Goal: Task Accomplishment & Management: Use online tool/utility

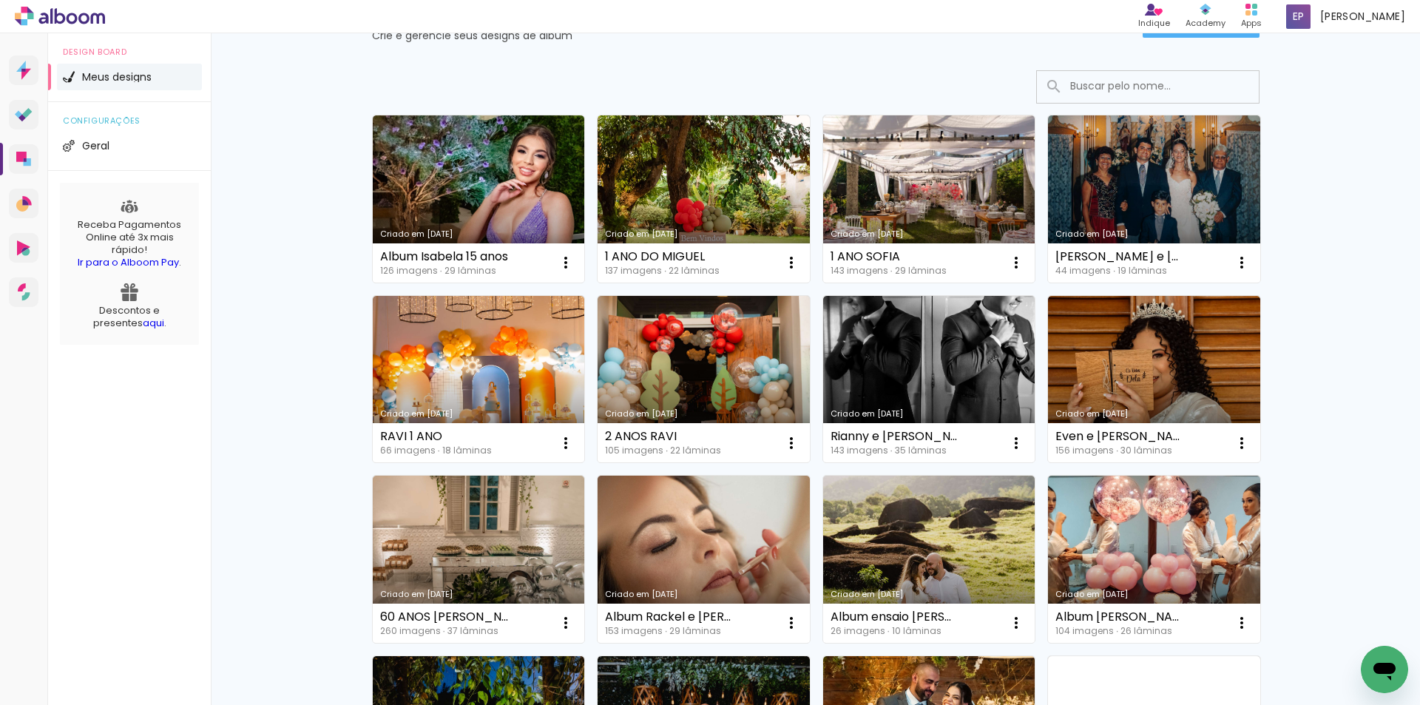
scroll to position [148, 0]
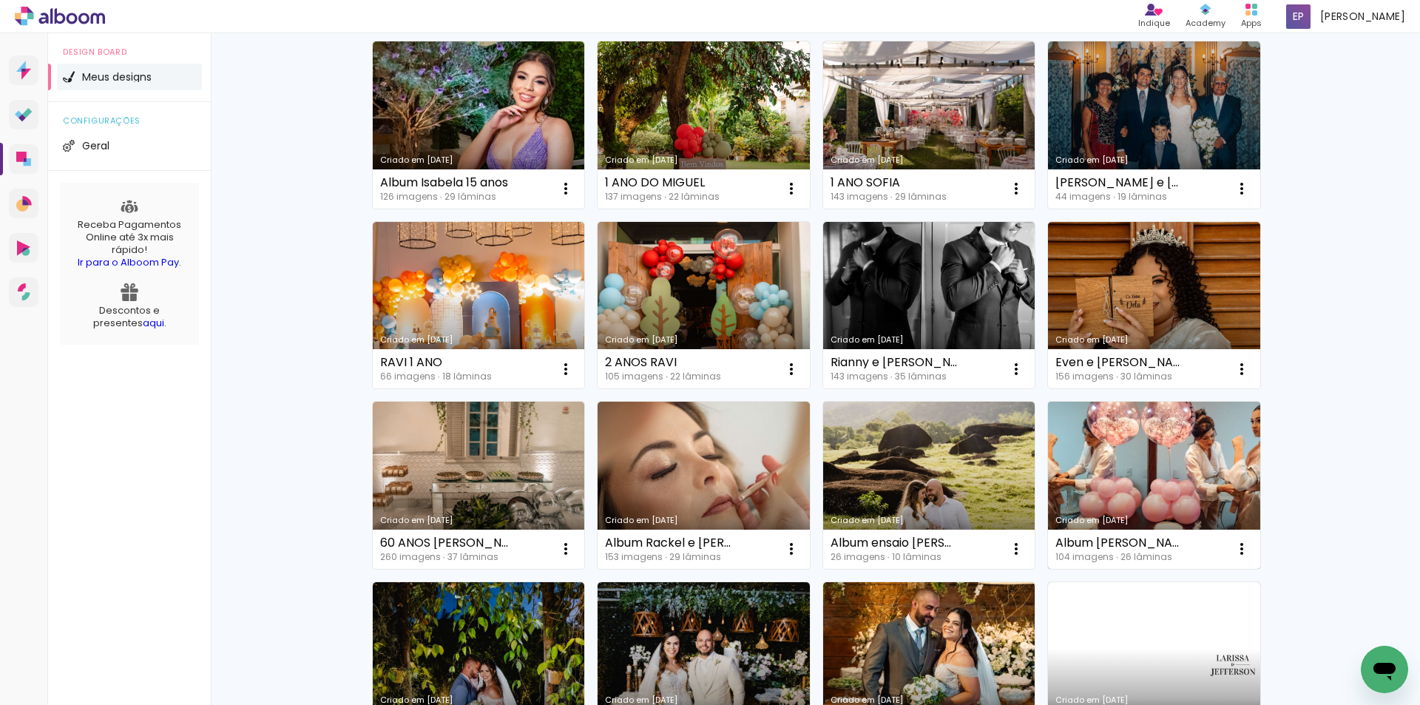
click at [1199, 482] on link "Criado em [DATE]" at bounding box center [1154, 485] width 212 height 167
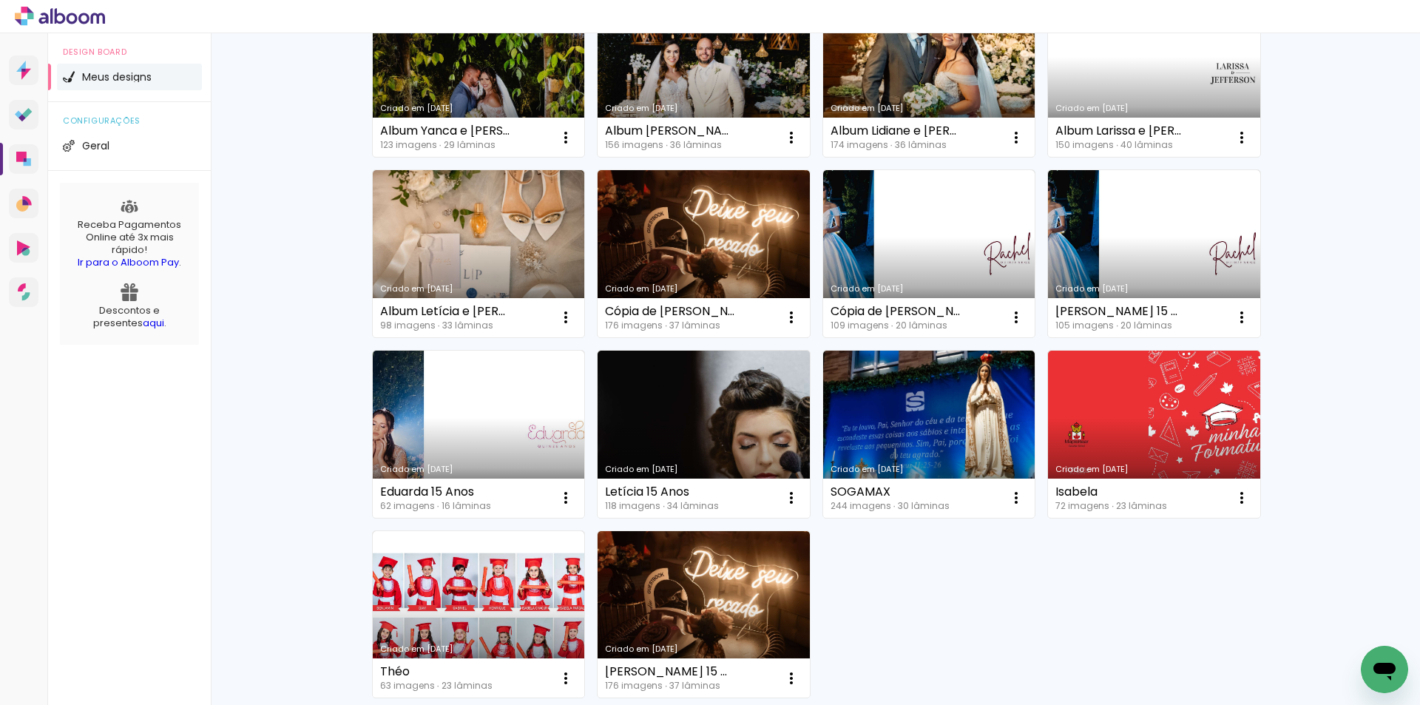
scroll to position [814, 0]
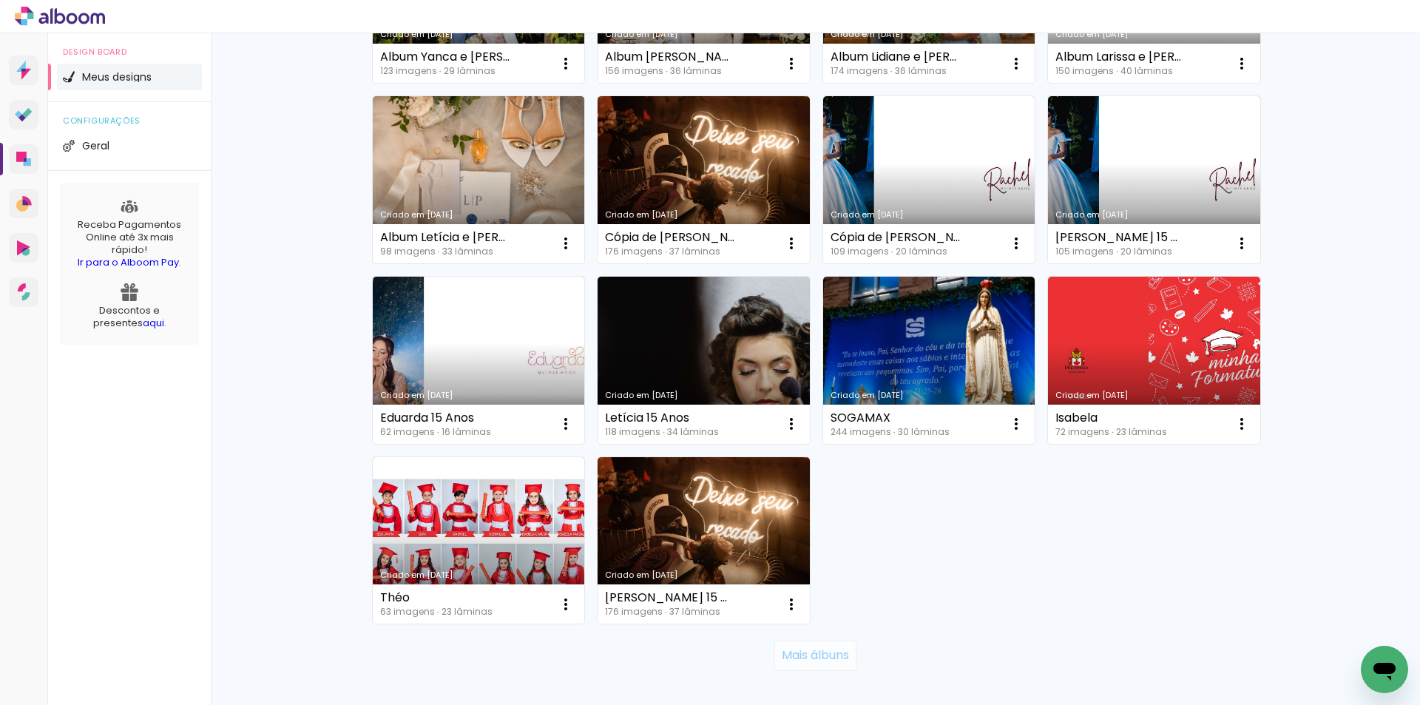
click at [0, 0] on slot "Mais álbuns" at bounding box center [0, 0] width 0 height 0
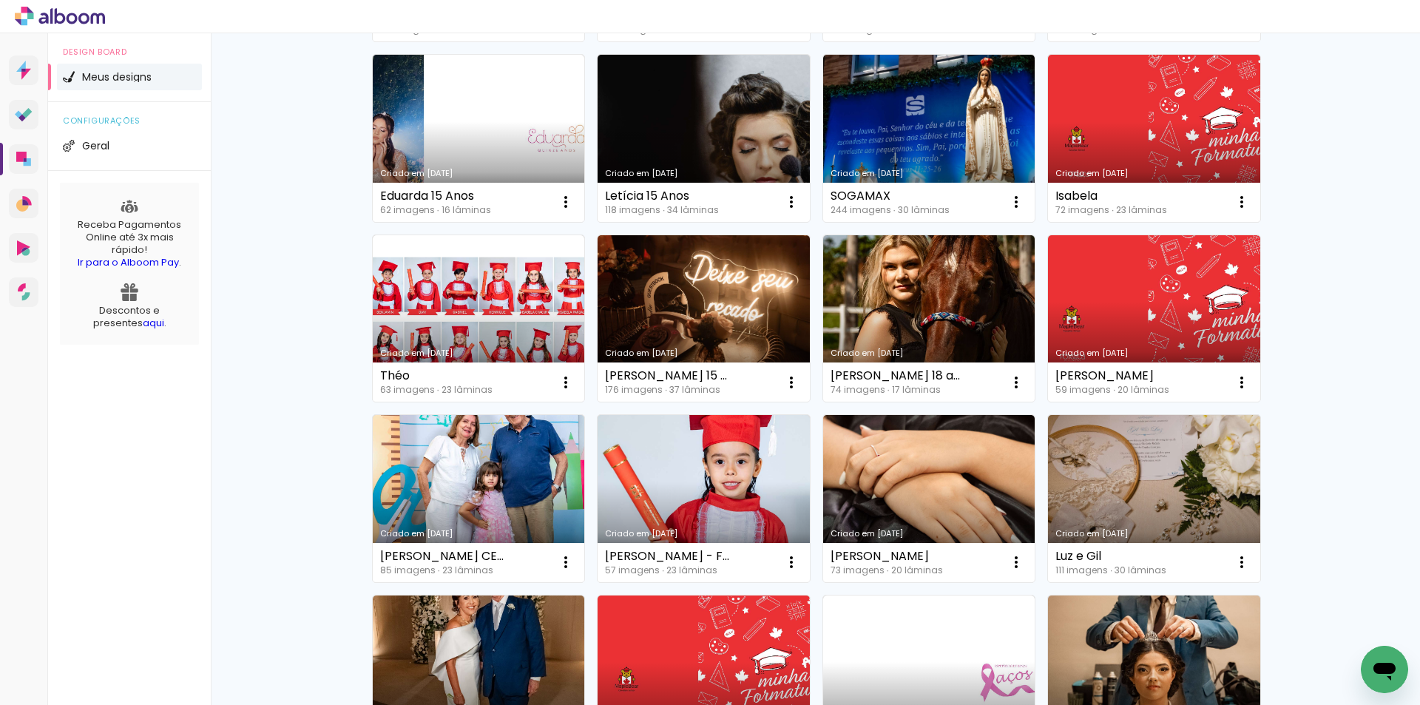
scroll to position [1257, 0]
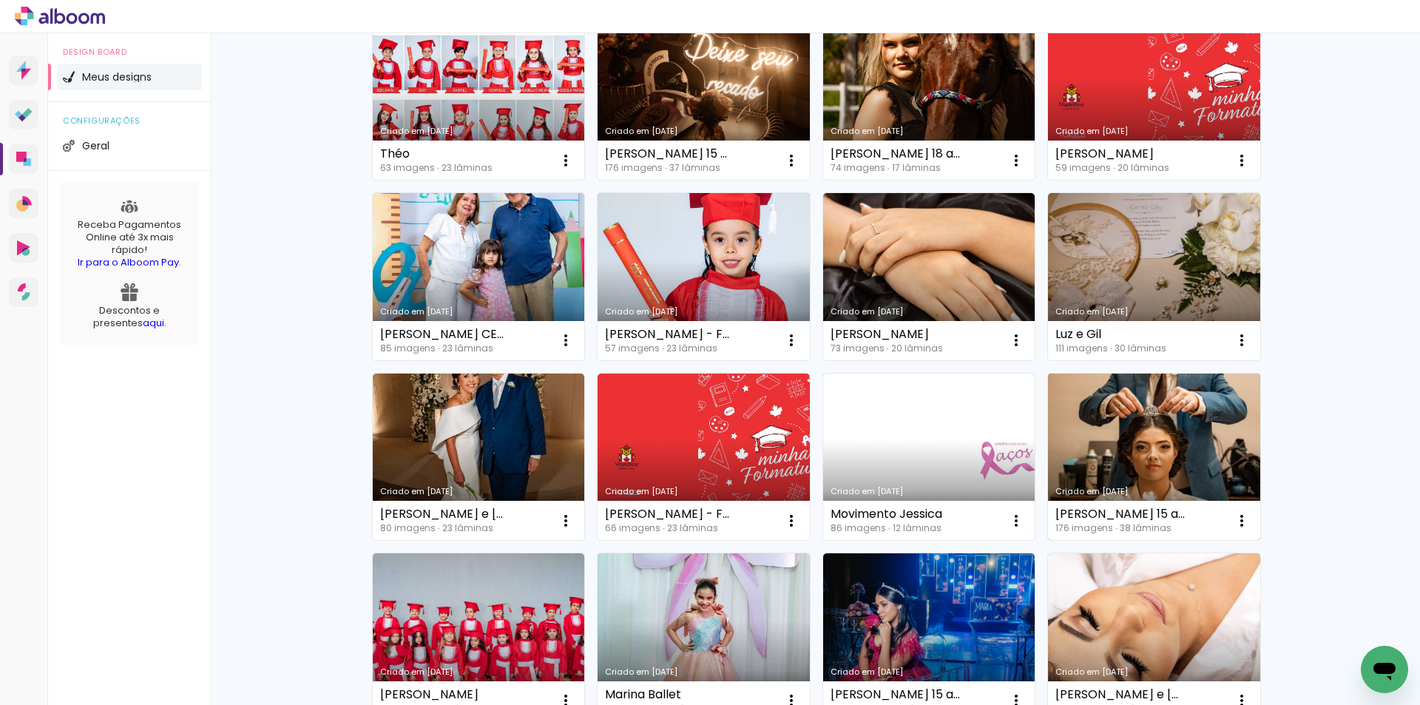
click at [1192, 433] on link "Criado em 16/01/25" at bounding box center [1154, 457] width 212 height 167
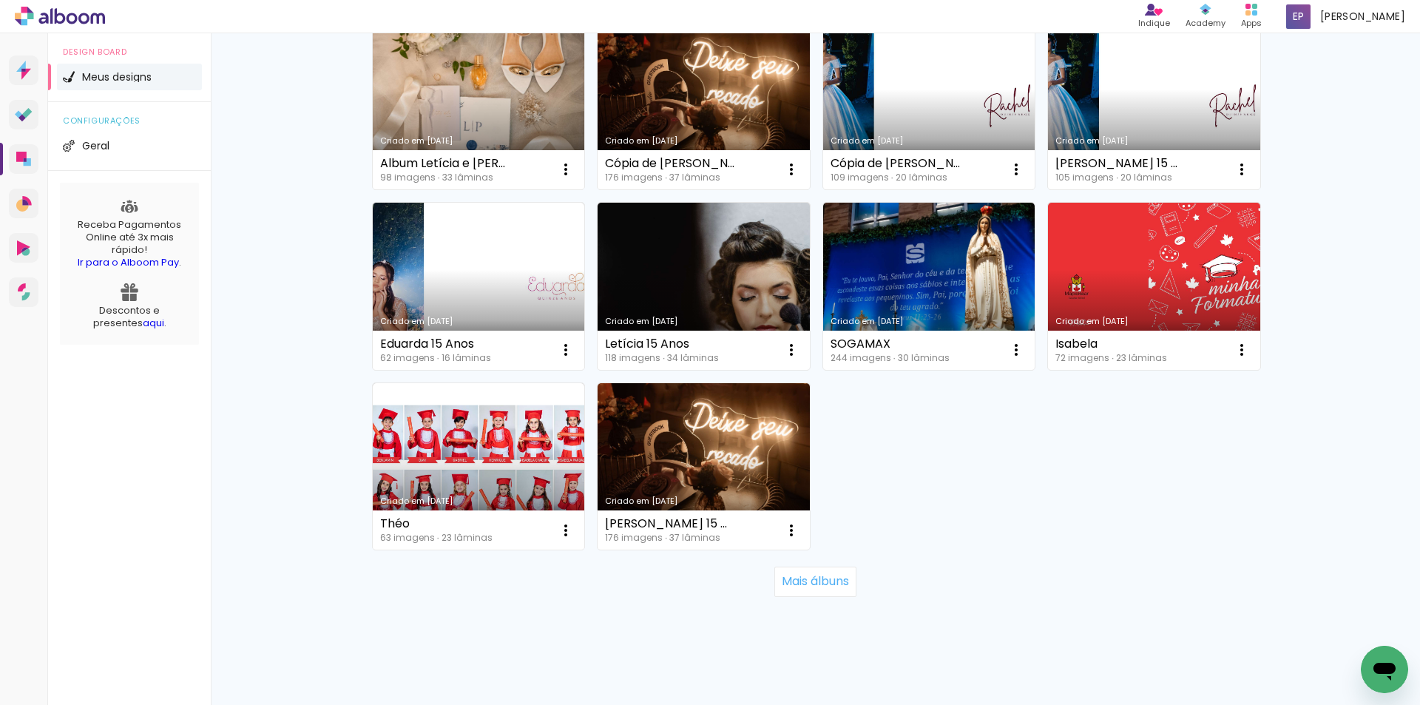
scroll to position [901, 0]
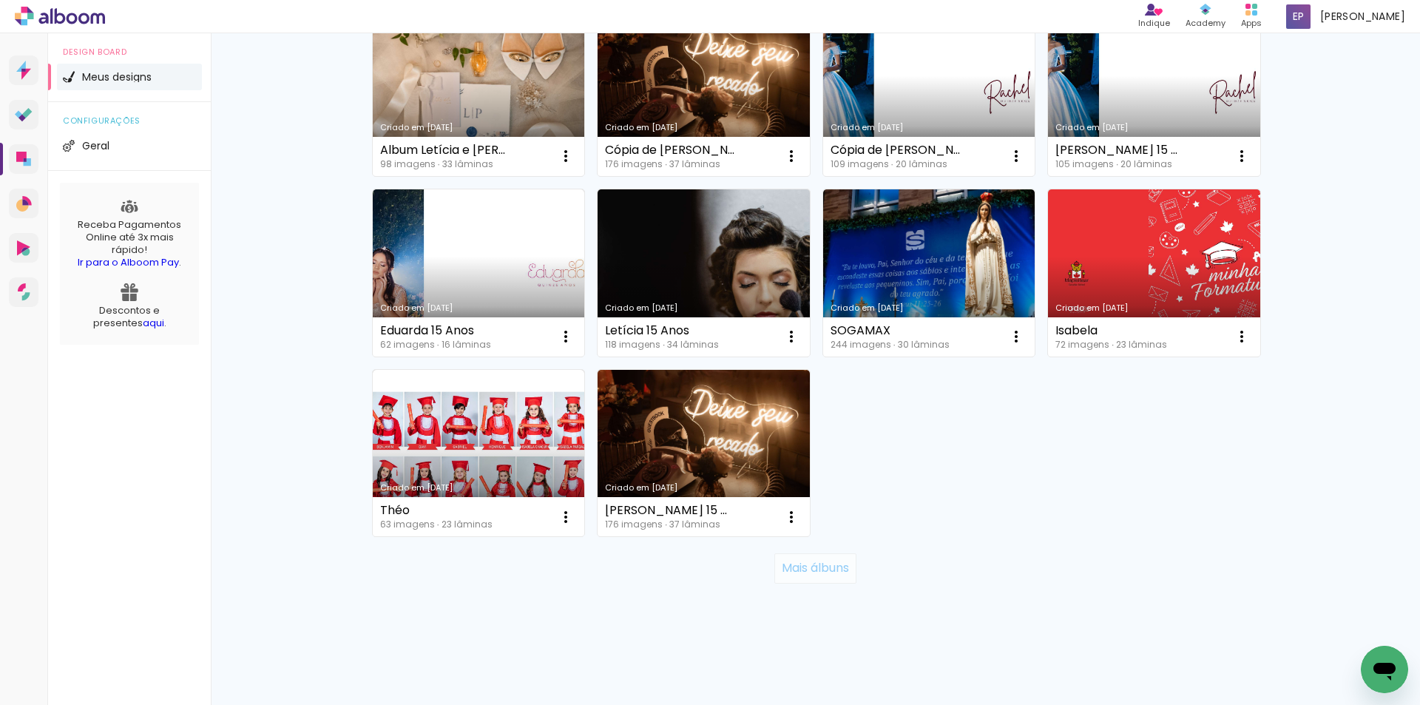
click at [0, 0] on slot "Mais álbuns" at bounding box center [0, 0] width 0 height 0
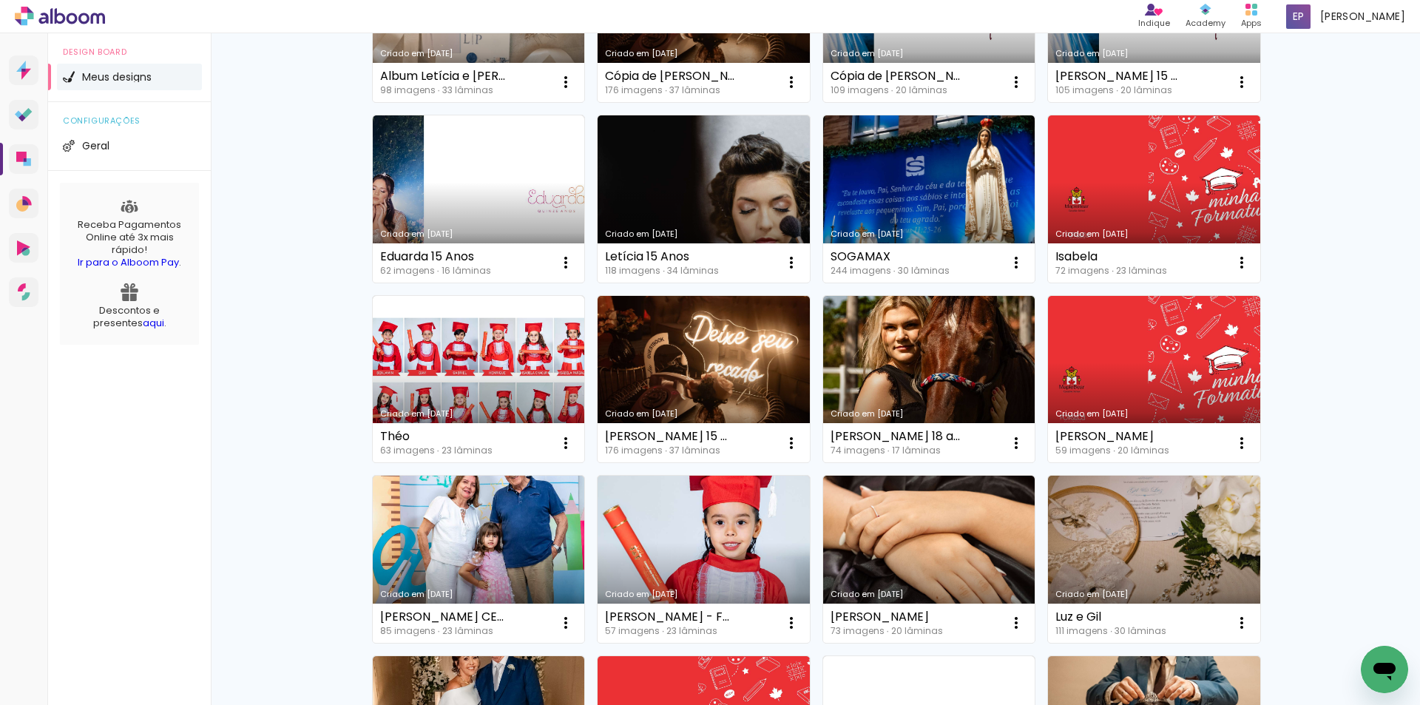
scroll to position [1049, 0]
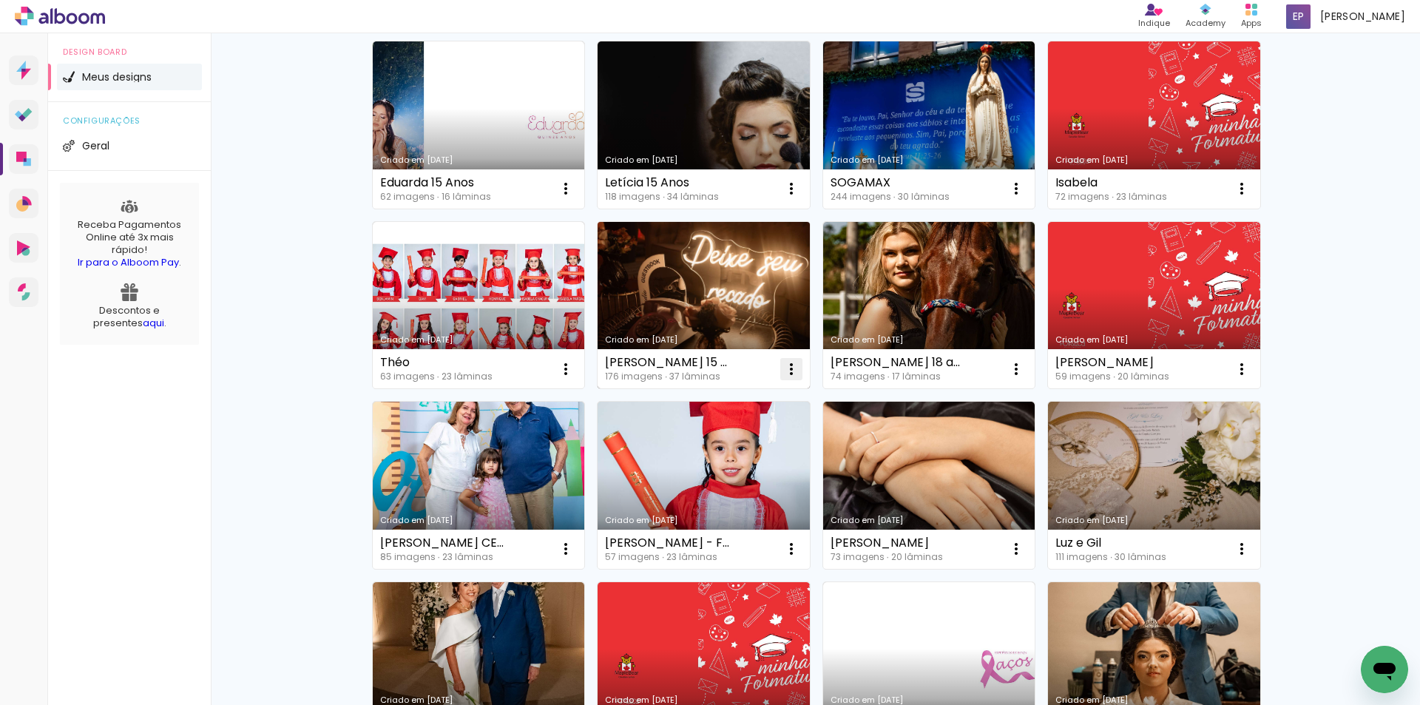
click at [783, 371] on iron-icon at bounding box center [792, 369] width 18 height 18
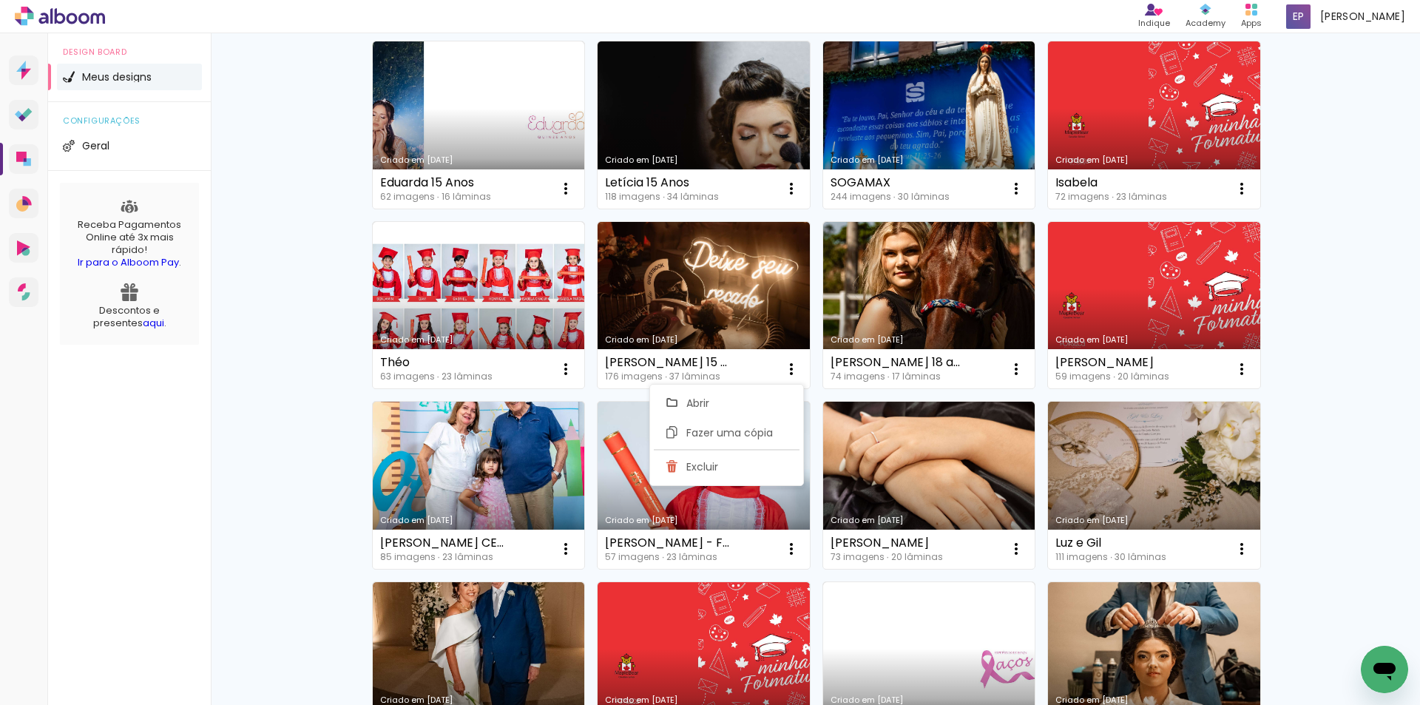
click at [1346, 330] on div "Meus designs Crie e gerencie seus designs de álbum Criar um design Criado em 10…" at bounding box center [815, 310] width 1209 height 2653
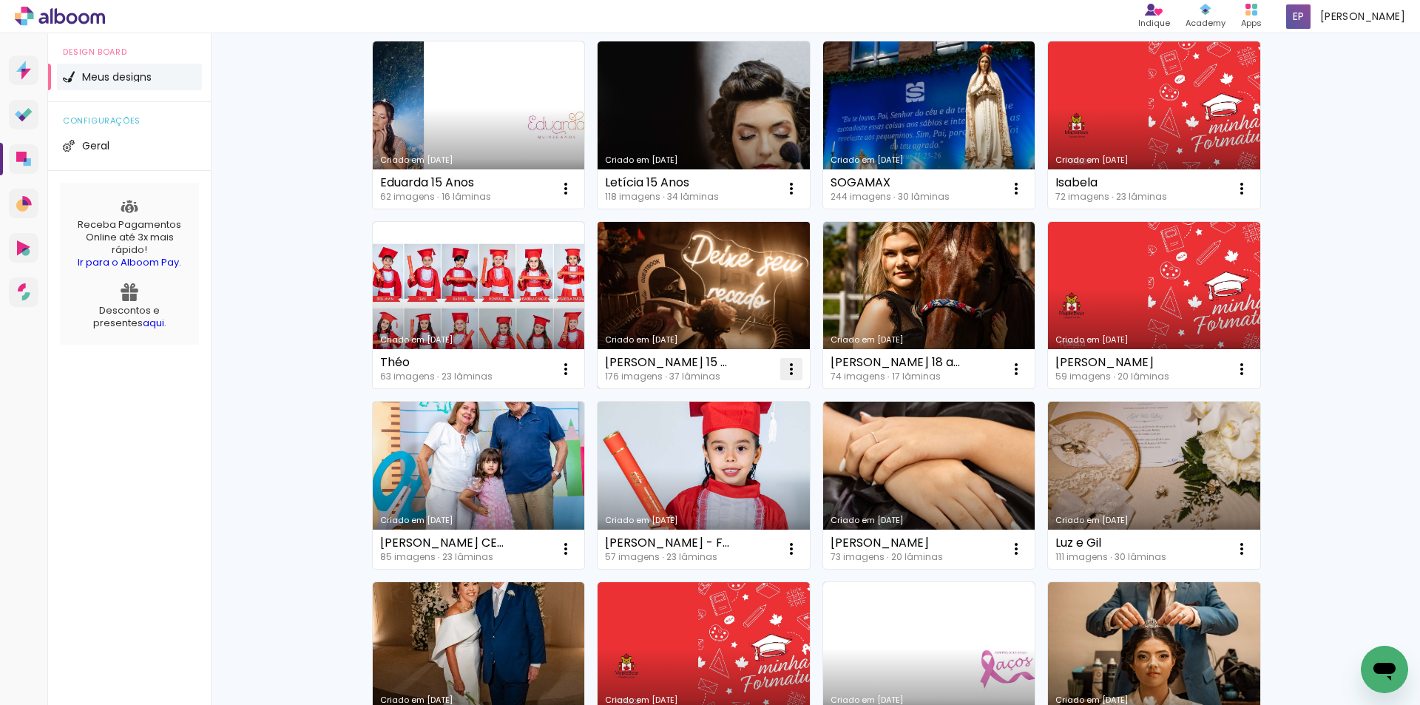
click at [792, 365] on iron-icon at bounding box center [792, 369] width 18 height 18
click at [721, 462] on paper-item "Excluir" at bounding box center [727, 467] width 146 height 30
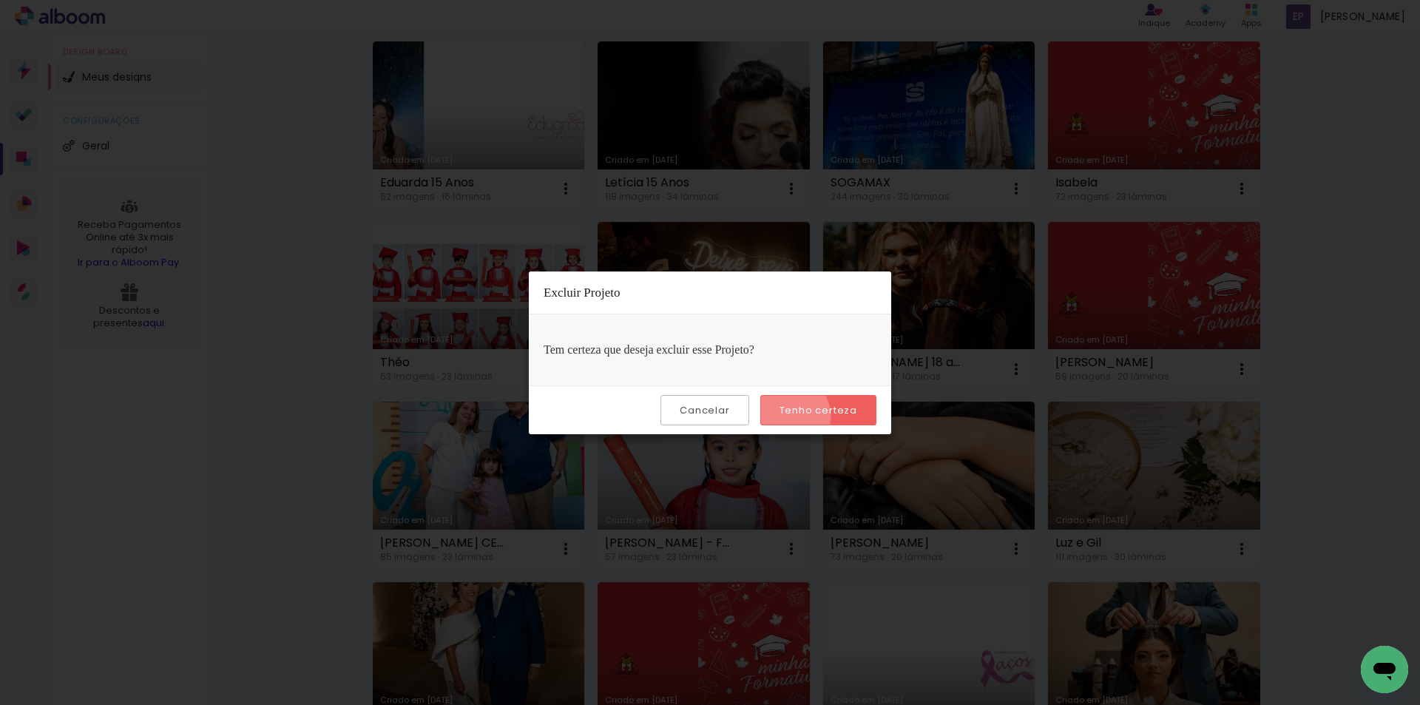
click at [0, 0] on slot "Tenho certeza" at bounding box center [0, 0] width 0 height 0
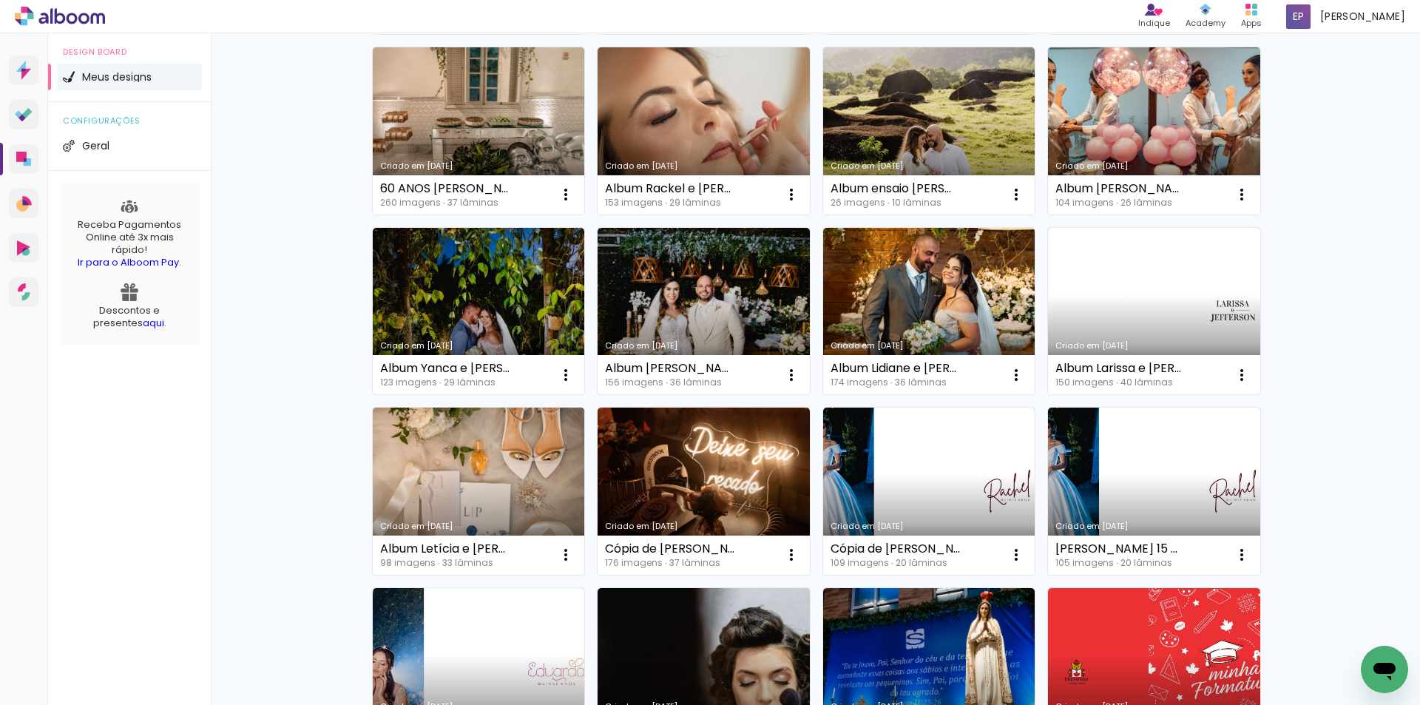
scroll to position [576, 0]
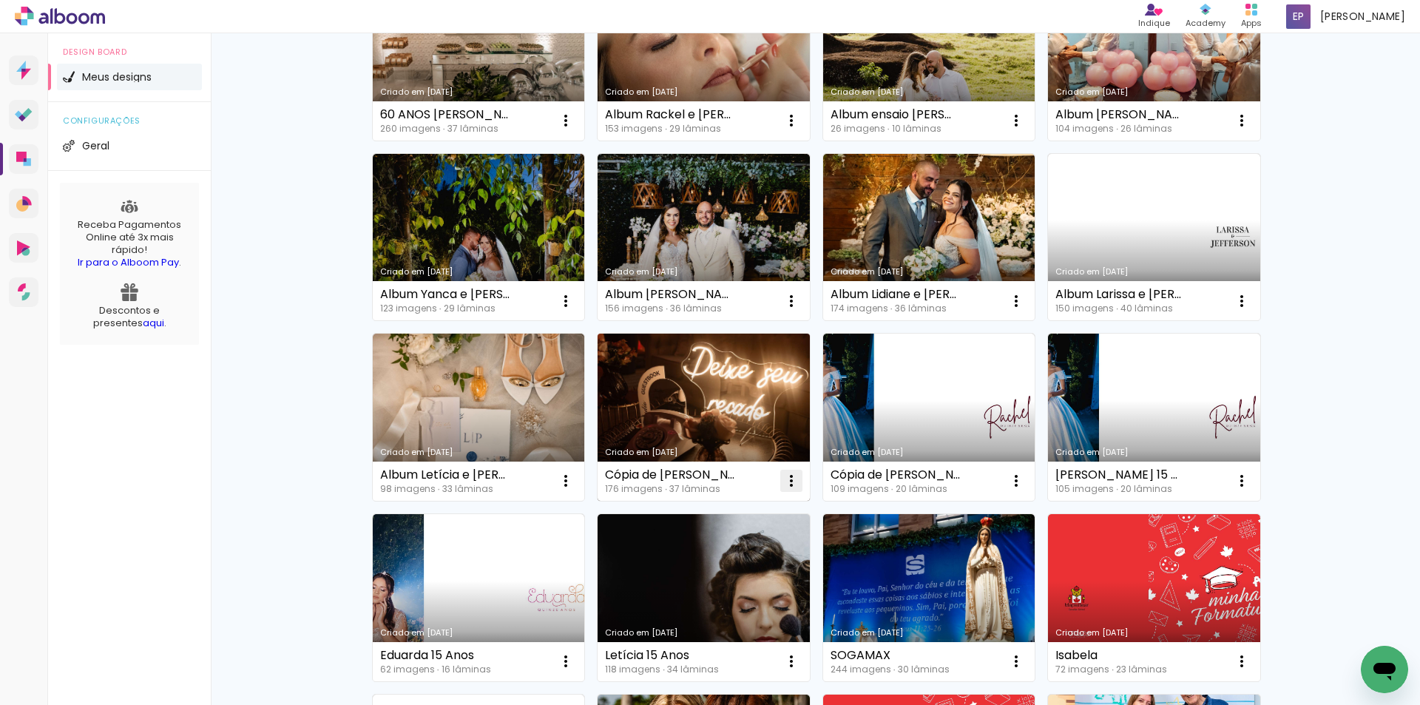
click at [793, 479] on iron-icon at bounding box center [792, 481] width 18 height 18
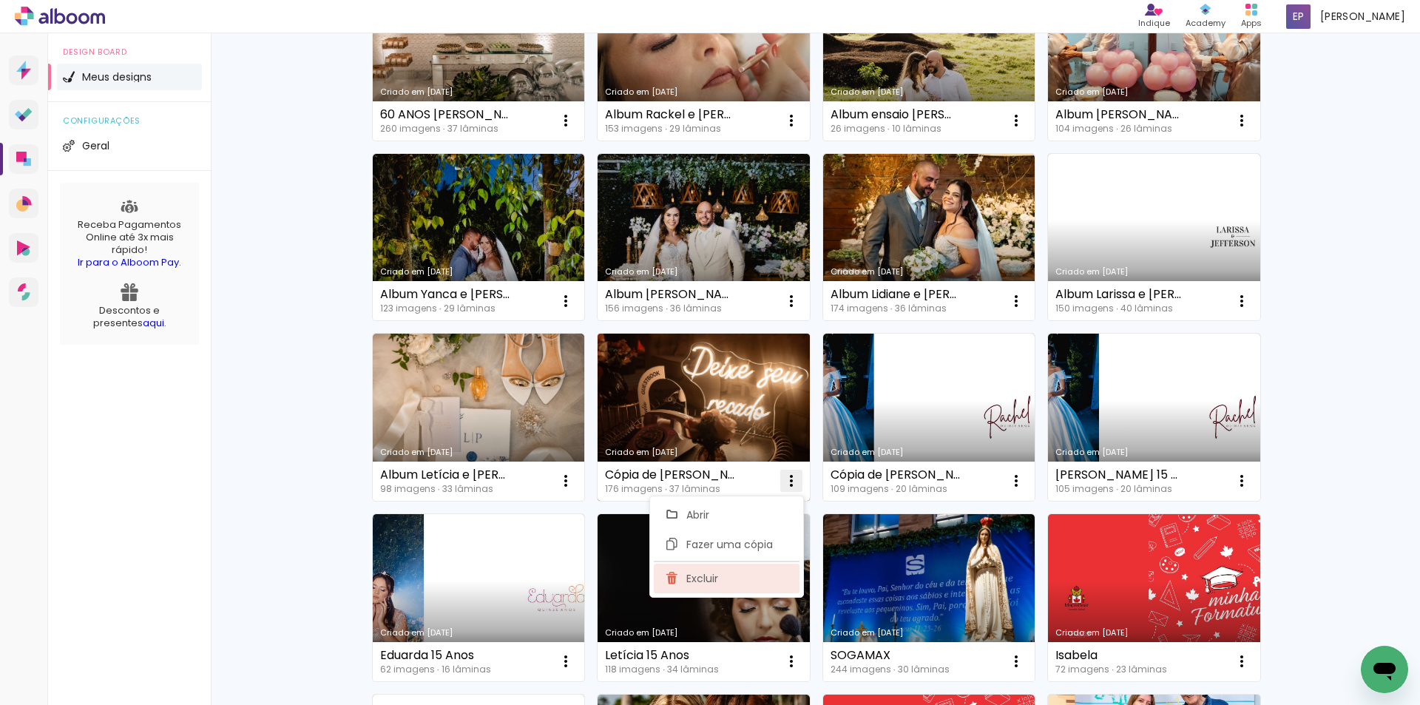
click at [707, 578] on span "Excluir" at bounding box center [702, 578] width 32 height 10
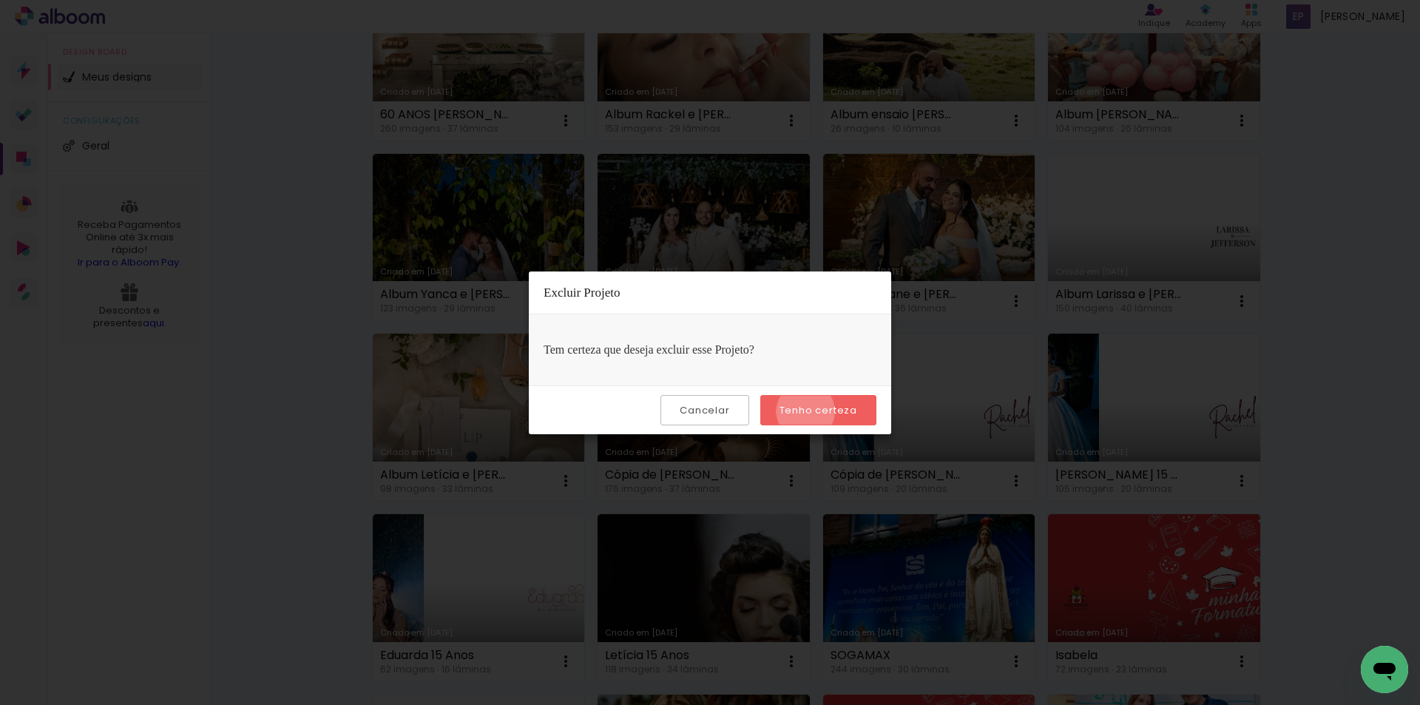
click at [0, 0] on slot "Tenho certeza" at bounding box center [0, 0] width 0 height 0
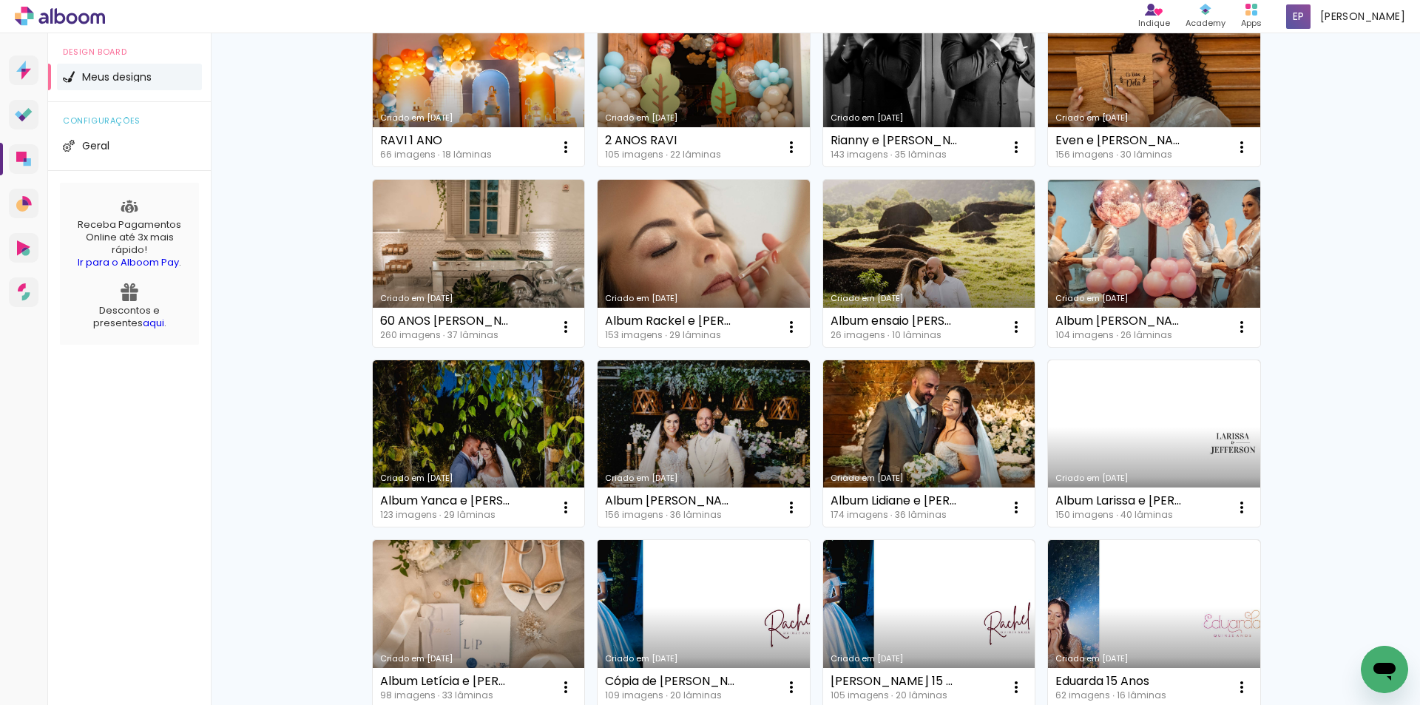
scroll to position [444, 0]
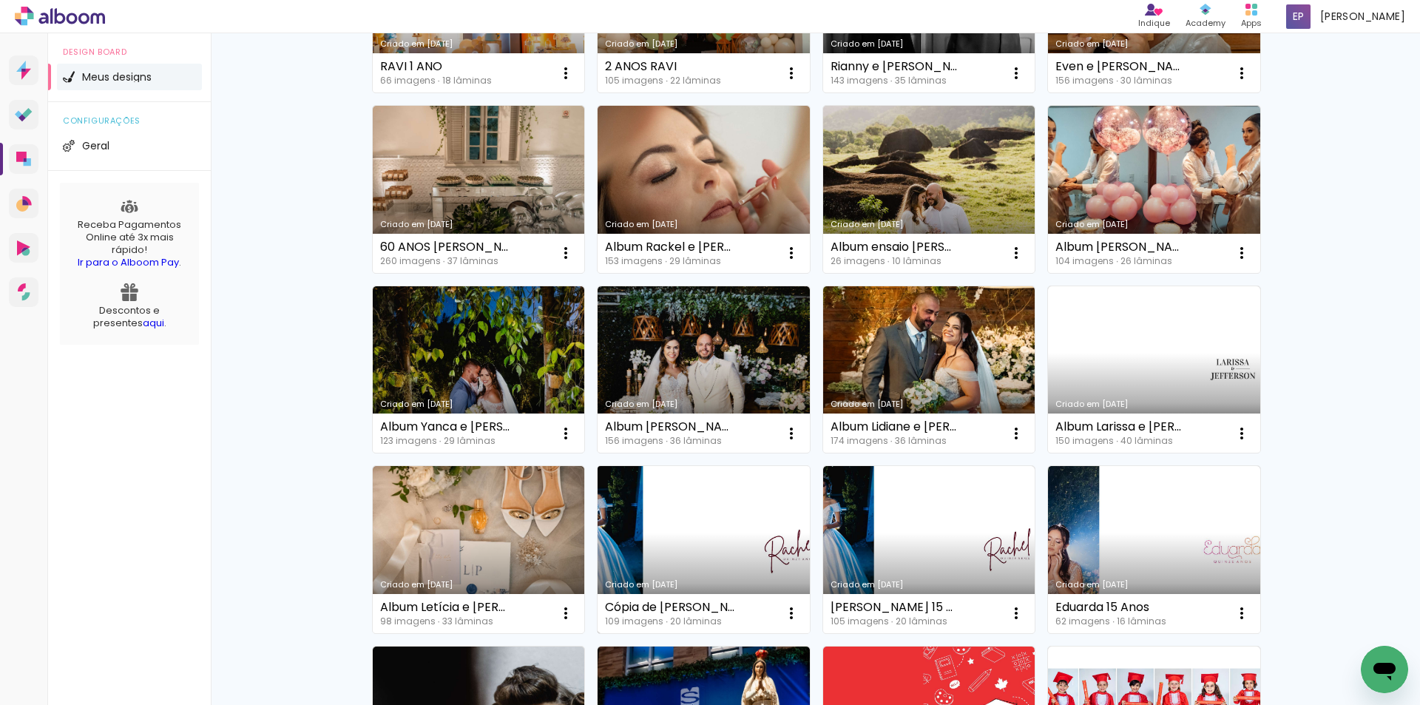
click at [692, 509] on link "Criado em [DATE]" at bounding box center [704, 549] width 212 height 167
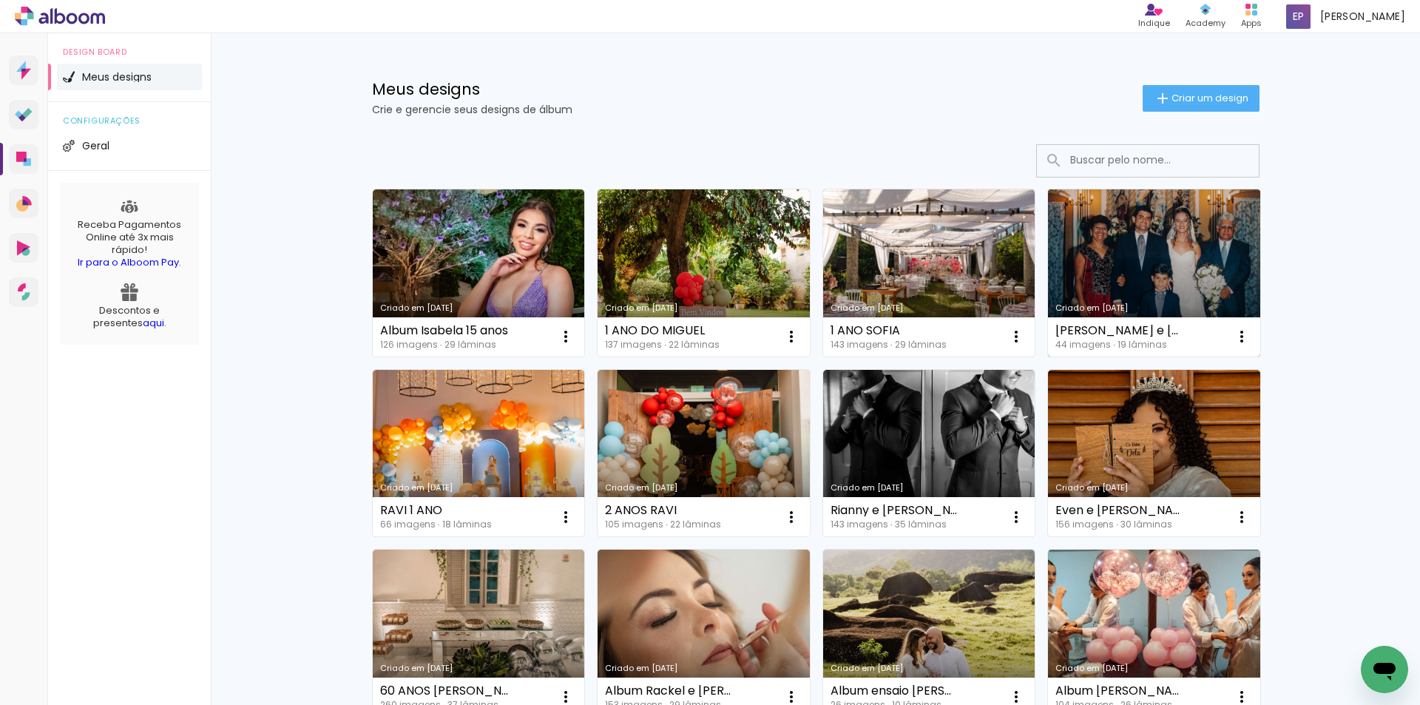
click at [1220, 243] on link "Criado em [DATE]" at bounding box center [1154, 272] width 212 height 167
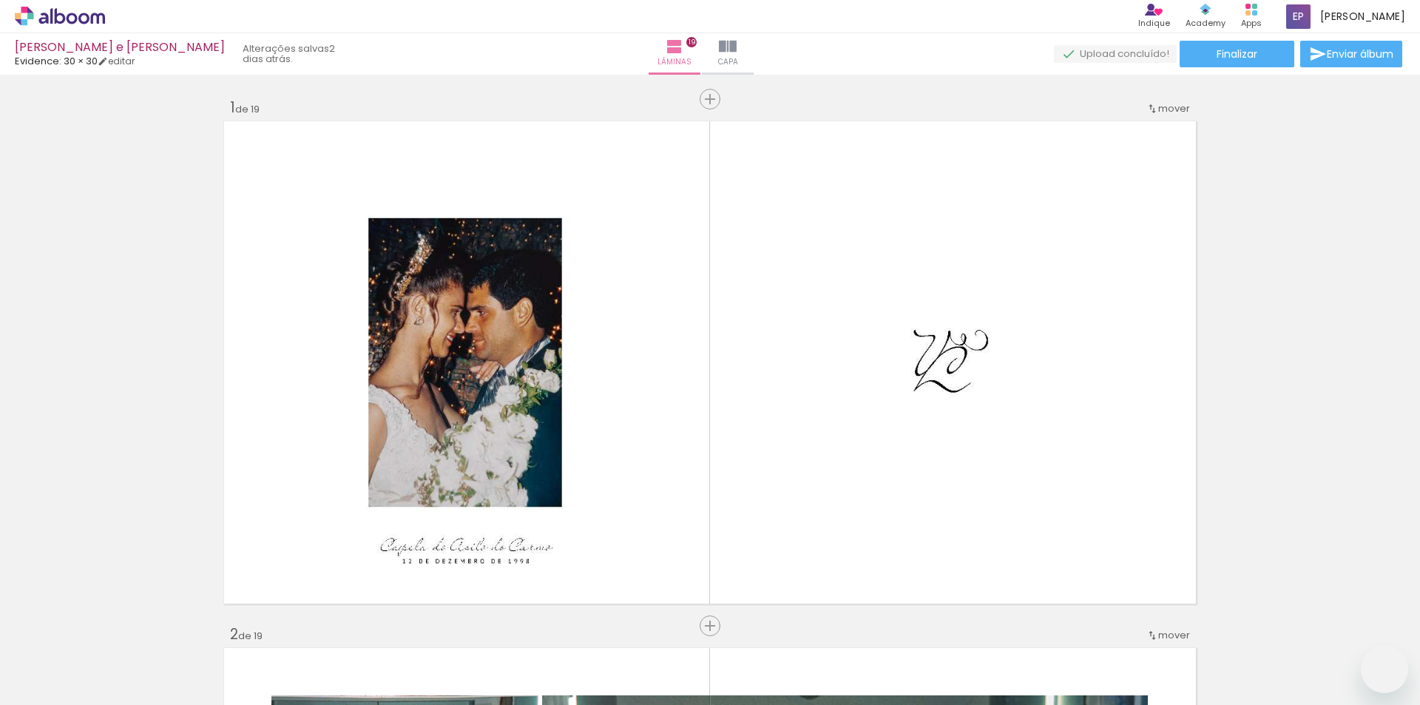
click at [0, 0] on div at bounding box center [0, 0] width 0 height 0
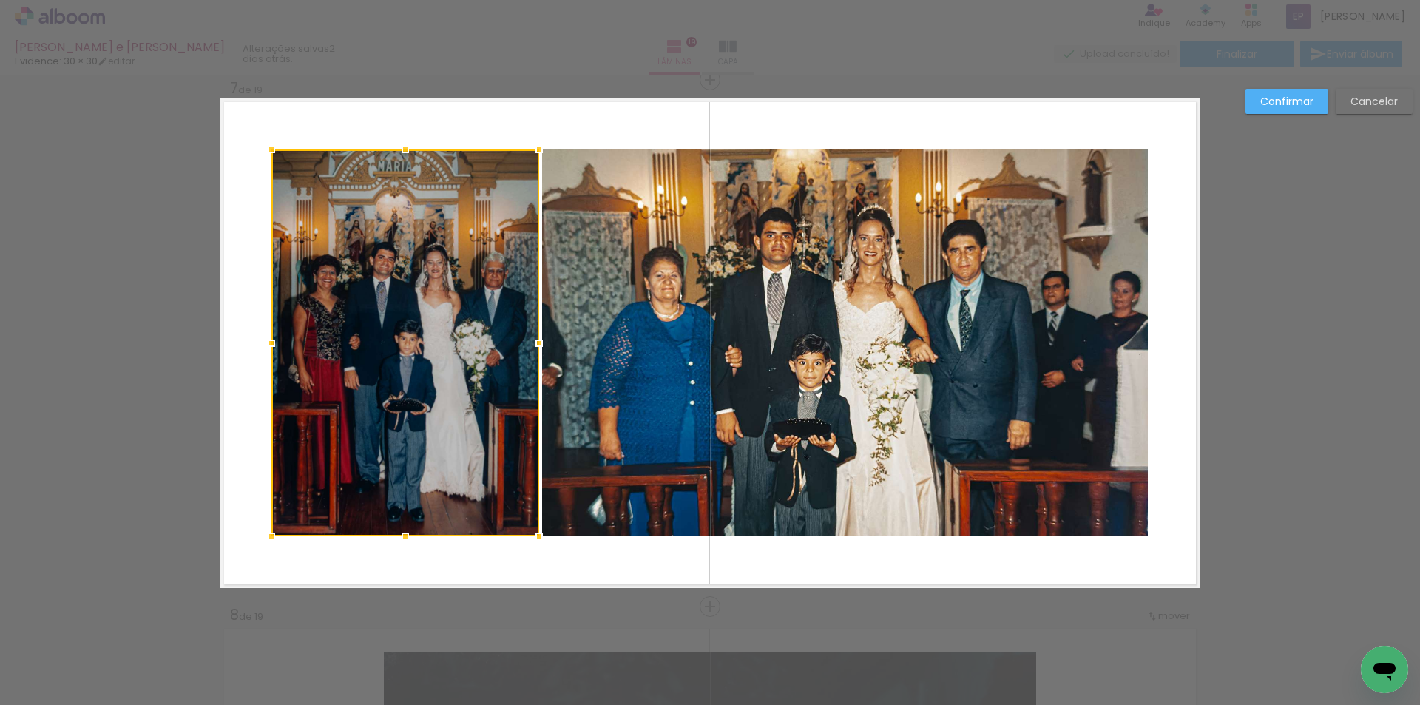
scroll to position [89, 0]
click at [0, 0] on slot "Cancelar" at bounding box center [0, 0] width 0 height 0
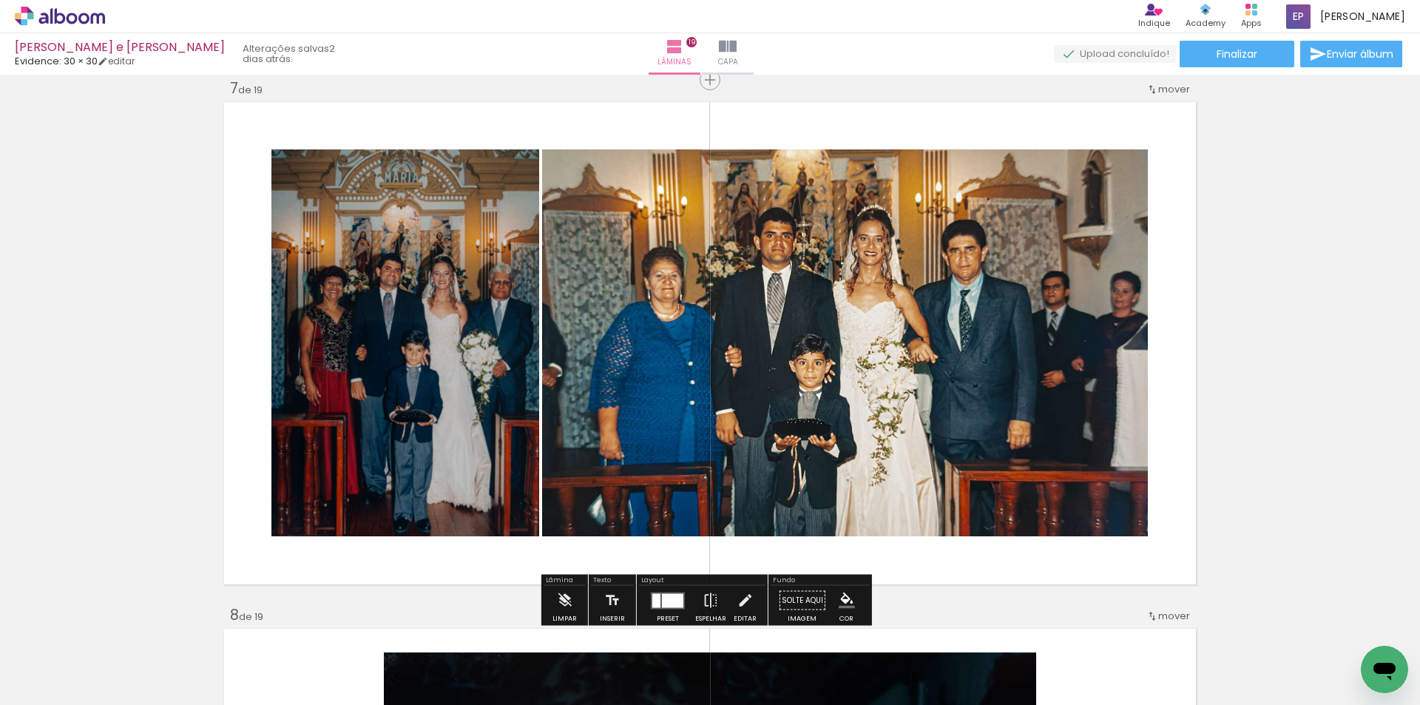
click at [479, 298] on quentale-photo at bounding box center [405, 342] width 268 height 387
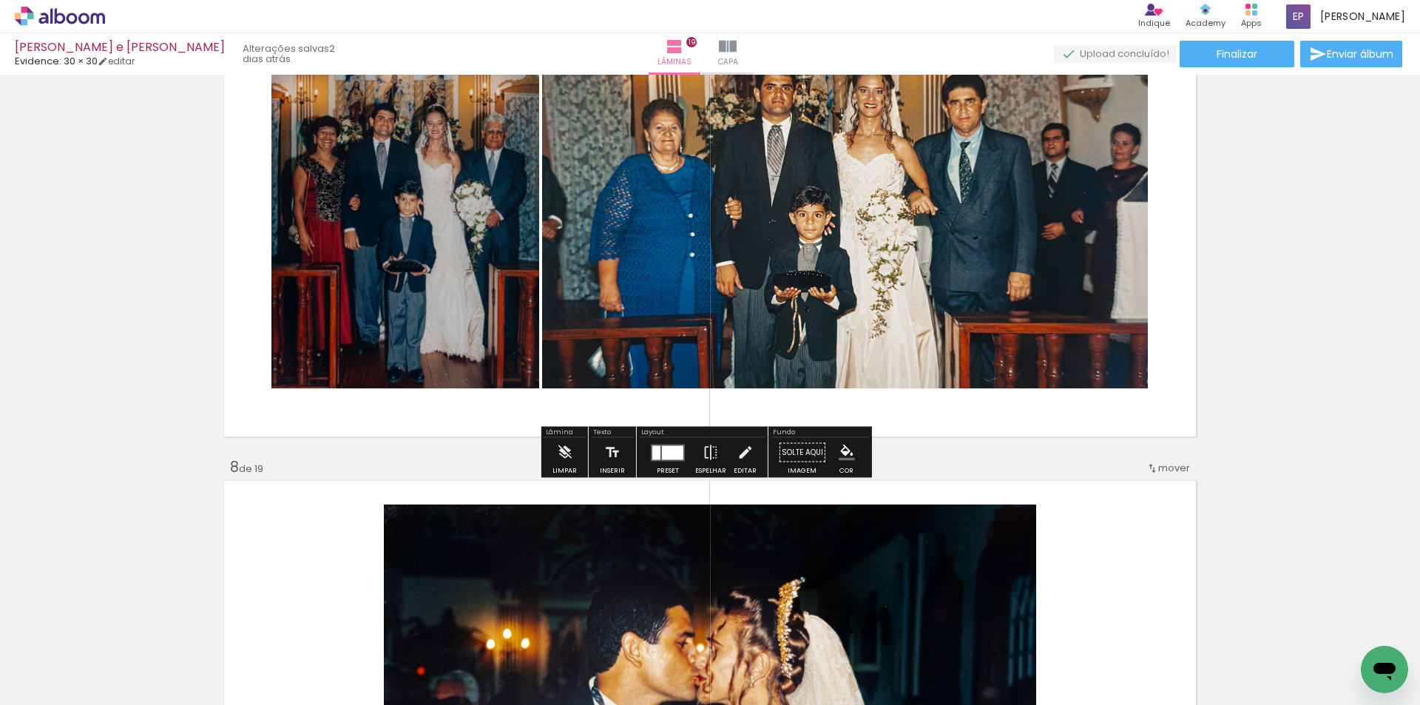
scroll to position [3179, 0]
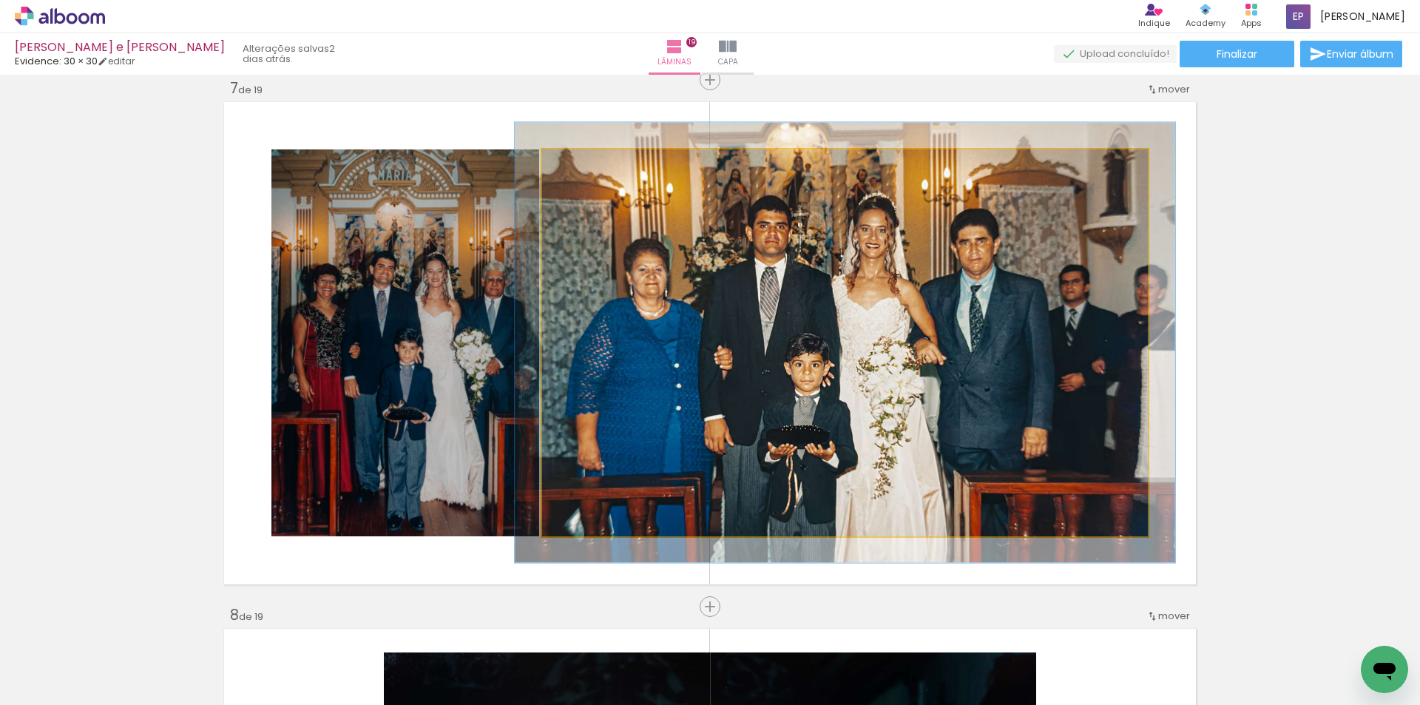
type paper-slider "109"
click at [578, 168] on div at bounding box center [581, 164] width 13 height 13
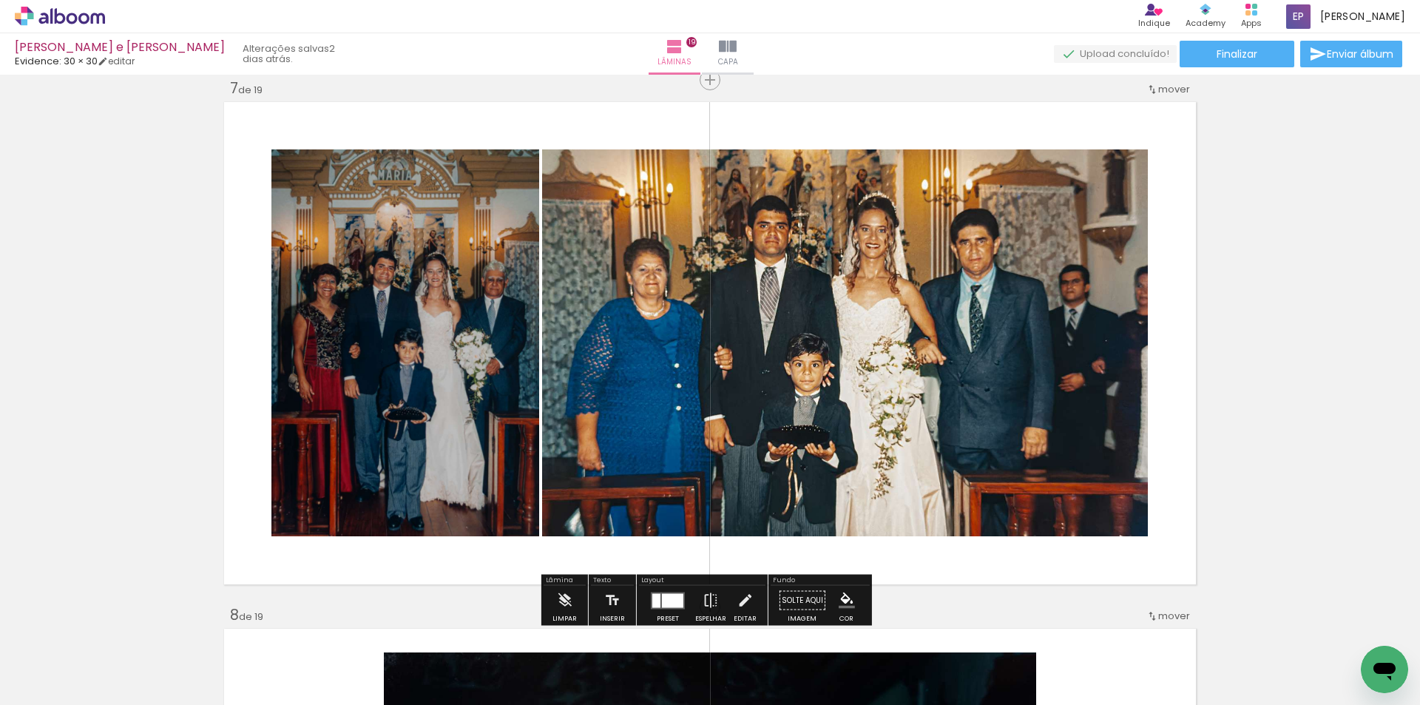
click at [962, 340] on quentale-photo at bounding box center [845, 342] width 606 height 387
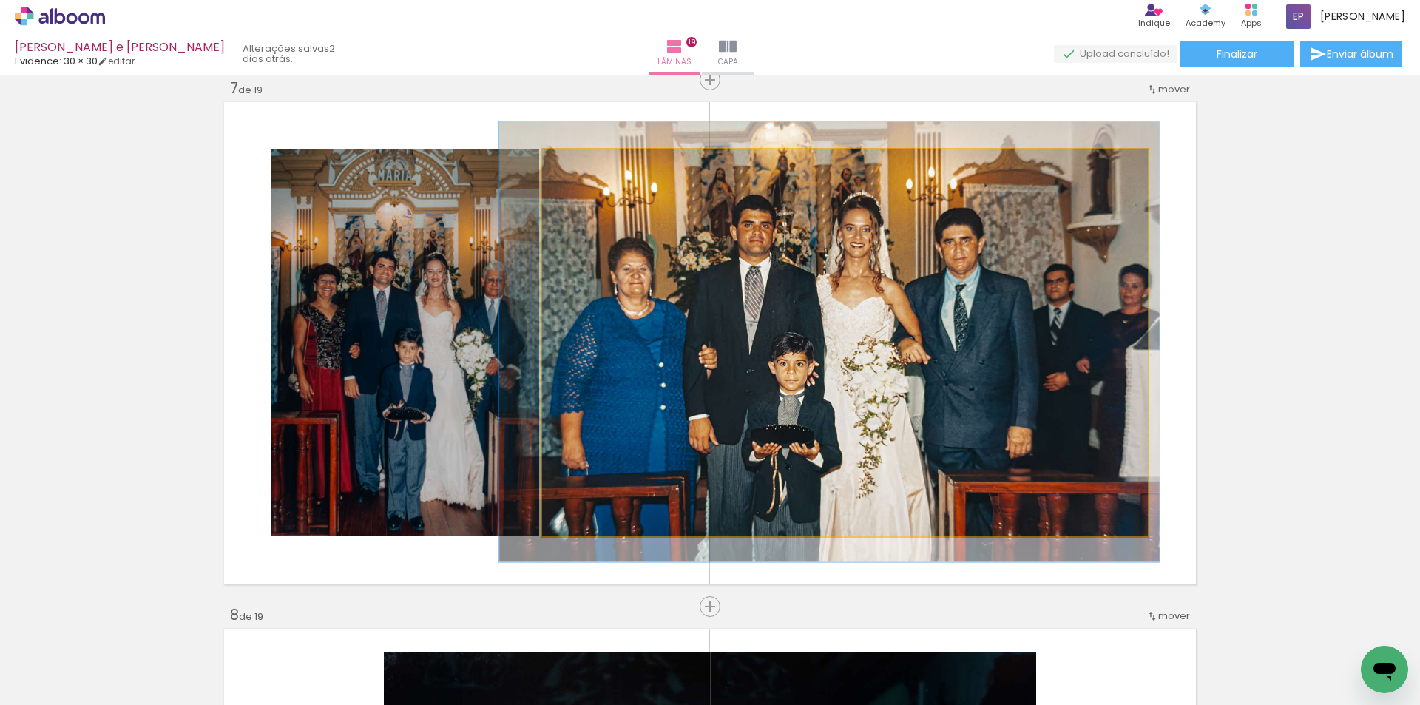
drag, startPoint x: 959, startPoint y: 340, endPoint x: 945, endPoint y: 339, distance: 14.8
click at [945, 339] on quentale-photo at bounding box center [845, 342] width 606 height 387
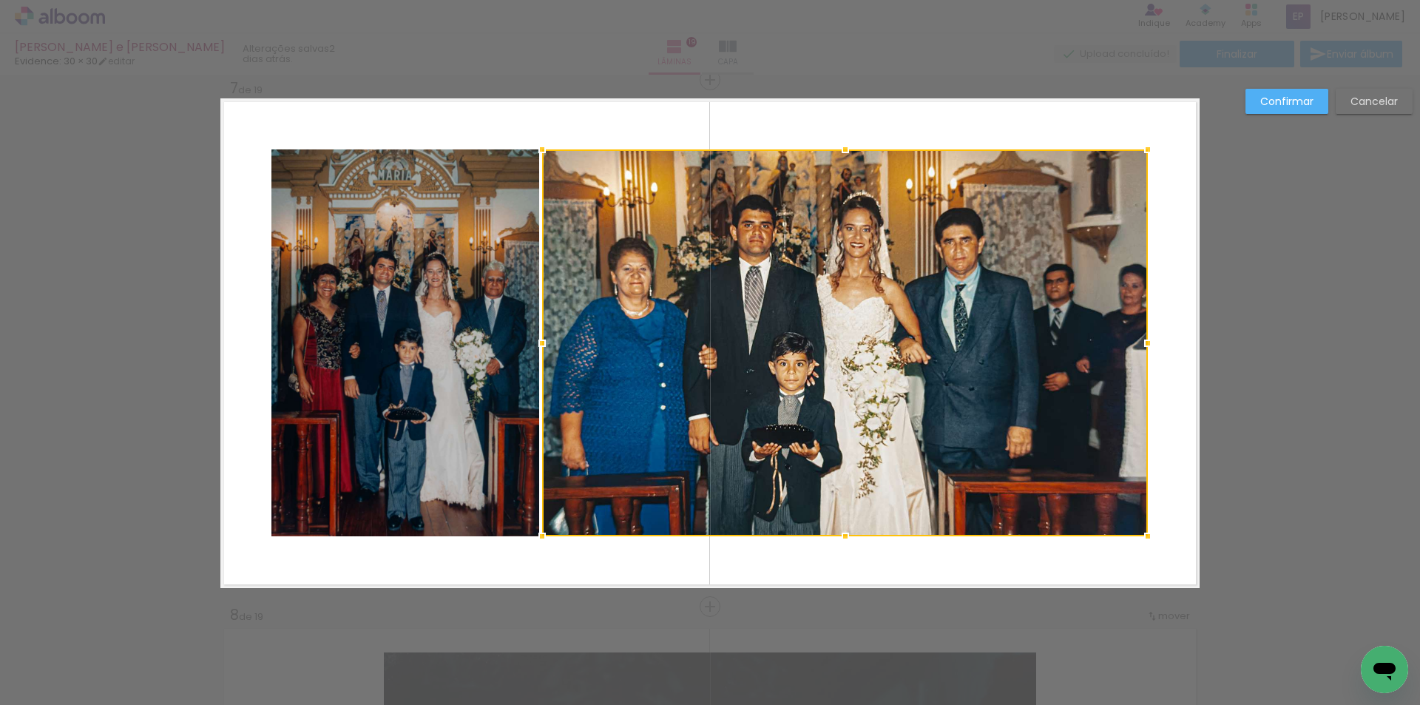
click at [945, 339] on div at bounding box center [845, 342] width 606 height 387
click at [0, 0] on slot "Cancelar" at bounding box center [0, 0] width 0 height 0
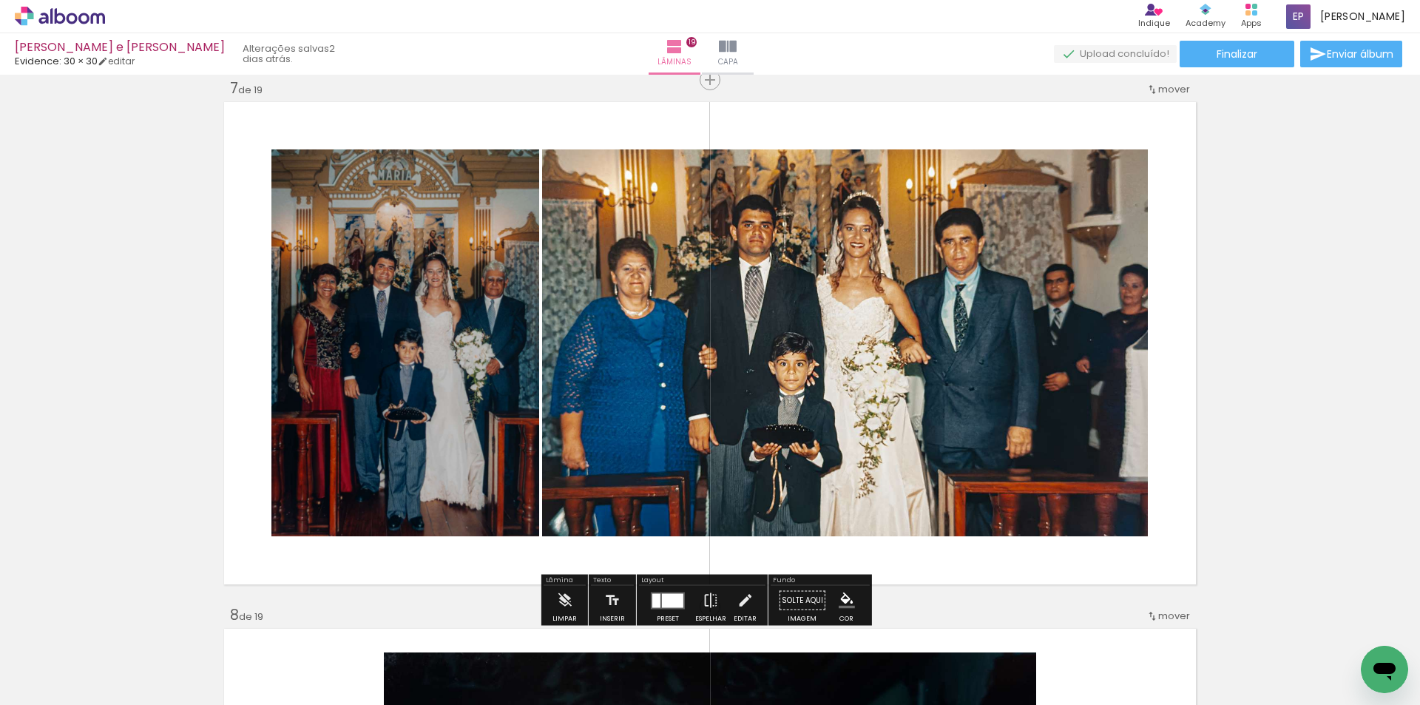
click at [908, 363] on quentale-photo at bounding box center [845, 342] width 606 height 387
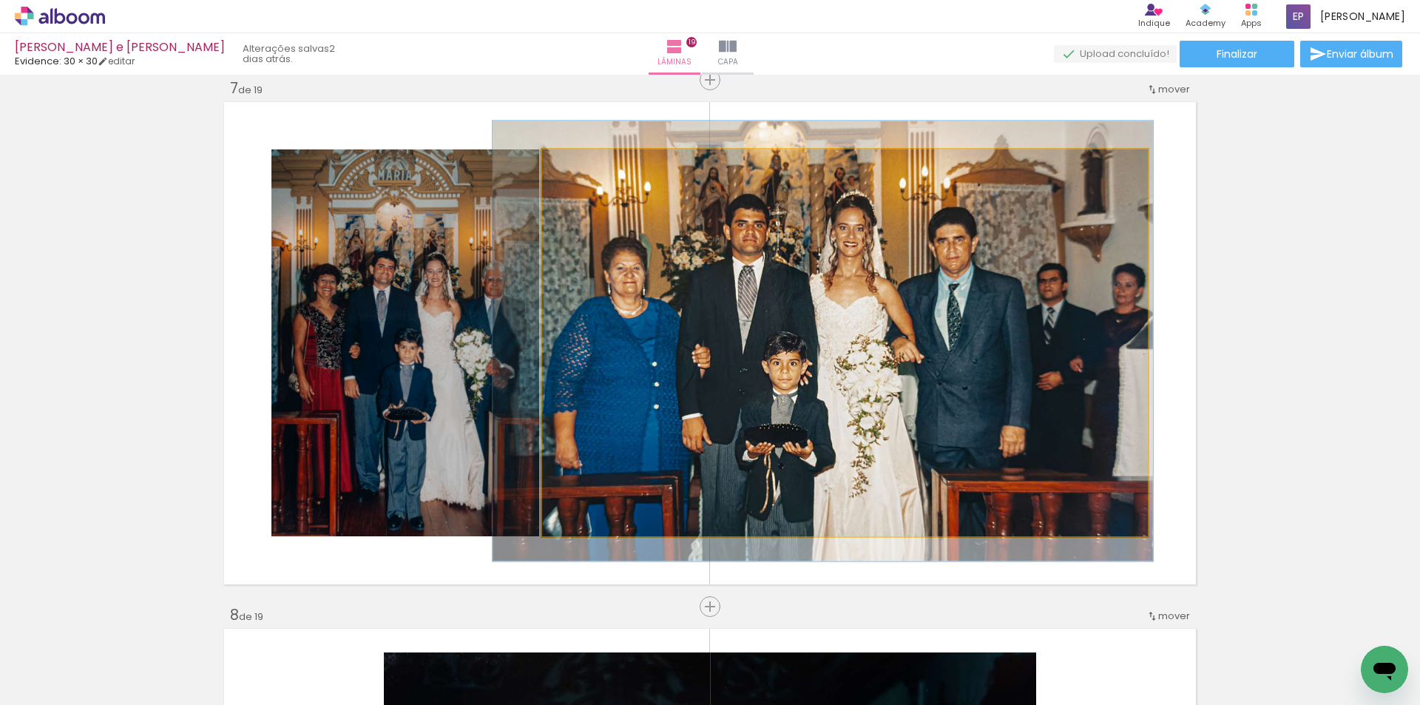
click at [900, 362] on quentale-photo at bounding box center [845, 342] width 606 height 387
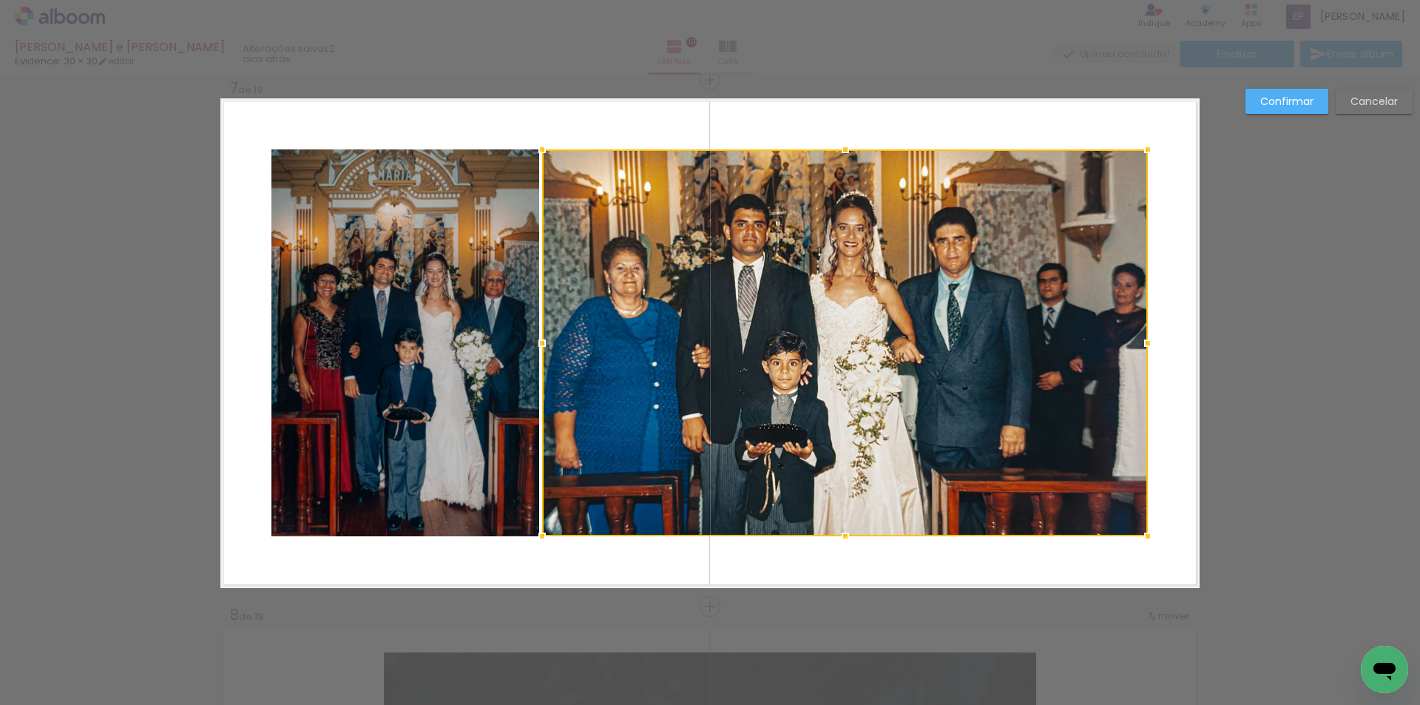
click at [0, 0] on slot "Cancelar" at bounding box center [0, 0] width 0 height 0
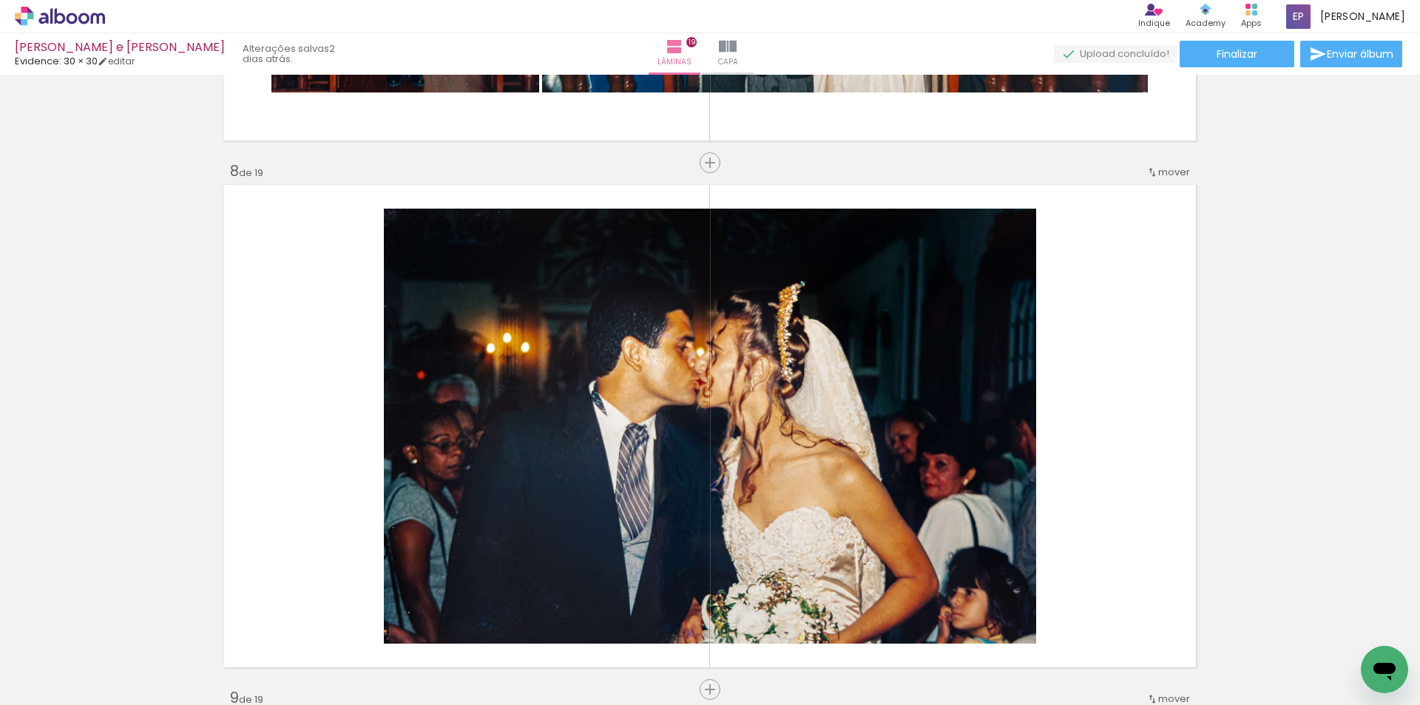
scroll to position [3697, 0]
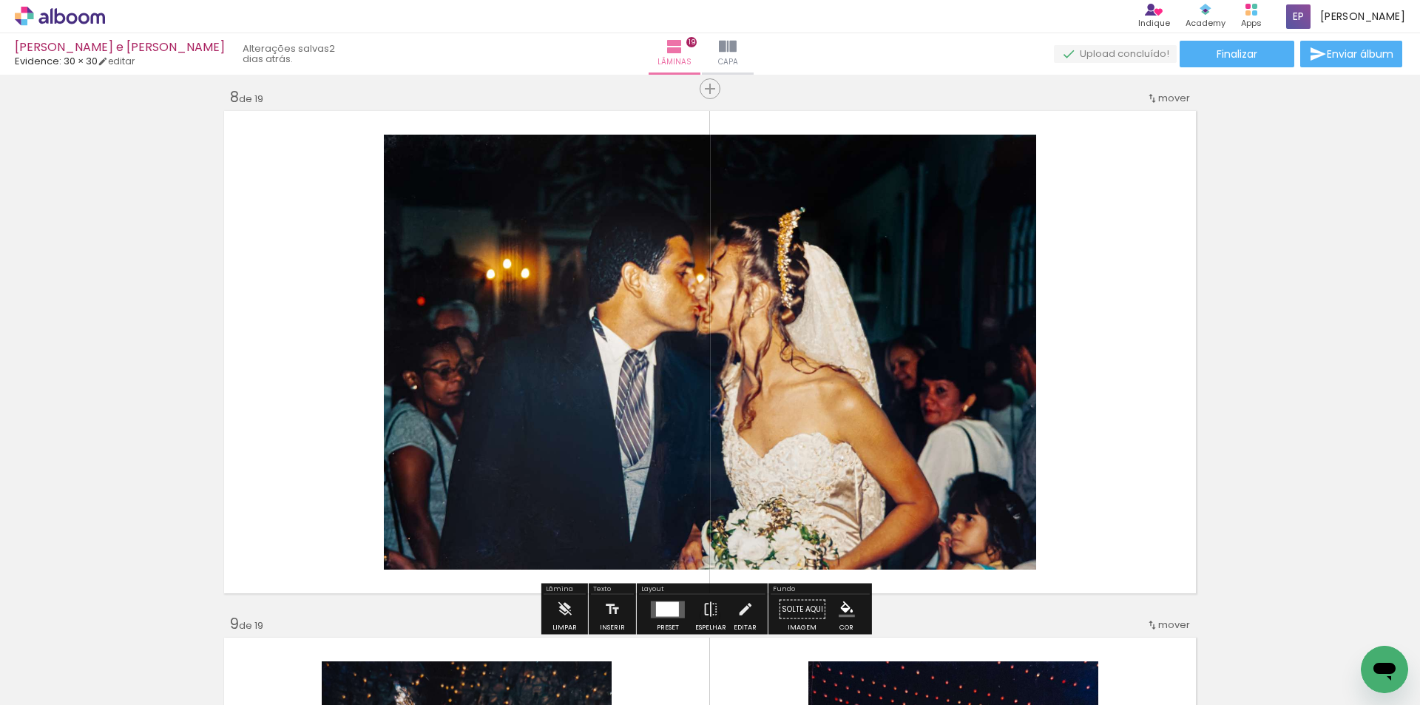
click at [879, 342] on quentale-photo at bounding box center [710, 352] width 652 height 435
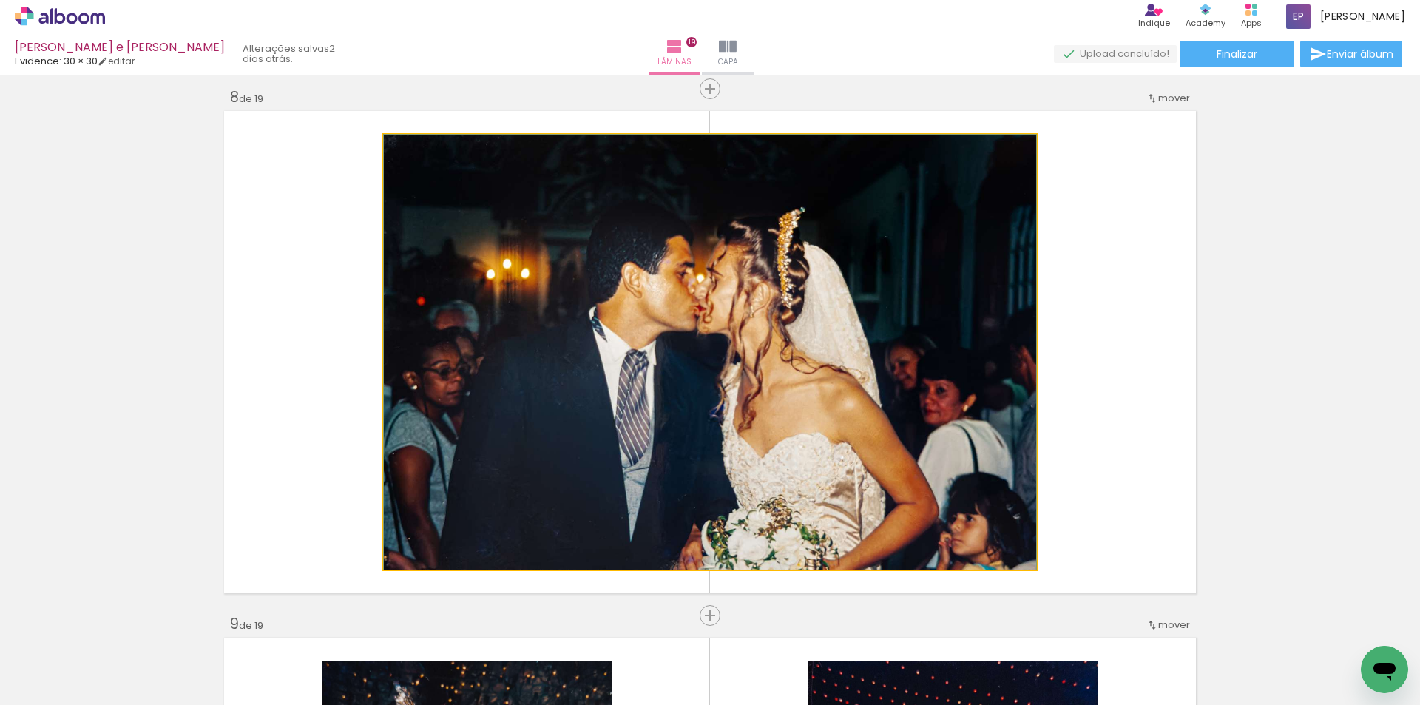
drag, startPoint x: 883, startPoint y: 342, endPoint x: 899, endPoint y: 345, distance: 16.5
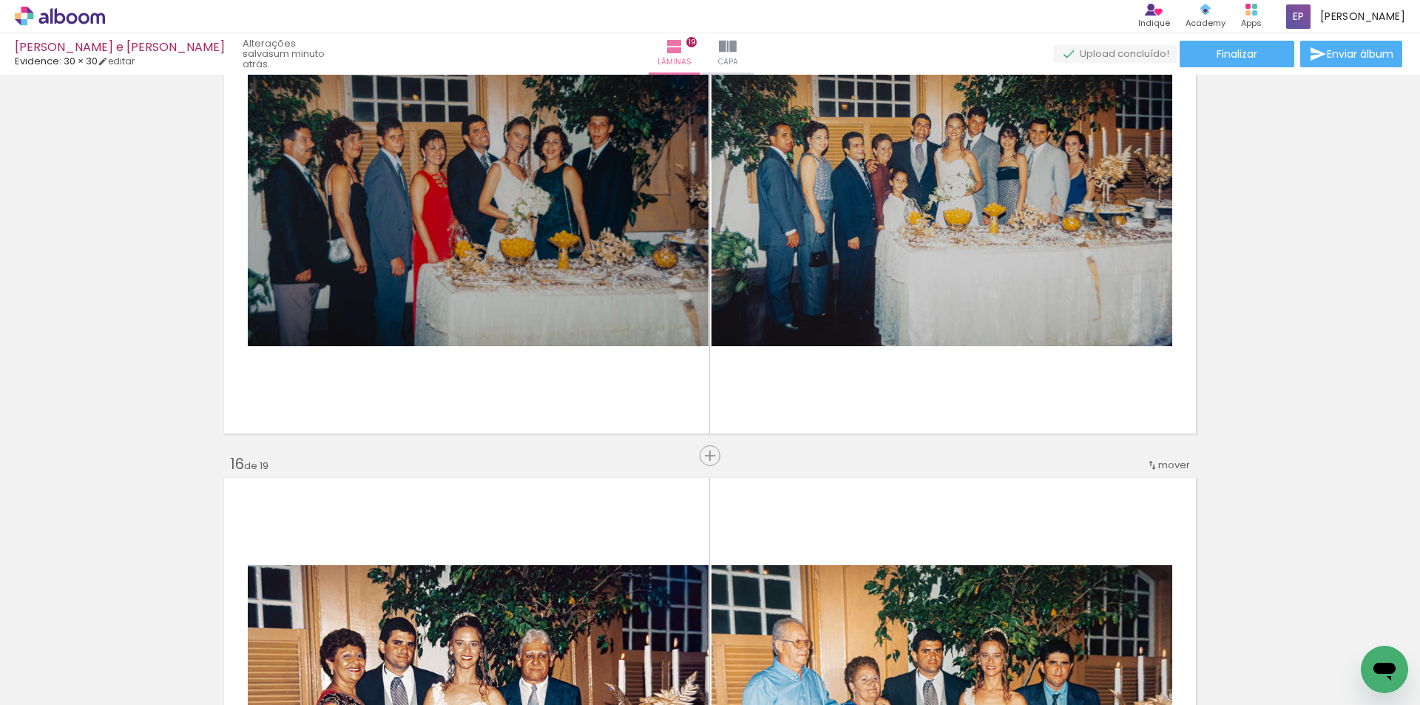
scroll to position [7395, 0]
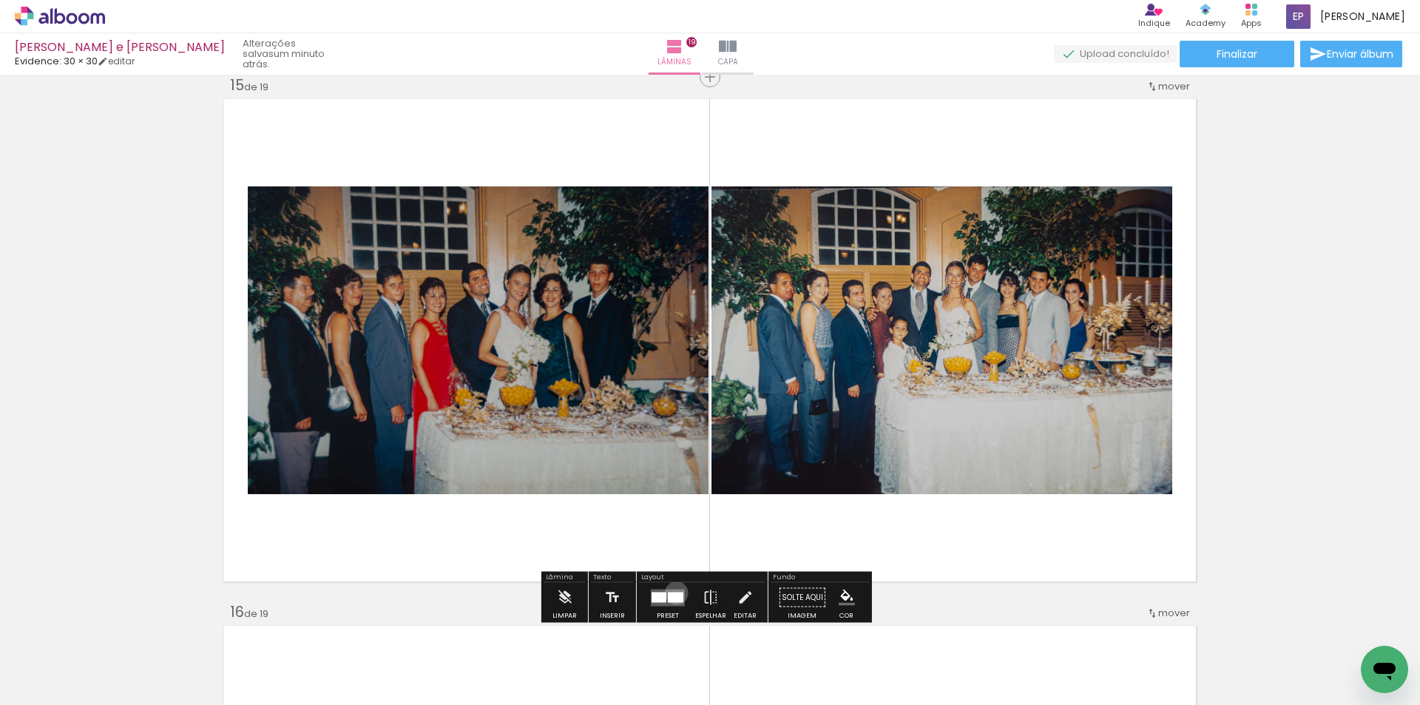
click at [673, 592] on div at bounding box center [676, 597] width 16 height 10
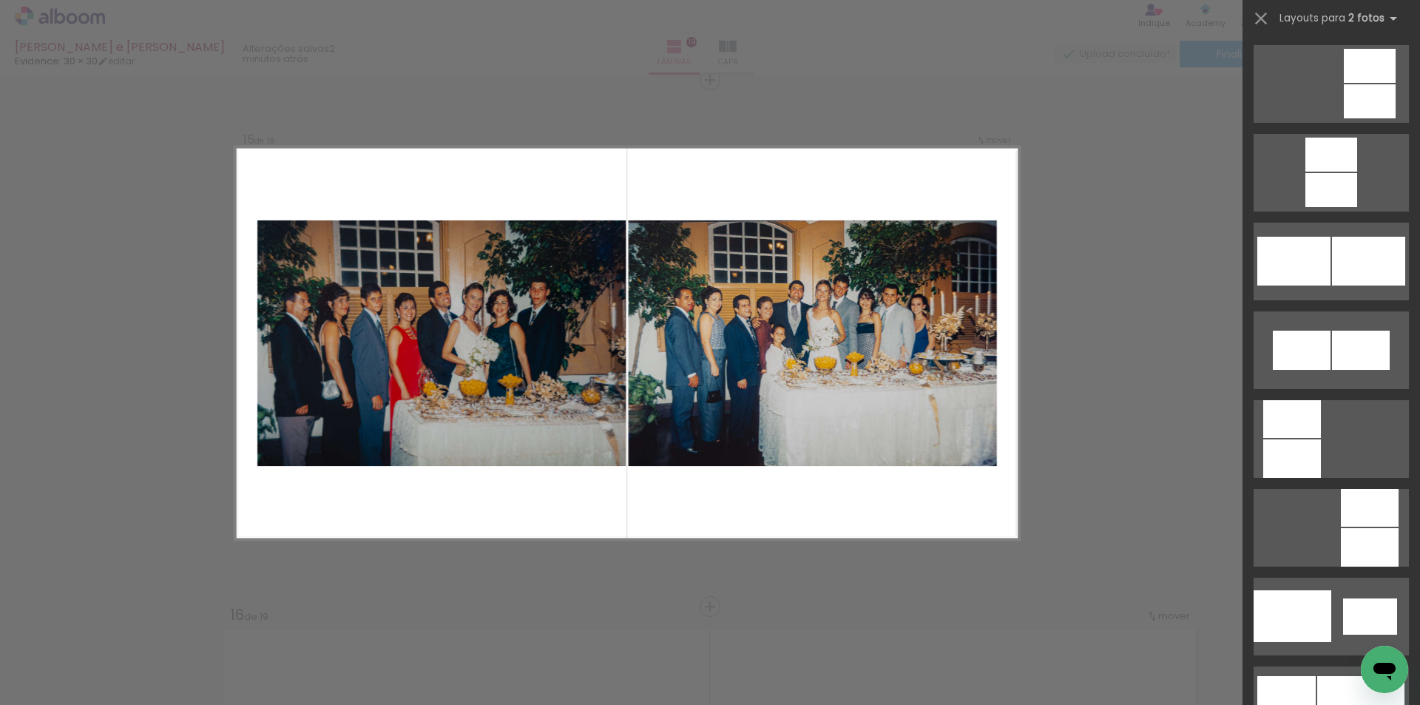
scroll to position [1257, 0]
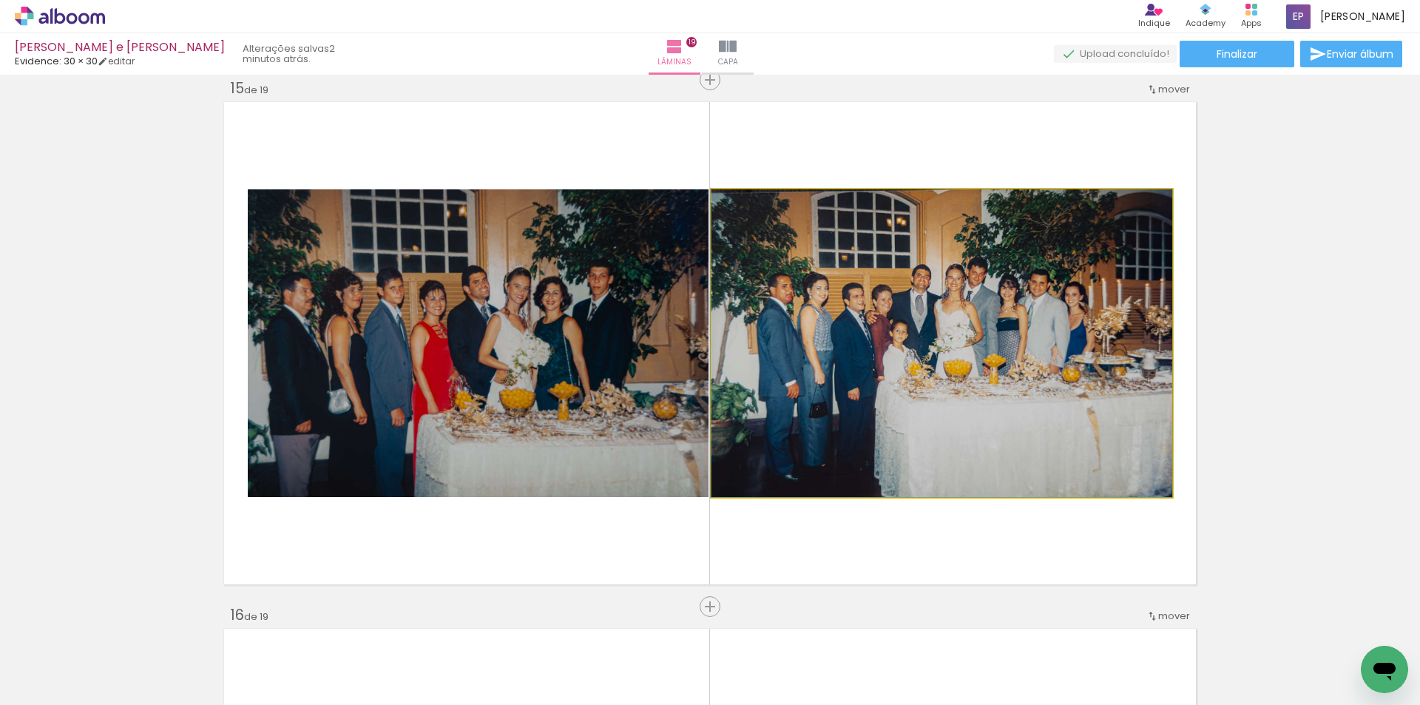
click at [741, 205] on div at bounding box center [746, 204] width 13 height 13
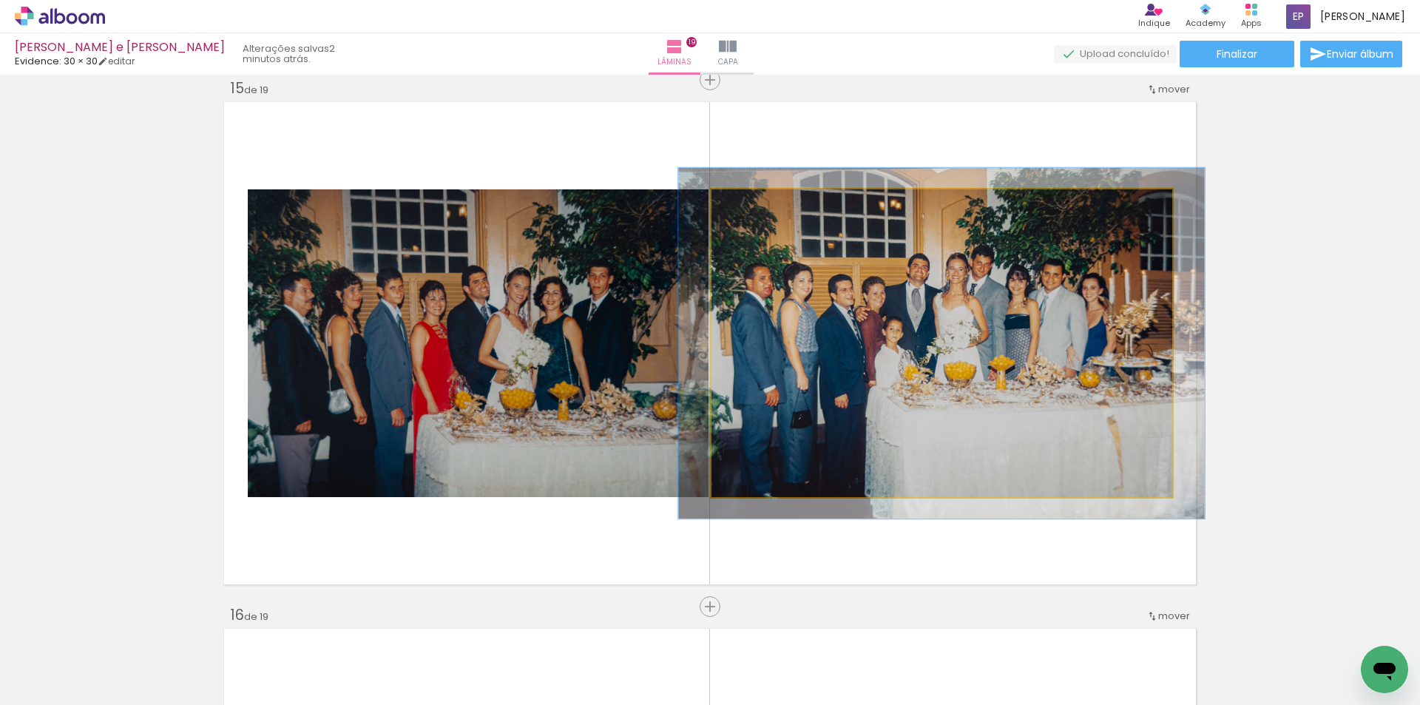
drag, startPoint x: 741, startPoint y: 205, endPoint x: 749, endPoint y: 206, distance: 7.4
click at [749, 206] on div at bounding box center [753, 204] width 13 height 13
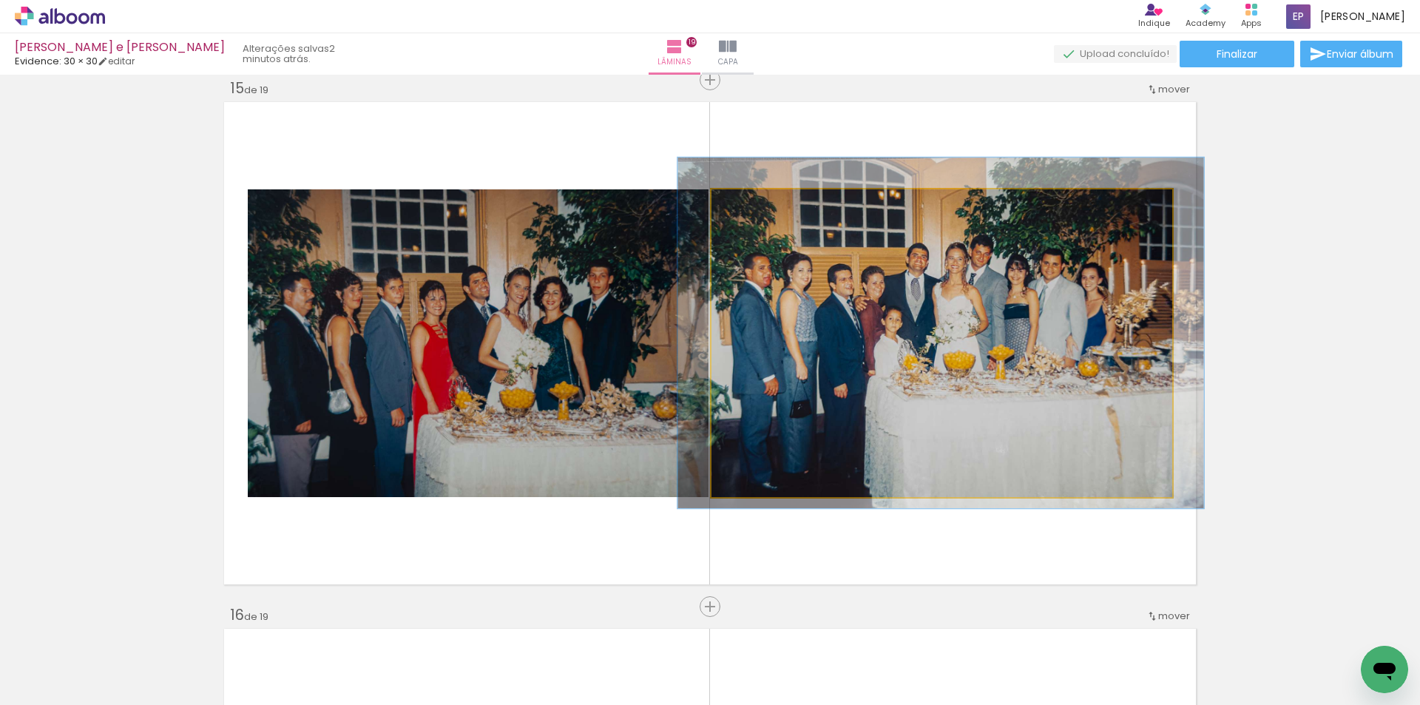
drag, startPoint x: 925, startPoint y: 334, endPoint x: 924, endPoint y: 324, distance: 10.4
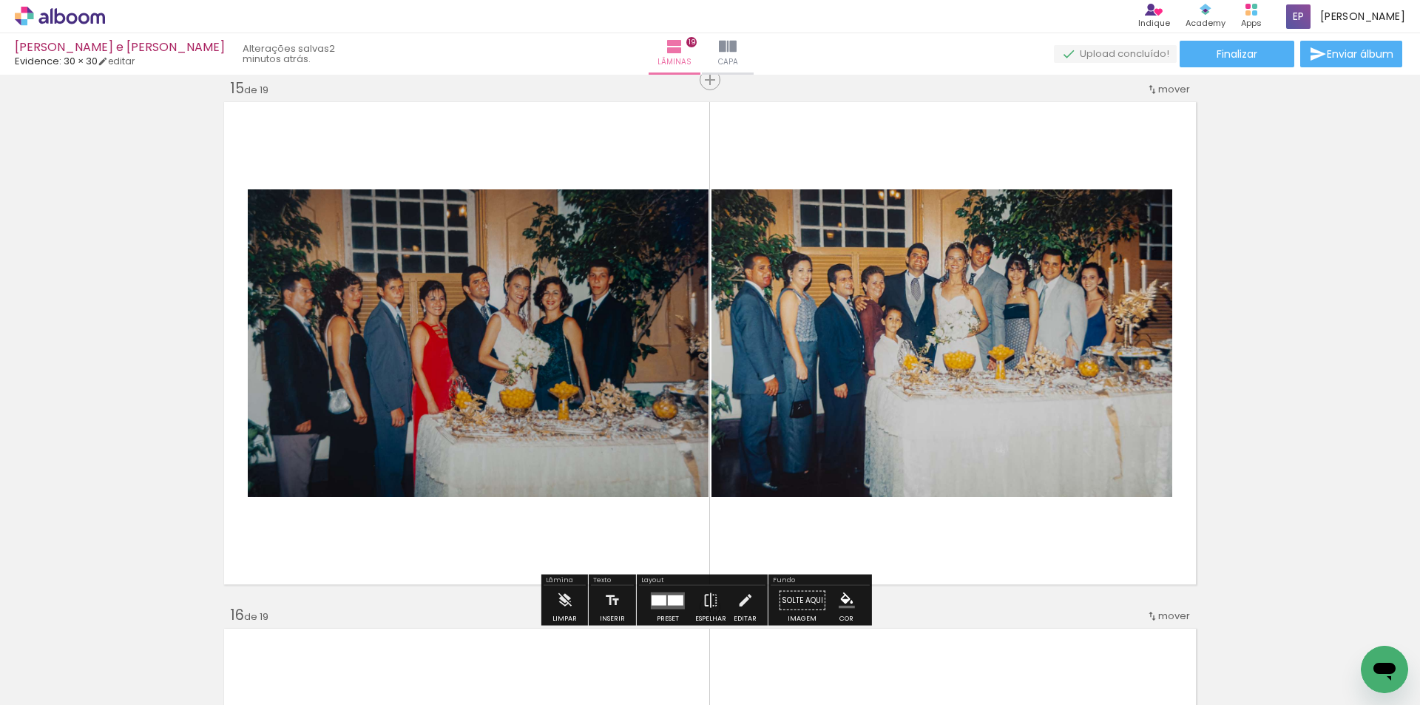
click at [750, 206] on div at bounding box center [754, 204] width 9 height 9
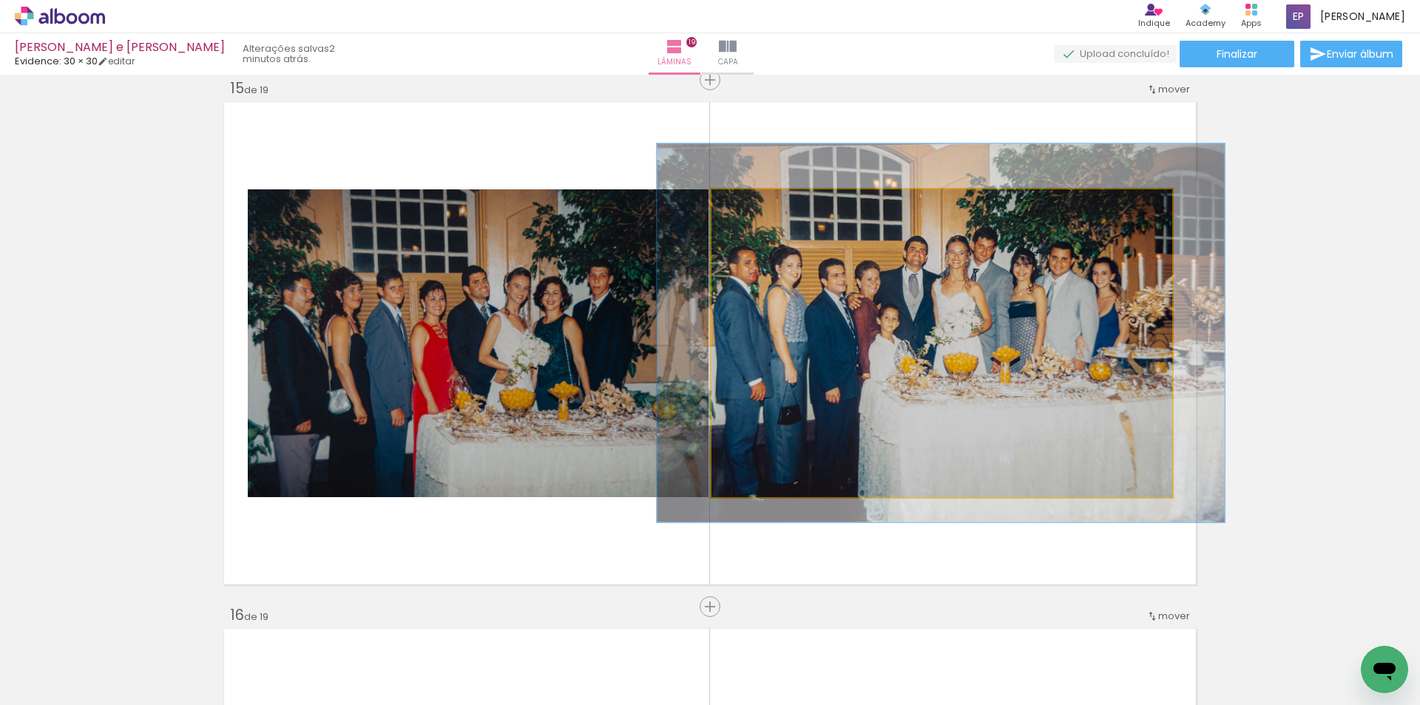
type paper-slider "124"
click at [753, 208] on div at bounding box center [759, 204] width 13 height 13
click at [754, 208] on div at bounding box center [759, 204] width 13 height 13
click at [0, 0] on div at bounding box center [0, 0] width 0 height 0
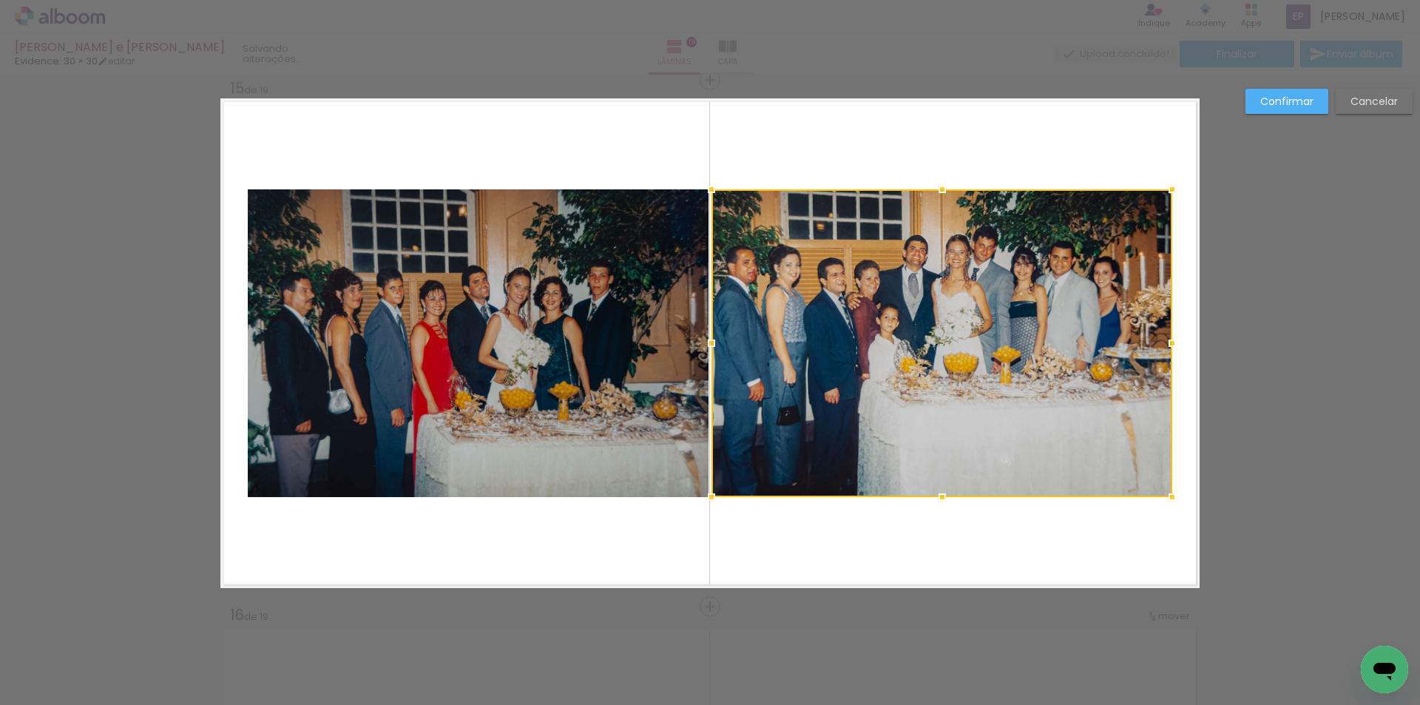
click at [754, 208] on div at bounding box center [942, 343] width 461 height 308
click at [756, 209] on div at bounding box center [942, 343] width 461 height 308
click at [0, 0] on slot "Cancelar" at bounding box center [0, 0] width 0 height 0
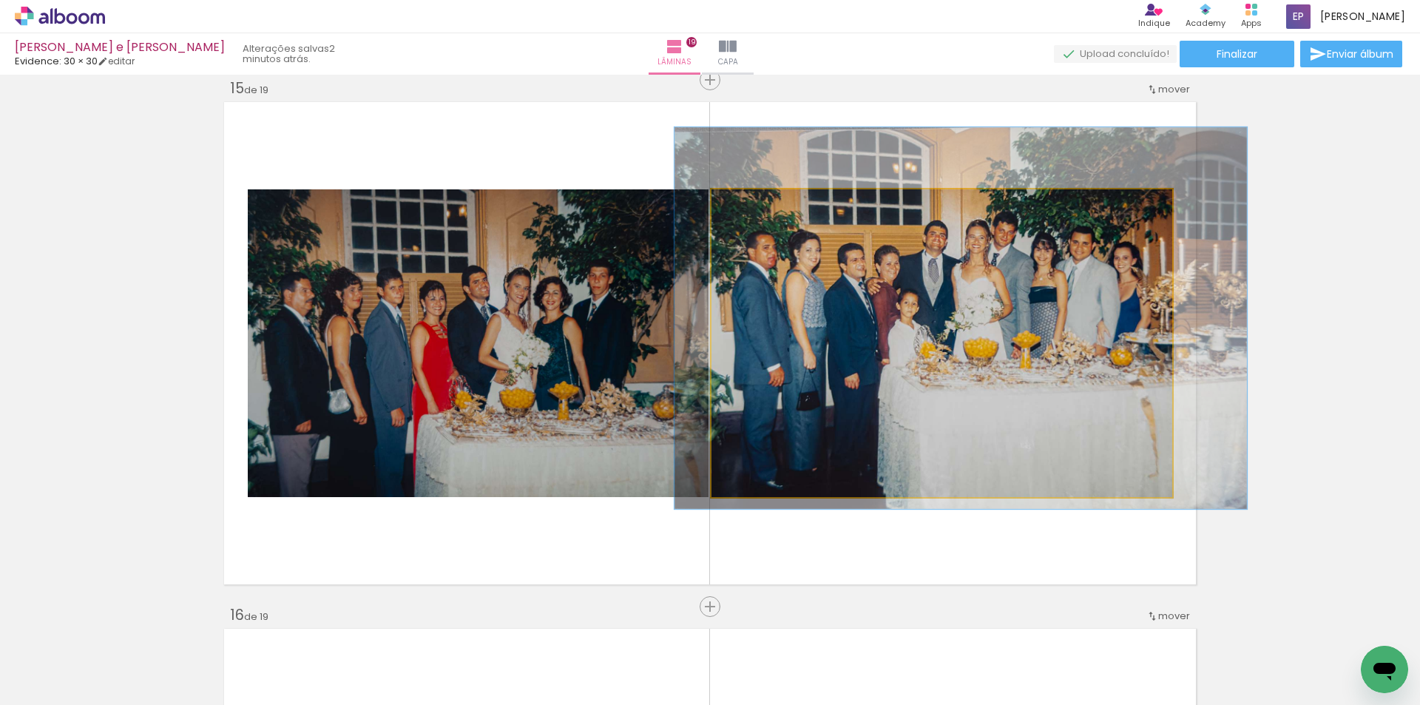
drag, startPoint x: 843, startPoint y: 277, endPoint x: 863, endPoint y: 262, distance: 24.9
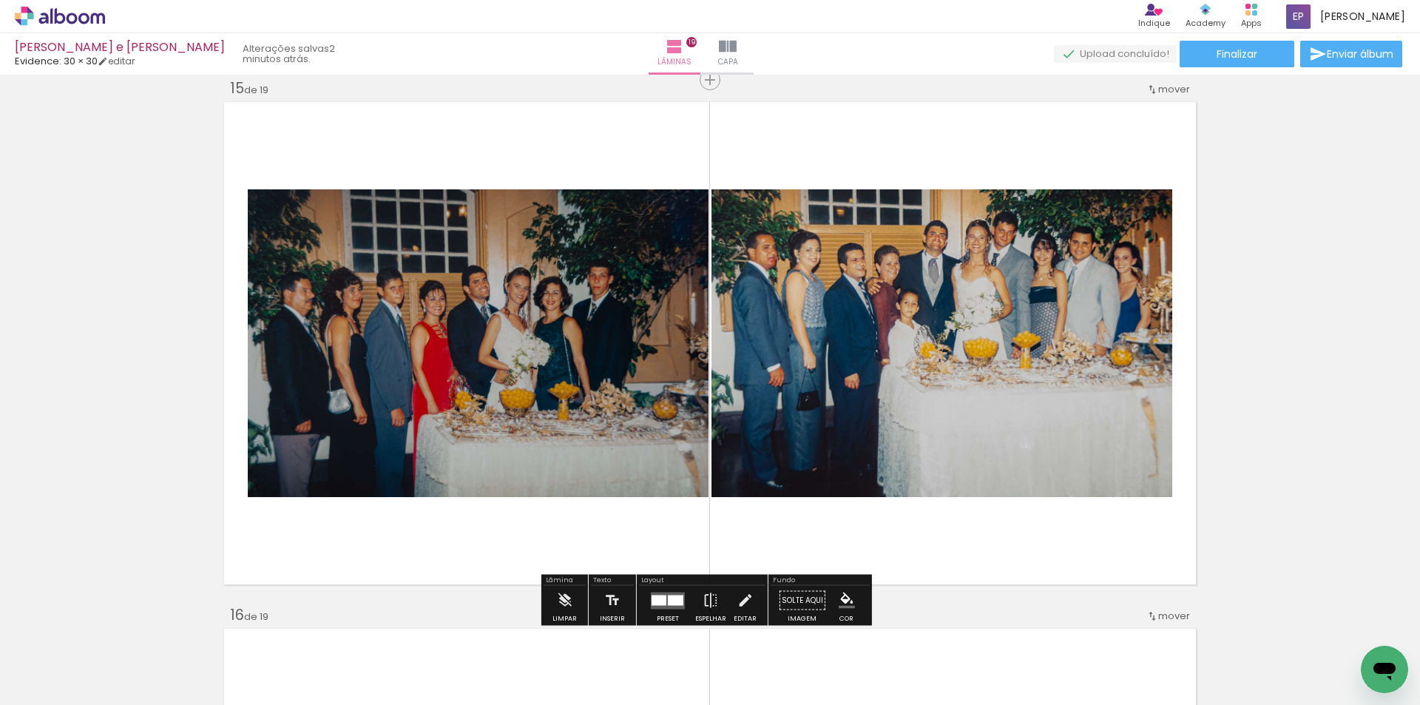
click at [283, 206] on div at bounding box center [283, 205] width 24 height 24
click at [285, 206] on div at bounding box center [283, 205] width 24 height 24
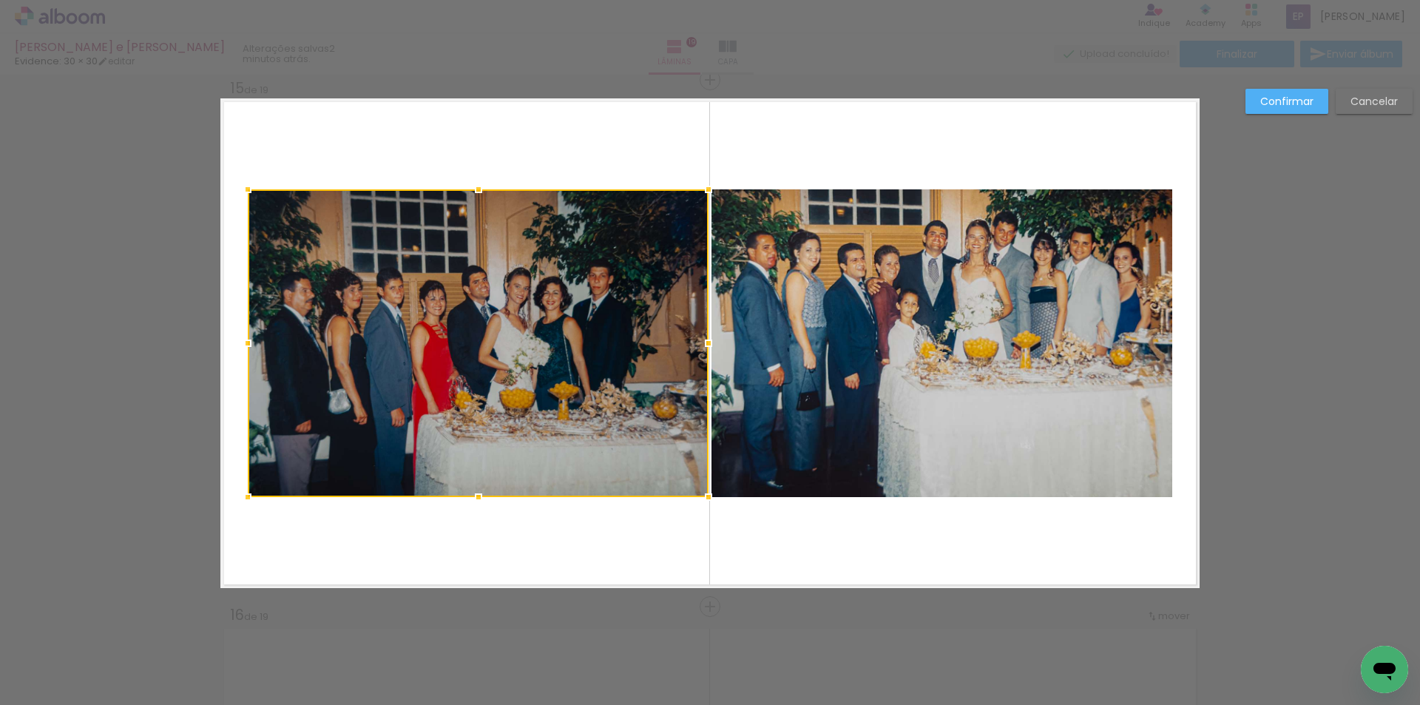
click at [286, 206] on div at bounding box center [478, 343] width 461 height 308
click at [287, 206] on div at bounding box center [478, 343] width 461 height 308
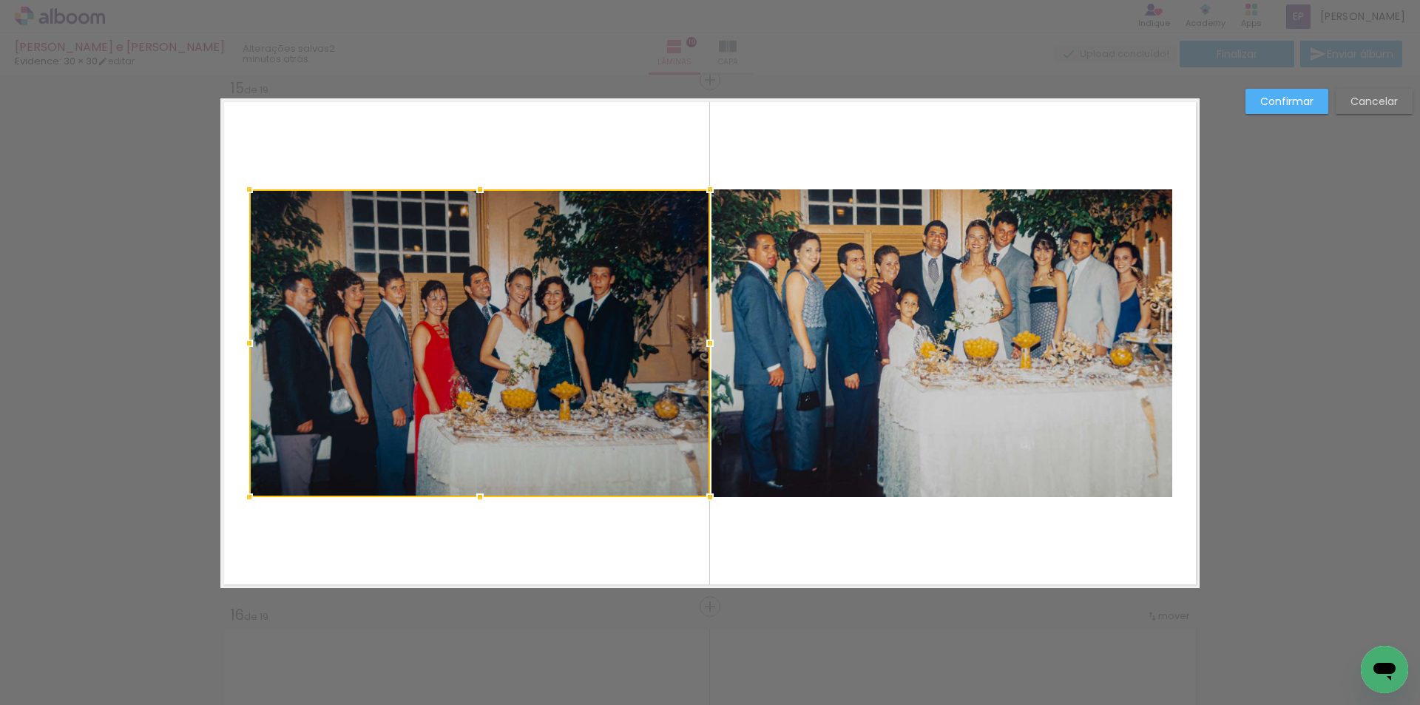
click at [0, 0] on slot "Cancelar" at bounding box center [0, 0] width 0 height 0
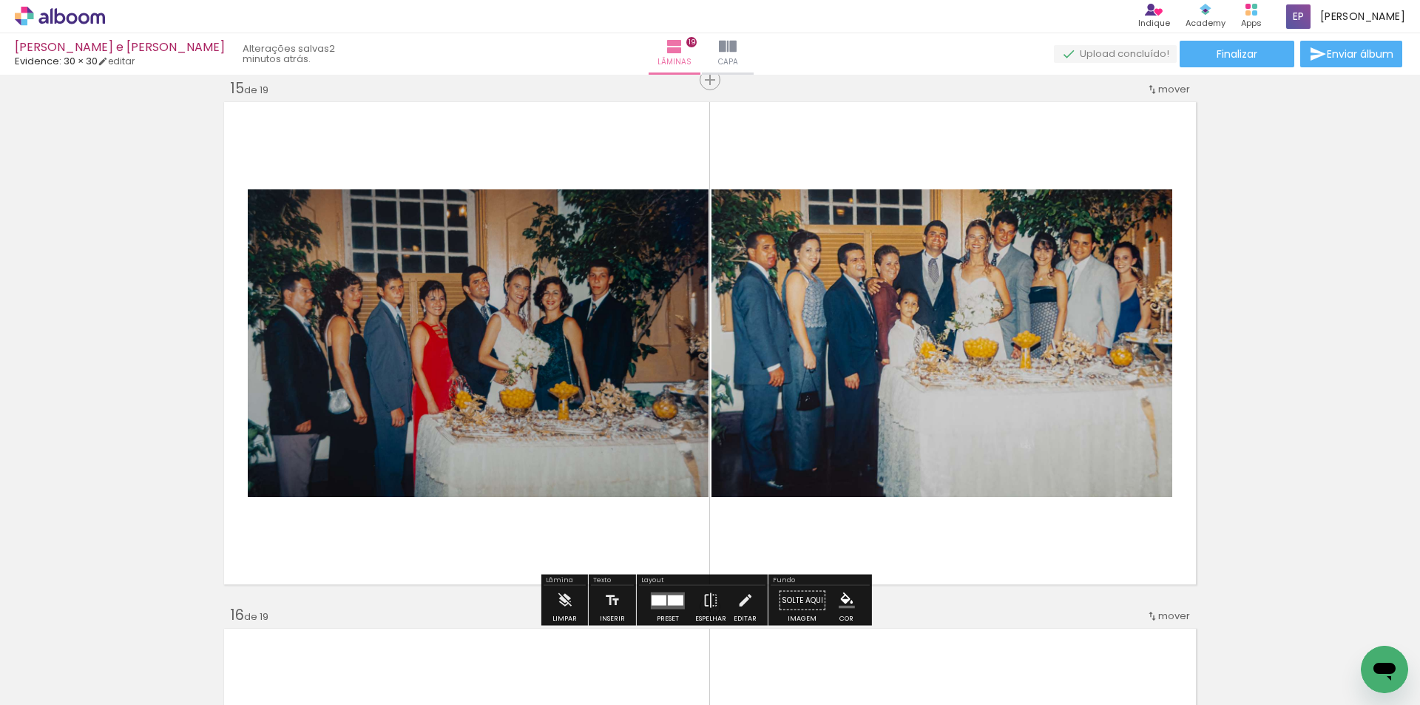
click at [282, 206] on div at bounding box center [283, 205] width 24 height 24
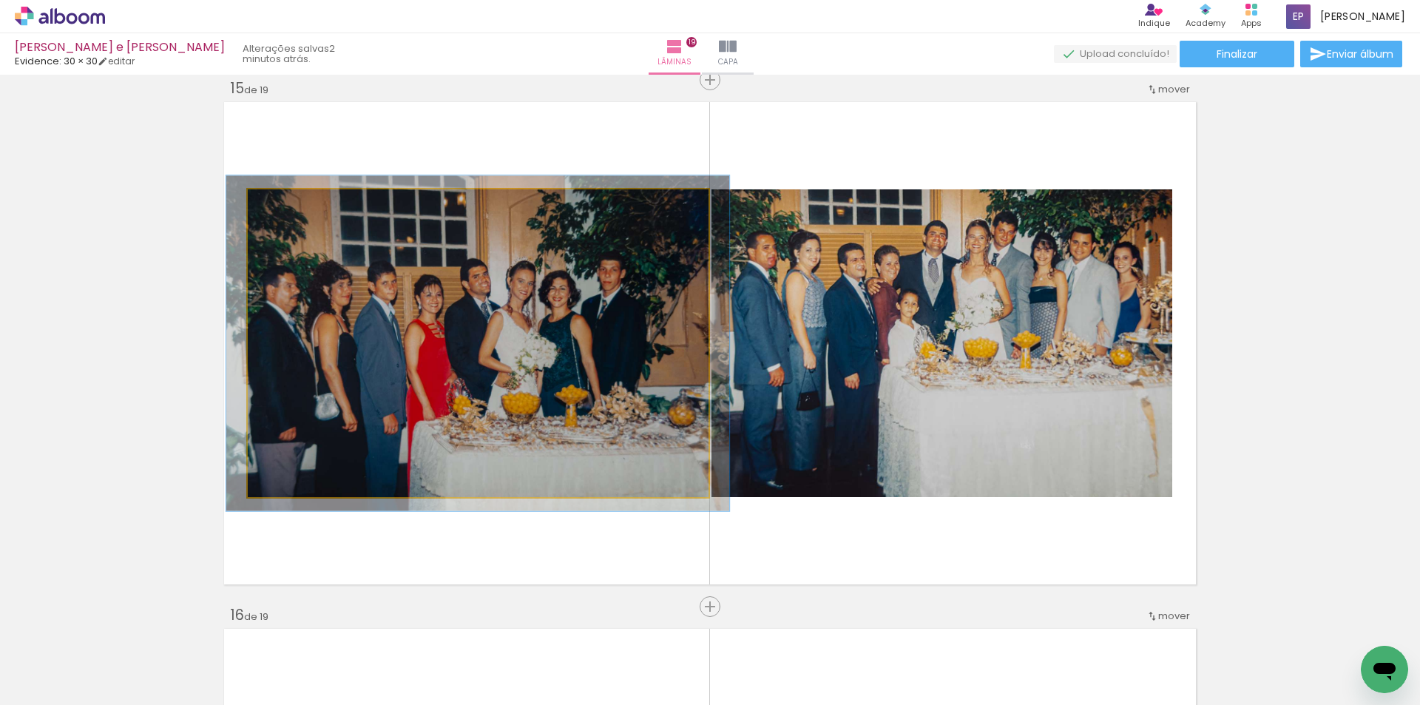
click at [286, 206] on div at bounding box center [287, 205] width 24 height 24
click at [286, 206] on div at bounding box center [286, 204] width 13 height 13
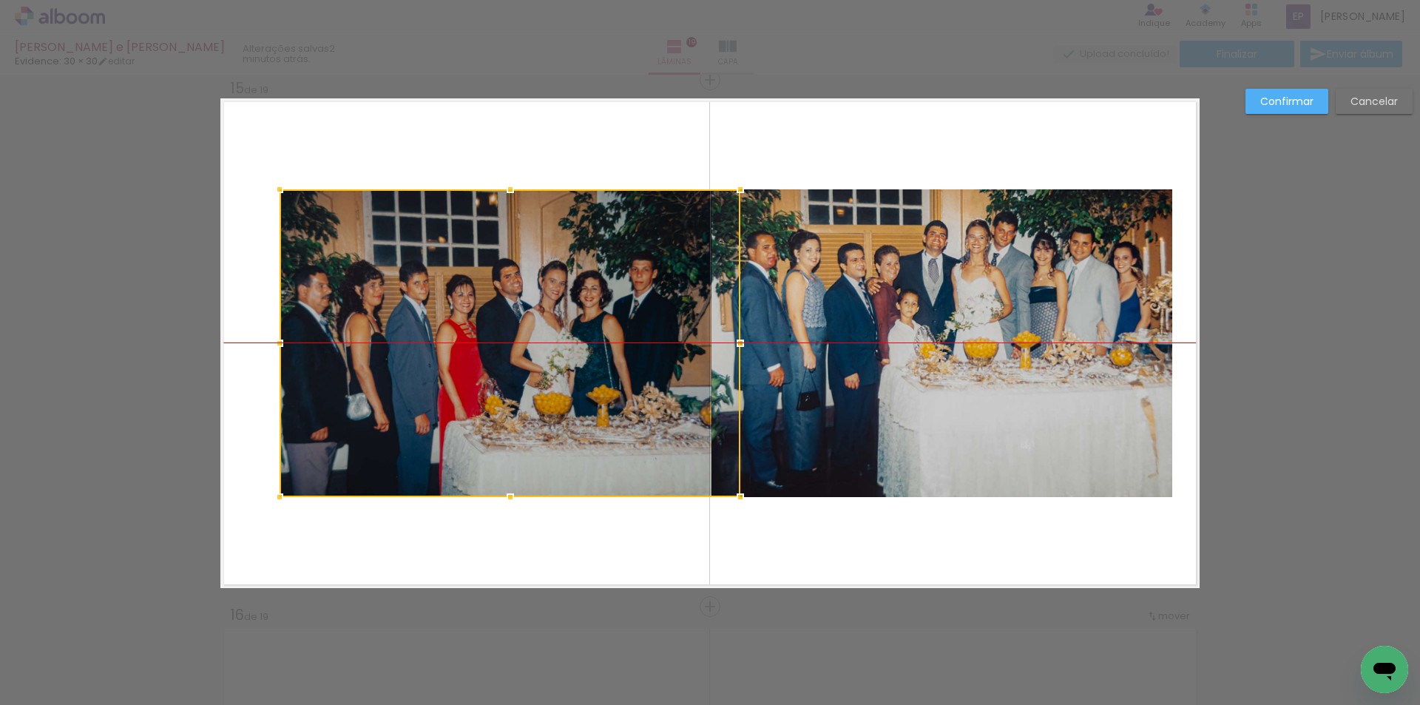
drag, startPoint x: 416, startPoint y: 345, endPoint x: 440, endPoint y: 344, distance: 23.7
click at [440, 344] on div at bounding box center [510, 343] width 461 height 308
click at [1369, 109] on paper-button "Cancelar" at bounding box center [1374, 101] width 77 height 25
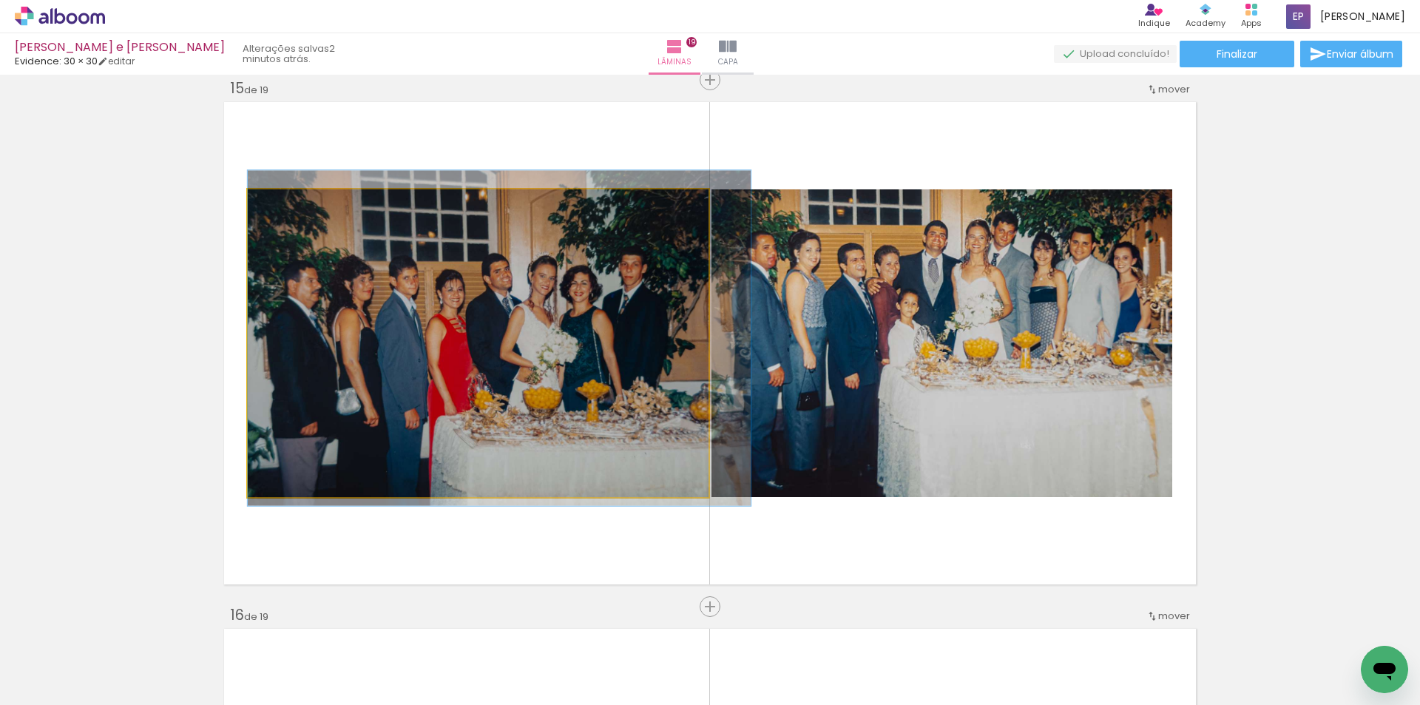
drag, startPoint x: 508, startPoint y: 332, endPoint x: 539, endPoint y: 327, distance: 31.5
click at [539, 327] on quentale-photo at bounding box center [478, 343] width 461 height 308
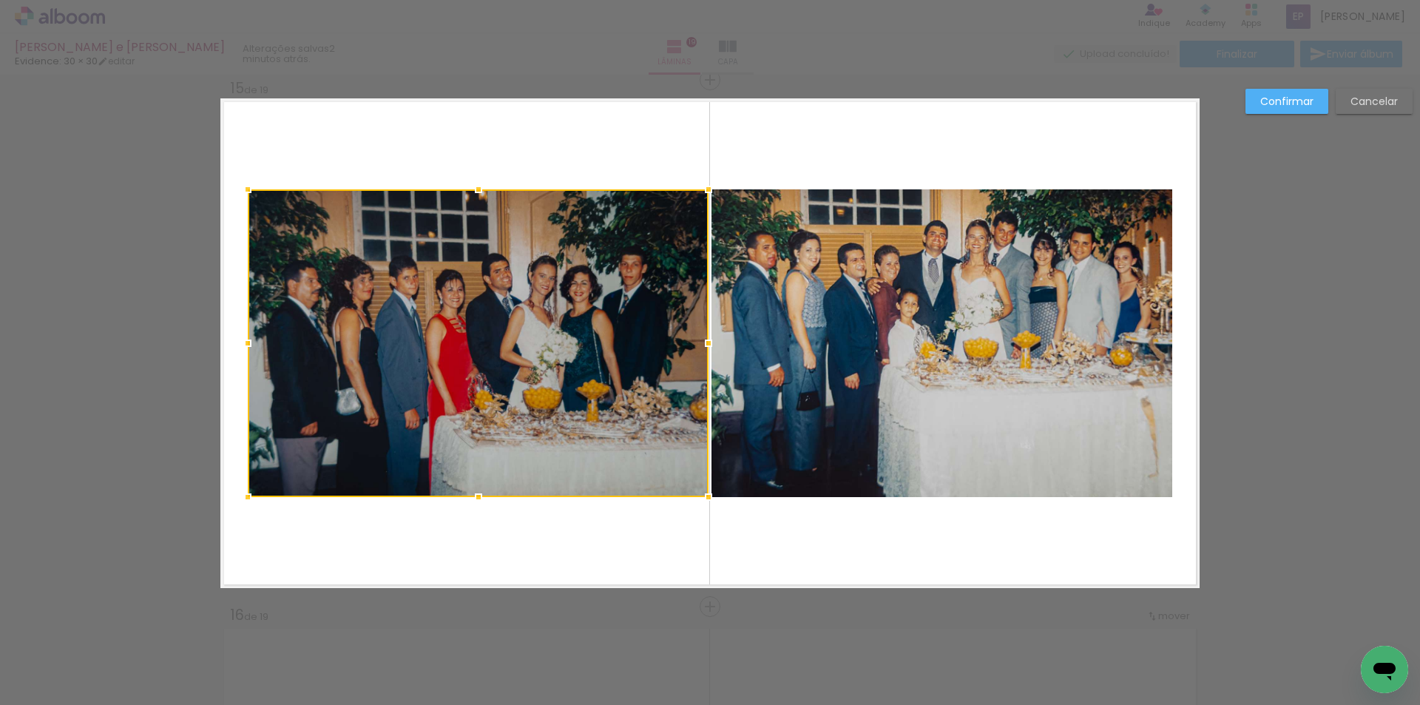
click at [0, 0] on slot "Cancelar" at bounding box center [0, 0] width 0 height 0
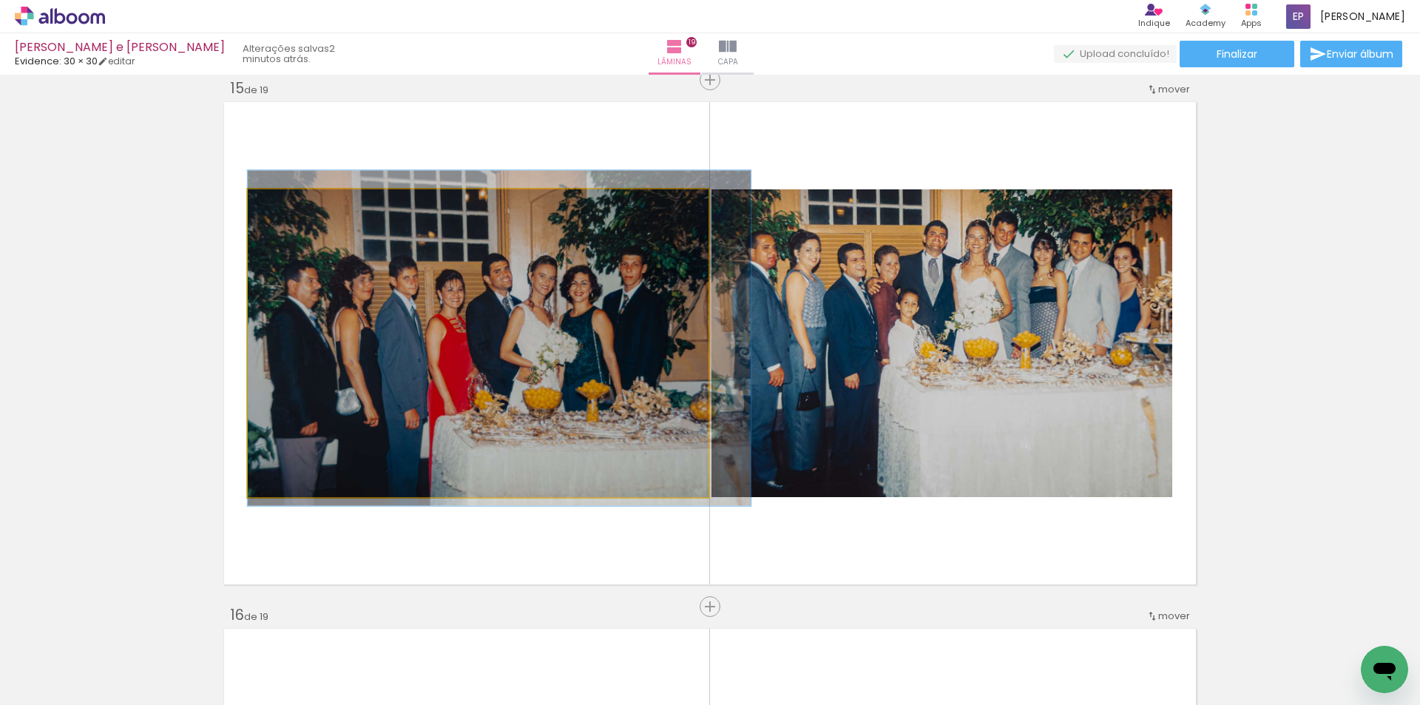
click at [288, 206] on div at bounding box center [288, 205] width 24 height 24
click at [291, 207] on div at bounding box center [288, 205] width 24 height 24
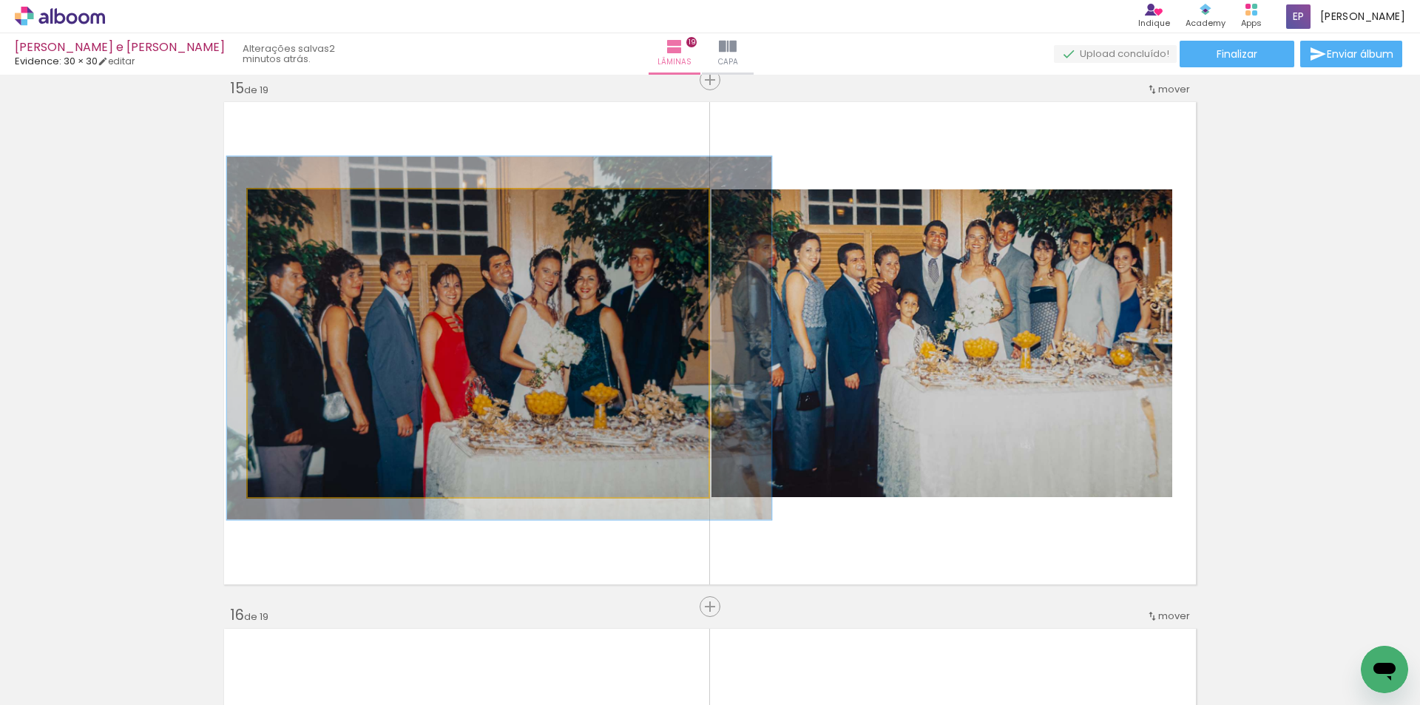
type paper-slider "118"
click at [297, 209] on div at bounding box center [293, 205] width 24 height 24
click at [0, 0] on div at bounding box center [0, 0] width 0 height 0
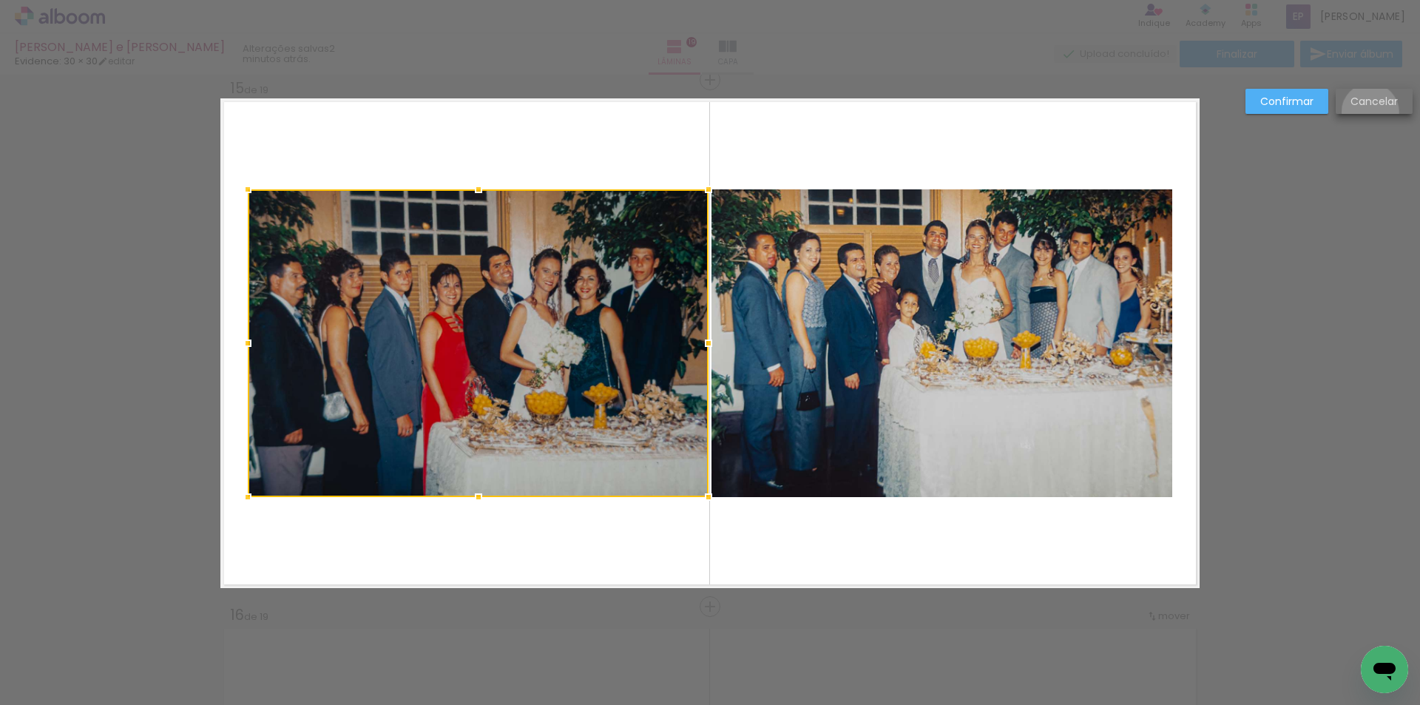
click at [1370, 112] on paper-button "Cancelar" at bounding box center [1374, 101] width 77 height 25
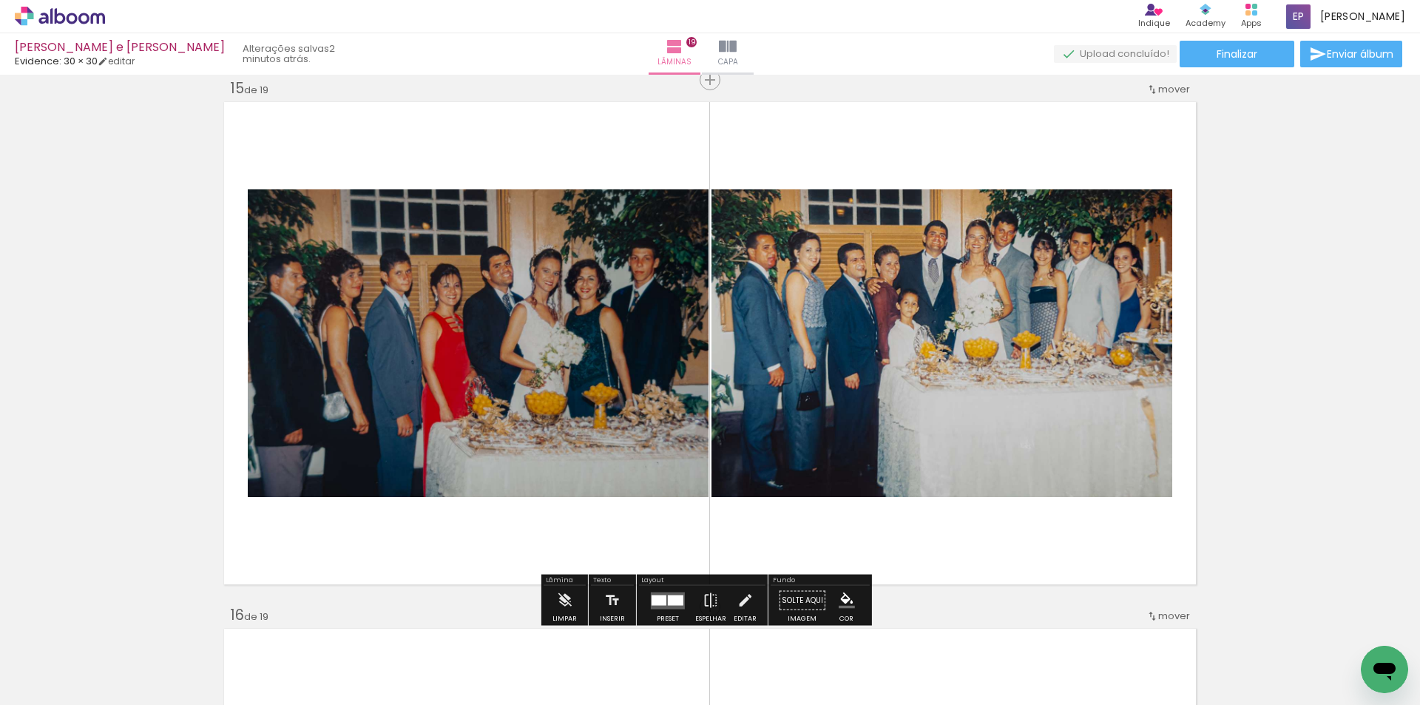
click at [501, 377] on quentale-photo at bounding box center [478, 343] width 461 height 308
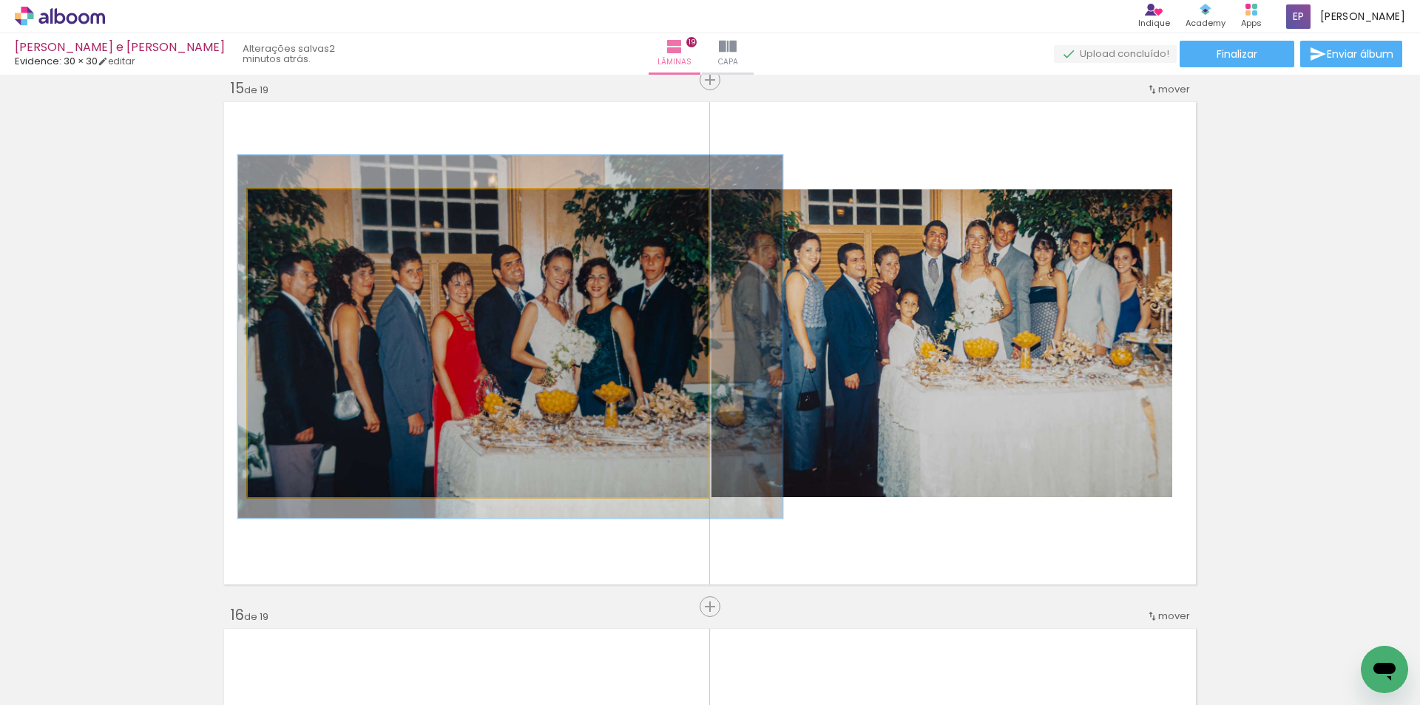
drag, startPoint x: 506, startPoint y: 364, endPoint x: 517, endPoint y: 362, distance: 11.2
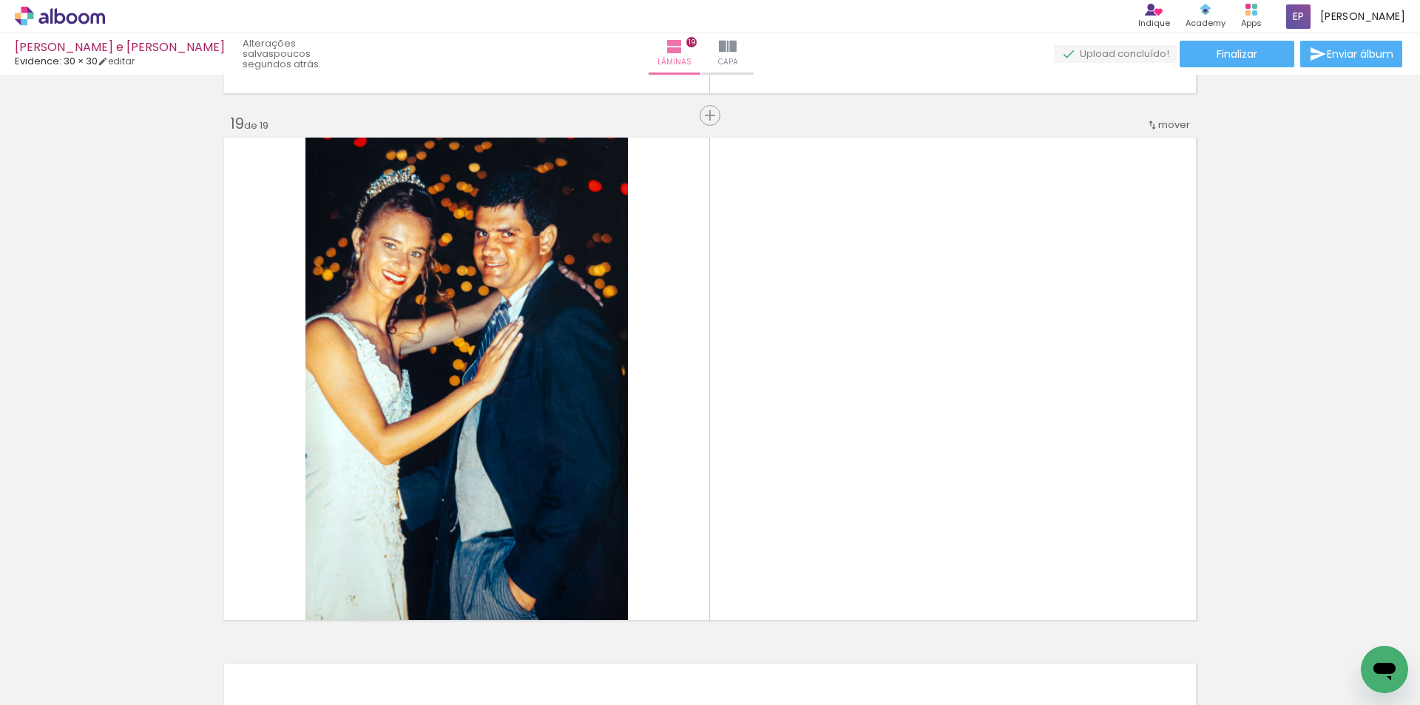
scroll to position [9537, 0]
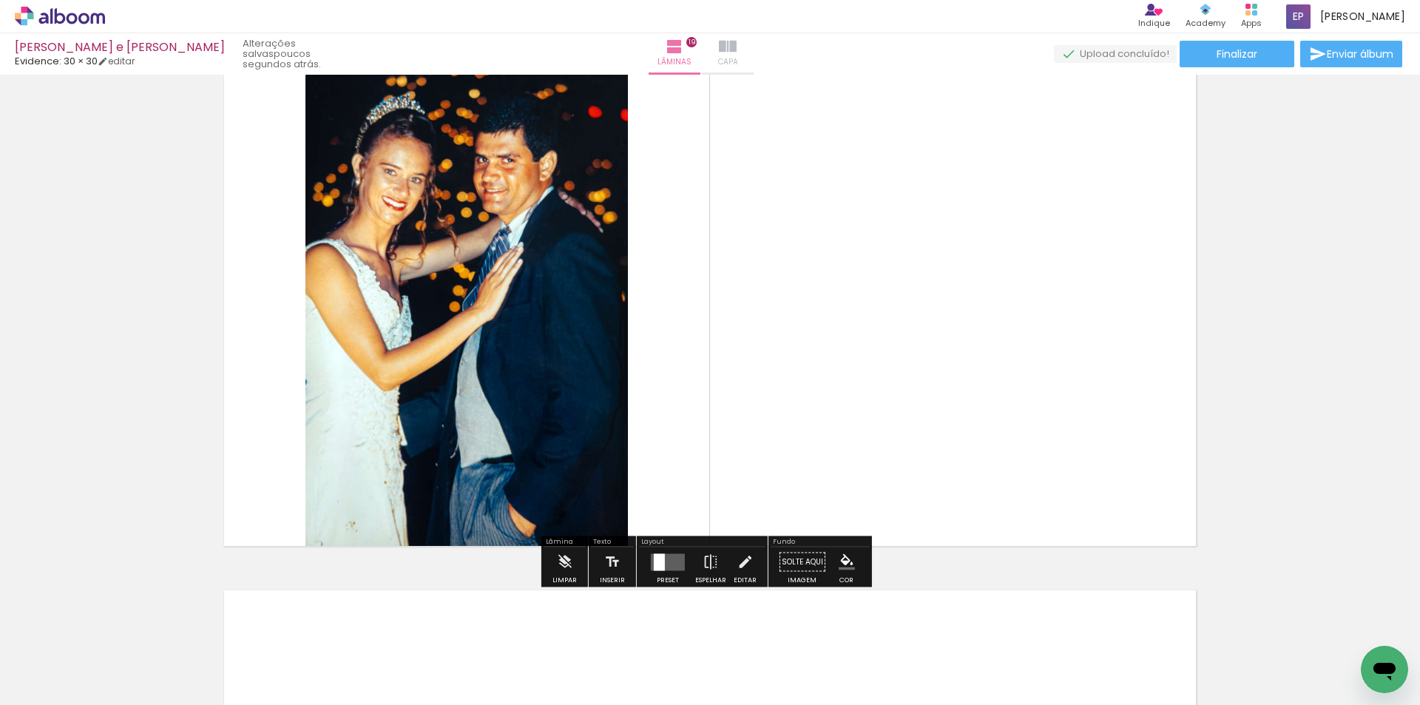
click at [721, 64] on paper-button "Capa" at bounding box center [728, 53] width 52 height 41
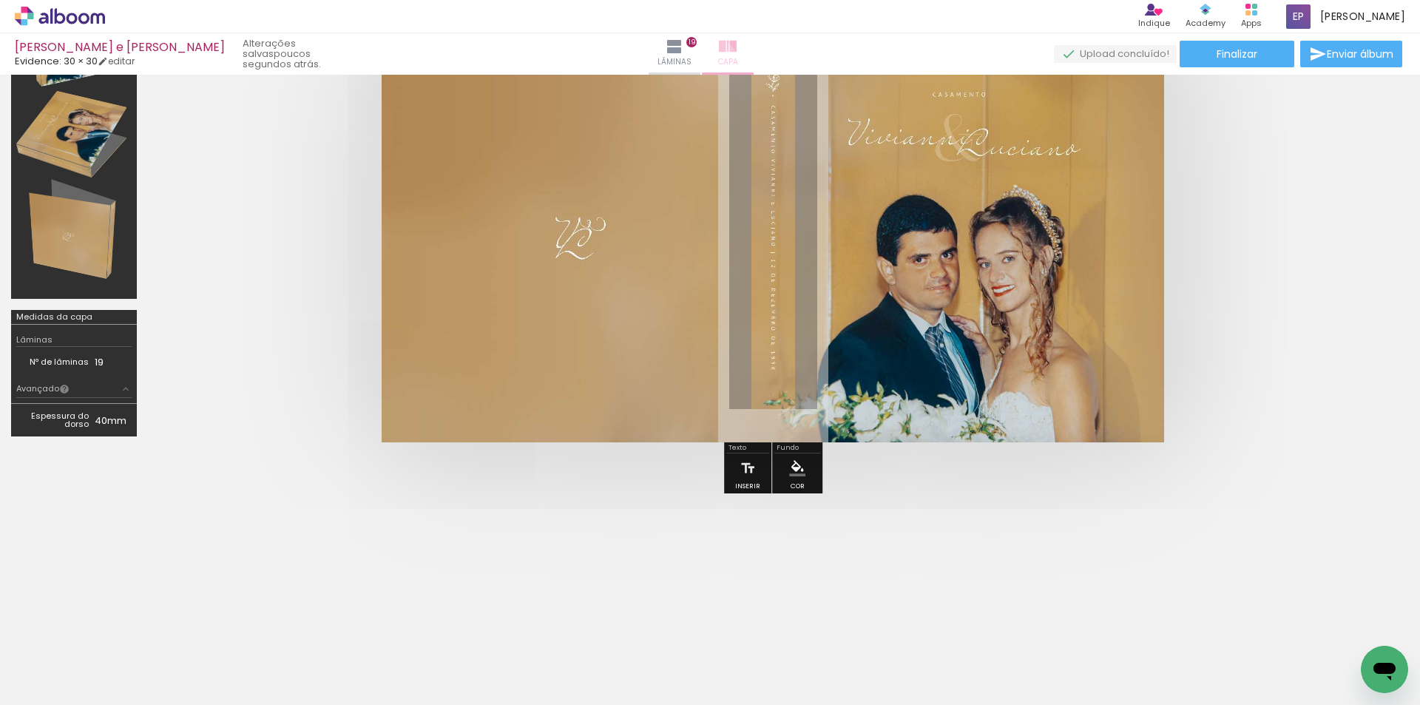
scroll to position [130, 0]
click at [683, 50] on iron-icon at bounding box center [675, 47] width 18 height 18
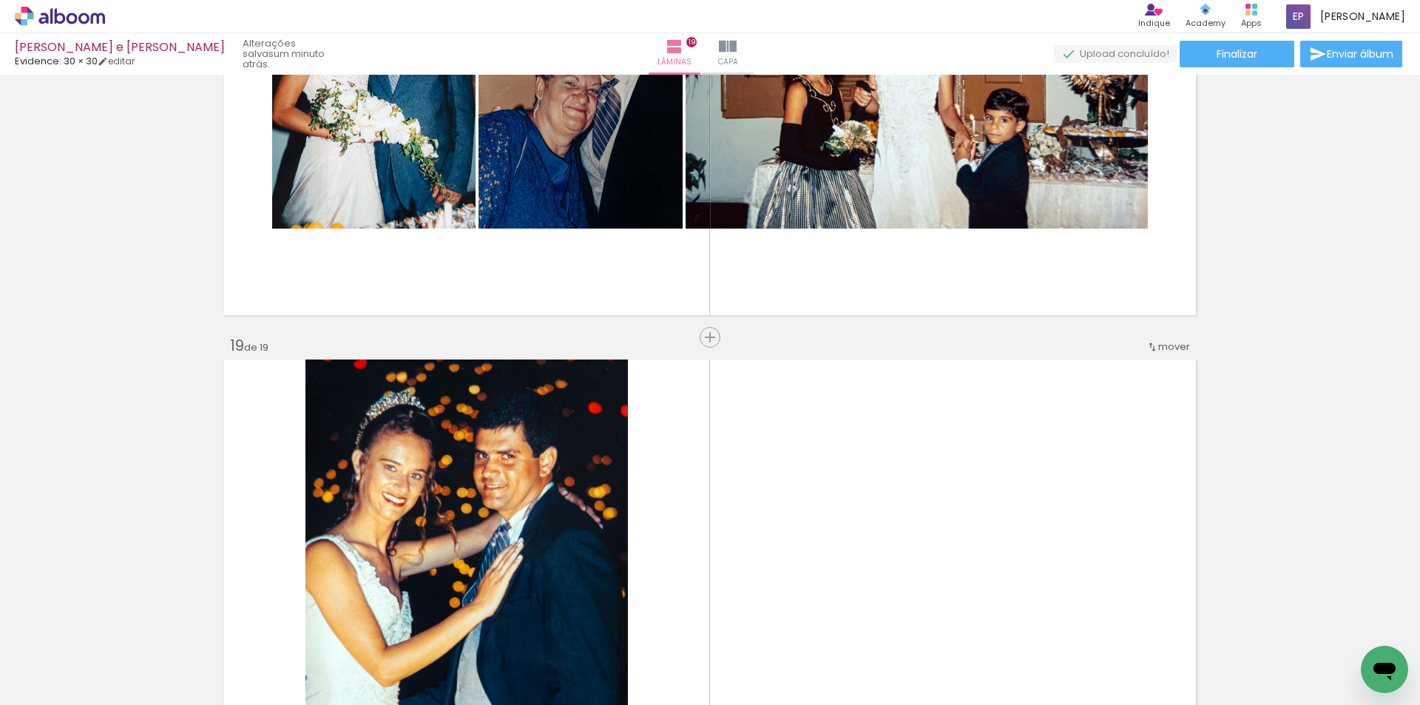
scroll to position [9389, 0]
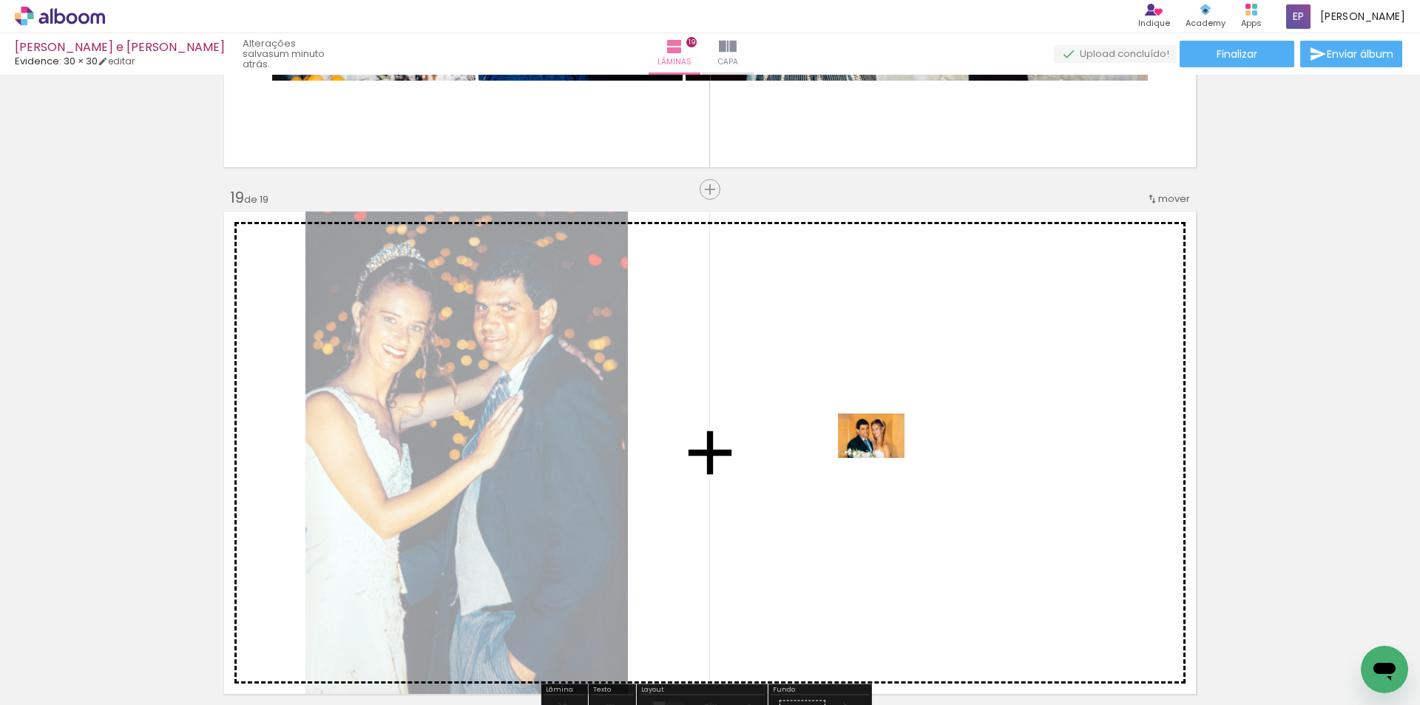
drag, startPoint x: 161, startPoint y: 644, endPoint x: 882, endPoint y: 458, distance: 744.9
click at [882, 458] on quentale-workspace at bounding box center [710, 352] width 1420 height 705
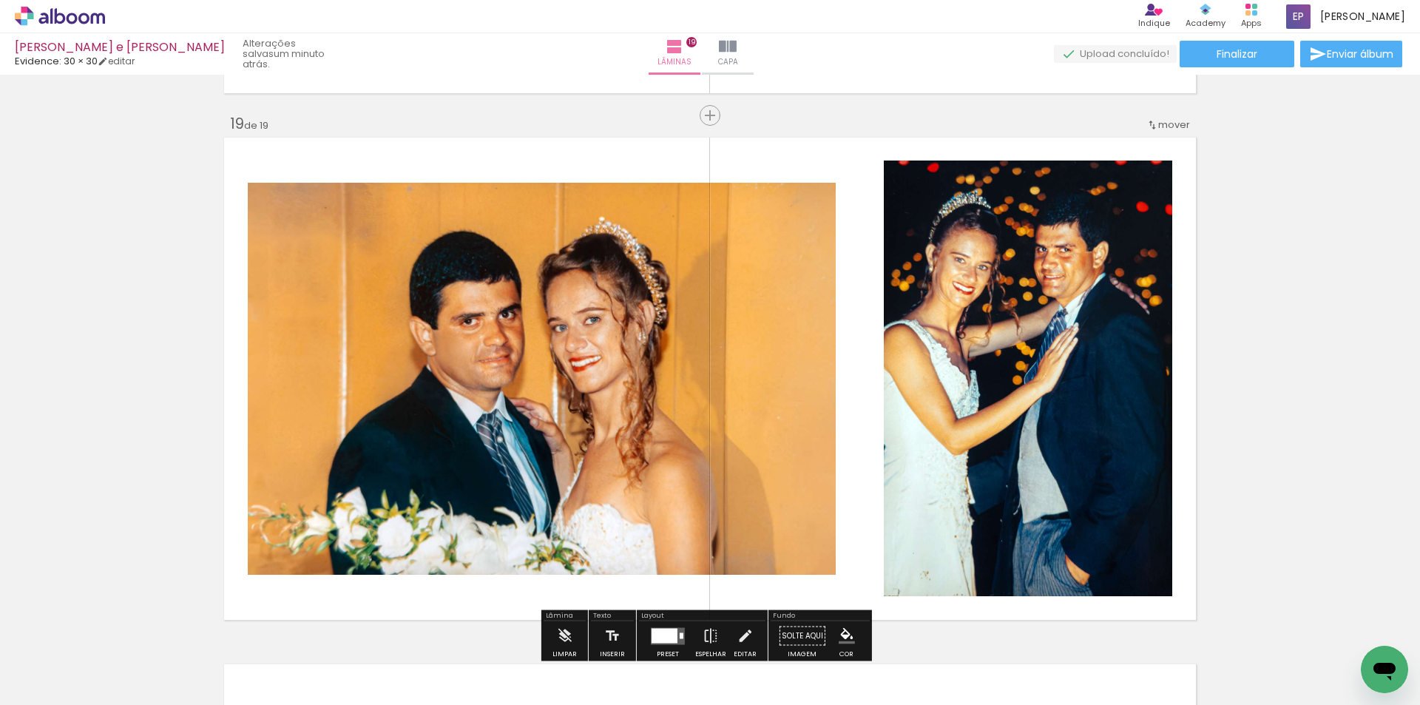
scroll to position [9537, 0]
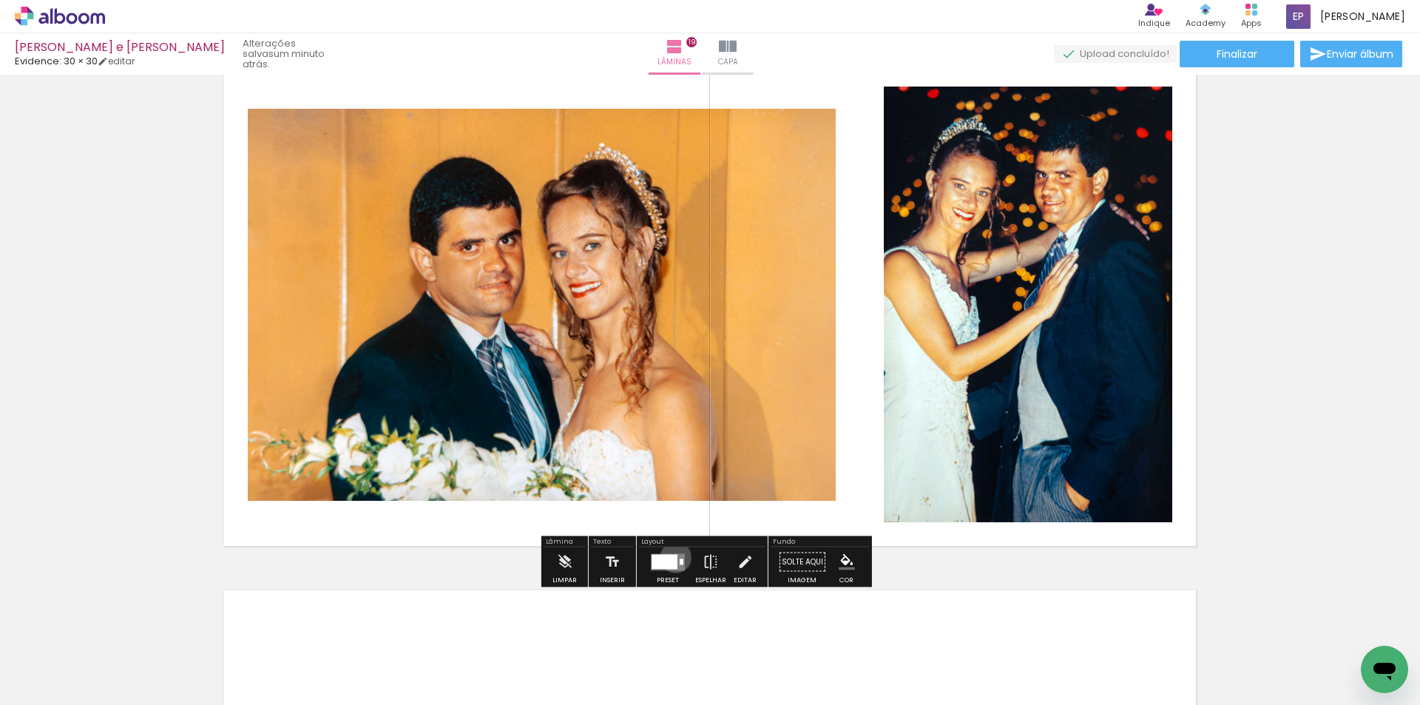
click at [672, 556] on div at bounding box center [665, 561] width 26 height 15
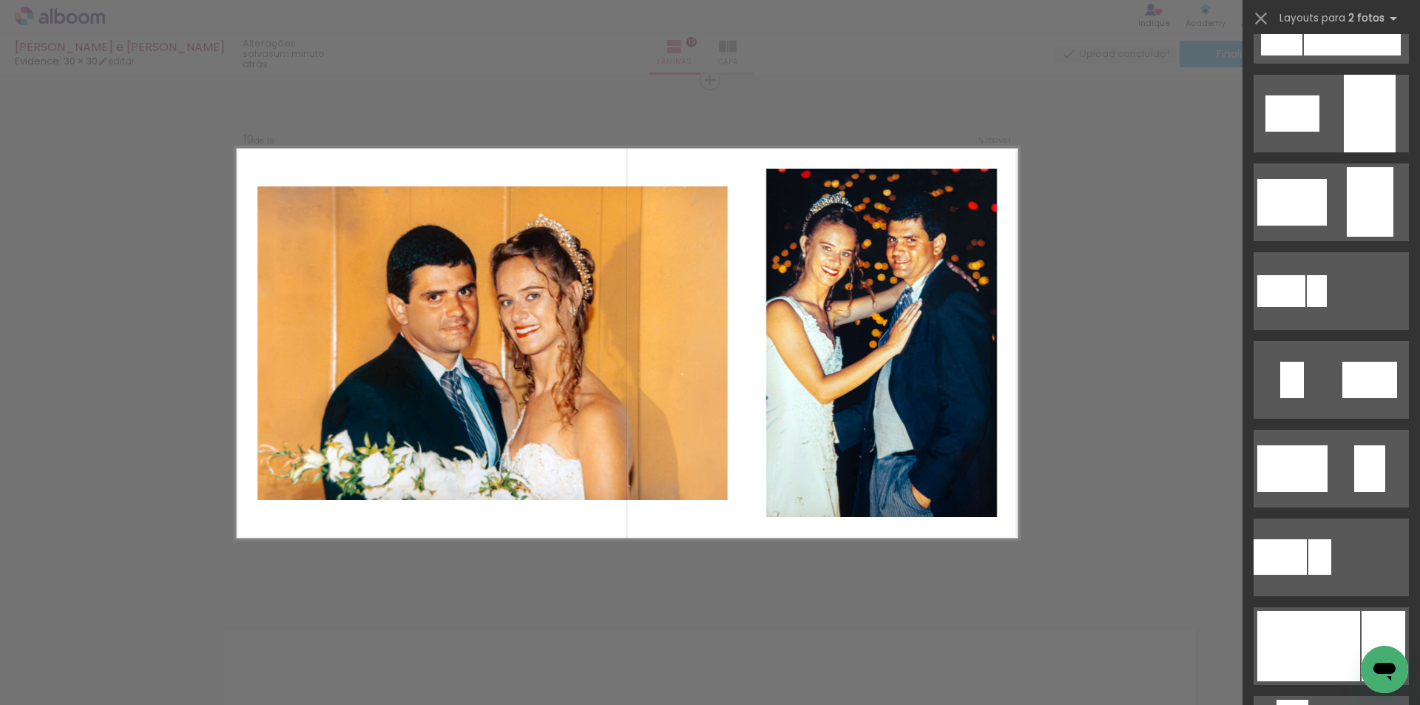
scroll to position [370, 0]
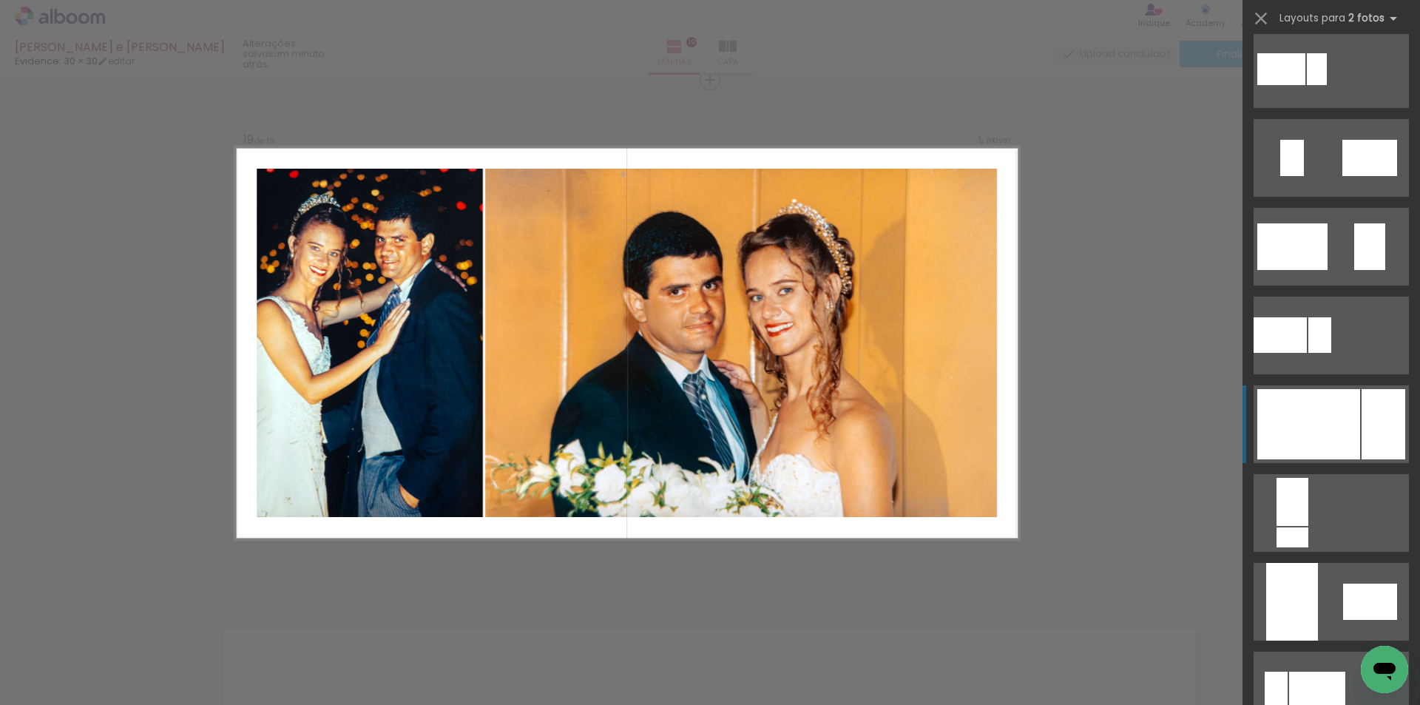
click at [1362, 417] on div at bounding box center [1384, 424] width 44 height 70
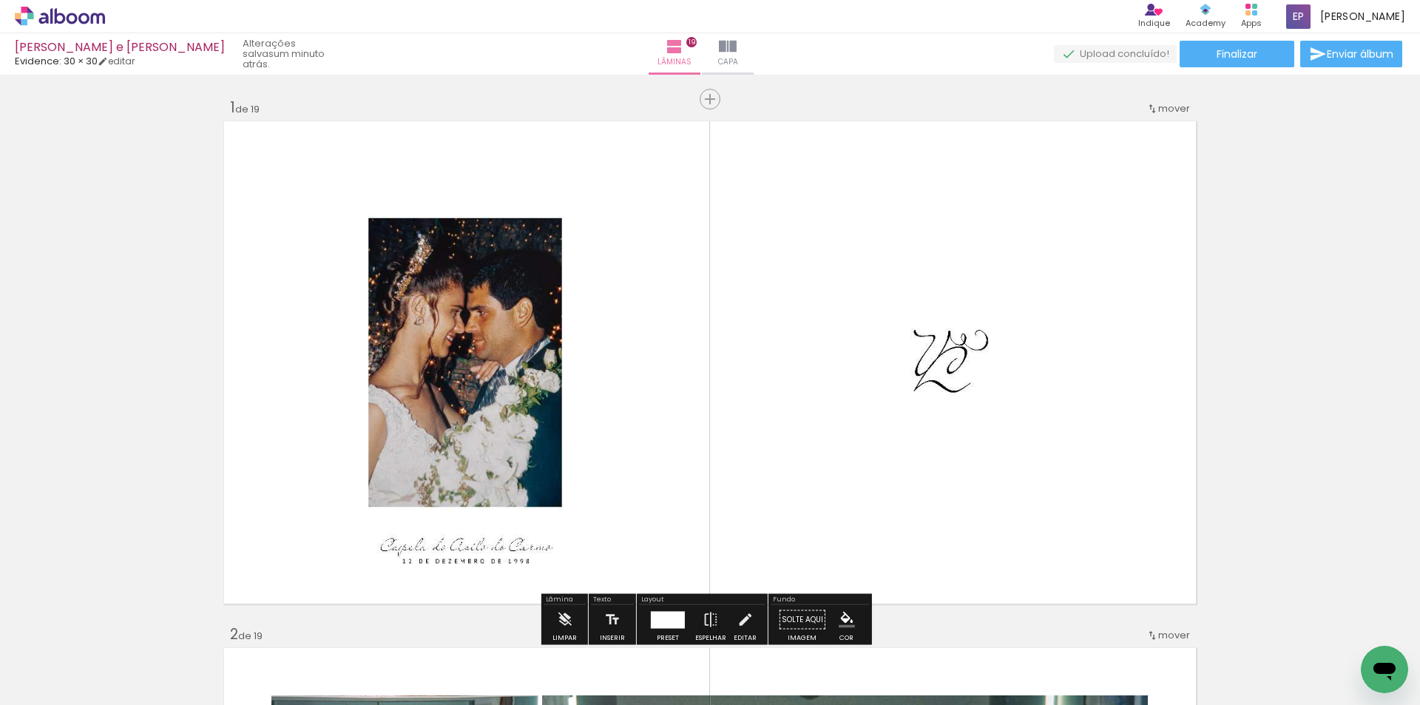
scroll to position [74, 0]
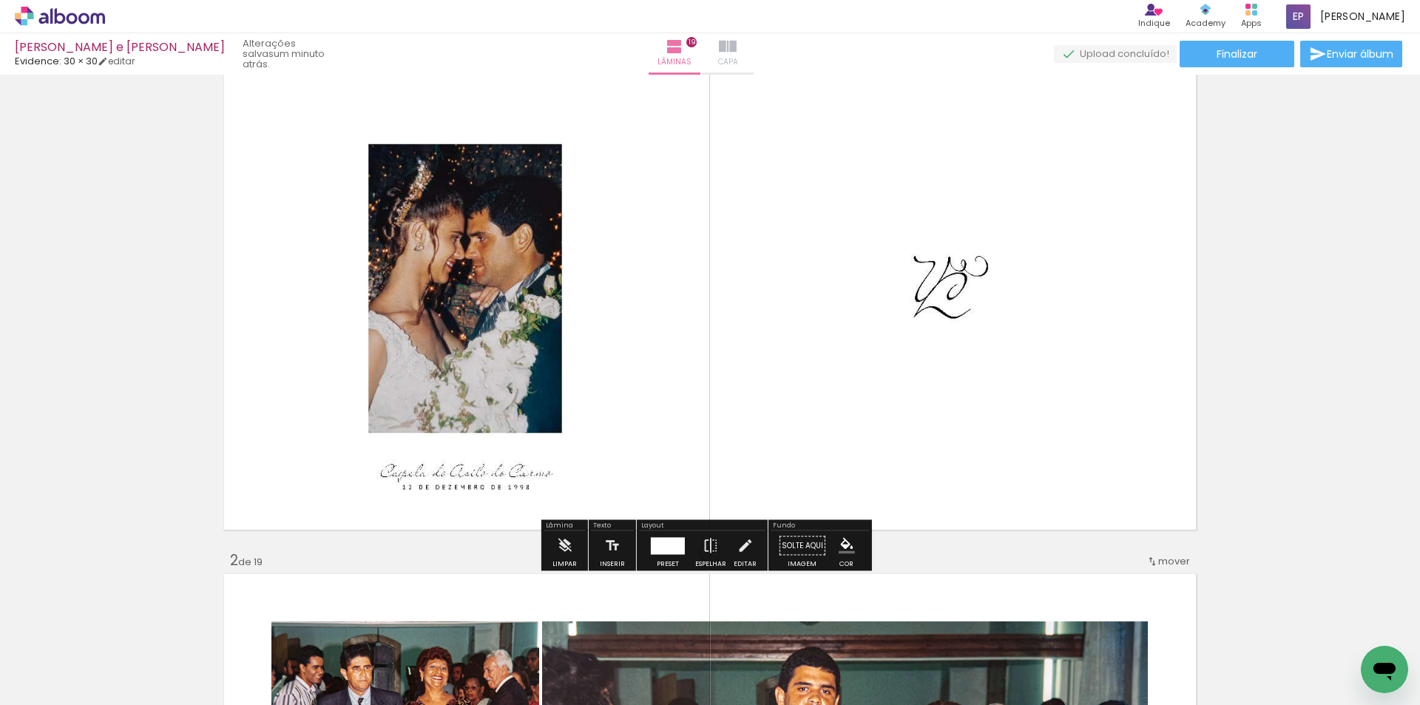
click at [738, 57] on span "Capa" at bounding box center [728, 61] width 20 height 13
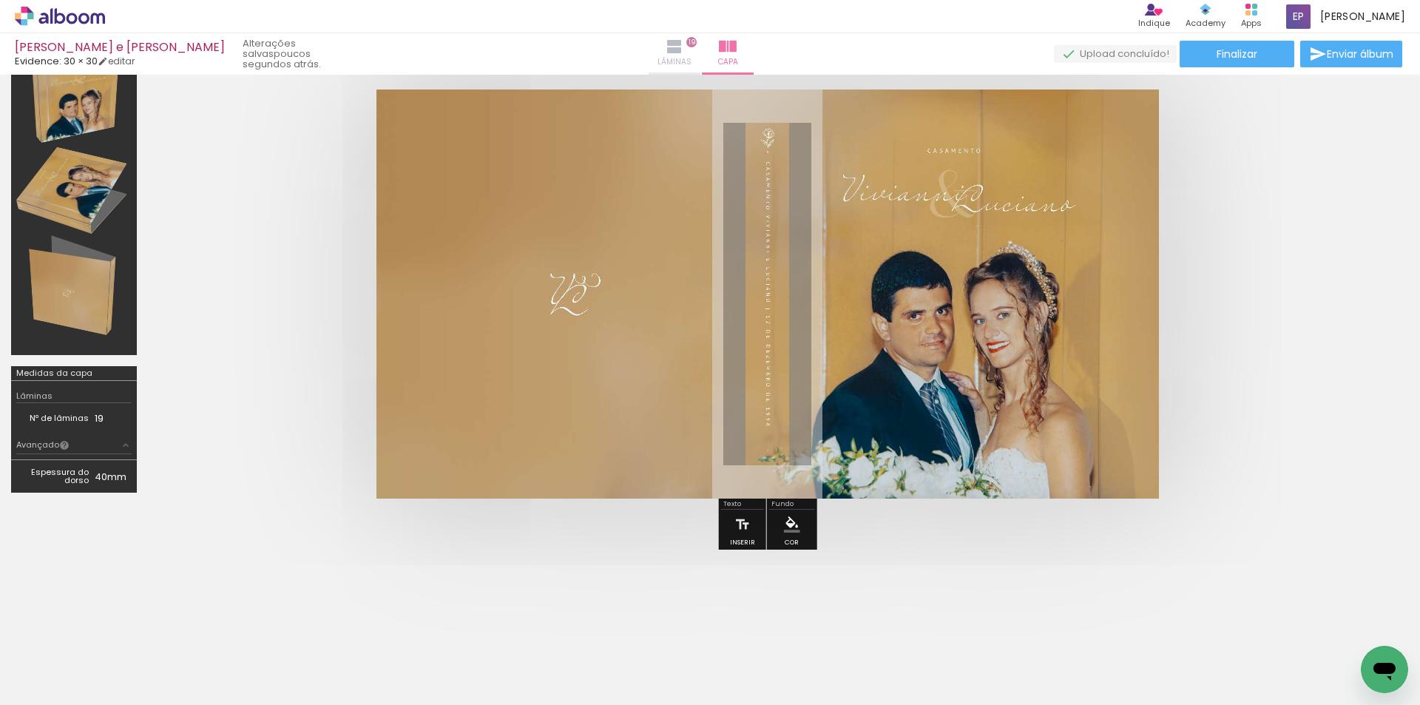
click at [683, 54] on iron-icon at bounding box center [675, 47] width 18 height 18
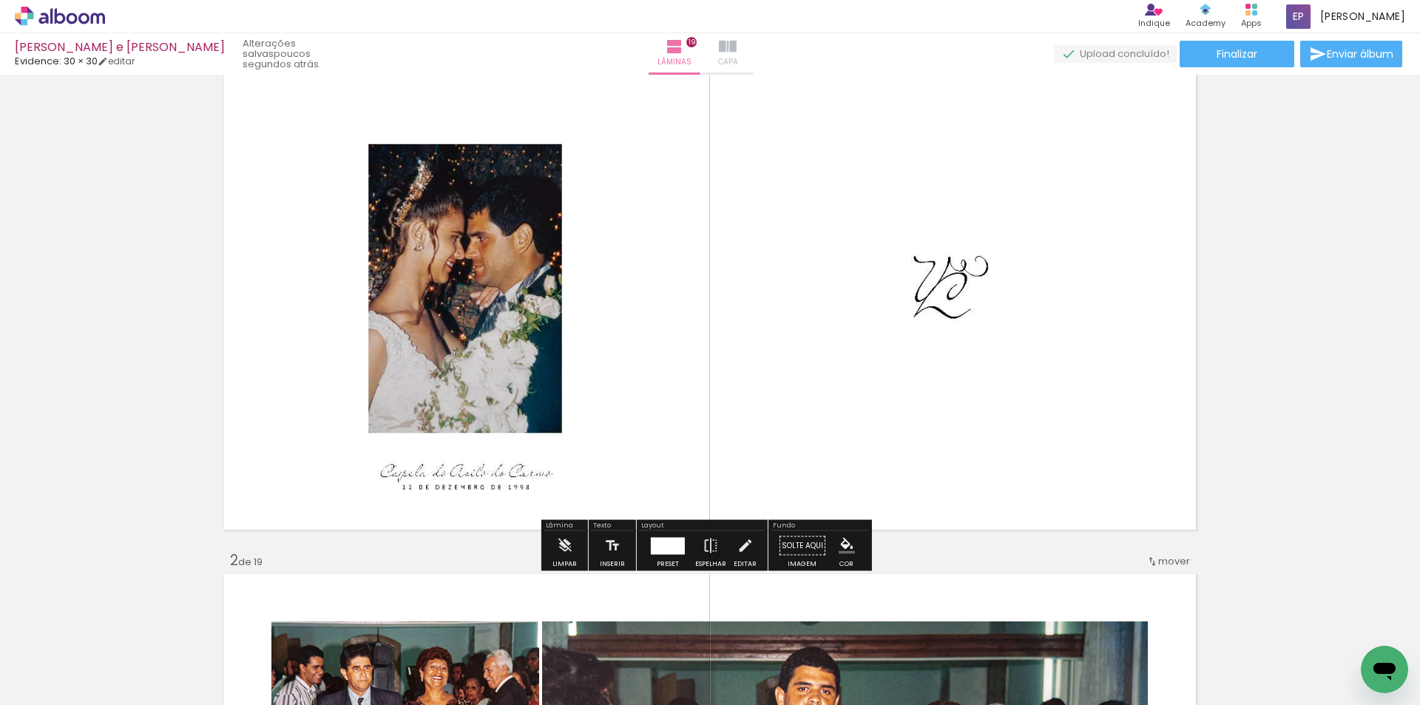
click at [734, 59] on span "Capa" at bounding box center [728, 61] width 20 height 13
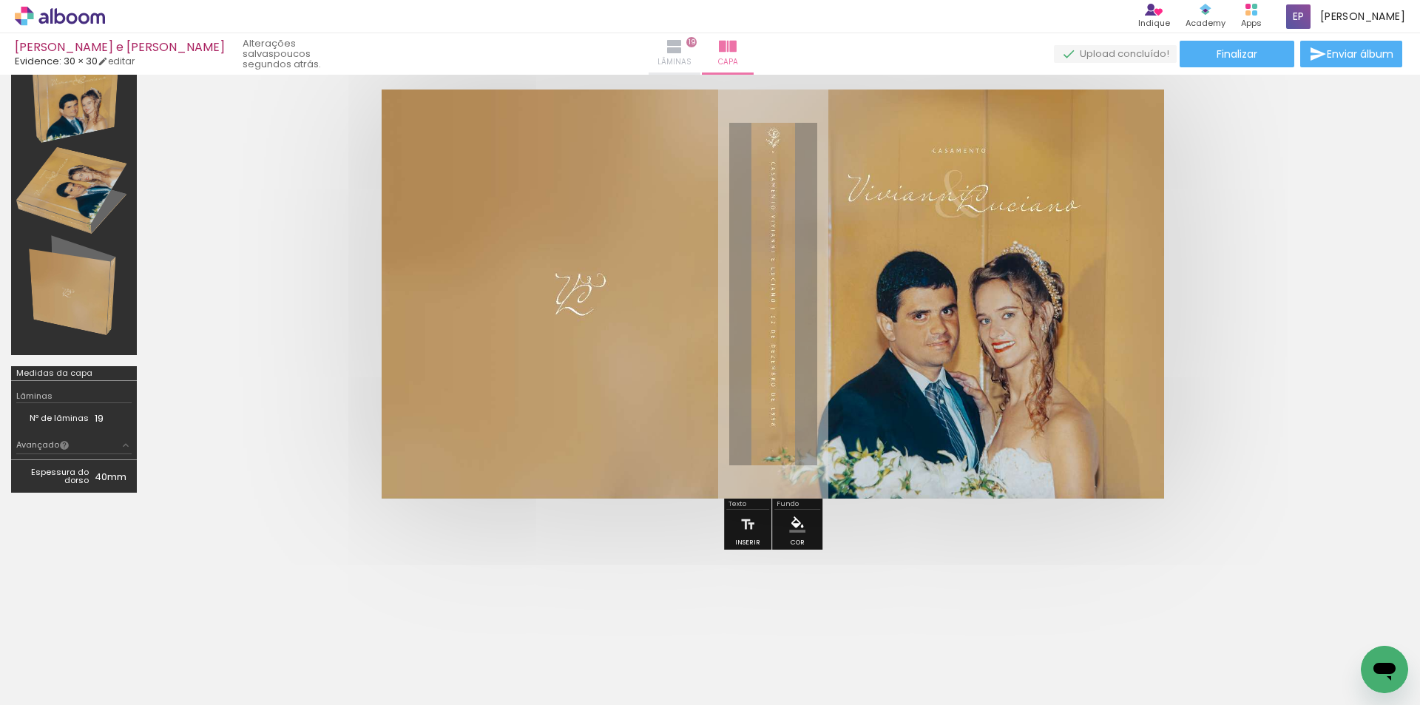
click at [675, 54] on iron-icon at bounding box center [675, 47] width 18 height 18
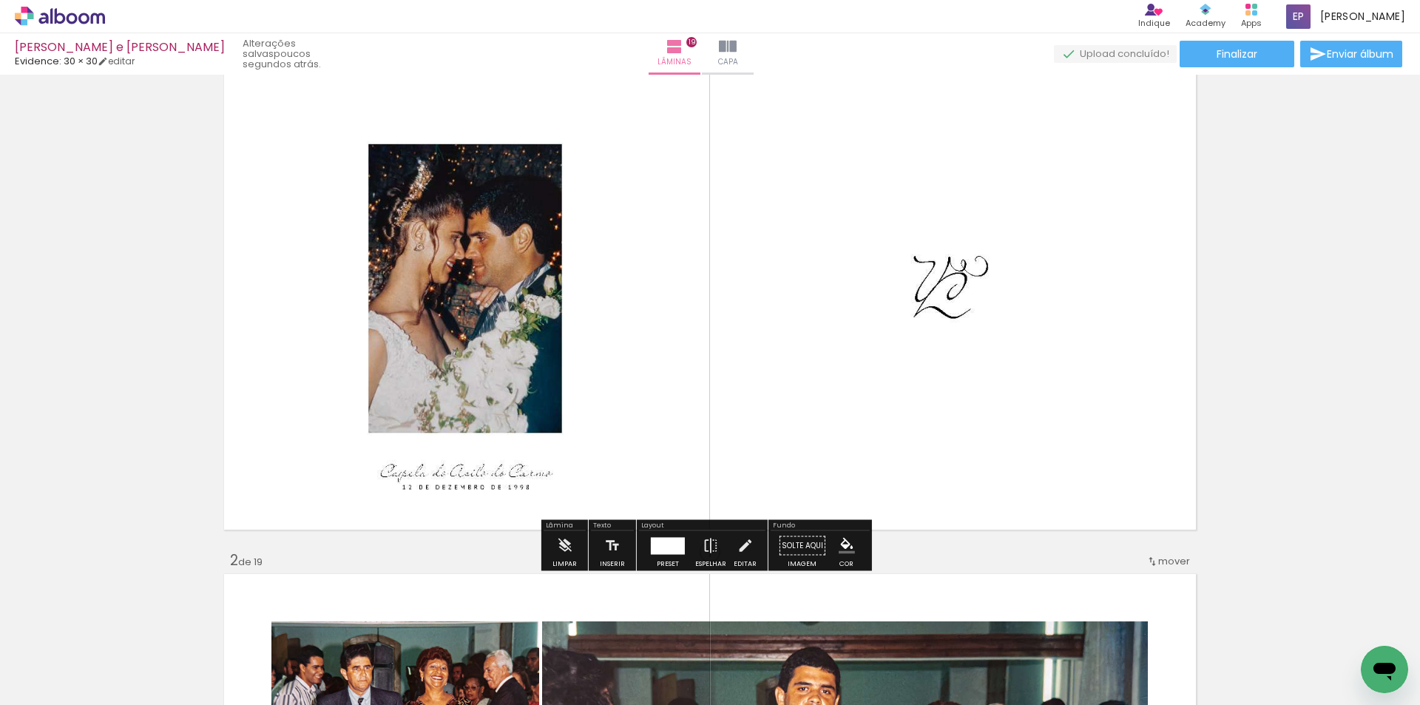
scroll to position [370, 0]
click at [1205, 52] on paper-button "Finalizar" at bounding box center [1237, 54] width 115 height 27
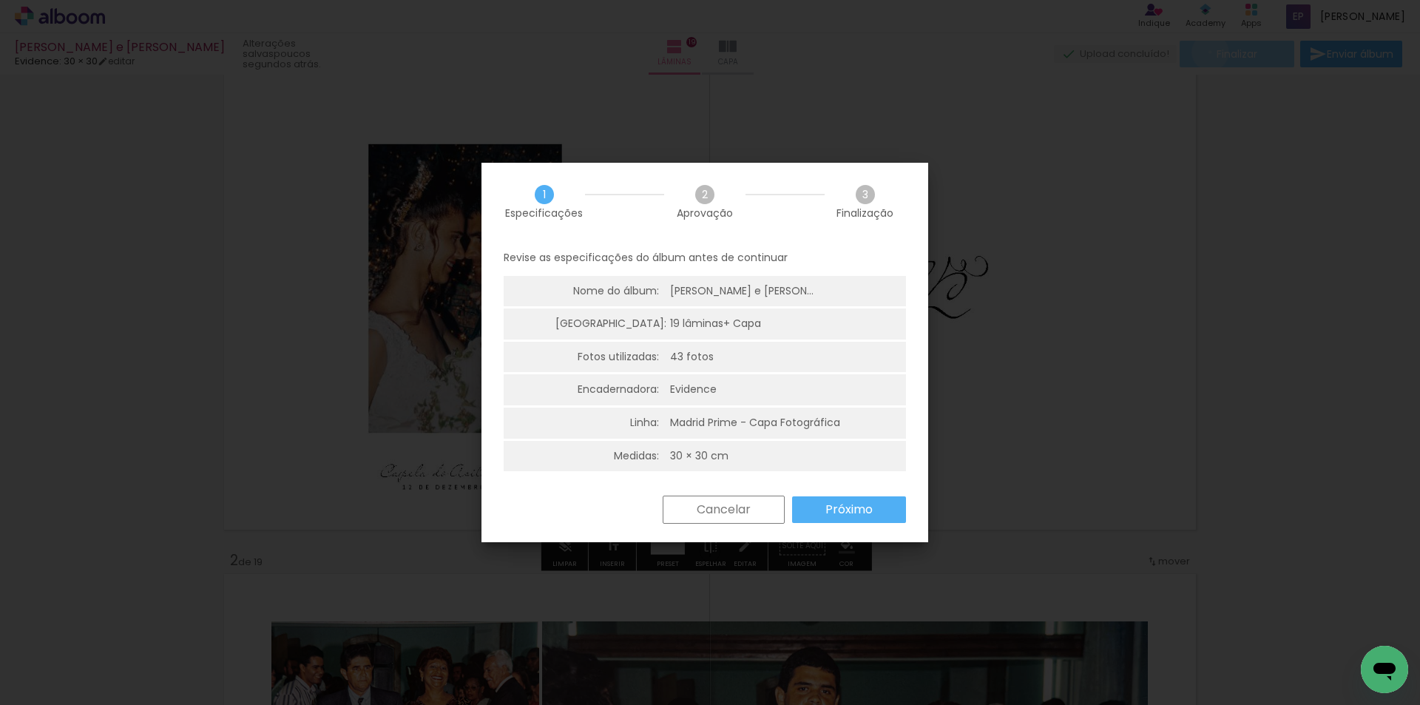
click at [1205, 52] on body "link( href="../../bower_components/polymer/polymer.html" rel="import" ) picture…" at bounding box center [710, 352] width 1420 height 705
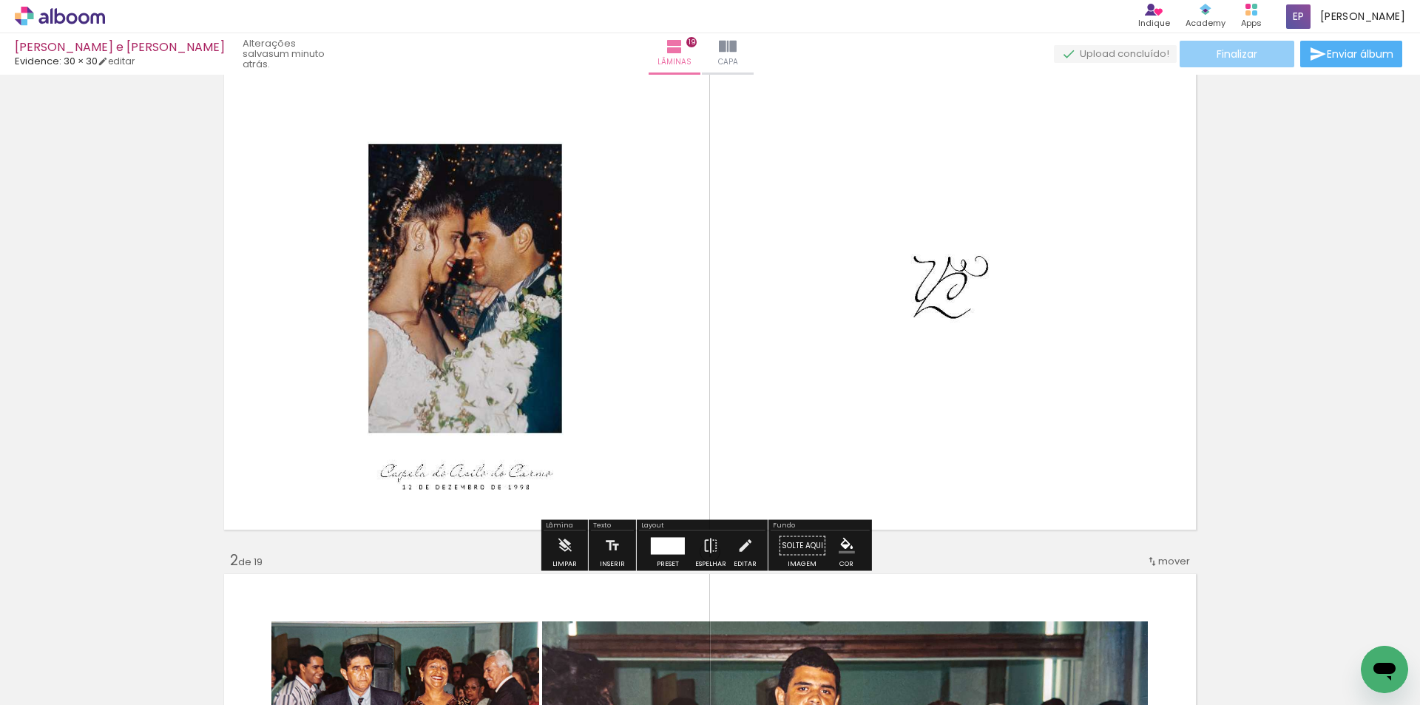
click at [1237, 53] on span "Finalizar" at bounding box center [1237, 54] width 41 height 10
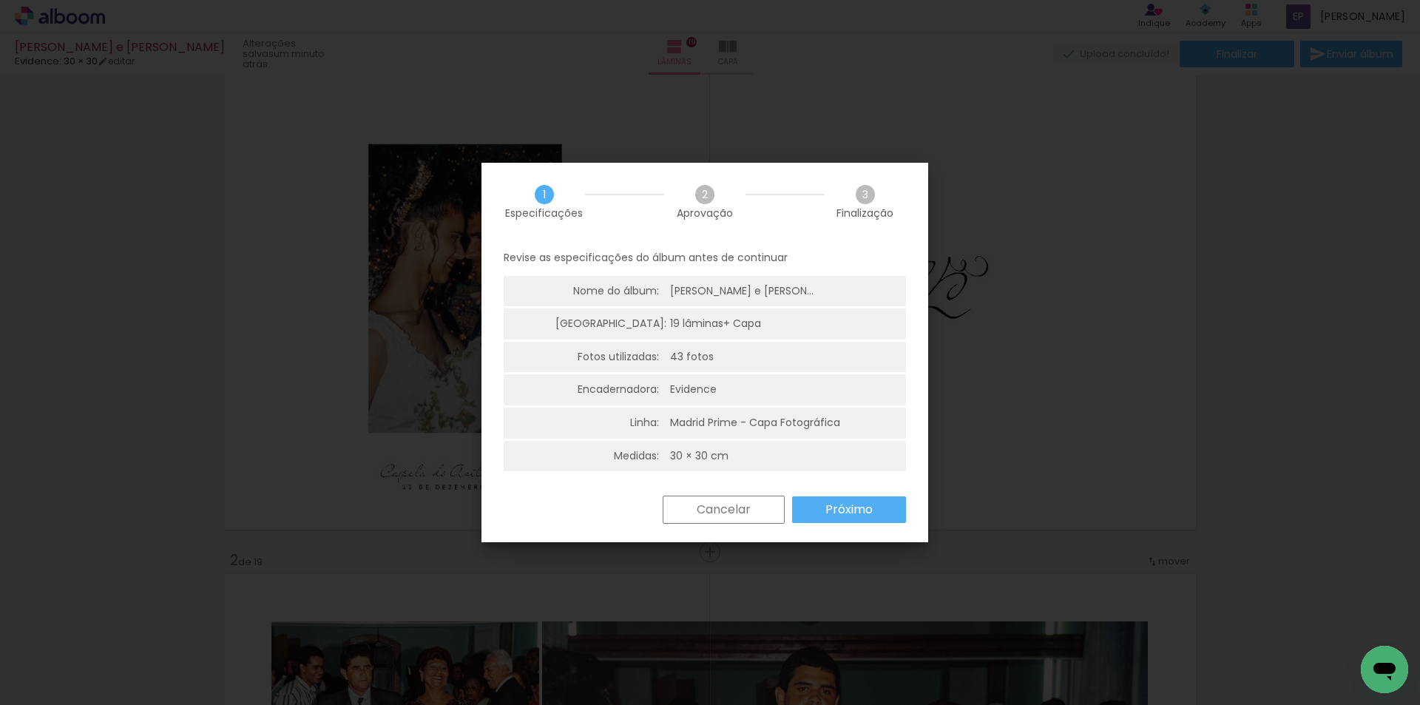
scroll to position [4, 0]
click at [0, 0] on slot "Cancelar" at bounding box center [0, 0] width 0 height 0
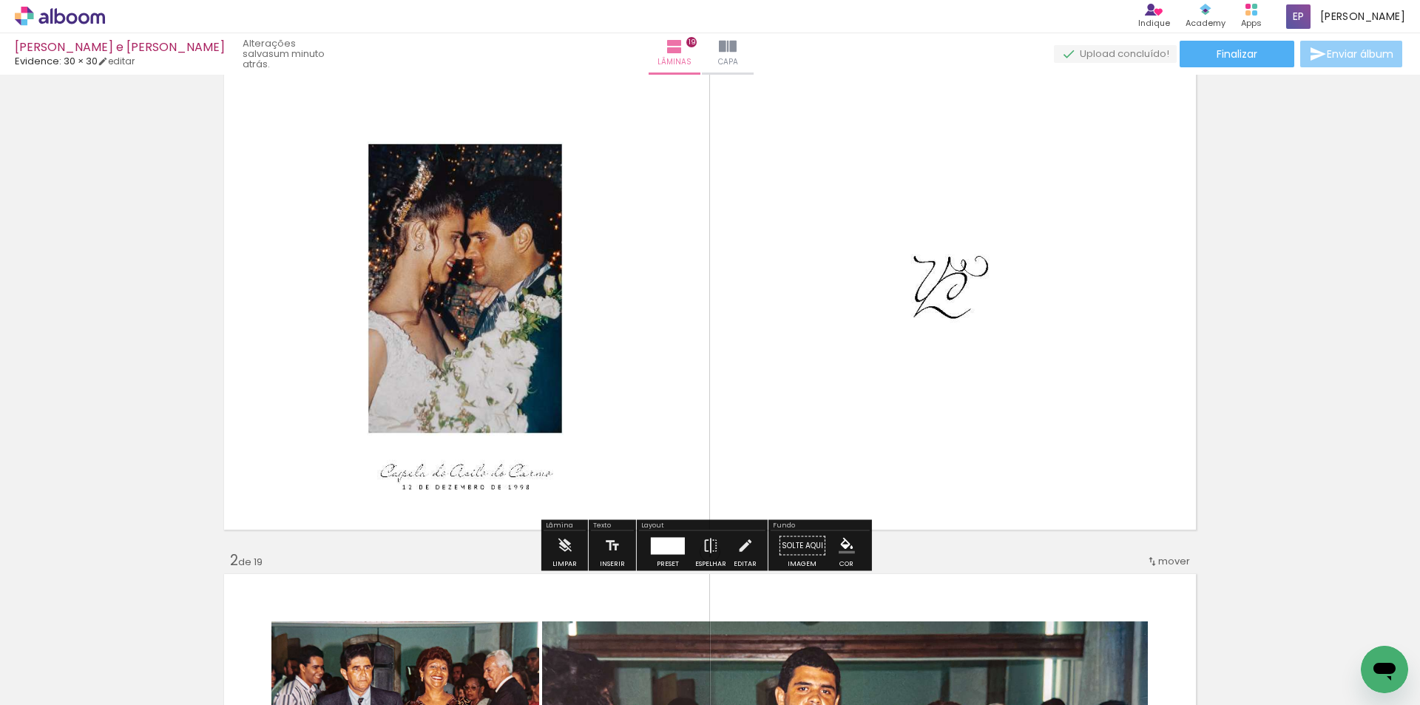
click at [1327, 59] on span "Enviar álbum" at bounding box center [1360, 54] width 67 height 10
click at [1324, 59] on body "link( href="../../bower_components/polymer/polymer.html" rel="import" ) picture…" at bounding box center [710, 352] width 1420 height 705
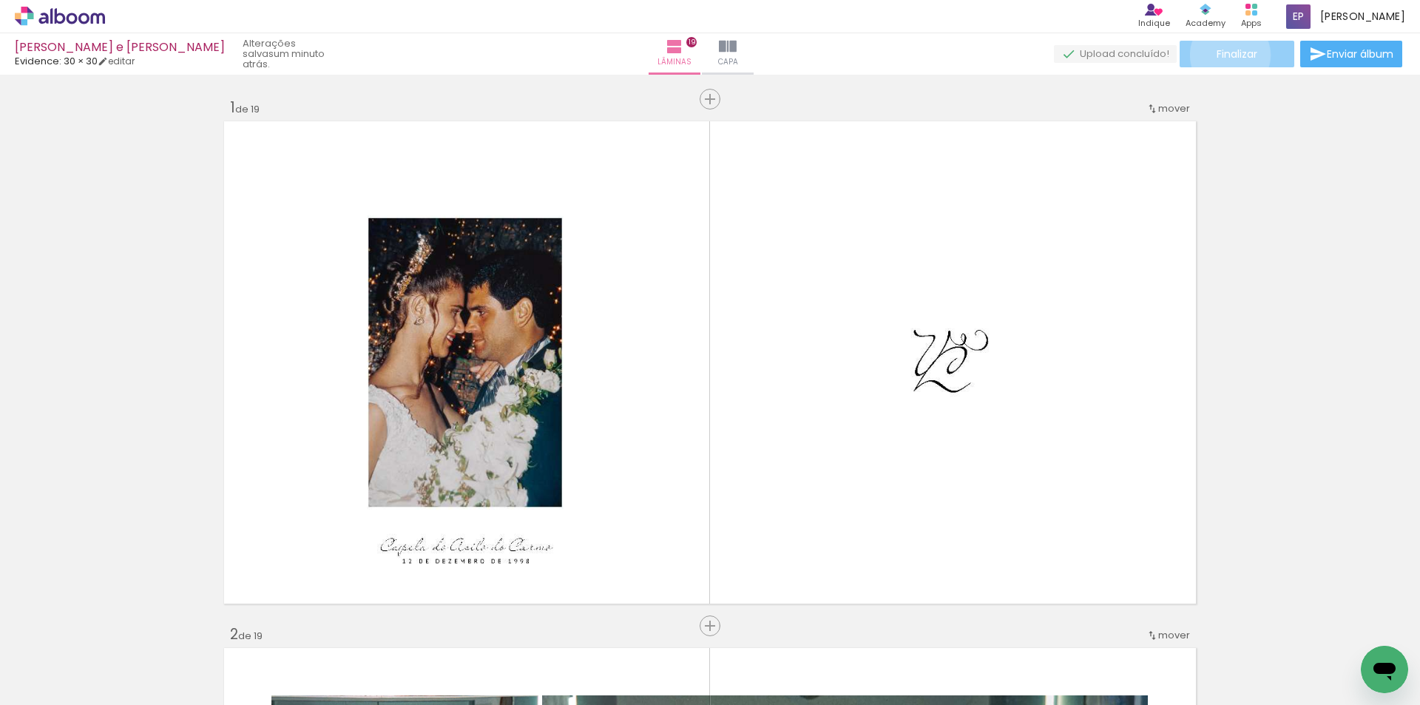
click at [1225, 55] on span "Finalizar" at bounding box center [1237, 54] width 41 height 10
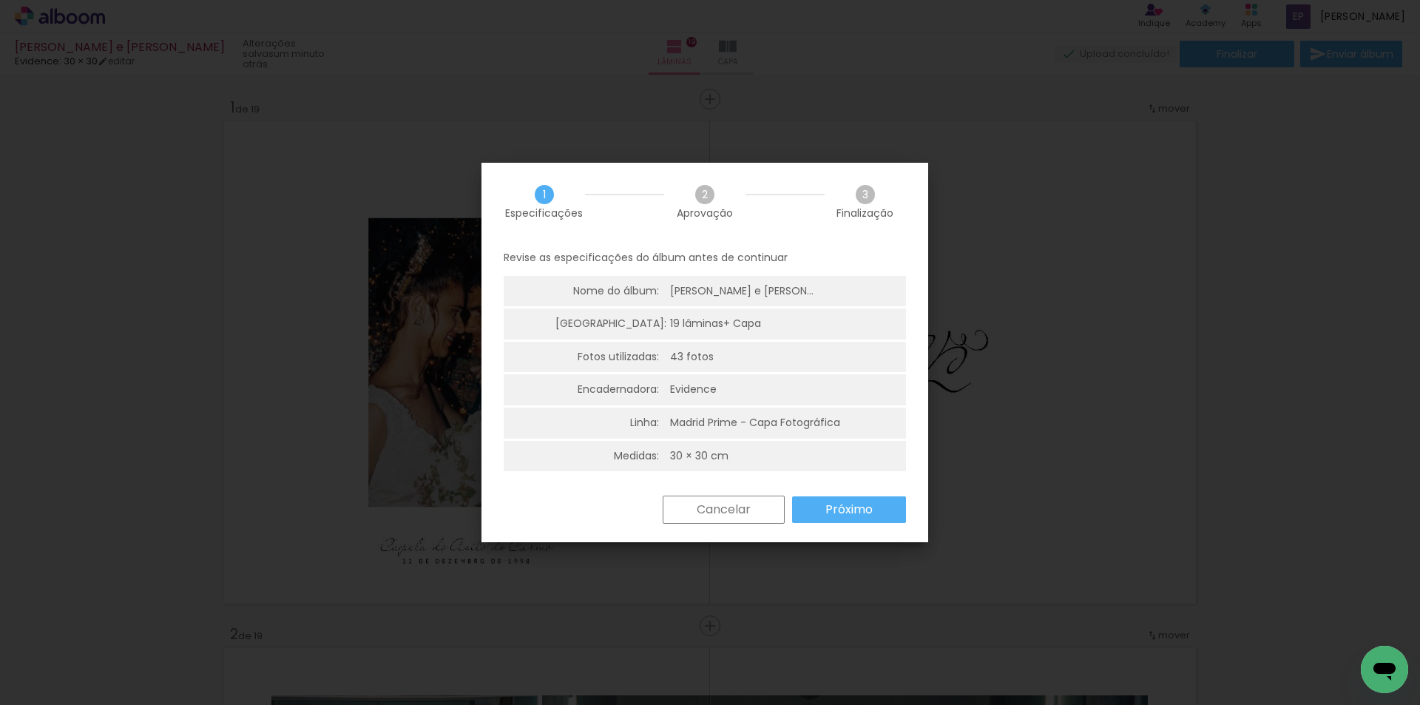
click at [0, 0] on slot "Próximo" at bounding box center [0, 0] width 0 height 0
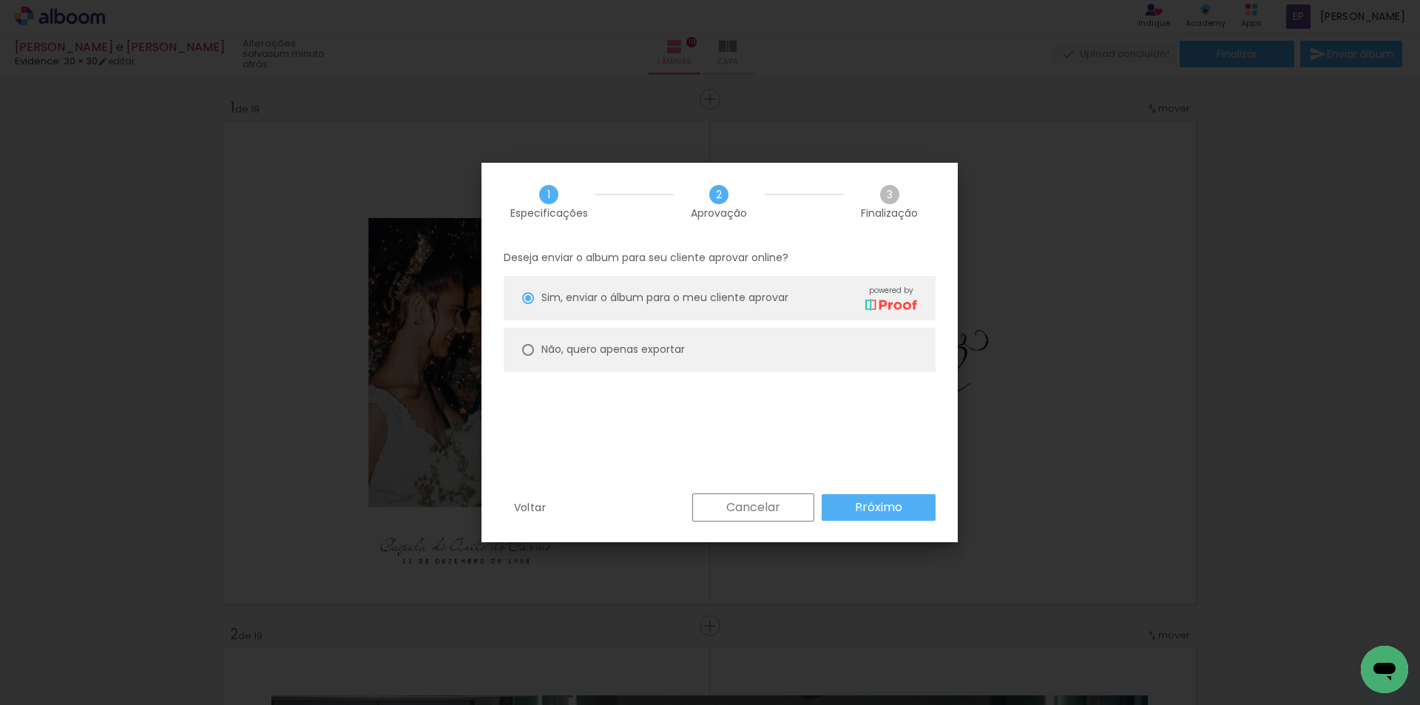
click at [0, 0] on slot "Próximo" at bounding box center [0, 0] width 0 height 0
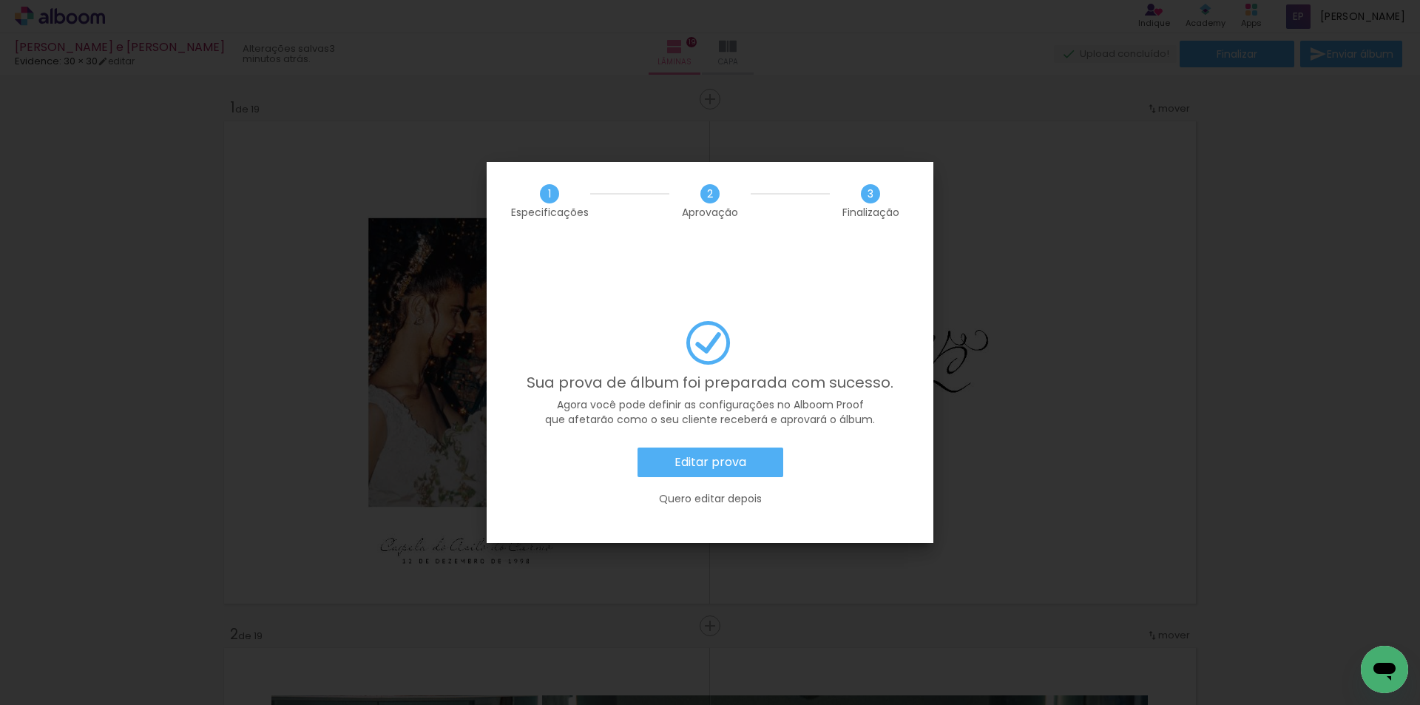
click at [0, 0] on slot "Editar prova" at bounding box center [0, 0] width 0 height 0
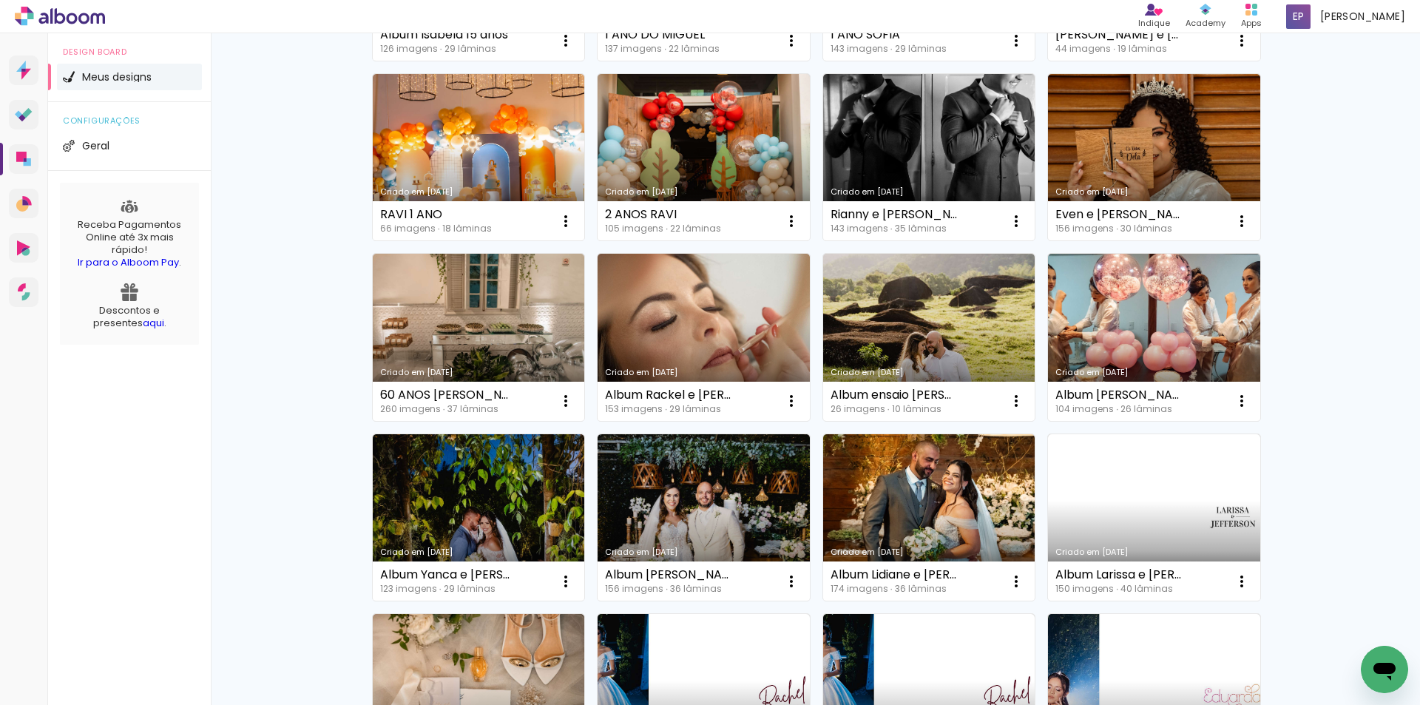
scroll to position [518, 0]
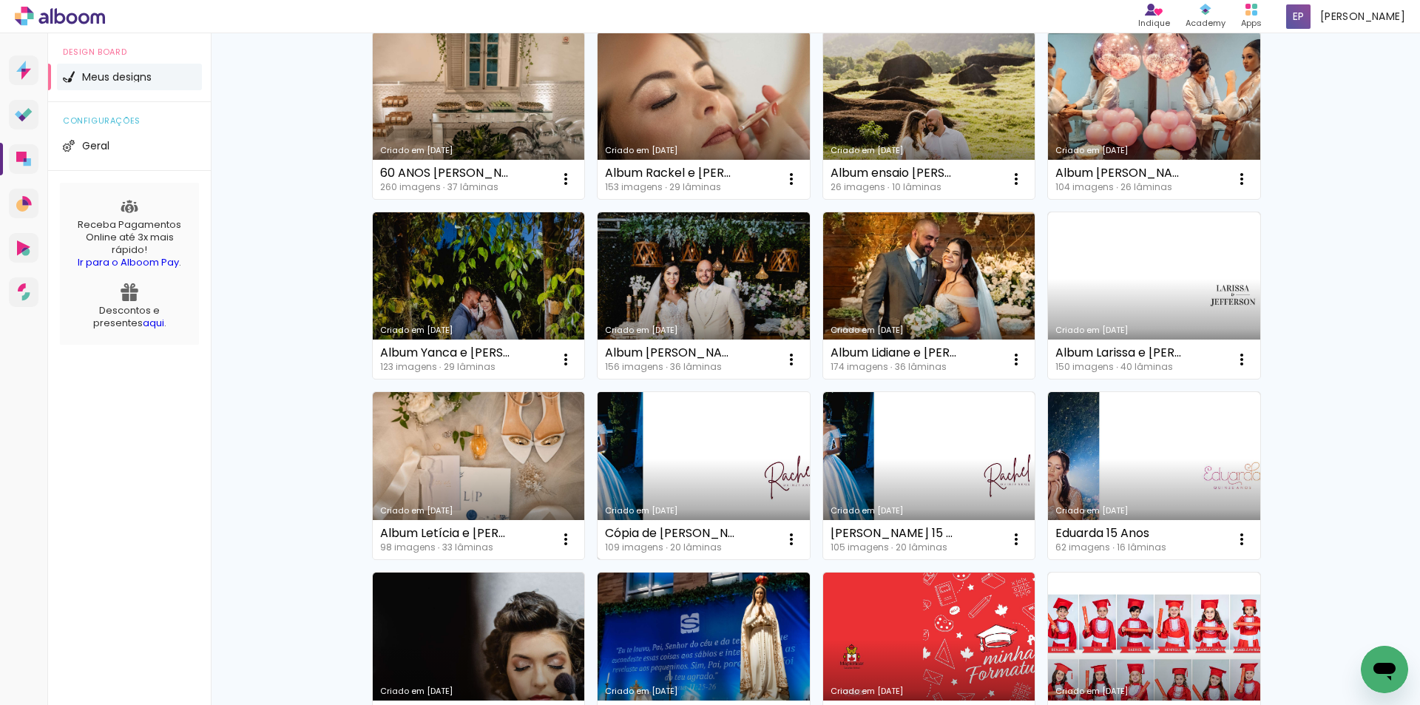
click at [717, 470] on link "Criado em [DATE]" at bounding box center [704, 475] width 212 height 167
click at [0, 0] on neon-animated-pages "Confirmar Cancelar" at bounding box center [0, 0] width 0 height 0
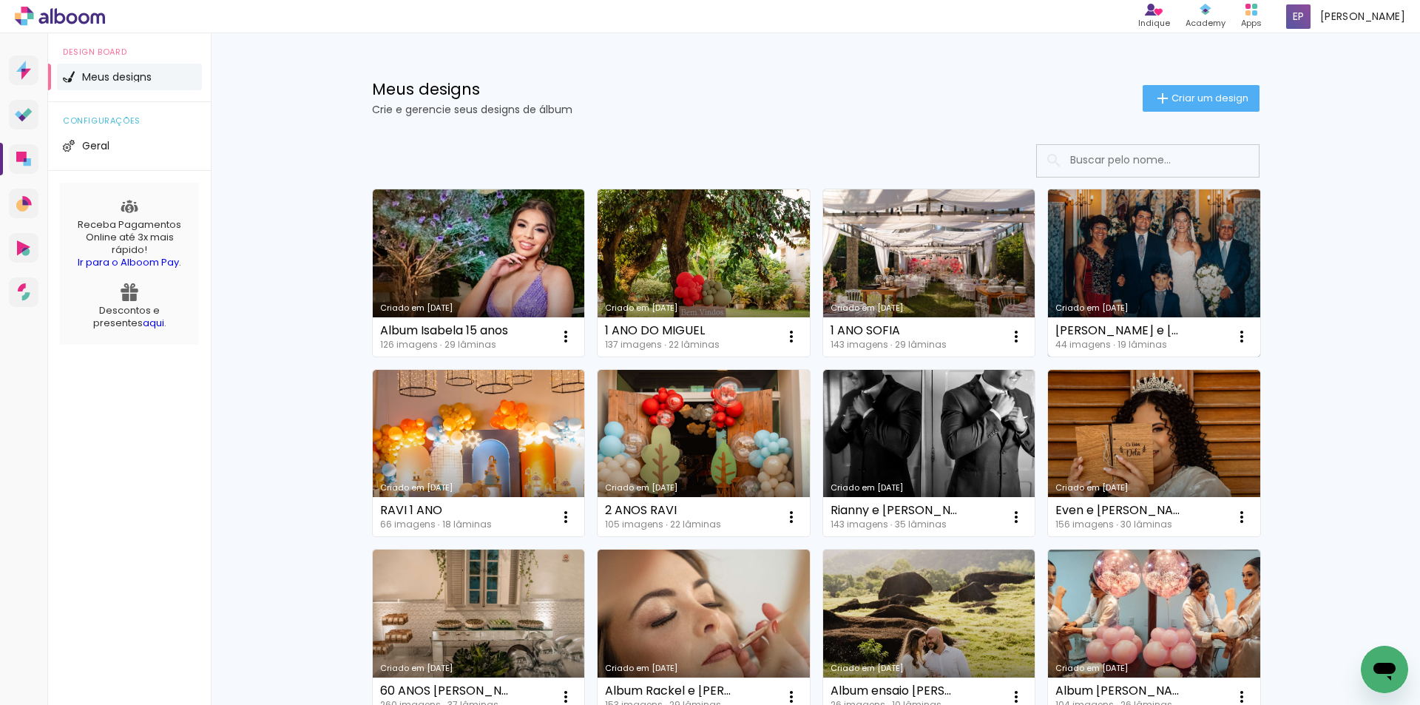
click at [1172, 297] on link "Criado em [DATE]" at bounding box center [1154, 272] width 212 height 167
click at [1160, 274] on link "Criado em [DATE]" at bounding box center [1154, 272] width 212 height 167
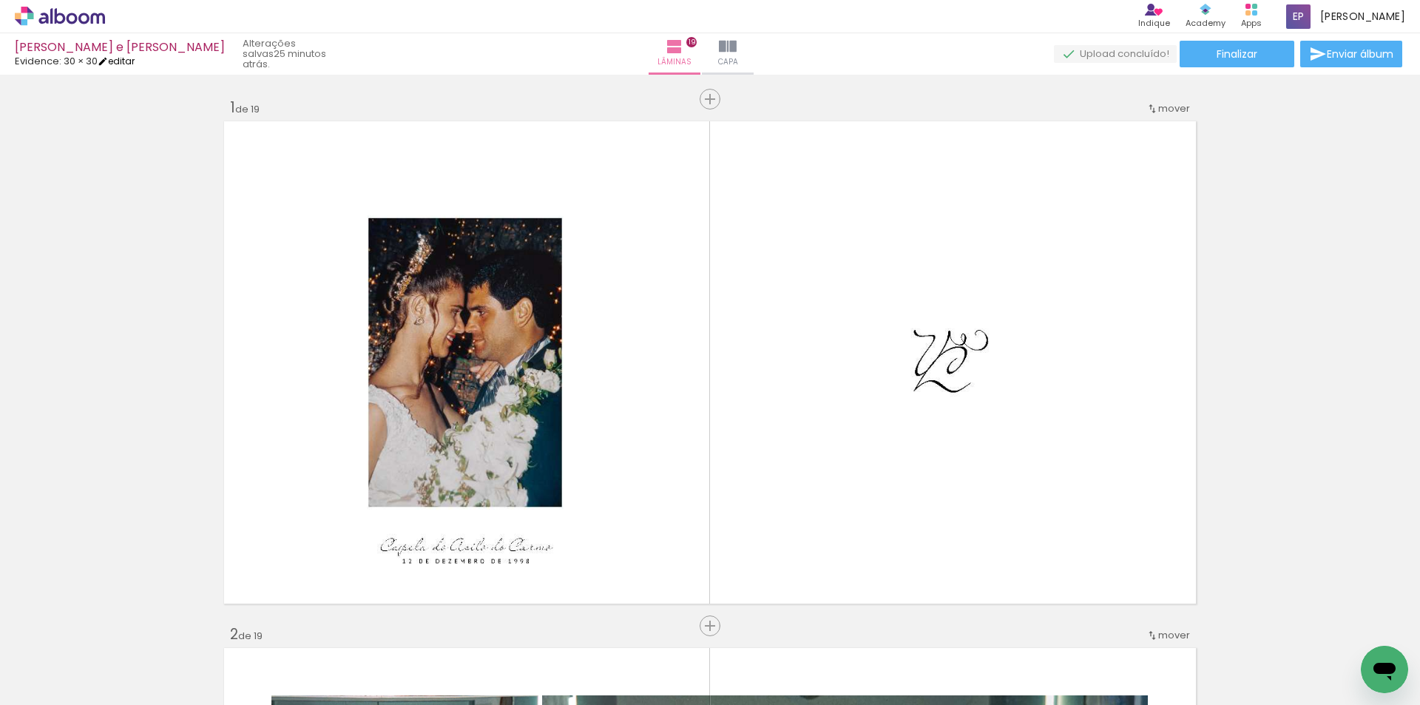
click at [120, 55] on link "editar" at bounding box center [116, 61] width 37 height 13
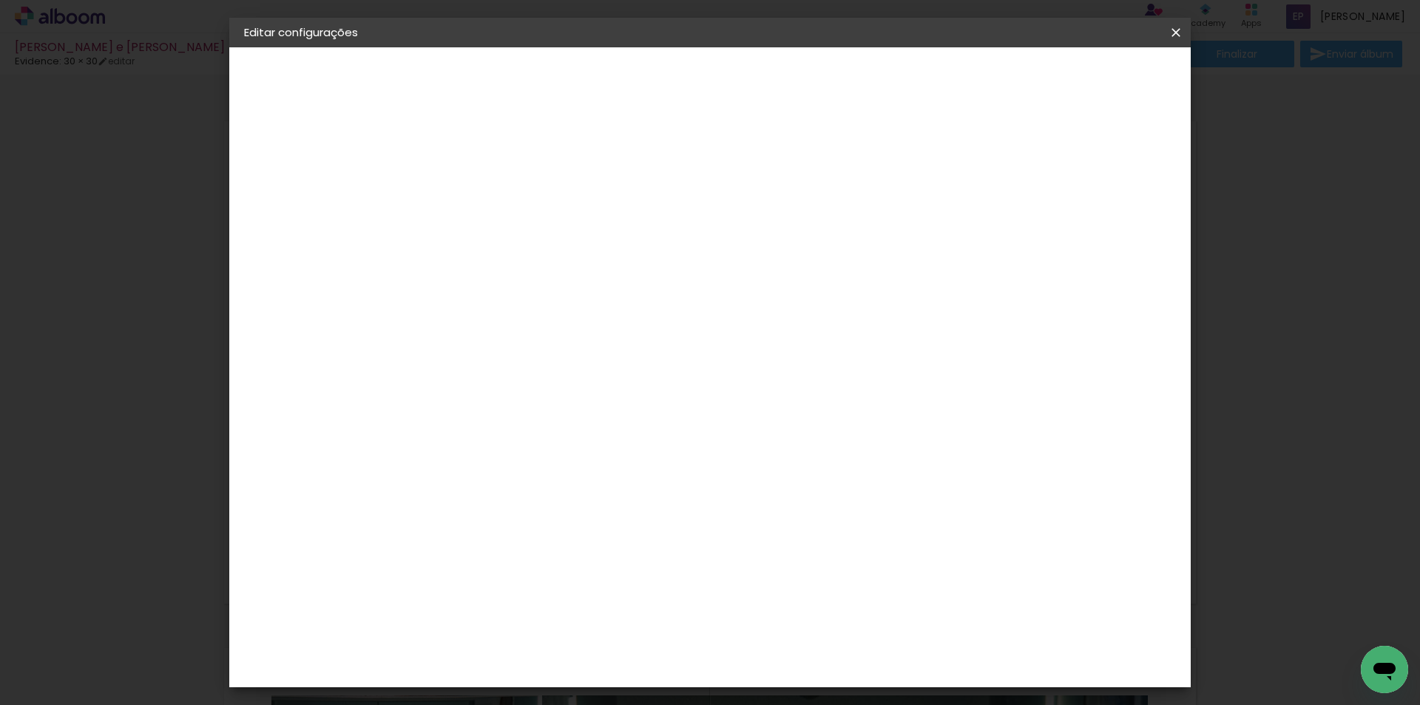
click at [0, 0] on slot "[PERSON_NAME] e [PERSON_NAME]" at bounding box center [0, 0] width 0 height 0
click at [486, 198] on input "[PERSON_NAME] e [PERSON_NAME]" at bounding box center [486, 198] width 0 height 23
drag, startPoint x: 754, startPoint y: 198, endPoint x: 654, endPoint y: 197, distance: 100.6
click at [528, 197] on div at bounding box center [486, 199] width 84 height 112
type input "v"
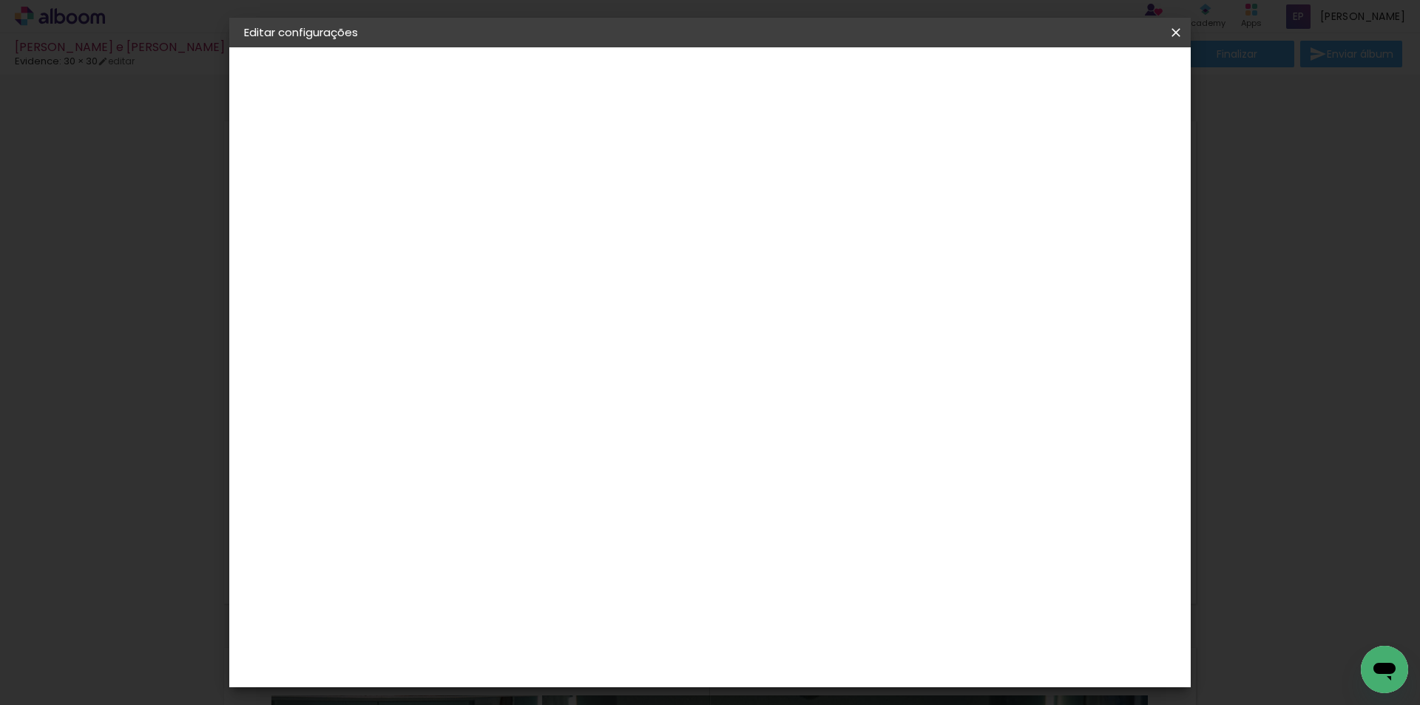
type input "[PERSON_NAME] e [PERSON_NAME]"
click at [638, 86] on paper-button "Avançar" at bounding box center [601, 78] width 72 height 25
click at [0, 0] on div "Voltar Avançar" at bounding box center [0, 0] width 0 height 0
click at [529, 581] on div "Evidence" at bounding box center [502, 587] width 53 height 12
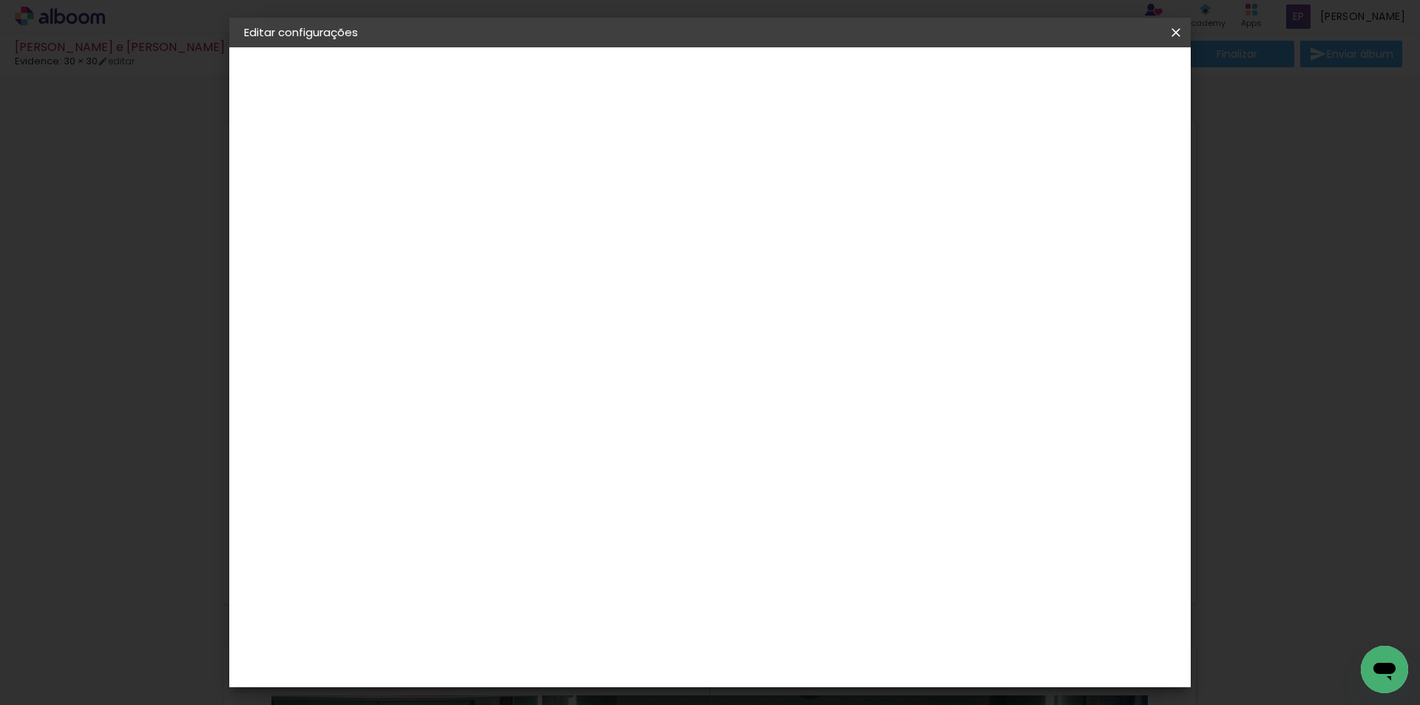
click at [0, 0] on slot "Avançar" at bounding box center [0, 0] width 0 height 0
click at [544, 251] on input "text" at bounding box center [515, 257] width 58 height 23
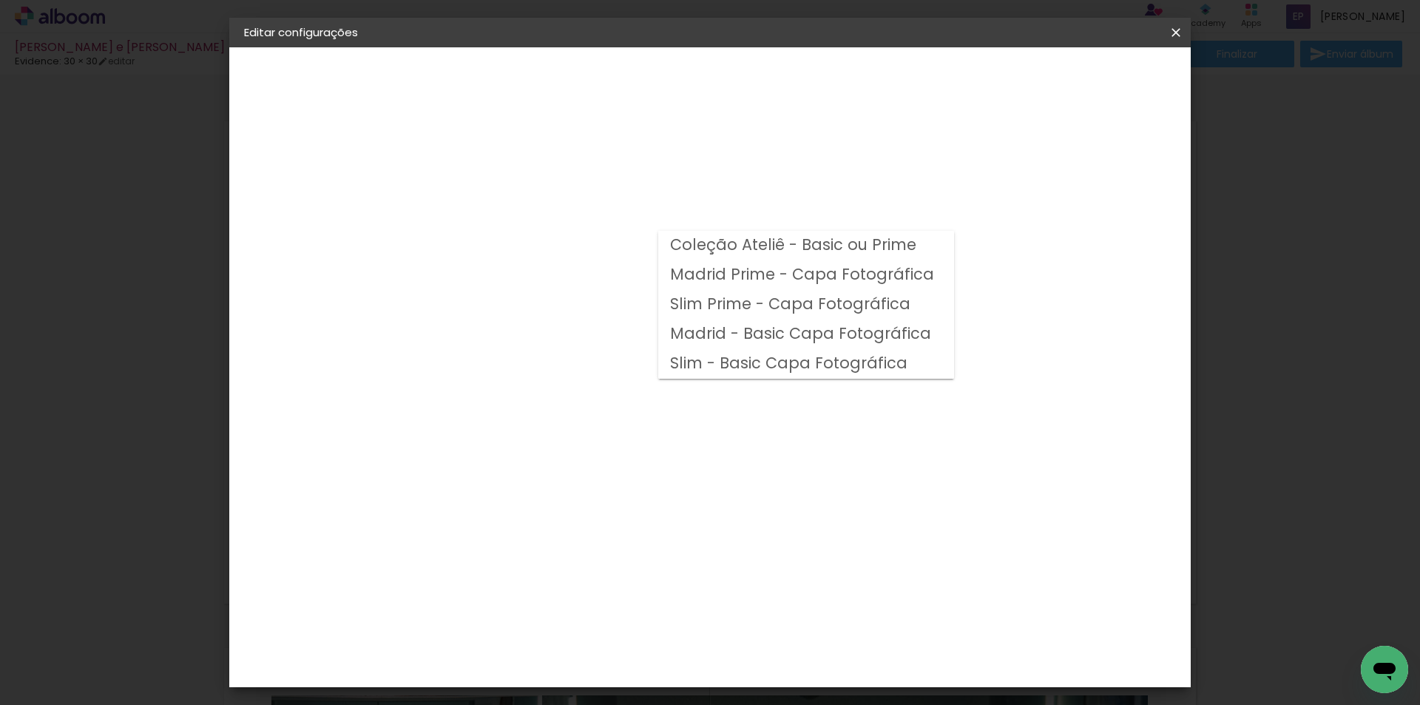
click at [0, 0] on slot "Madrid Prime - Capa Fotográfica" at bounding box center [0, 0] width 0 height 0
type input "Madrid Prime - Capa Fotográfica"
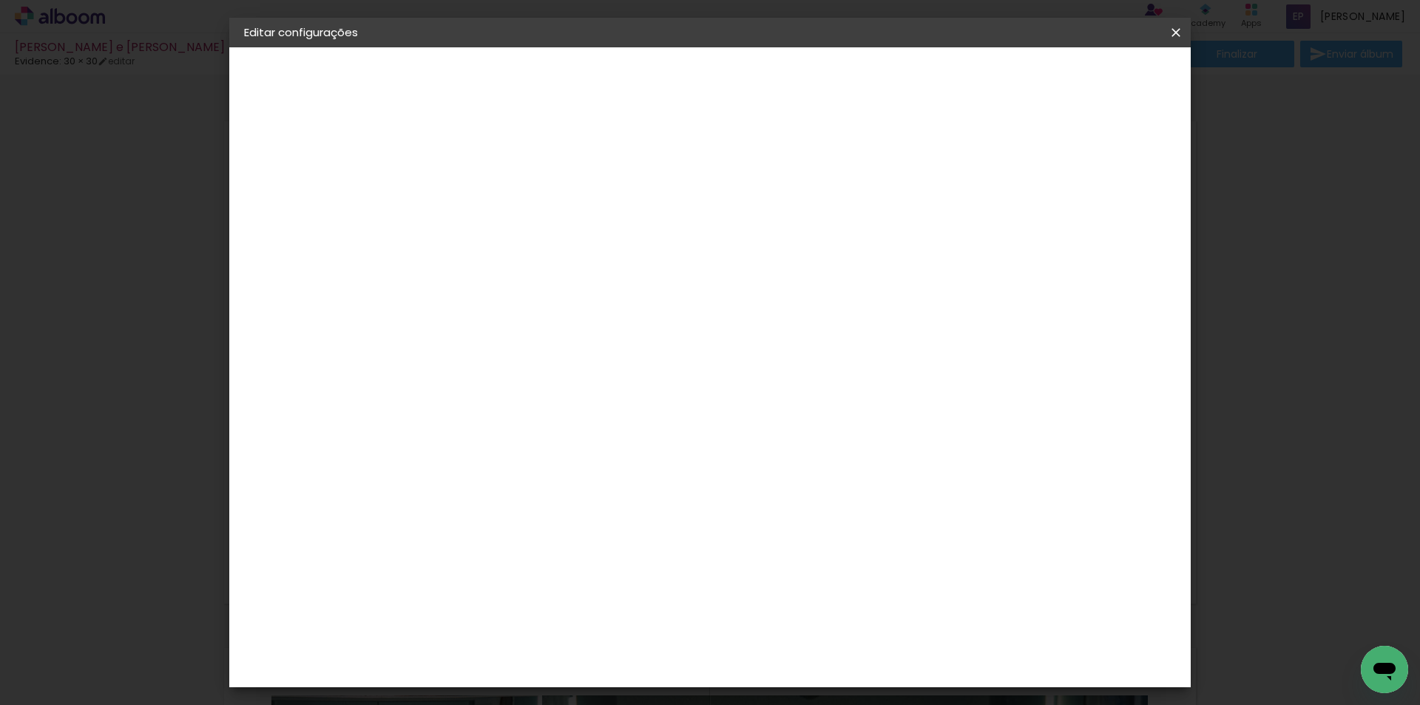
scroll to position [222, 0]
click at [586, 690] on span "30 × 30" at bounding box center [551, 705] width 69 height 30
click at [727, 88] on paper-button "Avançar" at bounding box center [691, 78] width 72 height 25
click at [1000, 158] on div at bounding box center [993, 159] width 13 height 13
type paper-checkbox "on"
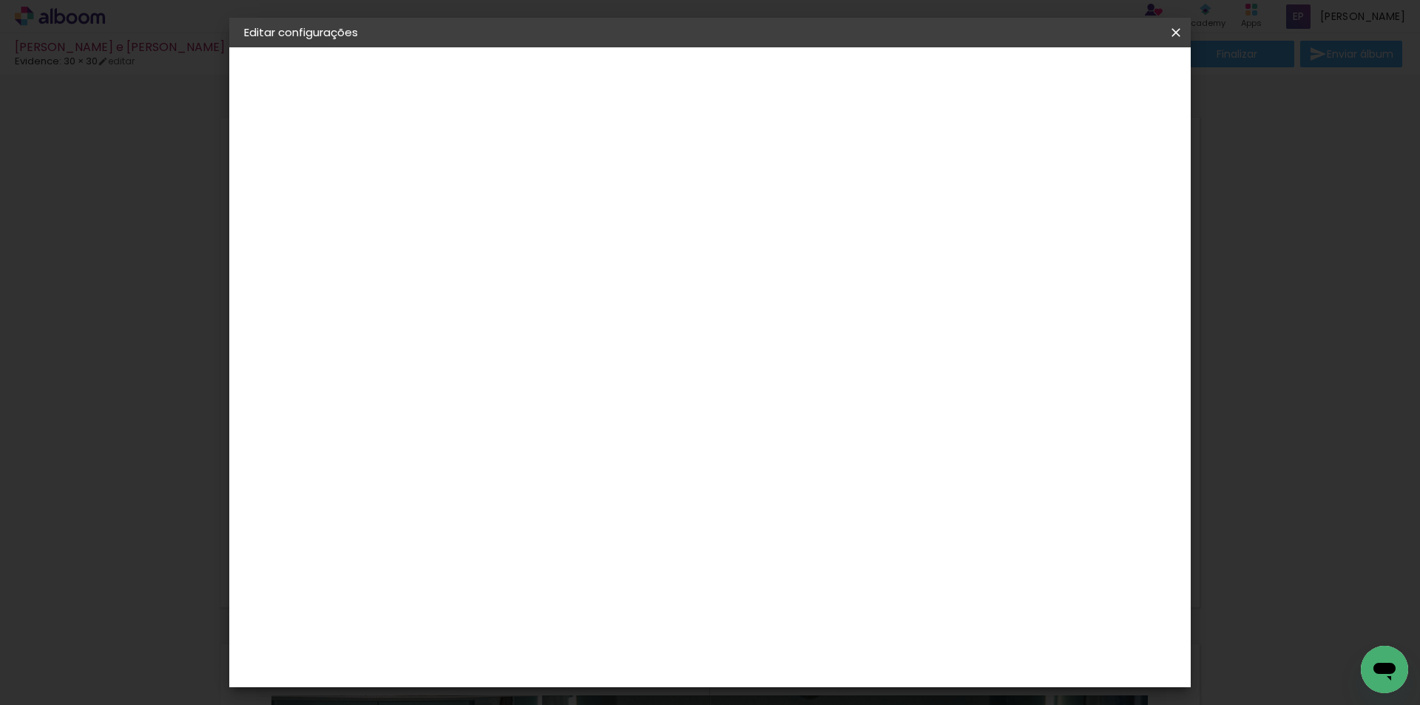
click at [1088, 87] on paper-button "Salvar configurações" at bounding box center [1028, 78] width 139 height 25
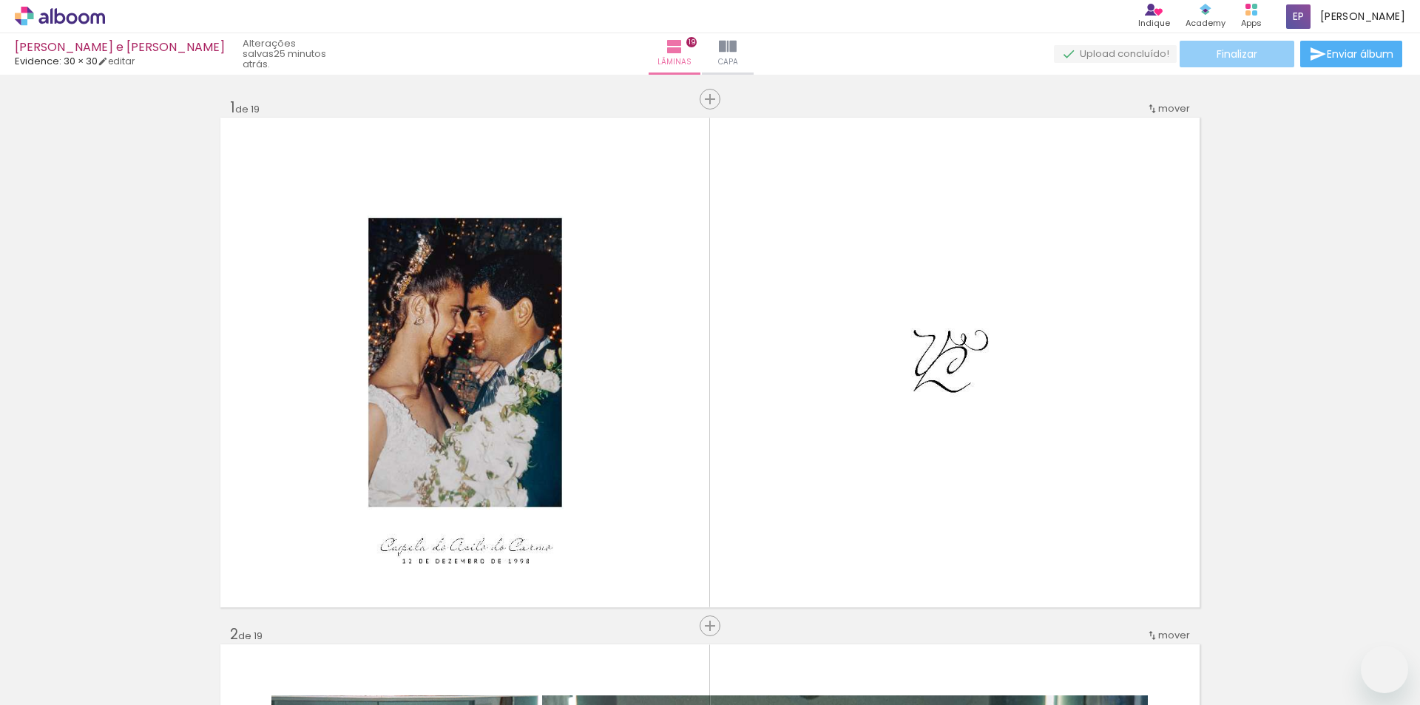
click at [1241, 56] on span "Finalizar" at bounding box center [1237, 54] width 41 height 10
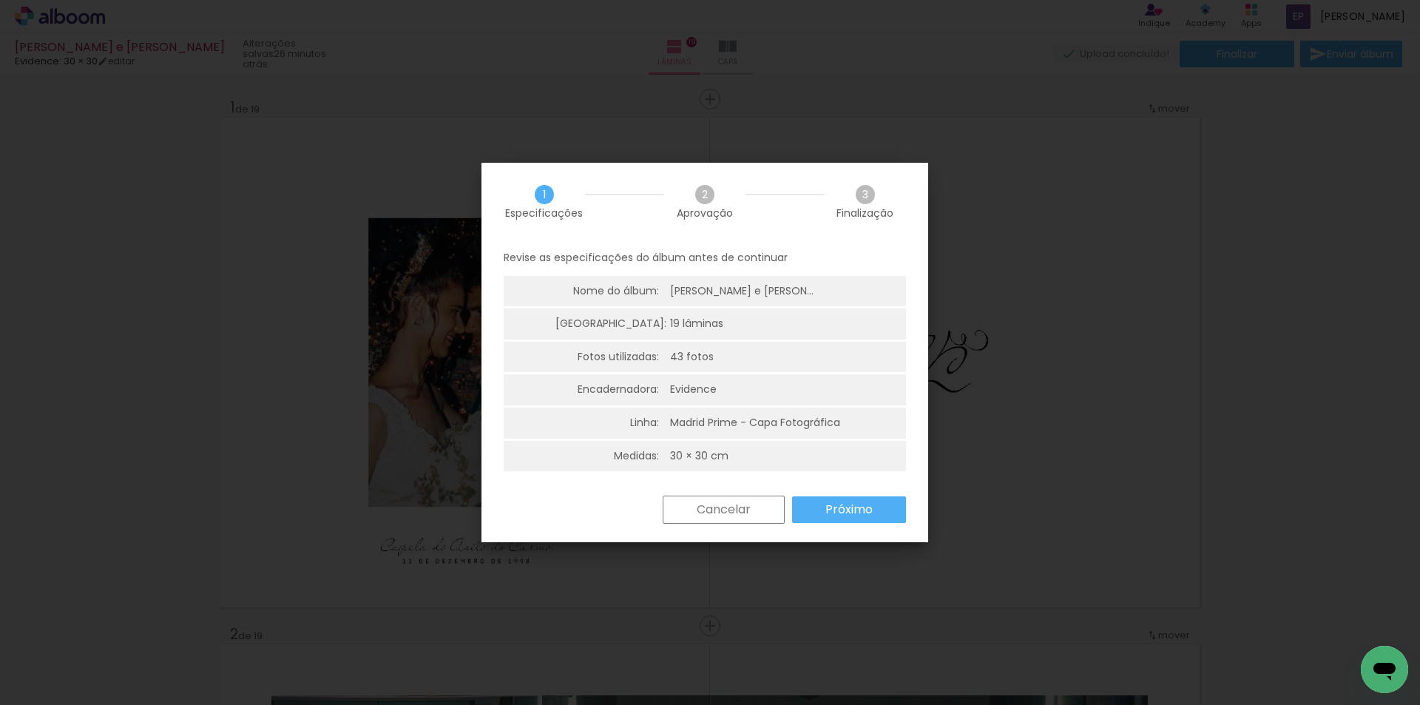
click at [0, 0] on slot "Próximo" at bounding box center [0, 0] width 0 height 0
click at [0, 0] on paper-button "Próximo" at bounding box center [0, 0] width 0 height 0
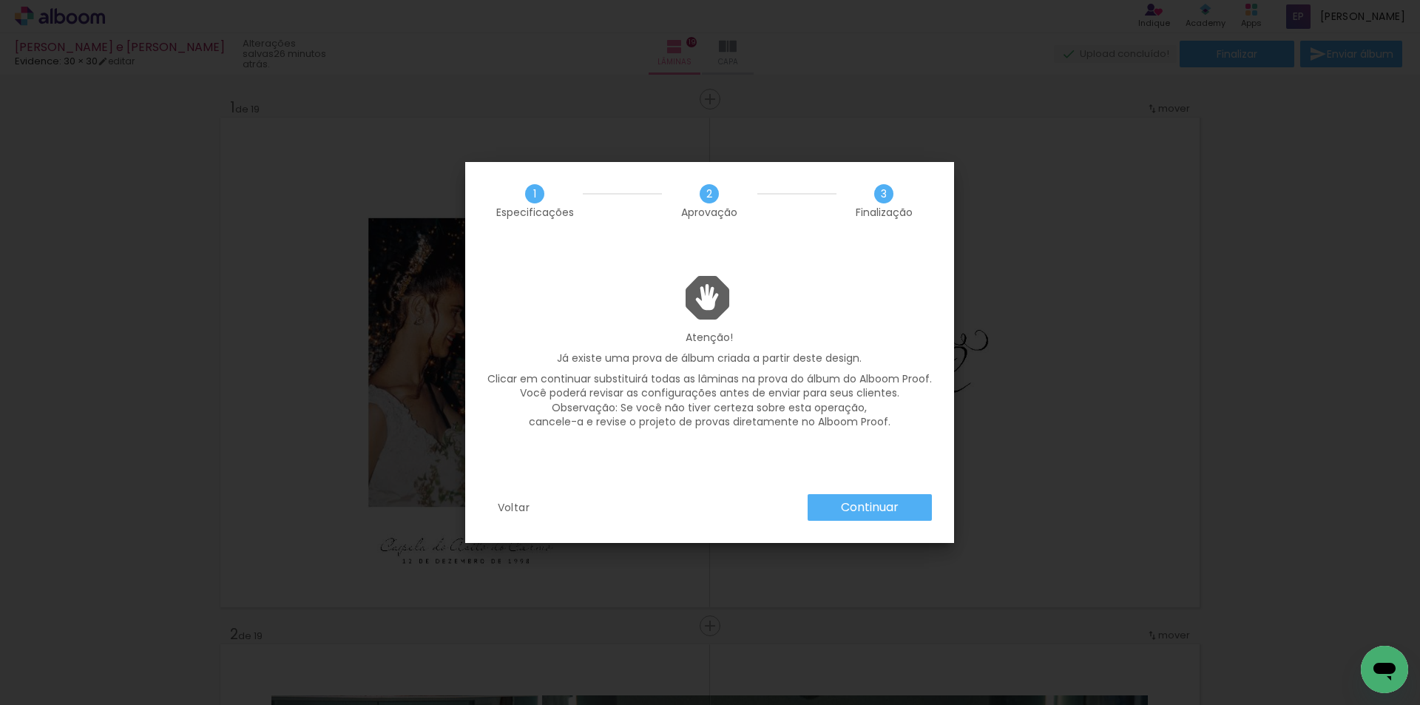
click at [0, 0] on slot "Continuar" at bounding box center [0, 0] width 0 height 0
click at [854, 506] on div "Continuar" at bounding box center [866, 507] width 132 height 27
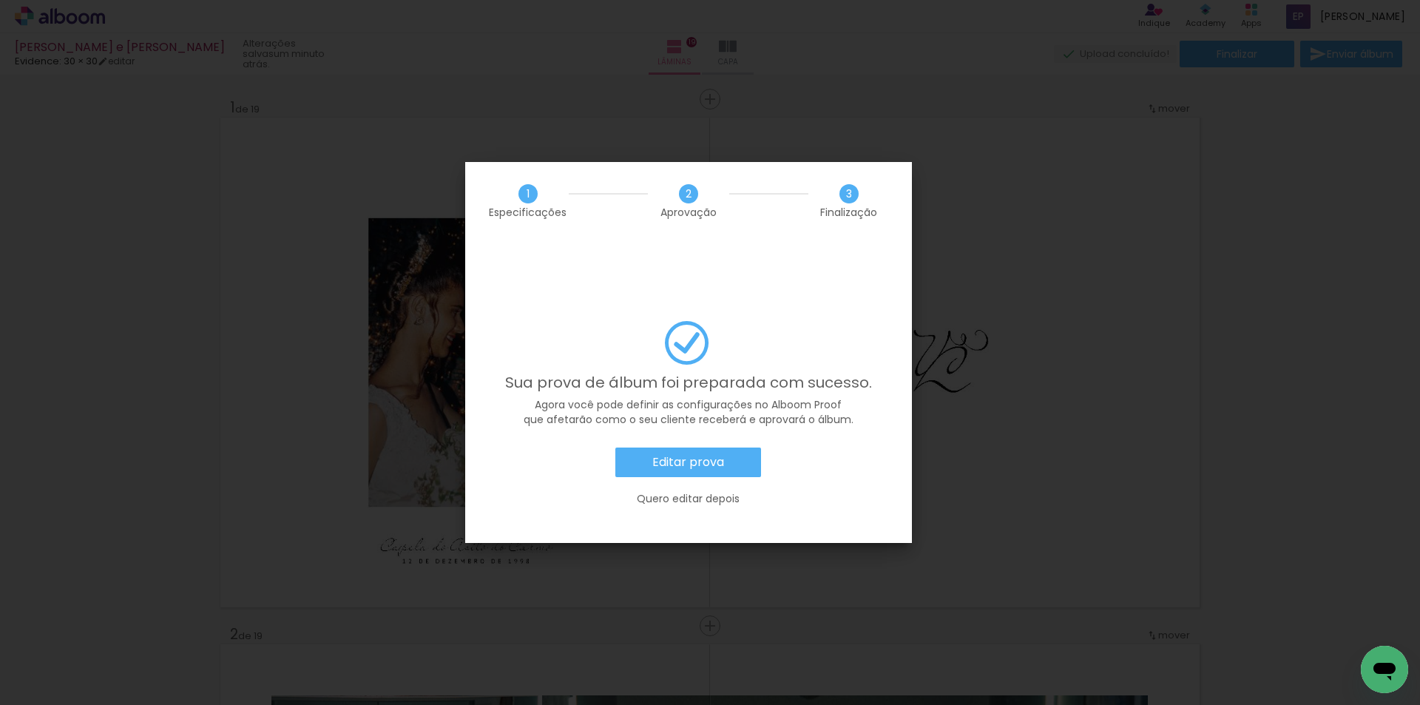
click at [0, 0] on slot "Editar prova" at bounding box center [0, 0] width 0 height 0
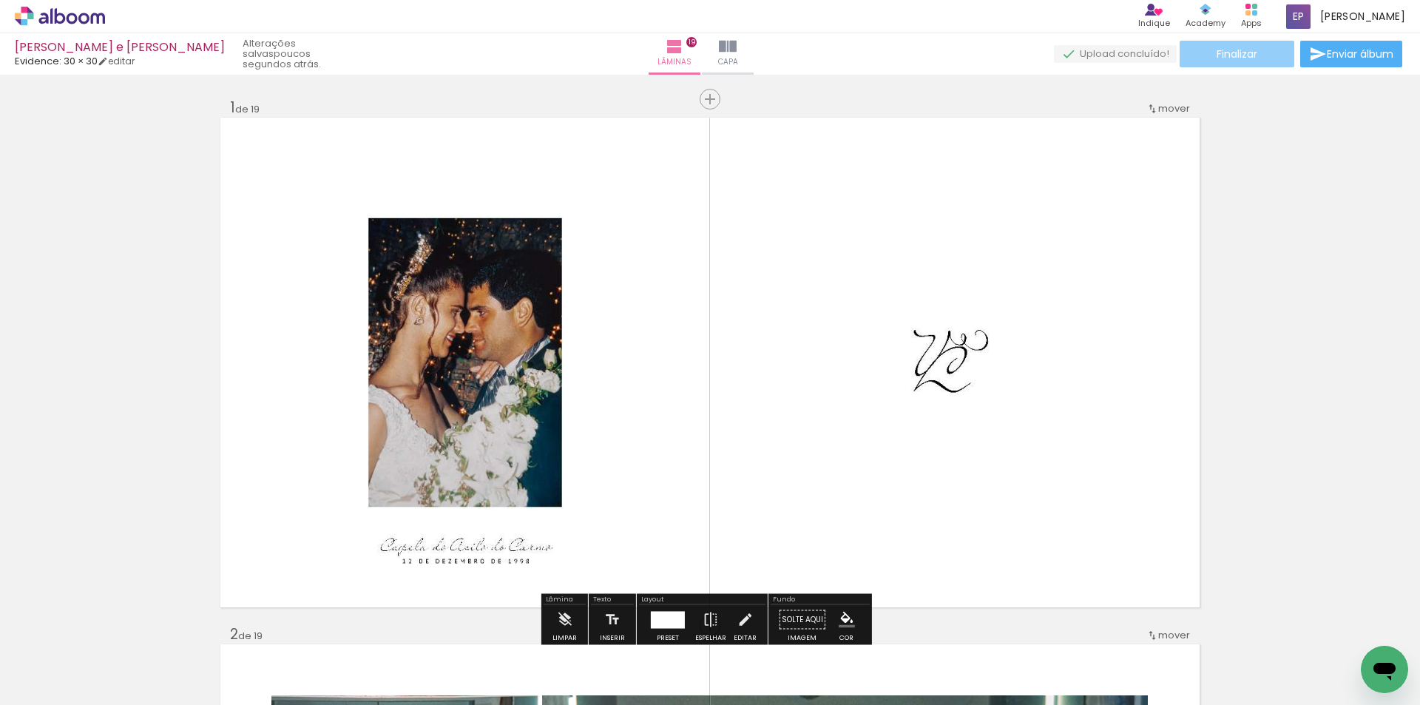
click at [1250, 51] on span "Finalizar" at bounding box center [1237, 54] width 41 height 10
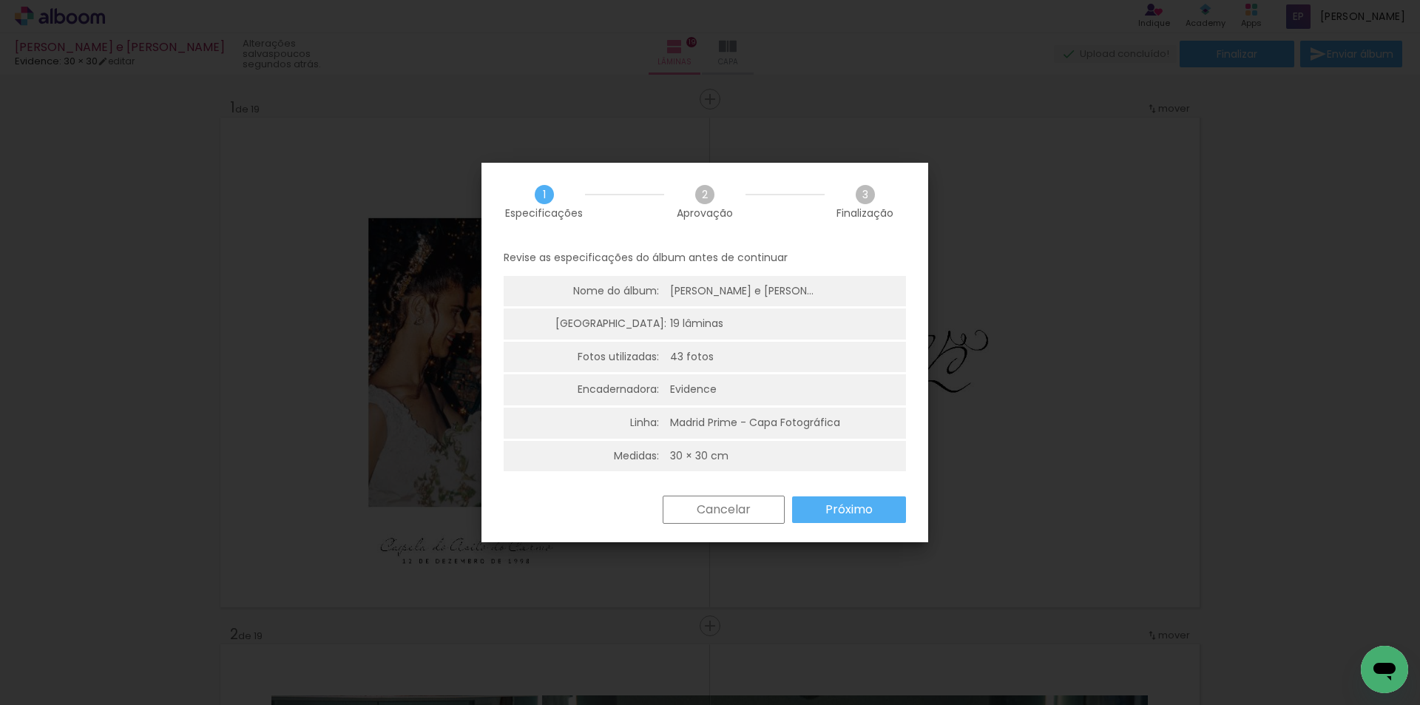
click at [0, 0] on slot "Cancelar" at bounding box center [0, 0] width 0 height 0
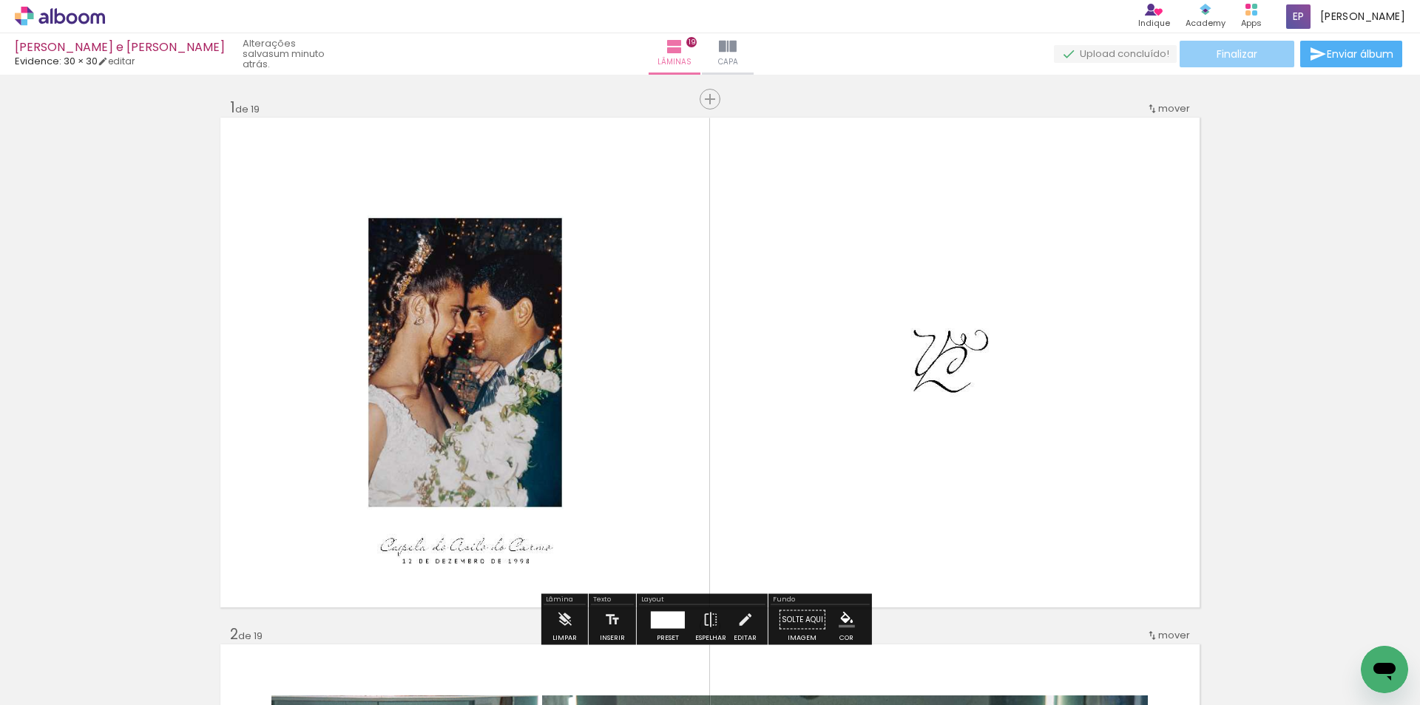
click at [1217, 59] on span "Finalizar" at bounding box center [1237, 54] width 41 height 10
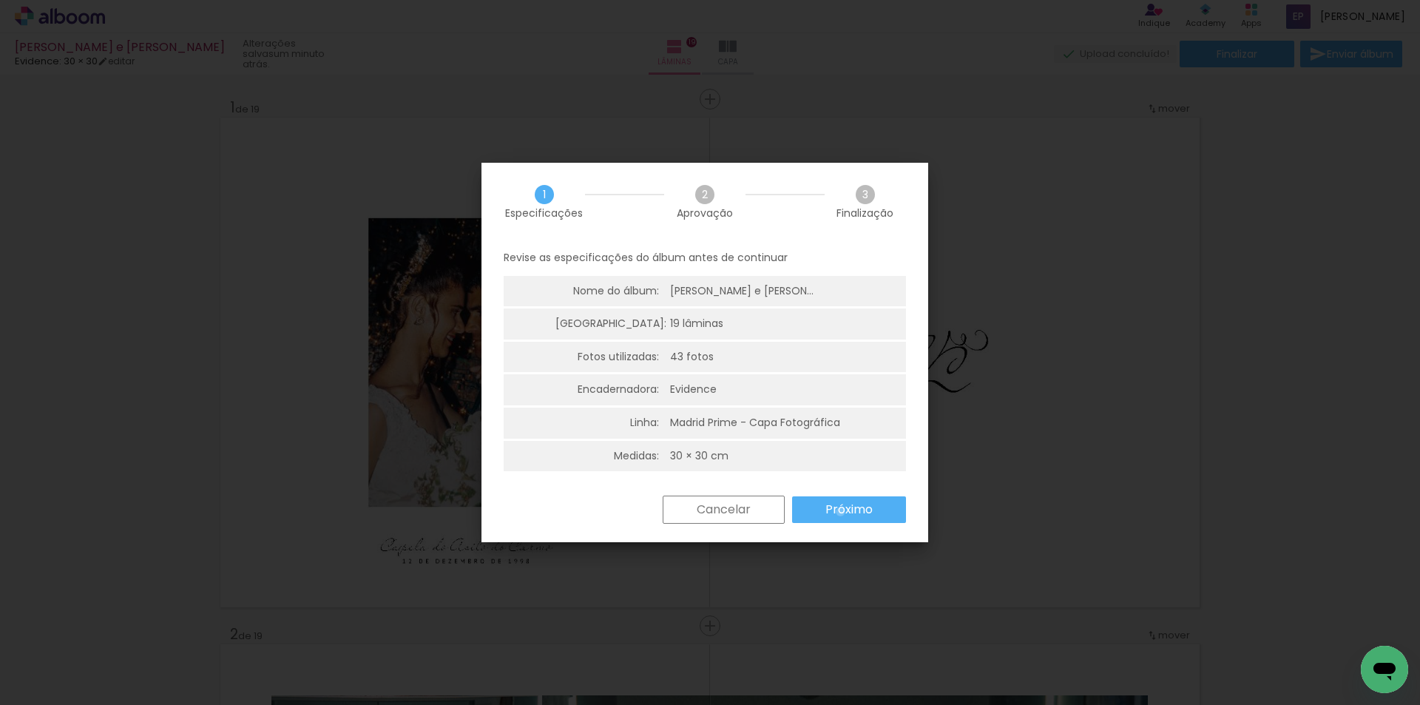
click at [0, 0] on slot "Próximo" at bounding box center [0, 0] width 0 height 0
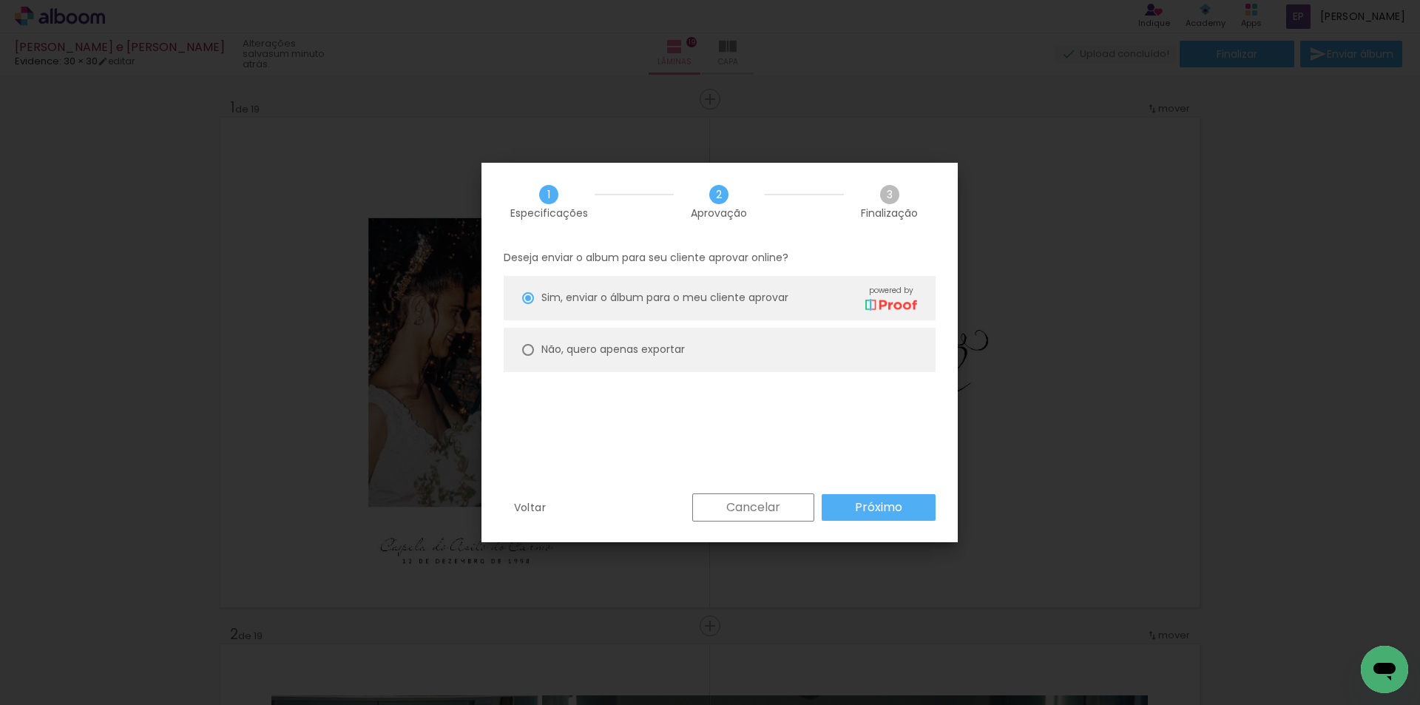
click at [840, 512] on paper-button "Próximo" at bounding box center [879, 507] width 114 height 27
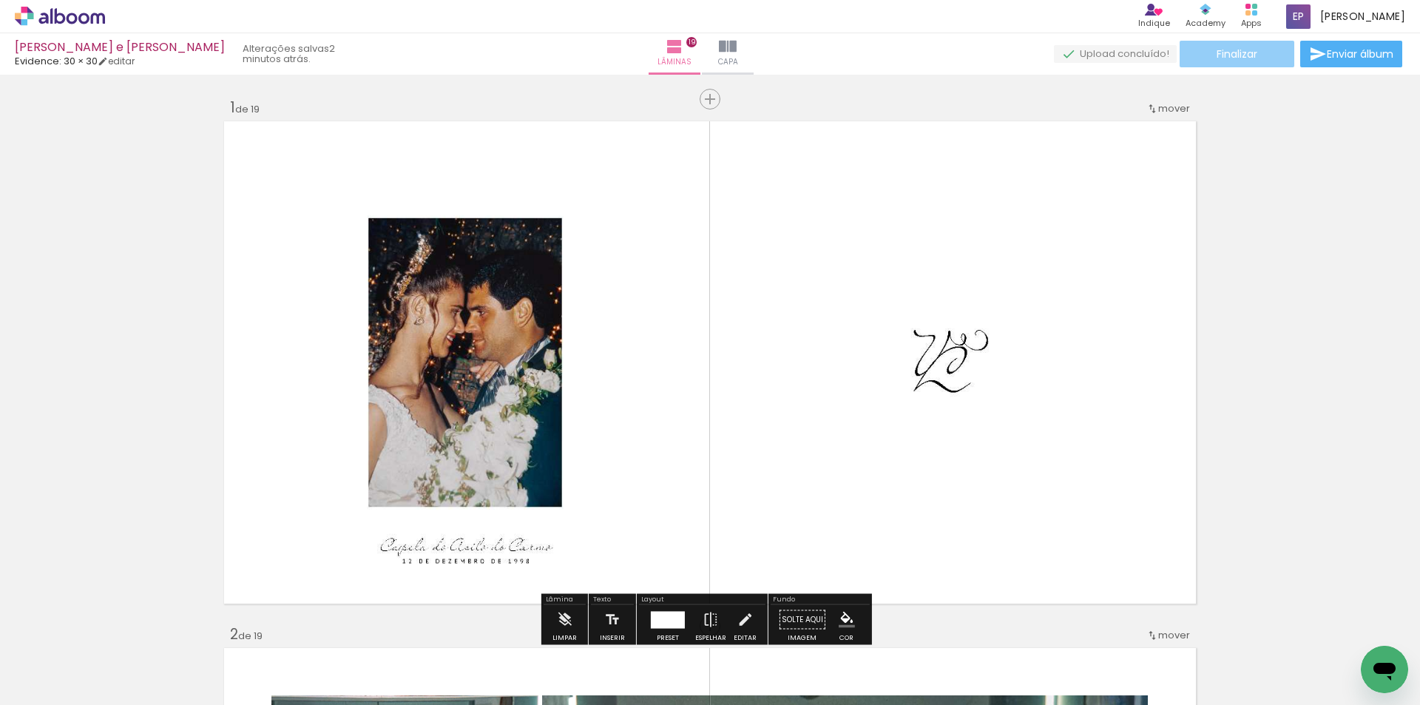
click at [1243, 56] on span "Finalizar" at bounding box center [1237, 54] width 41 height 10
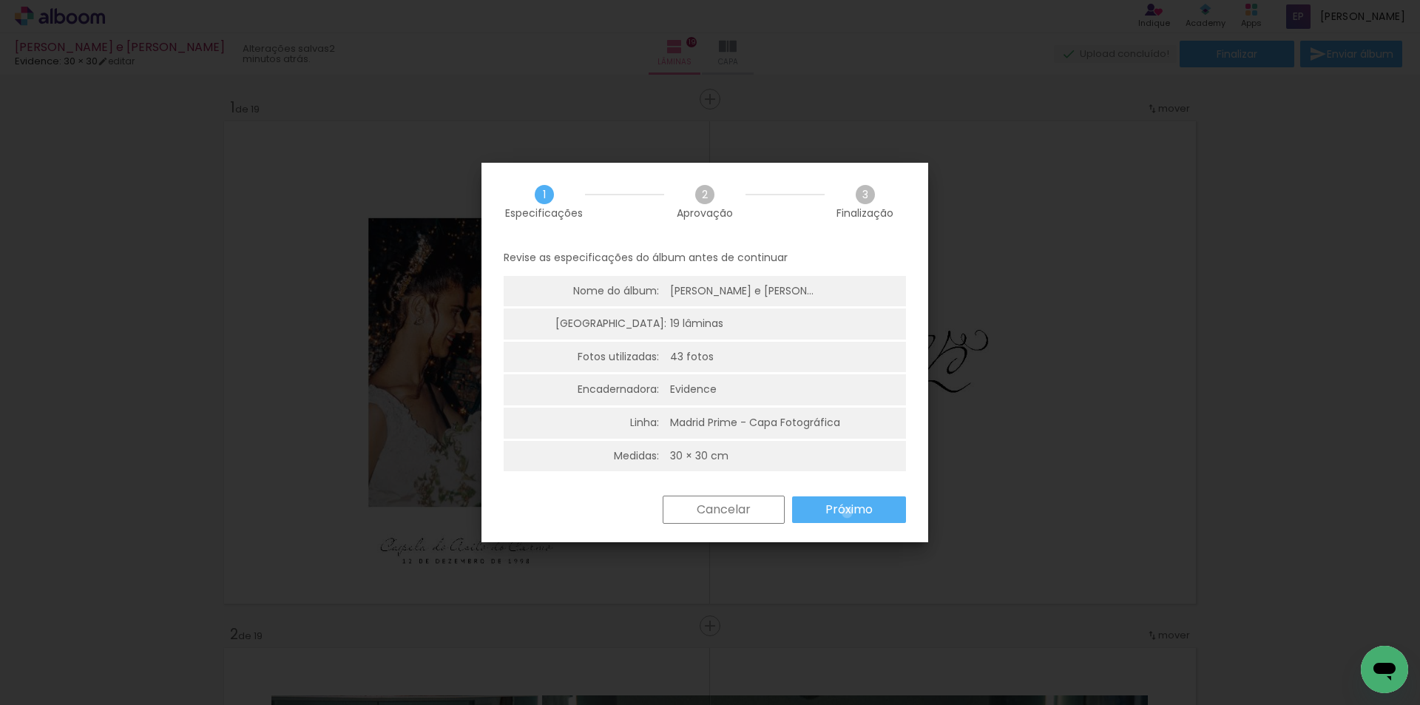
click at [0, 0] on slot "Próximo" at bounding box center [0, 0] width 0 height 0
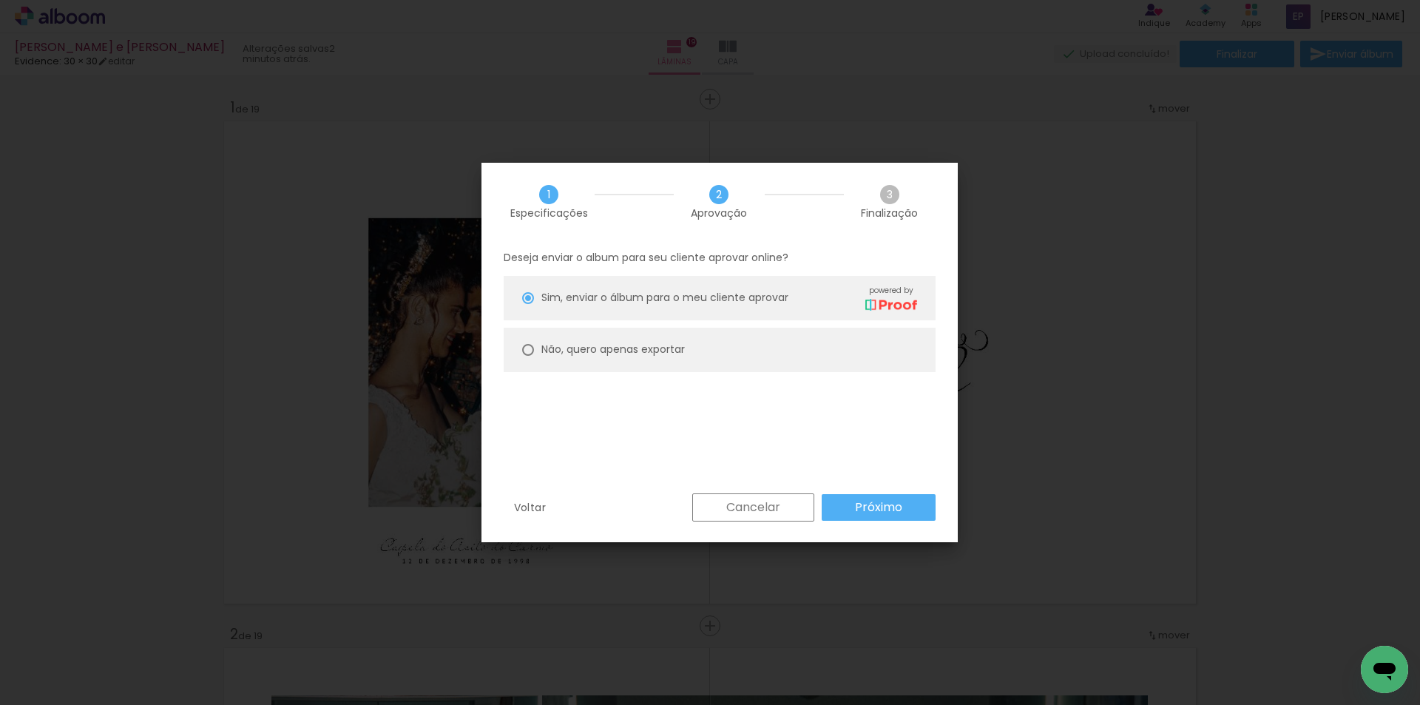
click at [847, 513] on paper-button "Próximo" at bounding box center [879, 507] width 114 height 27
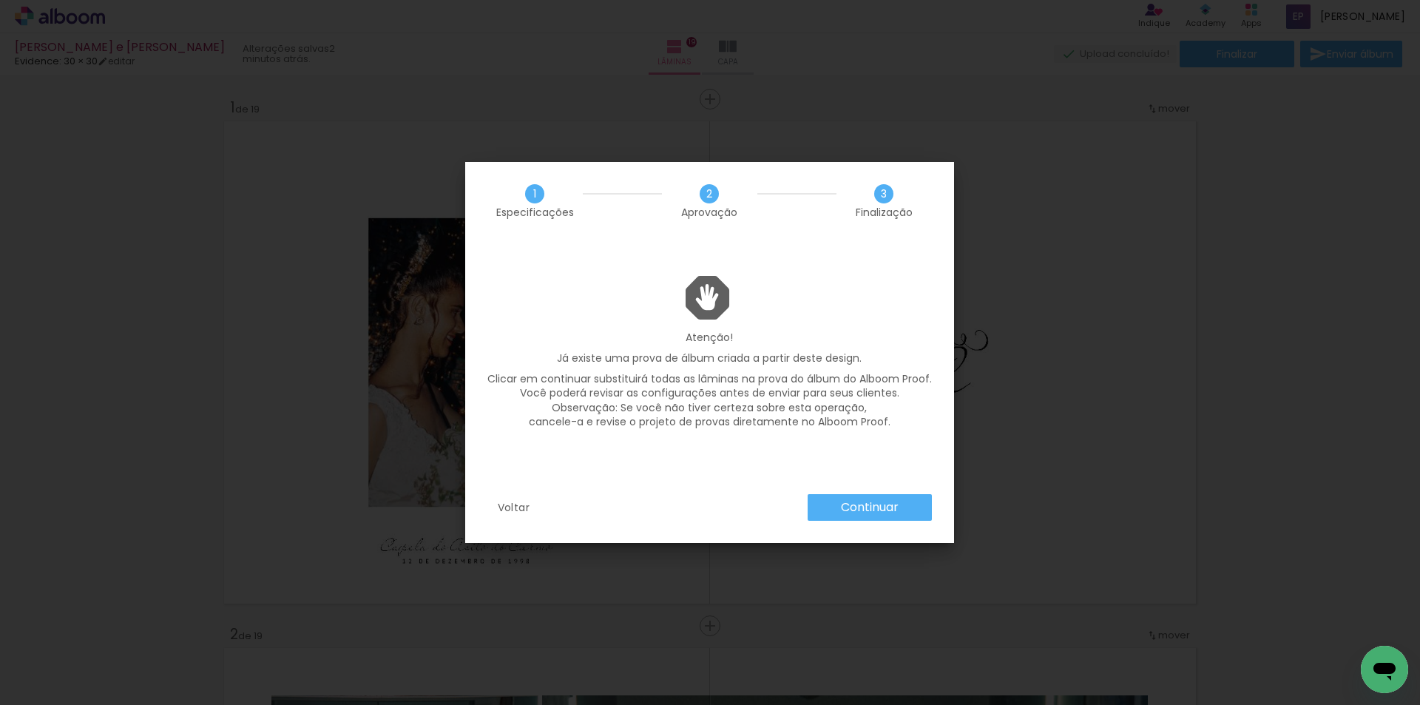
click at [0, 0] on slot "Voltar" at bounding box center [0, 0] width 0 height 0
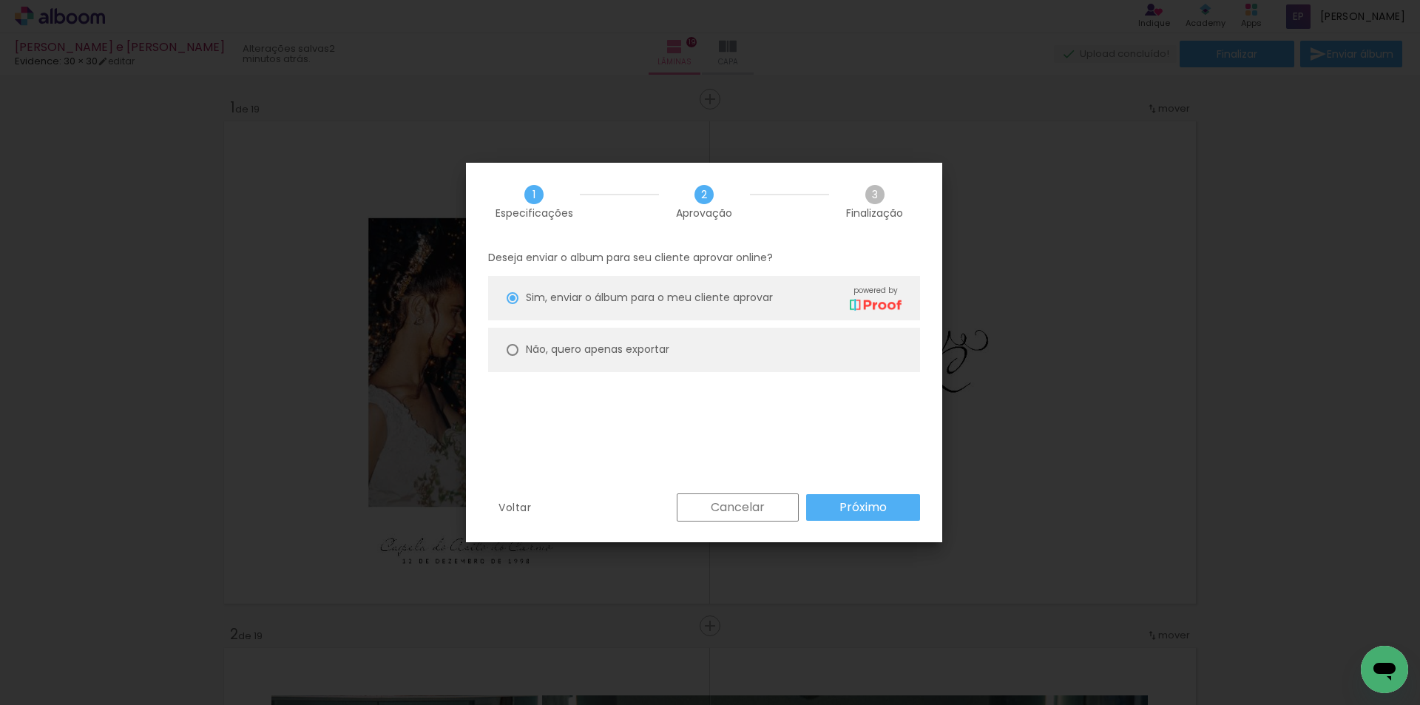
click at [0, 0] on slot "Cancelar" at bounding box center [0, 0] width 0 height 0
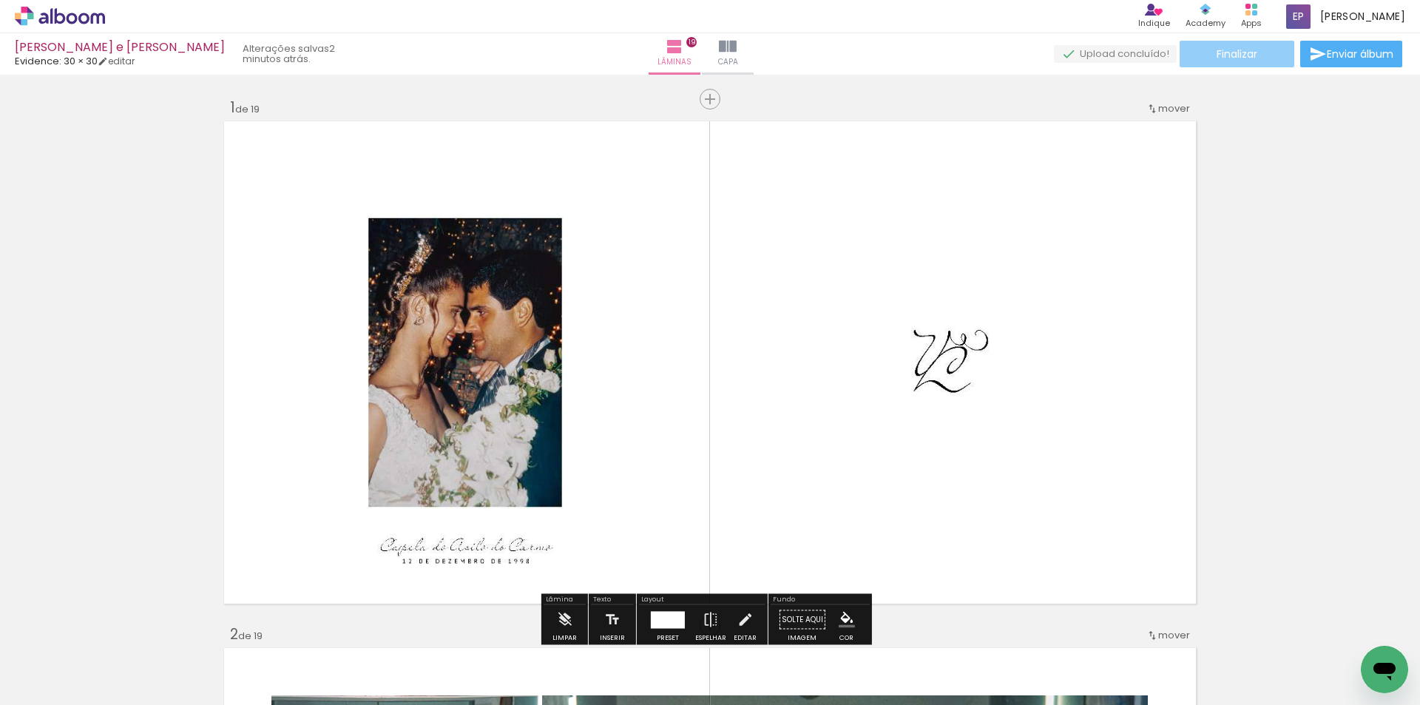
click at [1232, 57] on span "Finalizar" at bounding box center [1237, 54] width 41 height 10
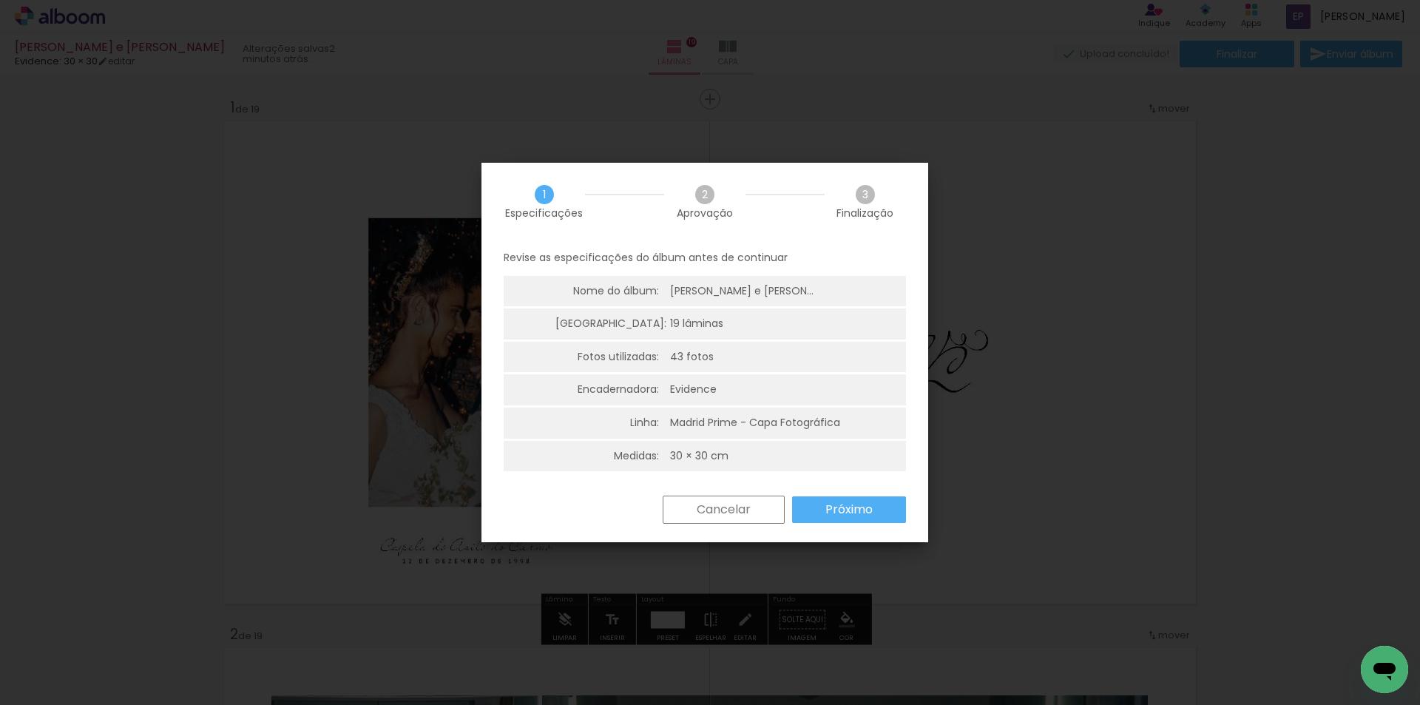
click at [873, 504] on paper-button "Próximo" at bounding box center [849, 509] width 114 height 27
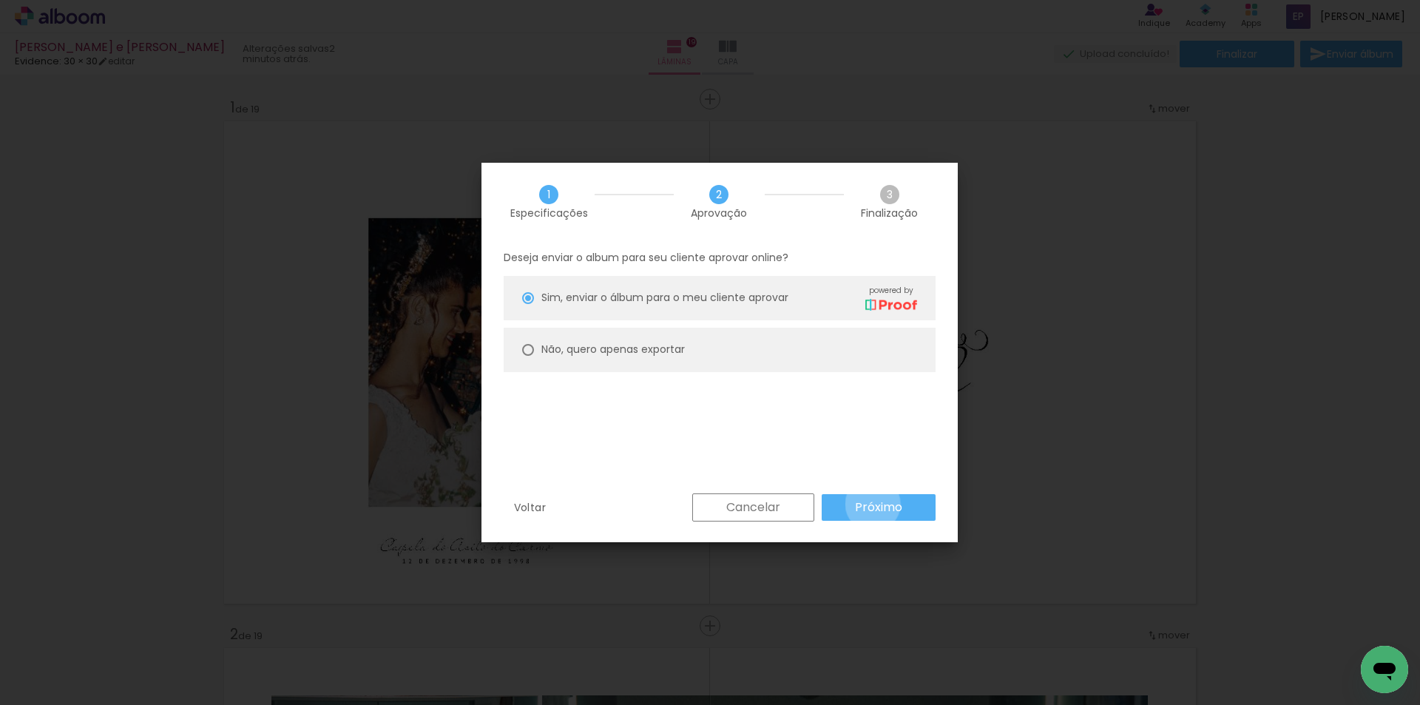
click at [0, 0] on slot "Próximo" at bounding box center [0, 0] width 0 height 0
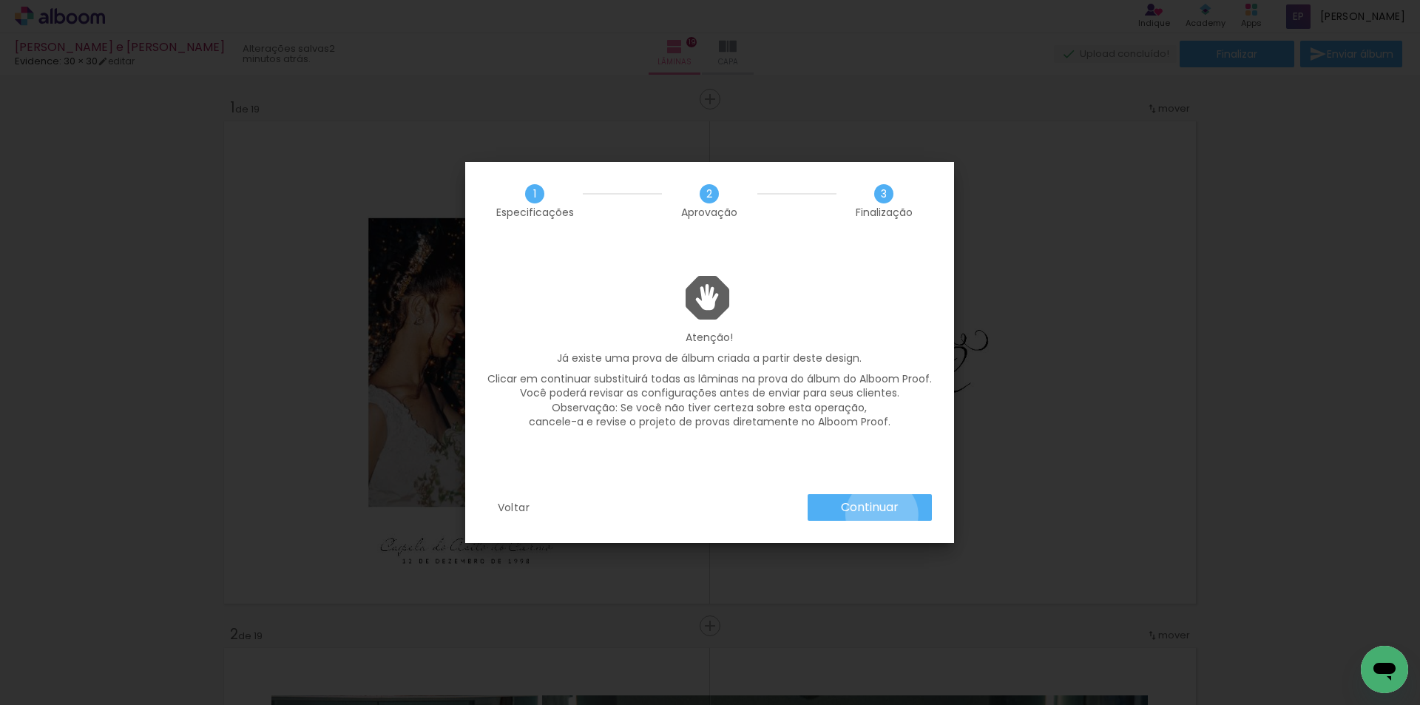
click at [0, 0] on slot "Continuar" at bounding box center [0, 0] width 0 height 0
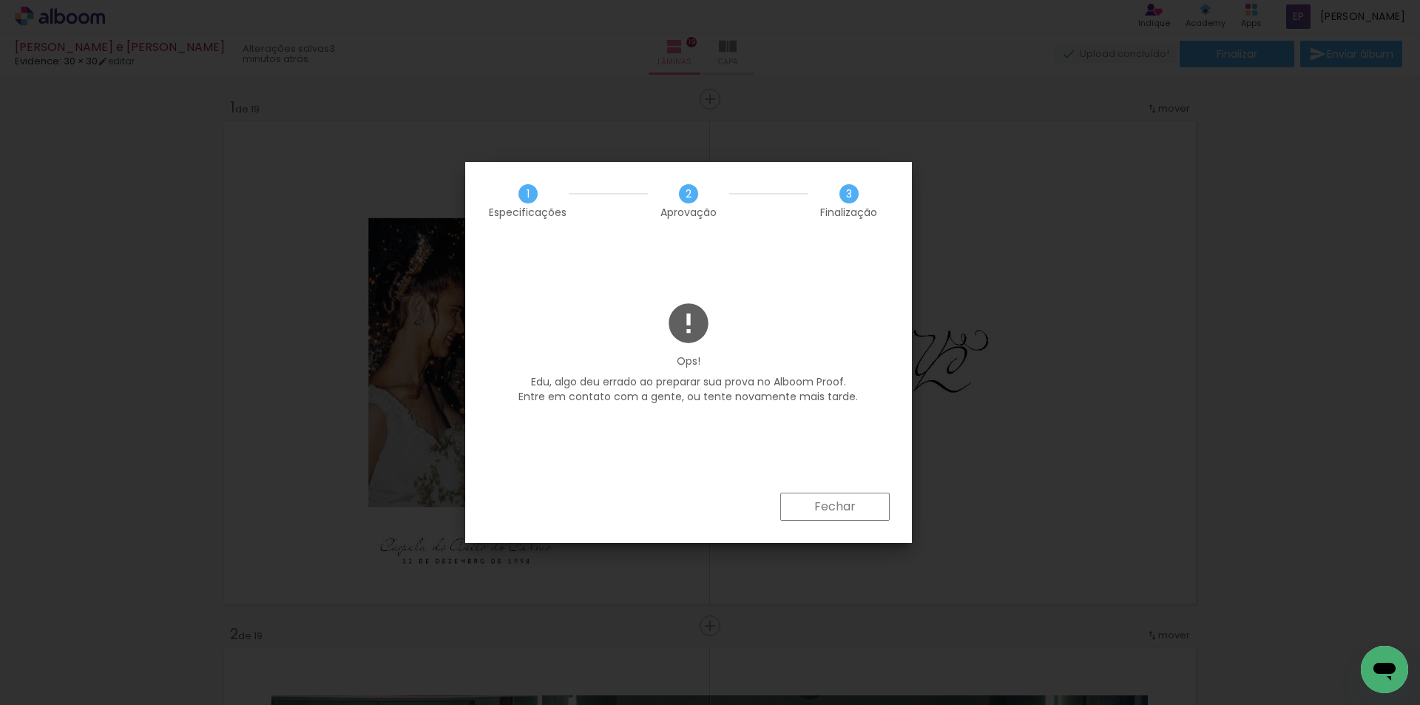
click at [0, 0] on slot "Fechar" at bounding box center [0, 0] width 0 height 0
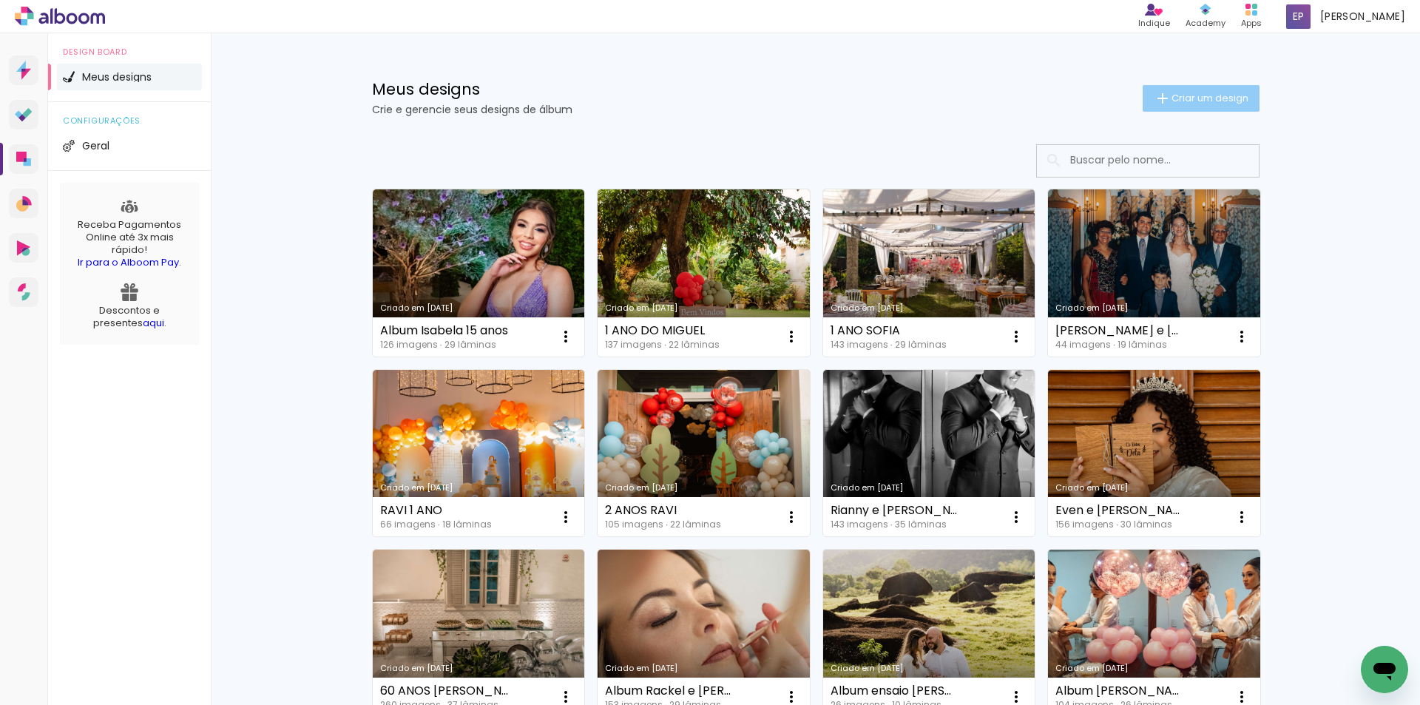
click at [1172, 103] on span "Criar um design" at bounding box center [1210, 98] width 77 height 10
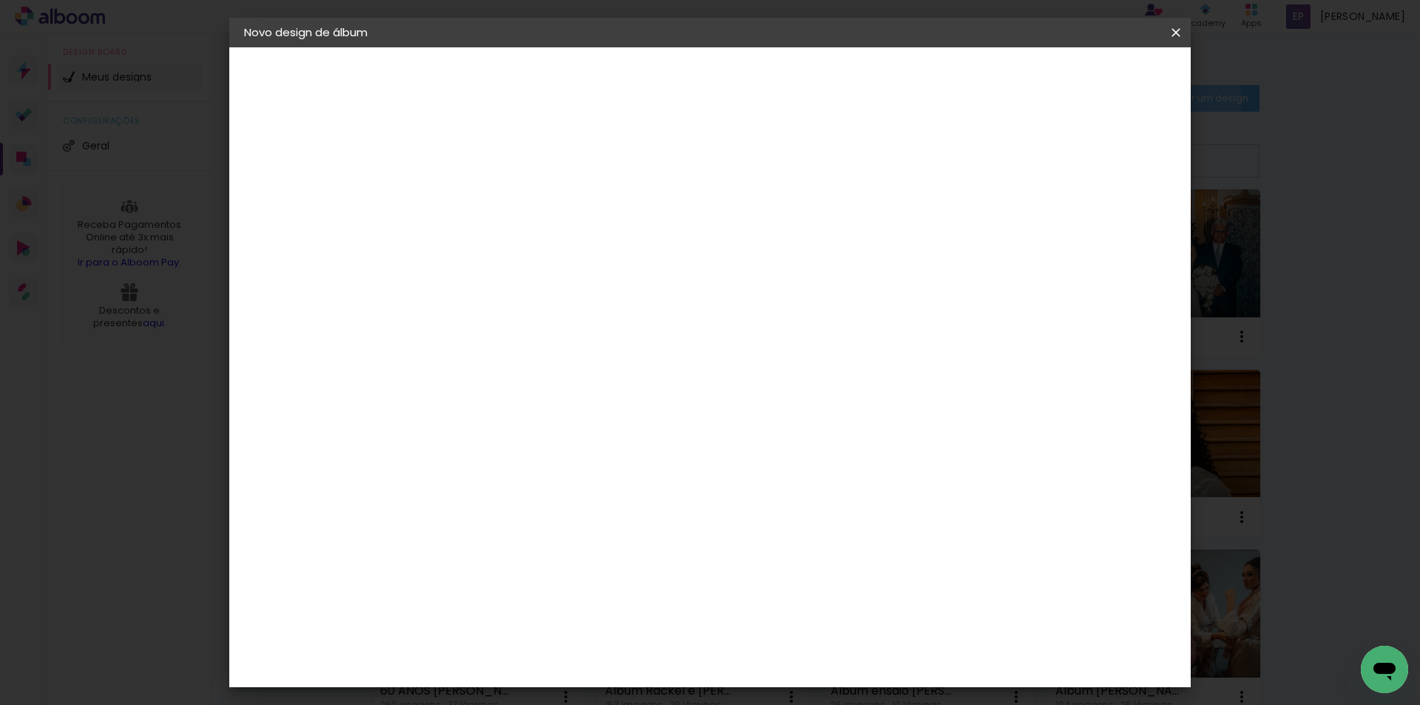
click at [486, 192] on input at bounding box center [486, 198] width 0 height 23
click at [486, 203] on input "[PERSON_NAME] e [PERSON_NAME] Album" at bounding box center [486, 198] width 0 height 23
type input "[PERSON_NAME] e [PERSON_NAME] Album"
type paper-input "[PERSON_NAME] e [PERSON_NAME] Album"
click at [0, 0] on slot "Avançar" at bounding box center [0, 0] width 0 height 0
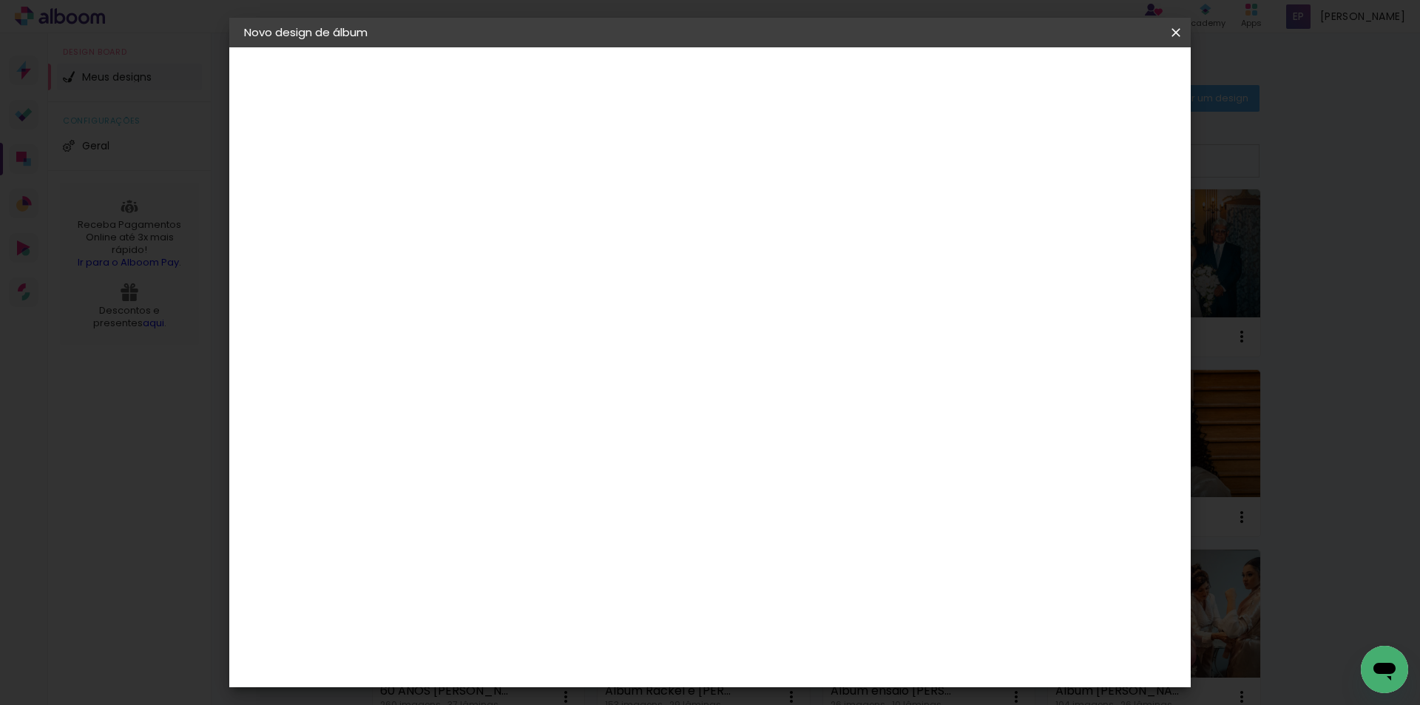
click at [0, 0] on div "Voltar Avançar" at bounding box center [0, 0] width 0 height 0
click at [529, 655] on div "Evidence" at bounding box center [502, 661] width 53 height 12
click at [763, 81] on paper-button "Avançar" at bounding box center [726, 78] width 72 height 25
click at [544, 246] on input "text" at bounding box center [515, 257] width 58 height 23
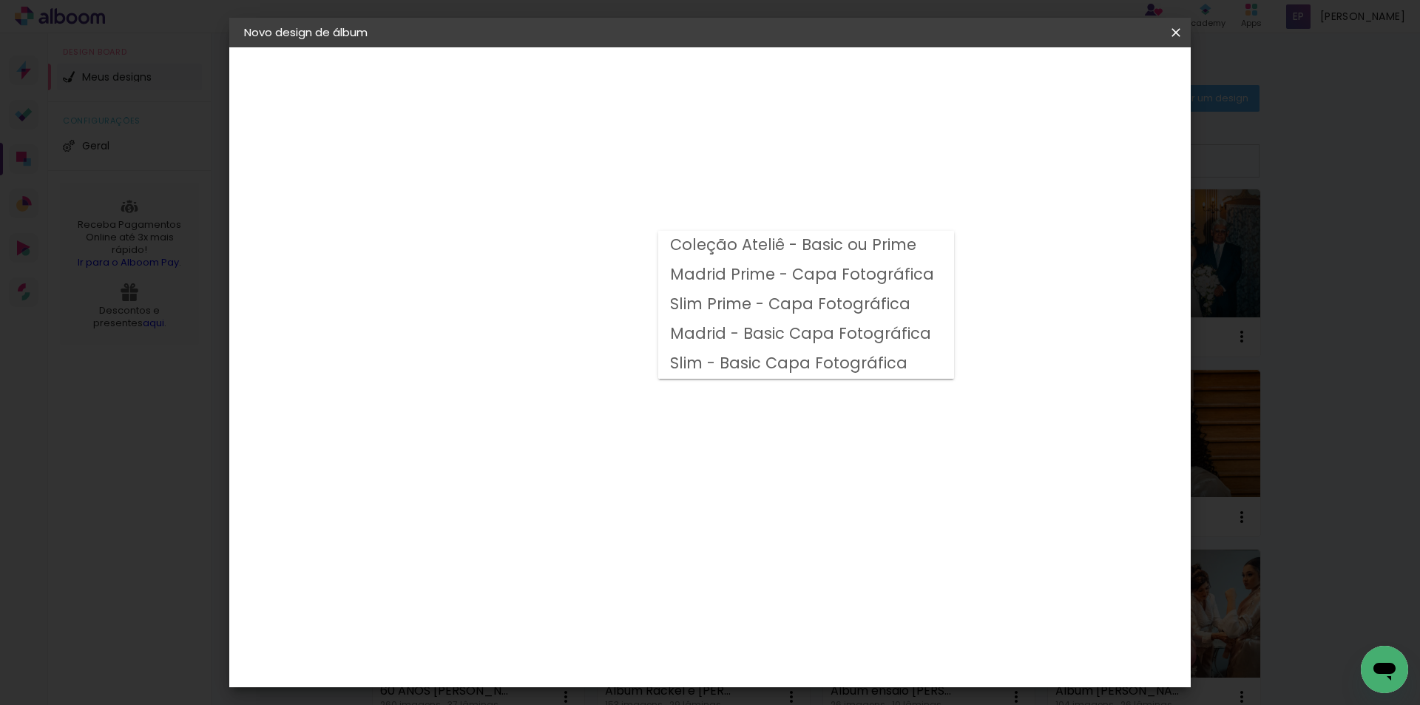
click at [0, 0] on slot "Madrid Prime - Capa Fotográfica" at bounding box center [0, 0] width 0 height 0
type input "Madrid Prime - Capa Fotográfica"
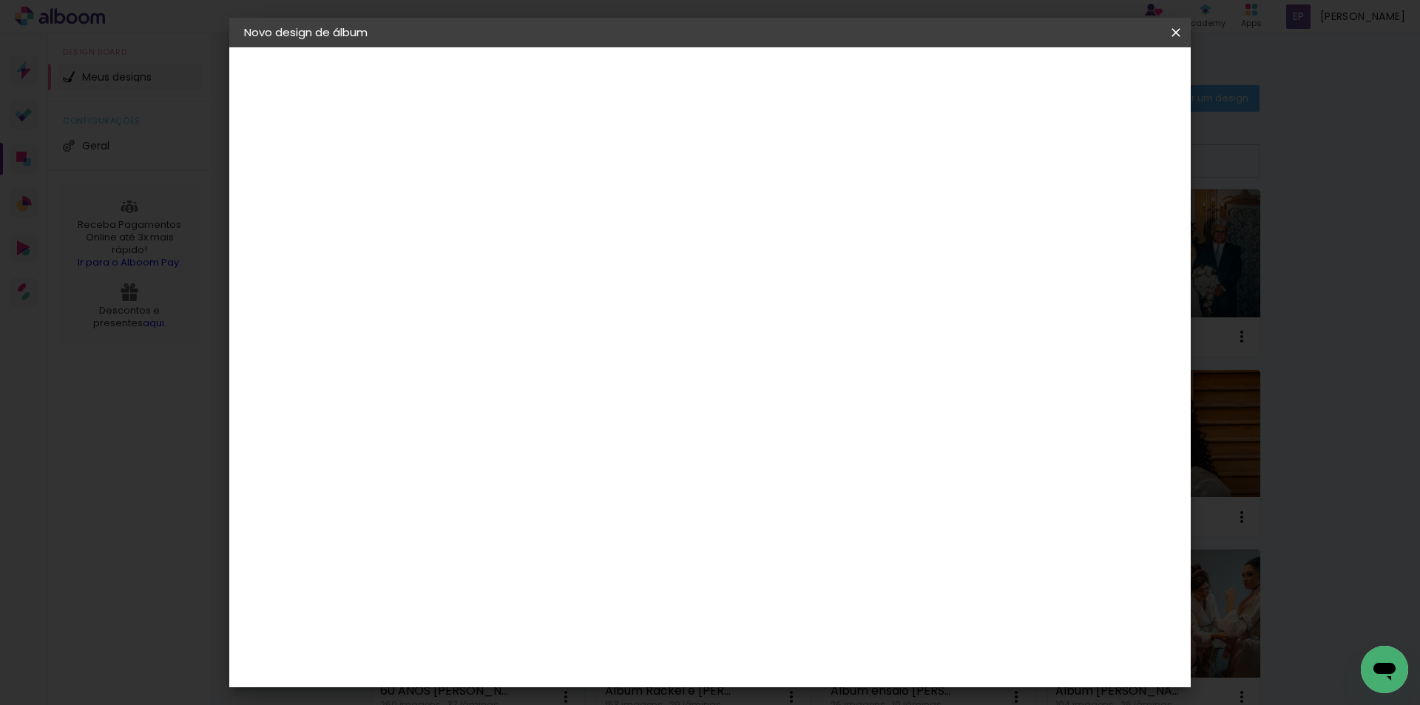
scroll to position [148, 0]
click at [0, 0] on slot "Avançar" at bounding box center [0, 0] width 0 height 0
click at [1000, 158] on div at bounding box center [993, 159] width 13 height 13
type paper-checkbox "on"
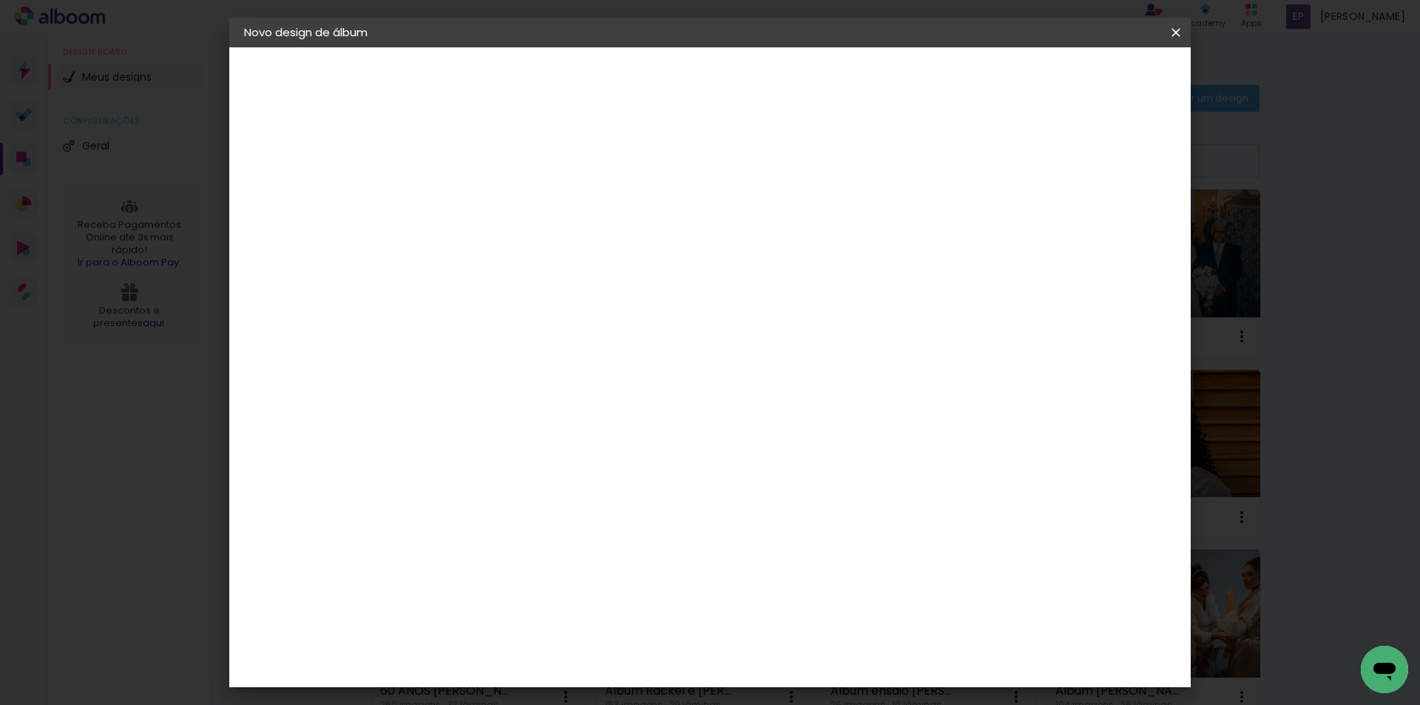
click at [1084, 80] on span "Iniciar design" at bounding box center [1049, 78] width 67 height 10
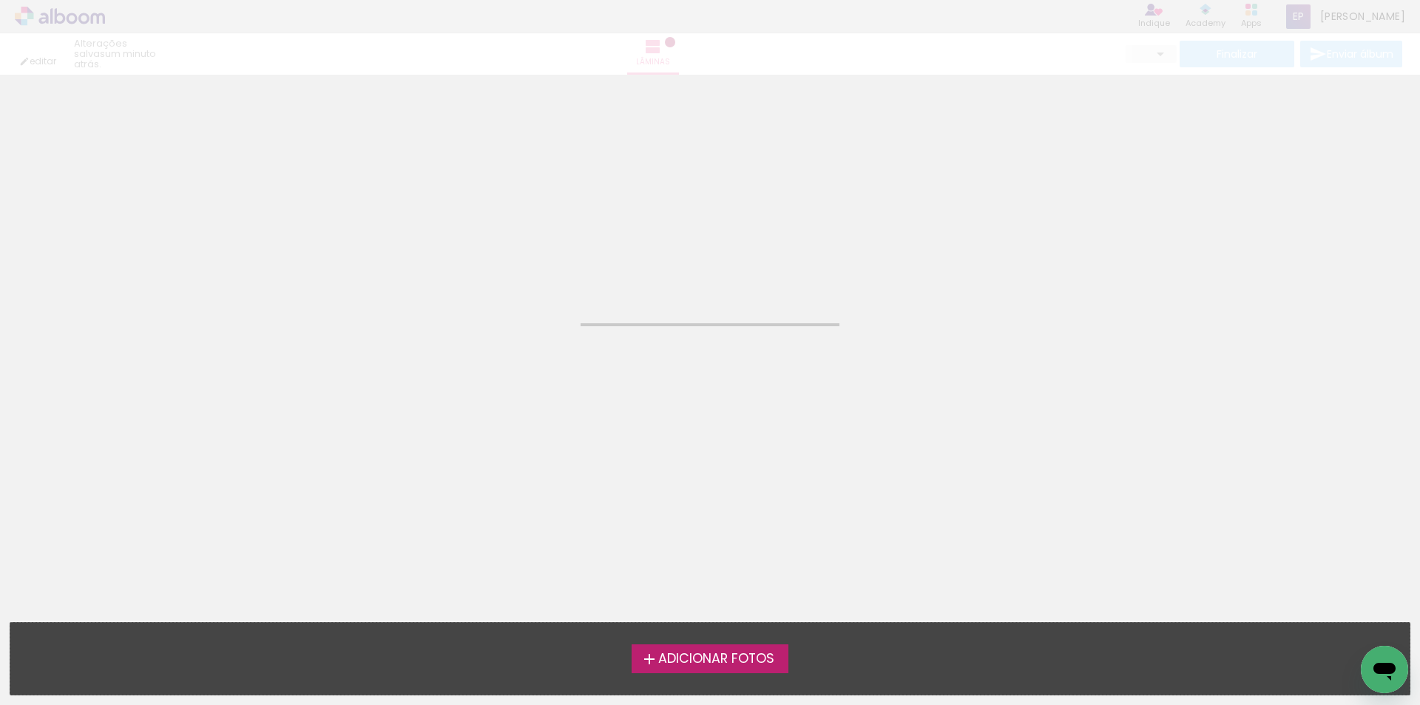
click at [658, 665] on span "Adicionar Fotos" at bounding box center [716, 658] width 116 height 13
click at [0, 0] on input "file" at bounding box center [0, 0] width 0 height 0
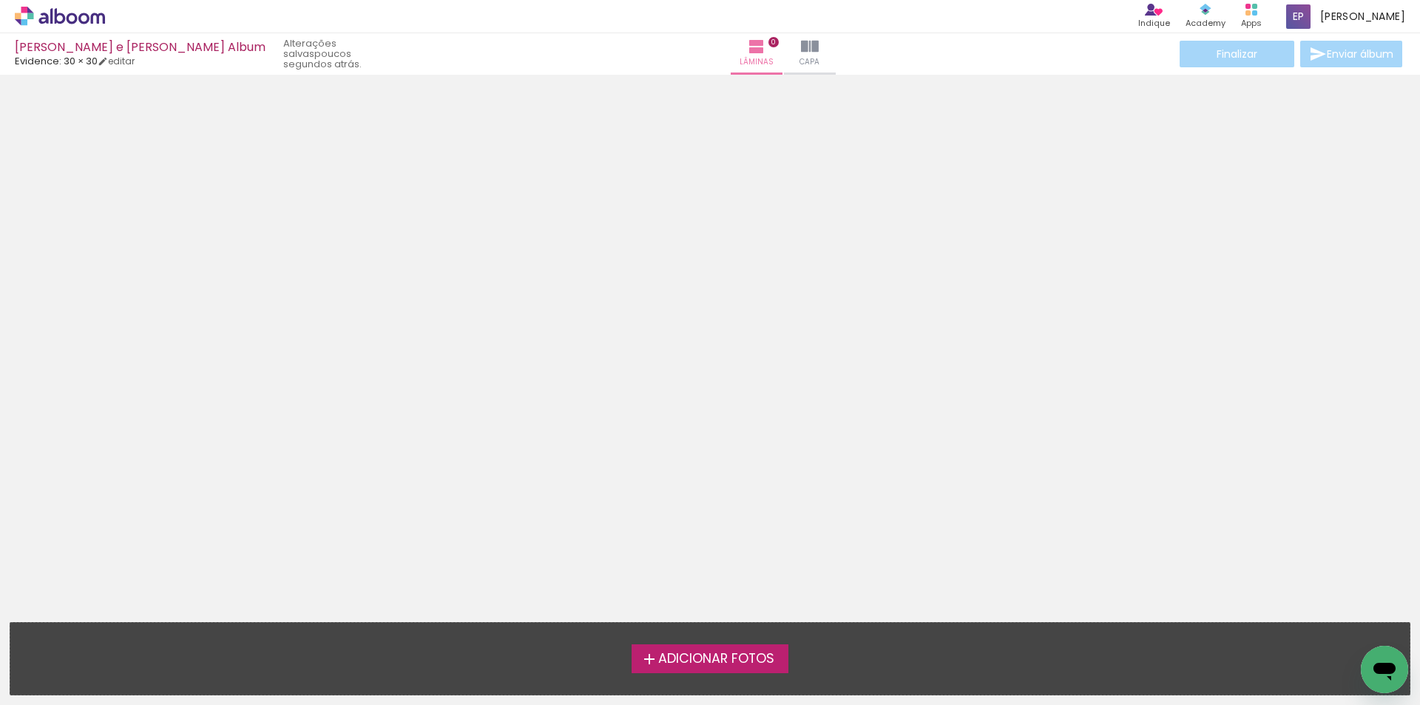
click at [697, 663] on span "Adicionar Fotos" at bounding box center [716, 658] width 116 height 13
click at [0, 0] on input "file" at bounding box center [0, 0] width 0 height 0
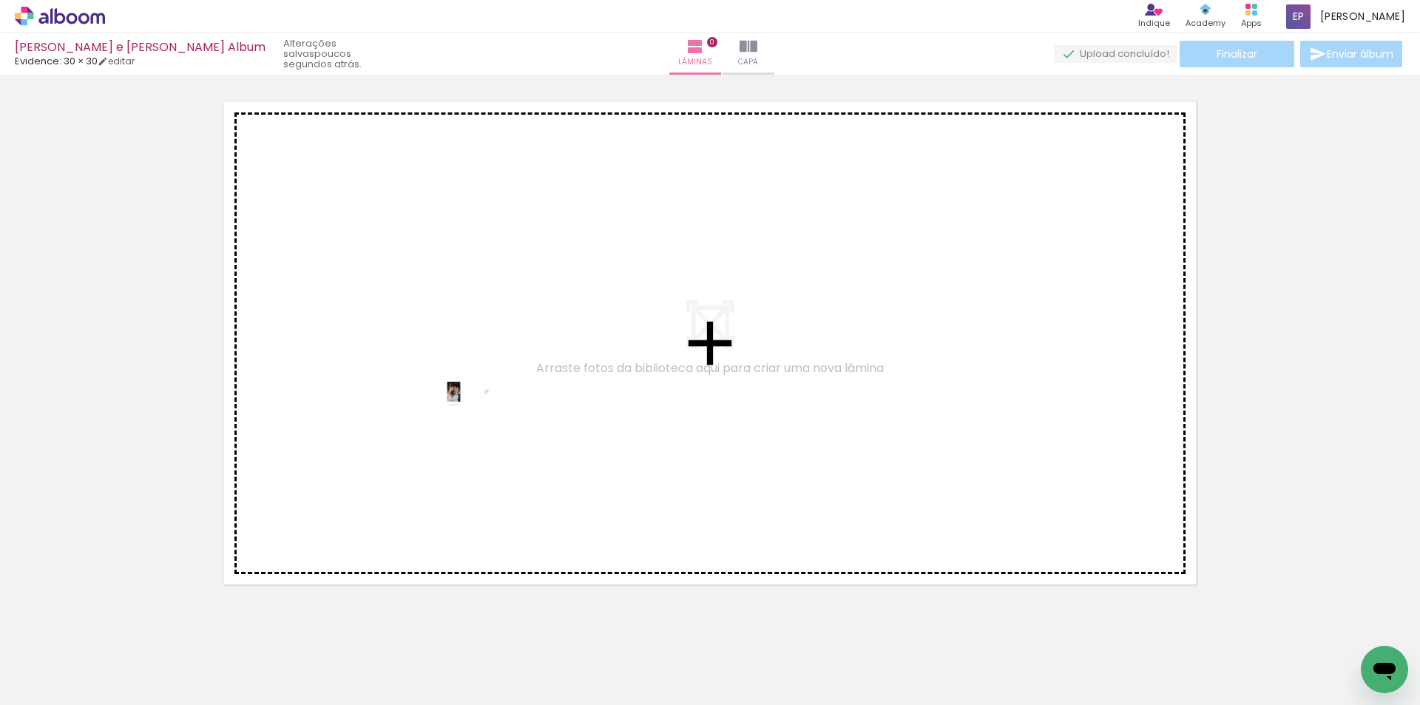
drag, startPoint x: 157, startPoint y: 656, endPoint x: 482, endPoint y: 419, distance: 401.8
click at [482, 419] on quentale-workspace at bounding box center [710, 352] width 1420 height 705
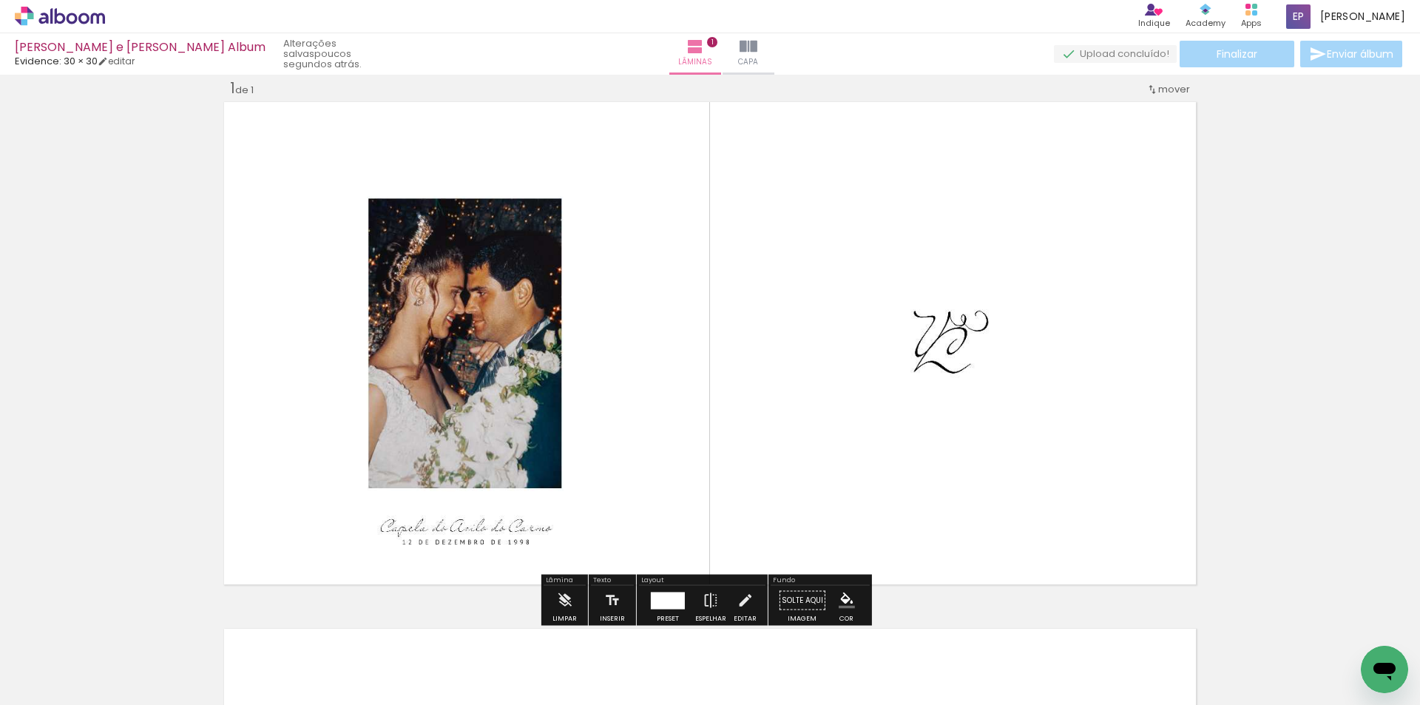
scroll to position [93, 0]
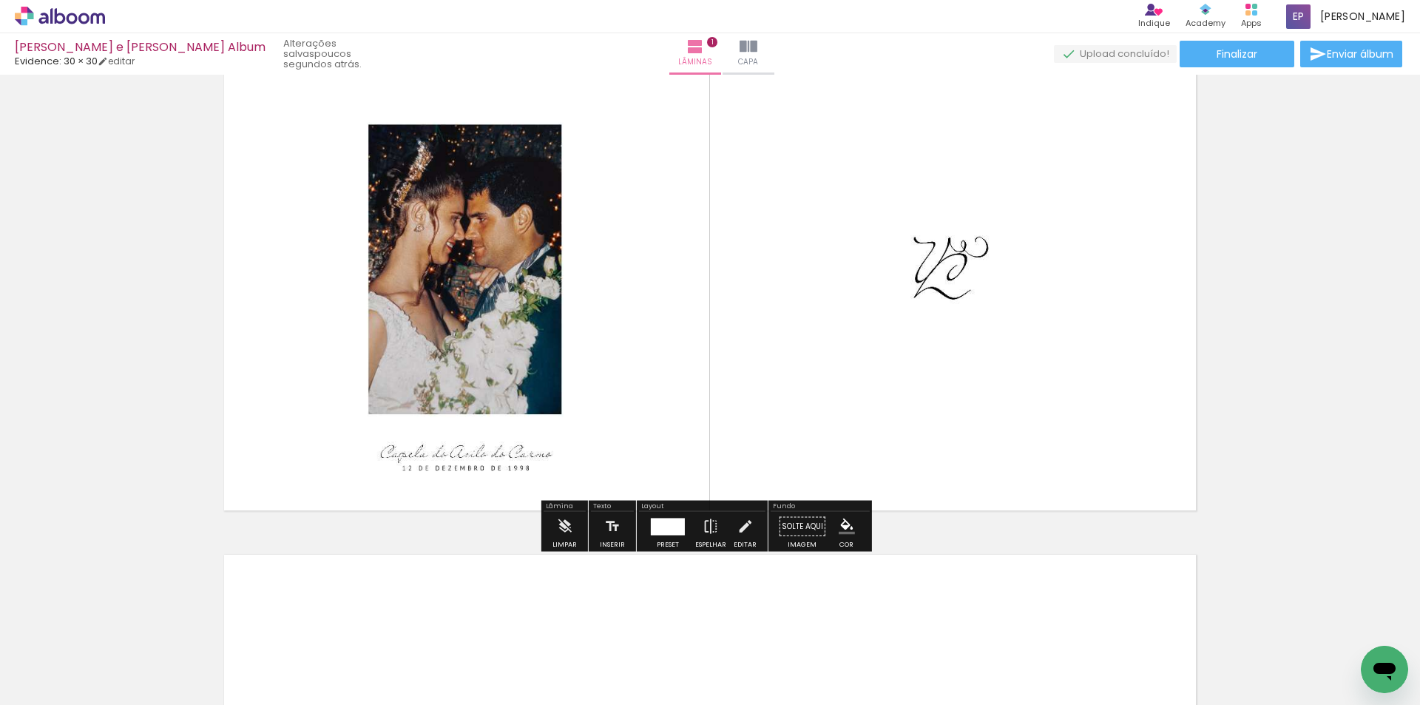
click at [665, 532] on div at bounding box center [668, 526] width 34 height 17
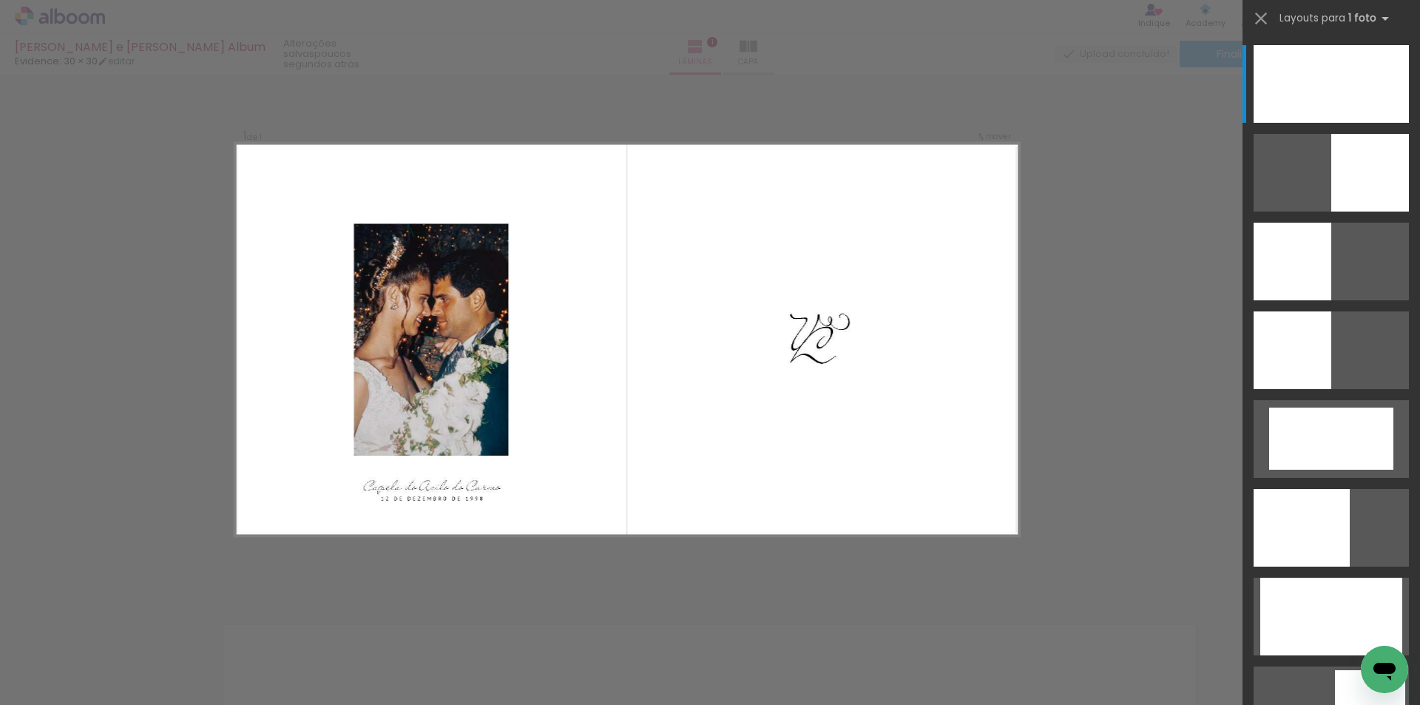
scroll to position [19, 0]
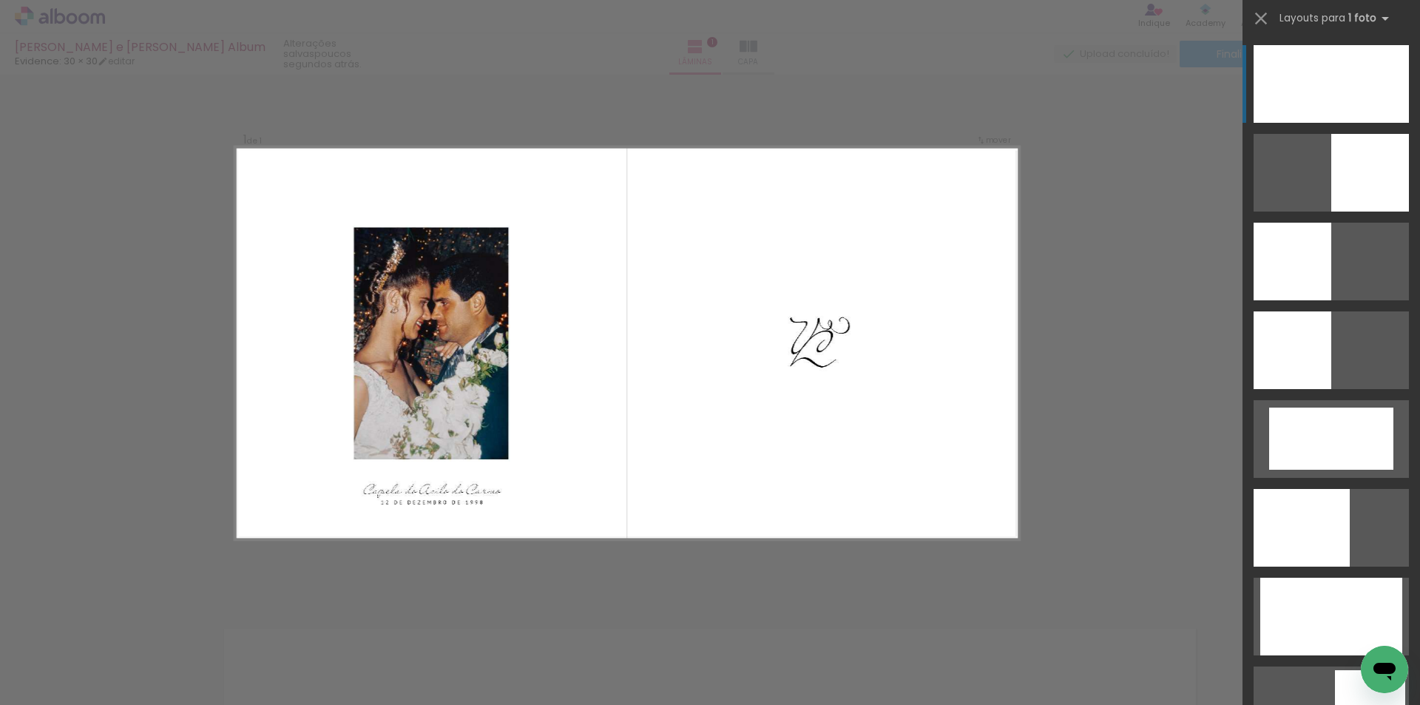
click at [1354, 78] on div at bounding box center [1331, 84] width 155 height 78
click at [1340, 84] on div at bounding box center [1331, 84] width 155 height 78
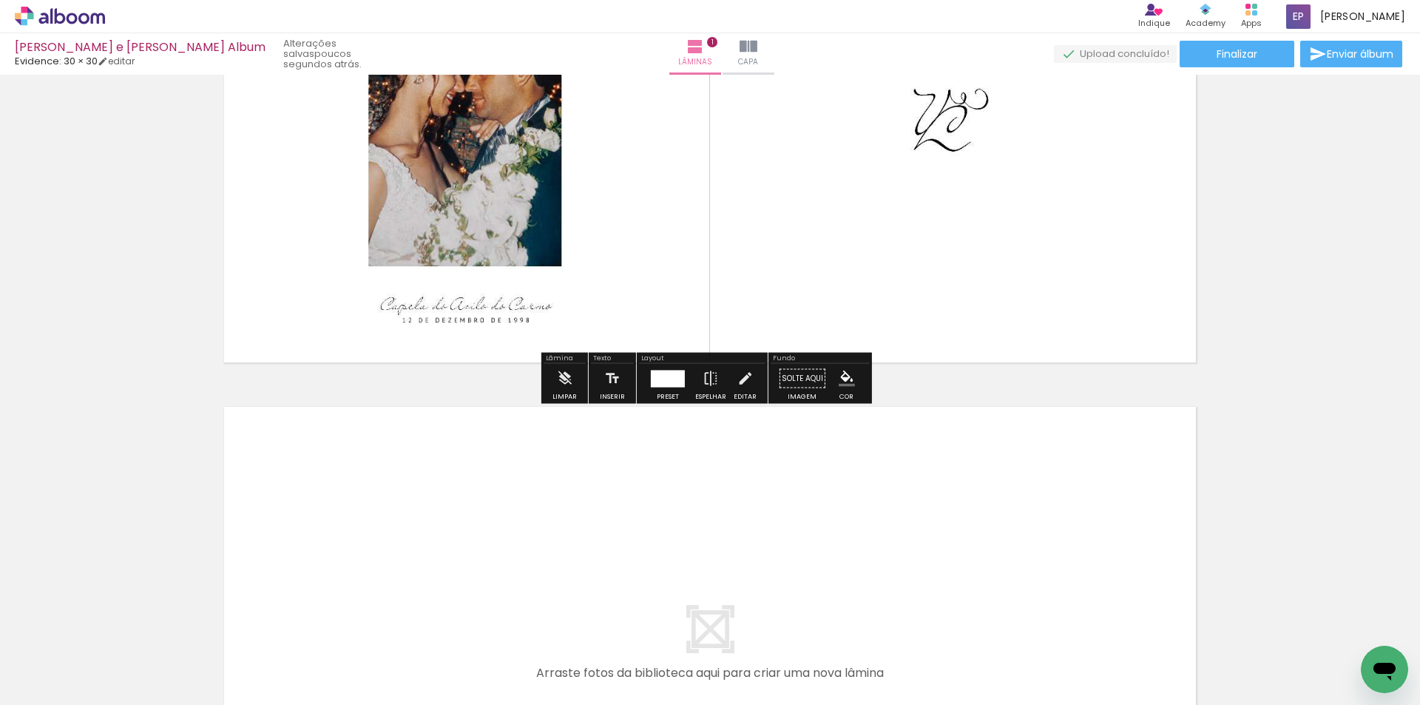
scroll to position [315, 0]
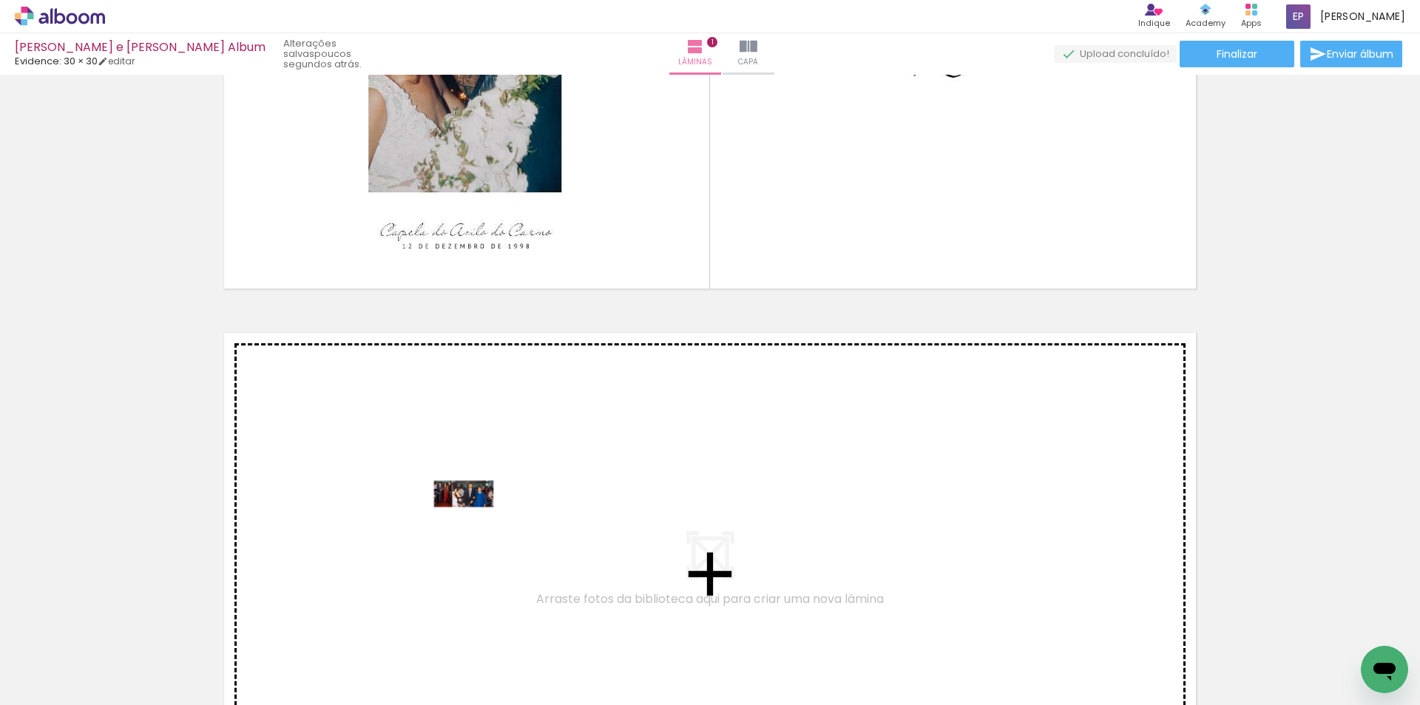
drag, startPoint x: 234, startPoint y: 665, endPoint x: 477, endPoint y: 521, distance: 282.2
click at [477, 521] on quentale-workspace at bounding box center [710, 352] width 1420 height 705
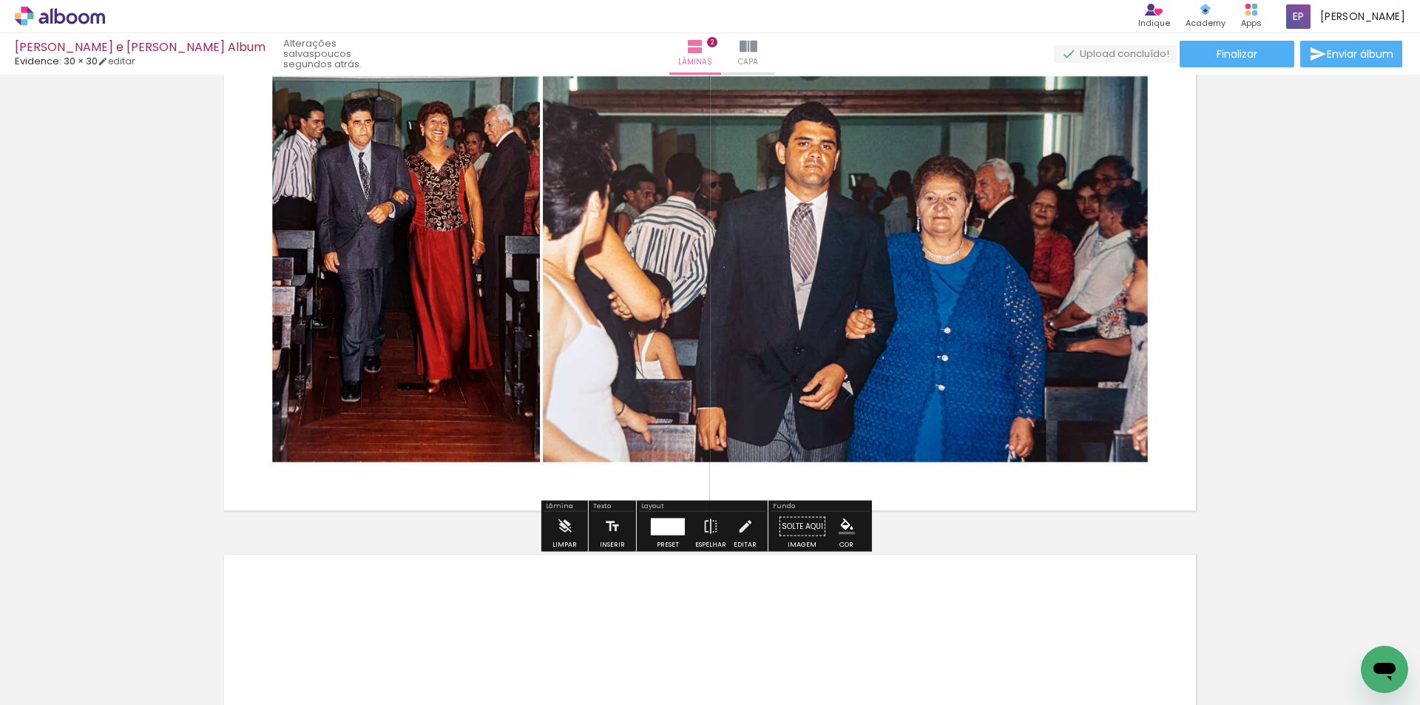
scroll to position [768, 0]
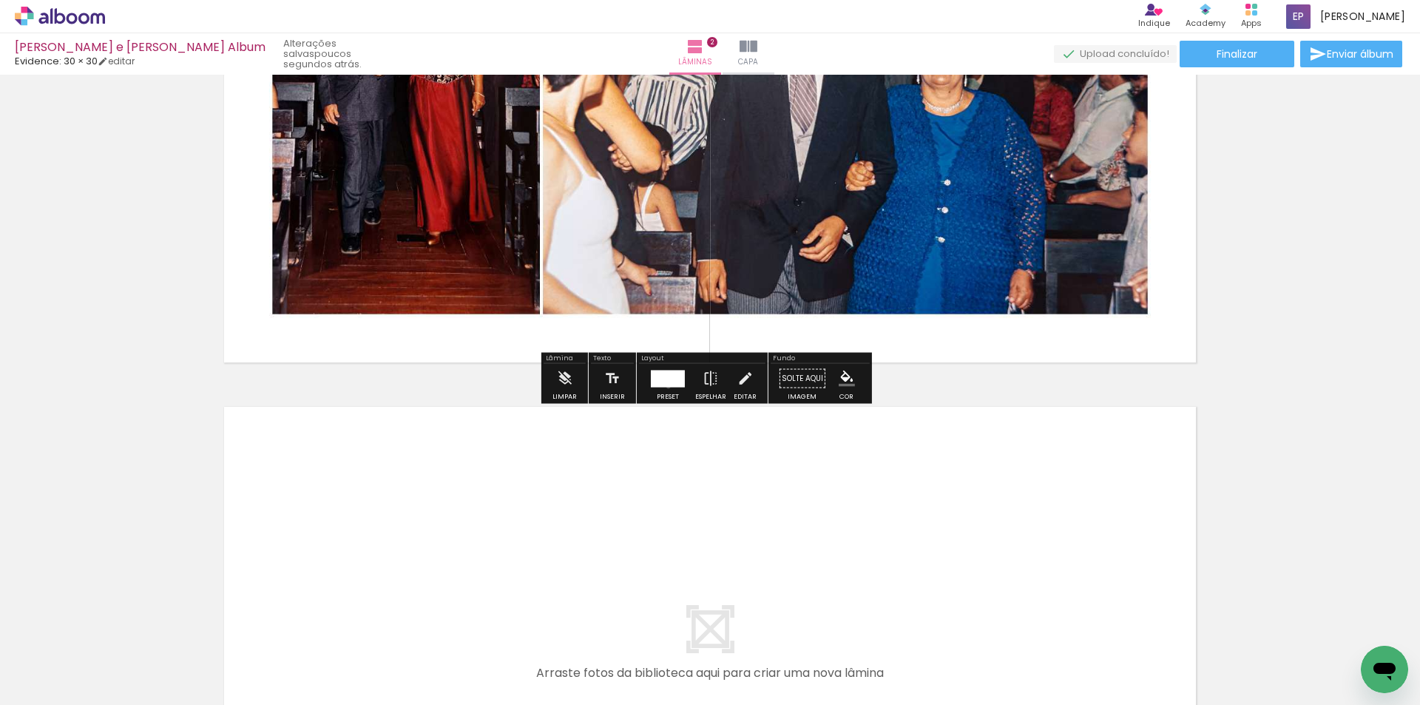
click at [665, 387] on div at bounding box center [668, 379] width 40 height 30
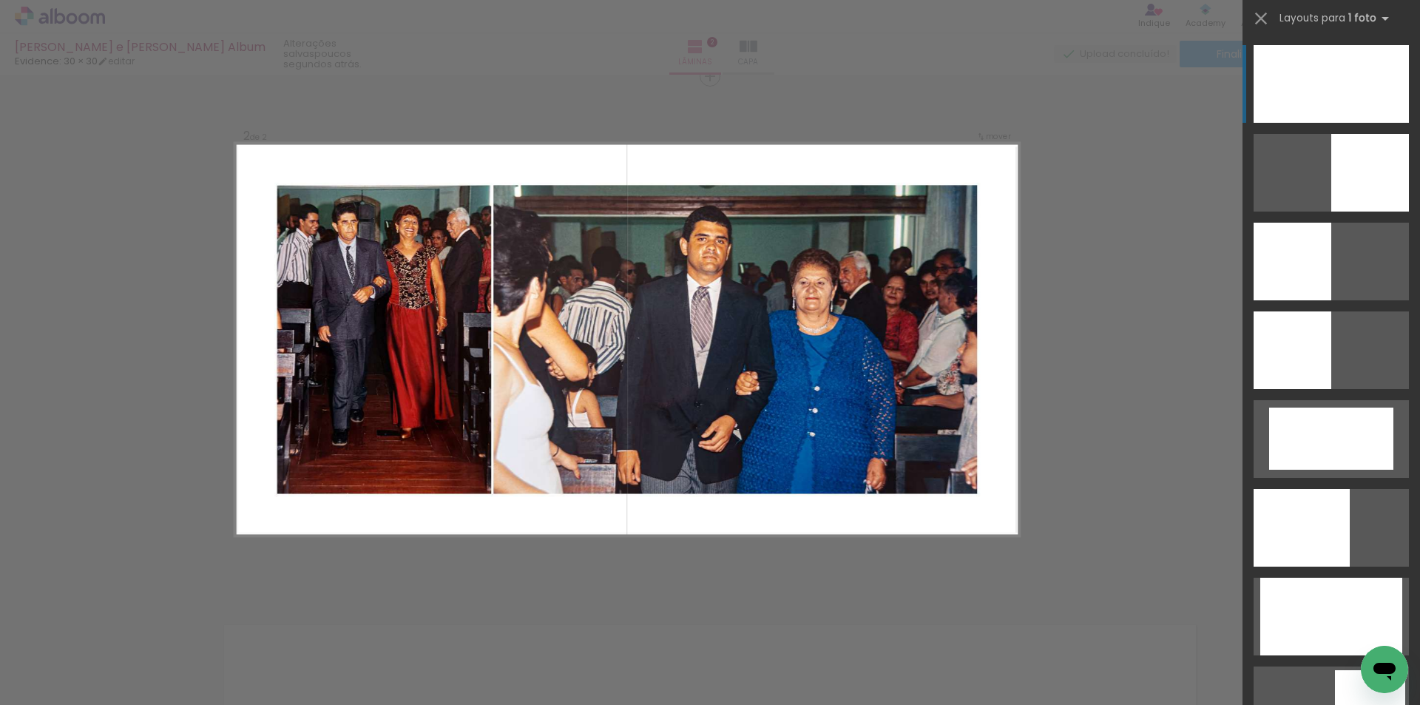
click at [1303, 85] on div at bounding box center [1331, 84] width 155 height 78
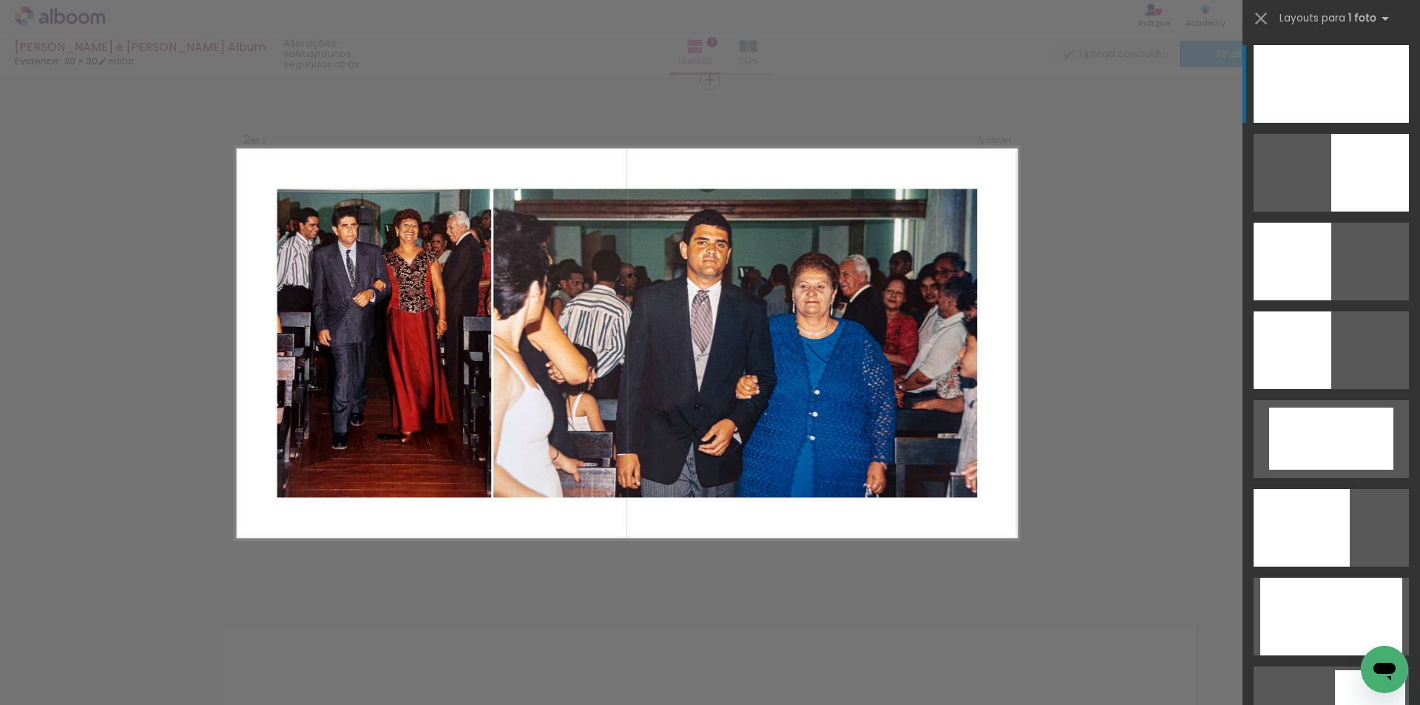
click at [1303, 85] on div at bounding box center [1331, 84] width 155 height 78
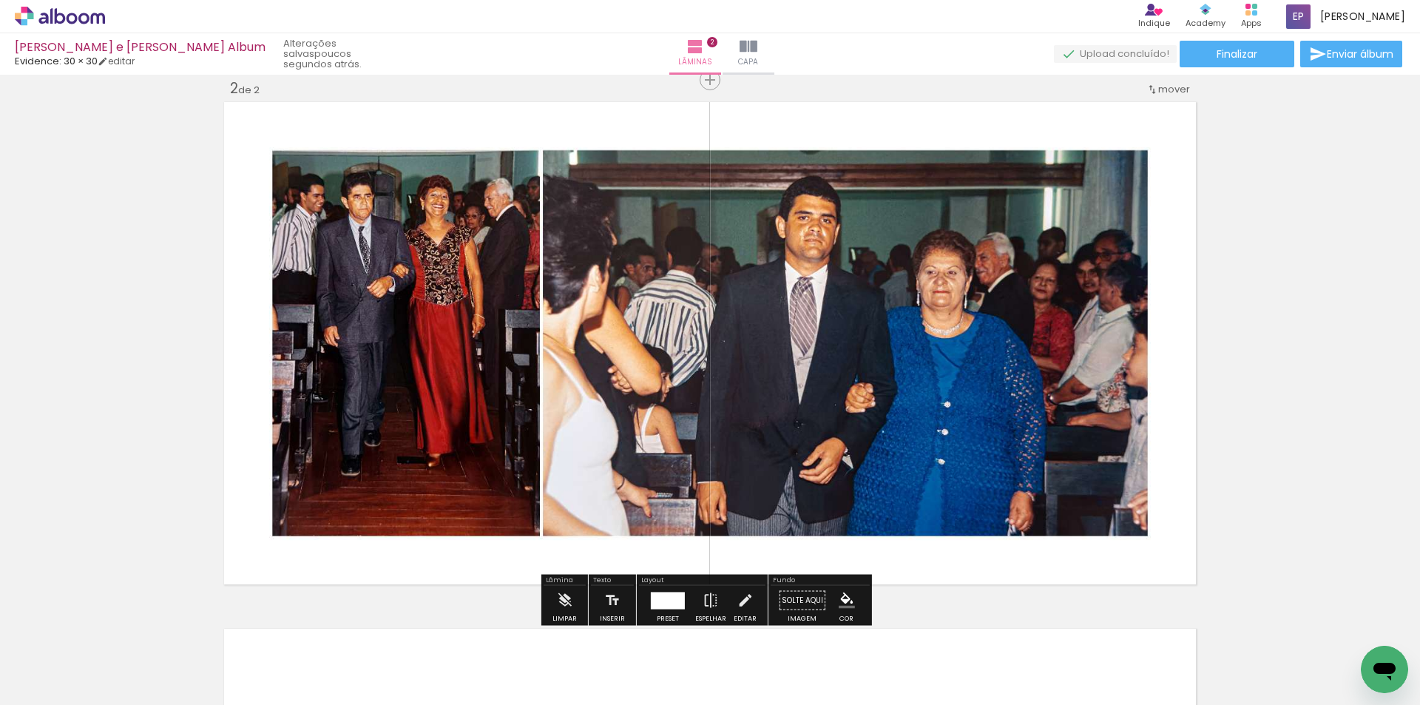
scroll to position [768, 0]
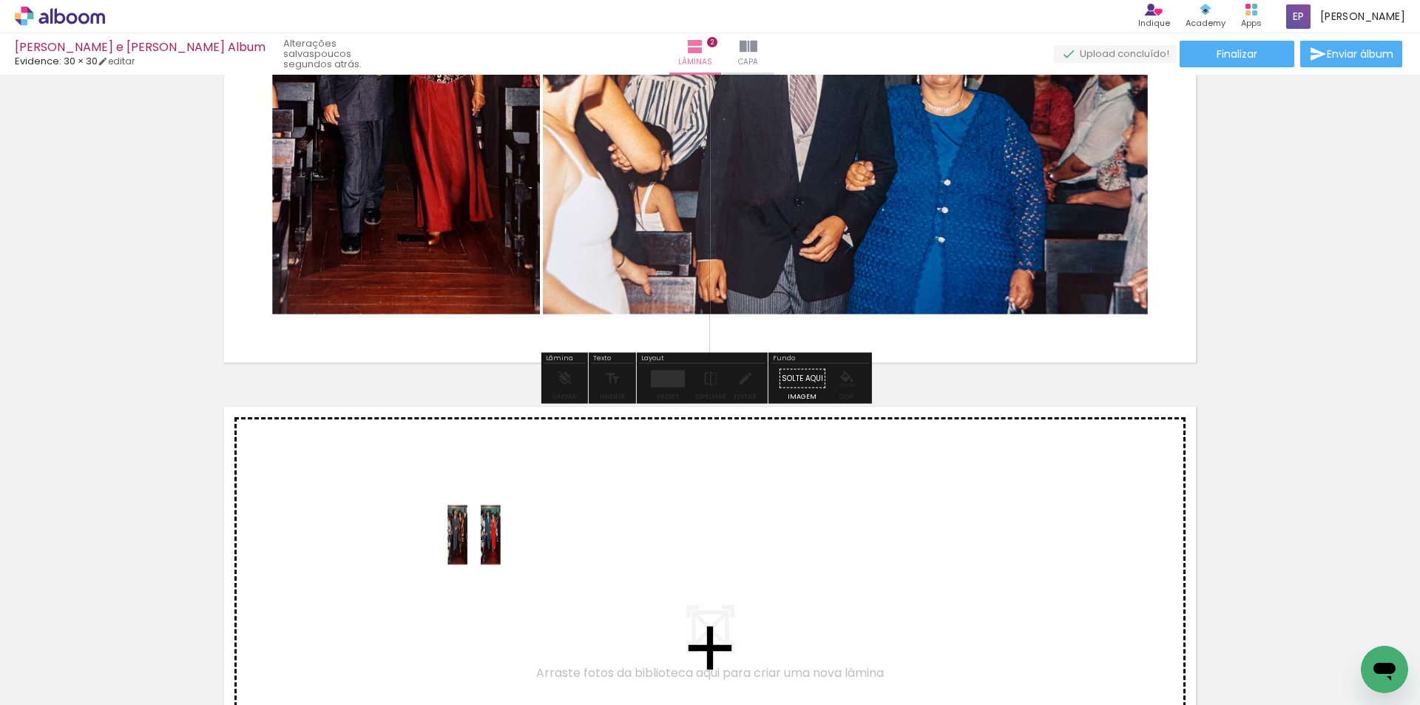
drag, startPoint x: 328, startPoint y: 661, endPoint x: 485, endPoint y: 546, distance: 195.3
click at [485, 546] on quentale-workspace at bounding box center [710, 352] width 1420 height 705
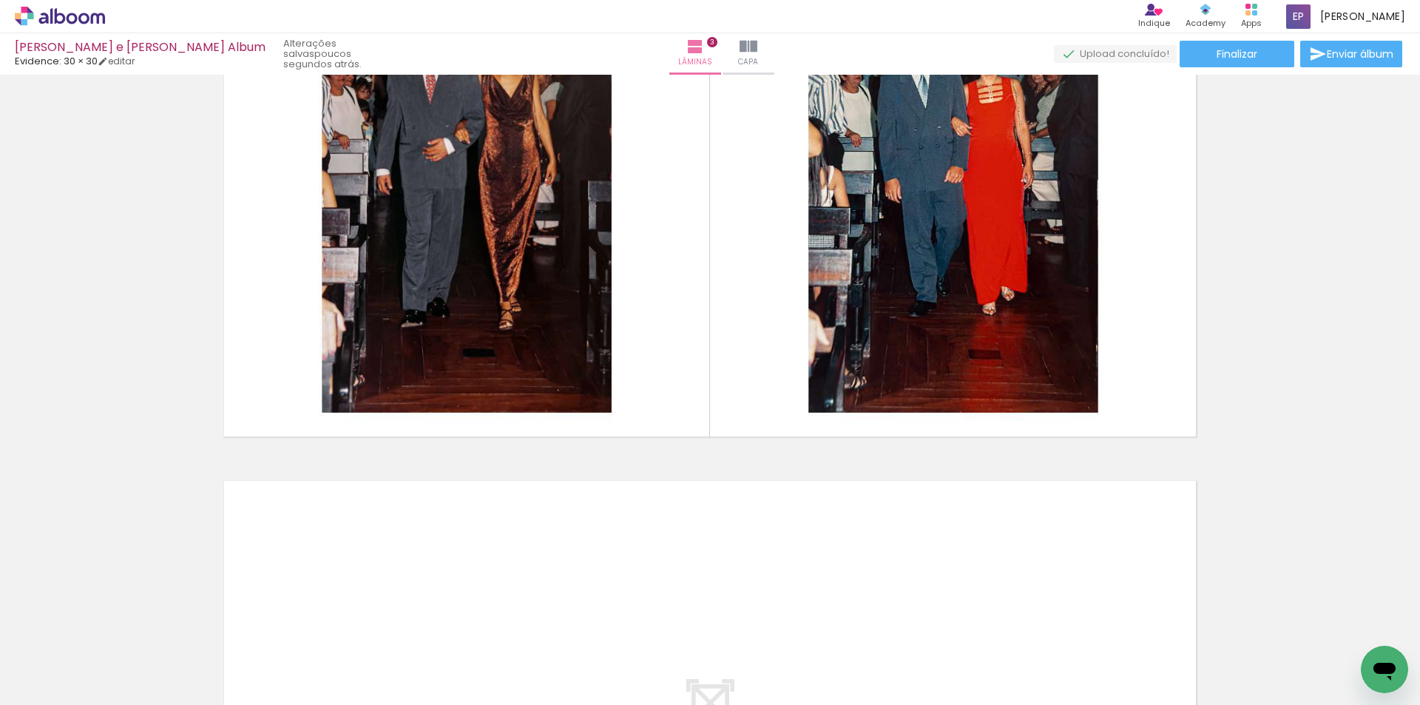
scroll to position [1294, 0]
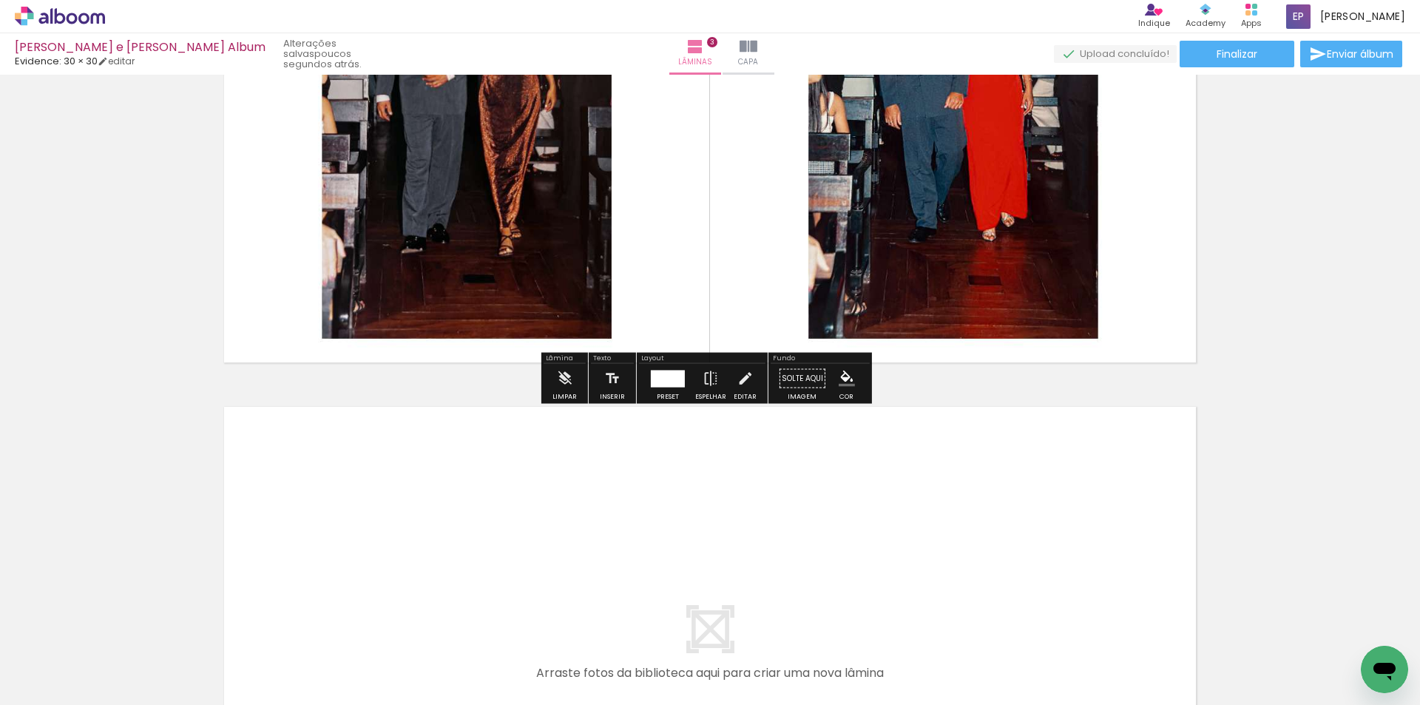
click at [666, 377] on div at bounding box center [668, 378] width 34 height 17
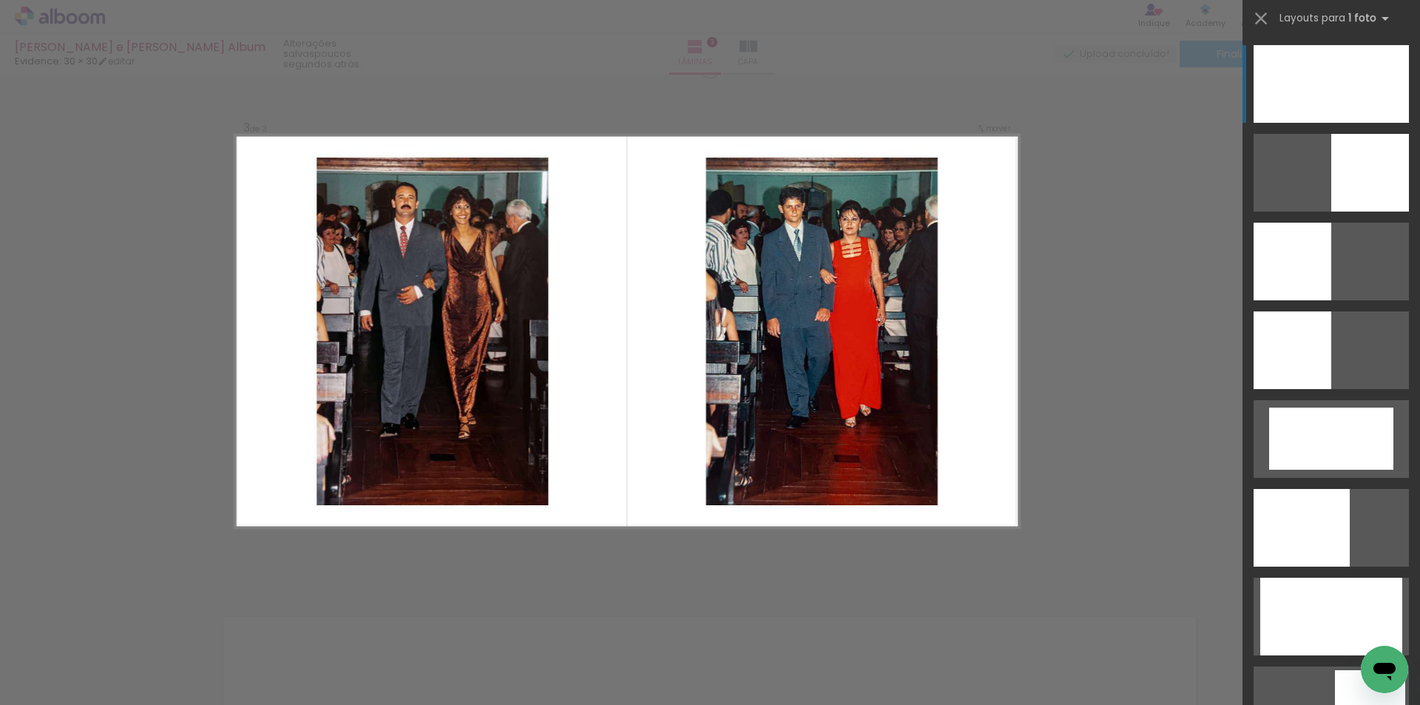
scroll to position [1073, 0]
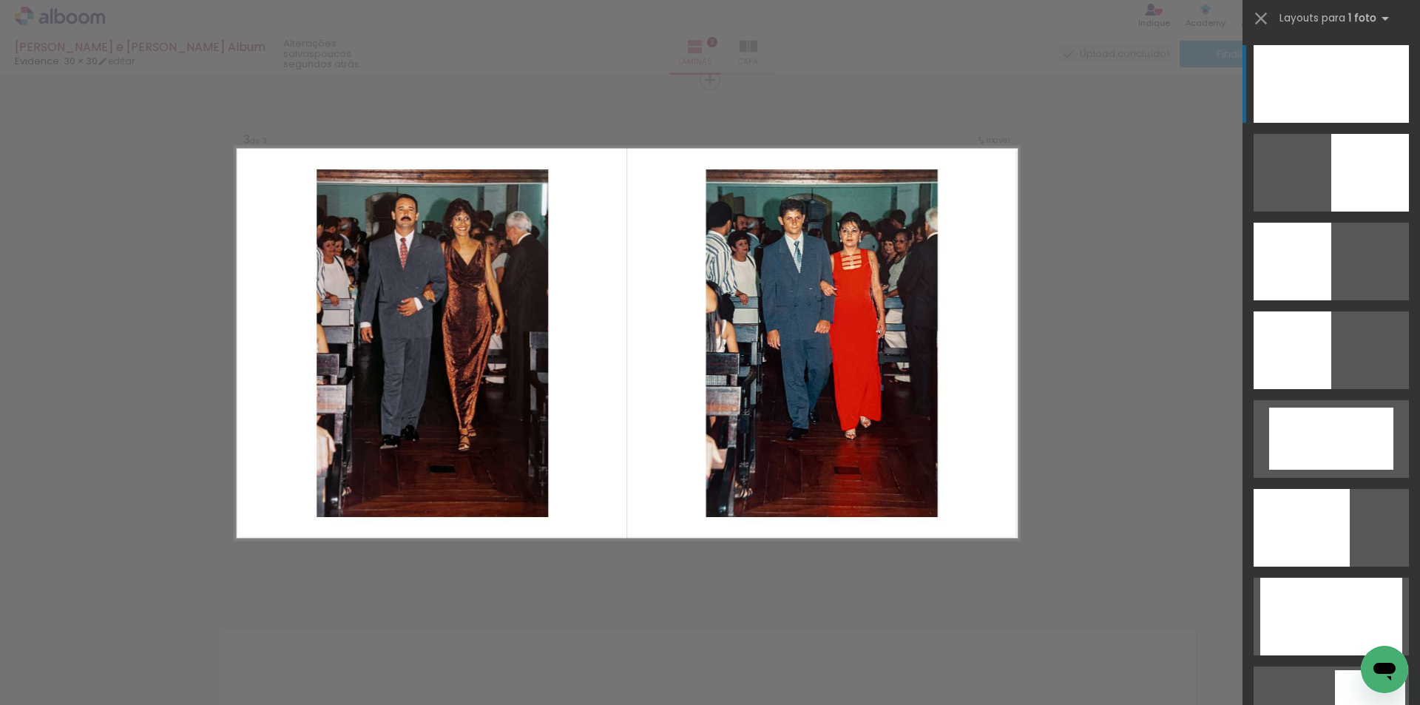
click at [1334, 91] on div at bounding box center [1331, 84] width 155 height 78
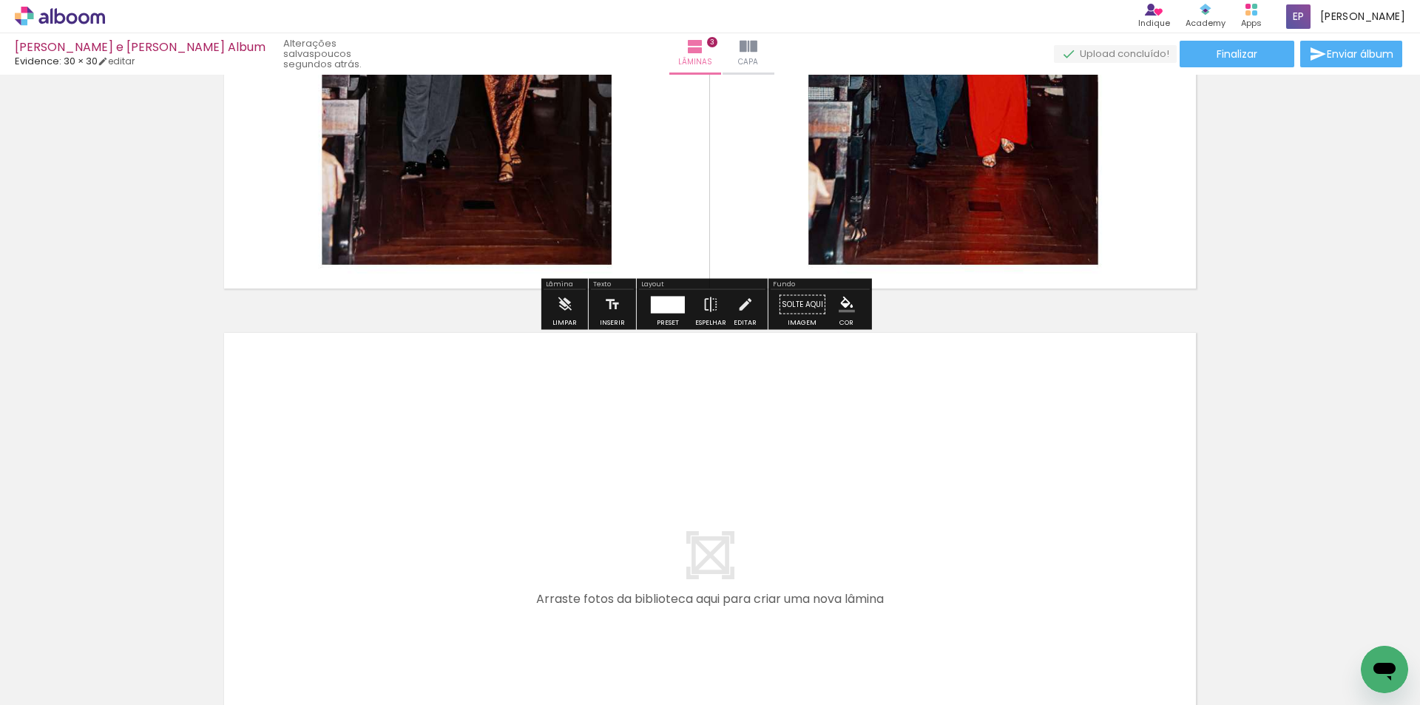
scroll to position [1442, 0]
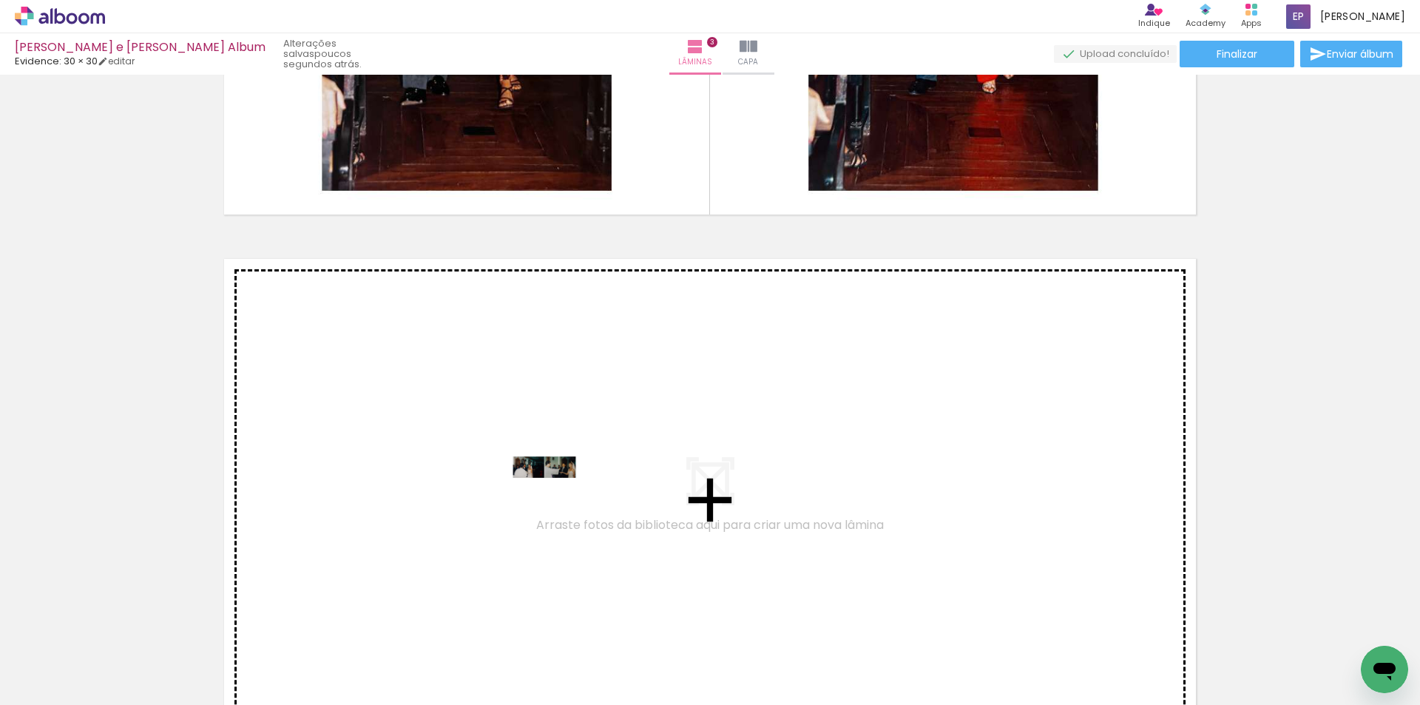
drag, startPoint x: 399, startPoint y: 658, endPoint x: 555, endPoint y: 495, distance: 226.0
click at [555, 495] on quentale-workspace at bounding box center [710, 352] width 1420 height 705
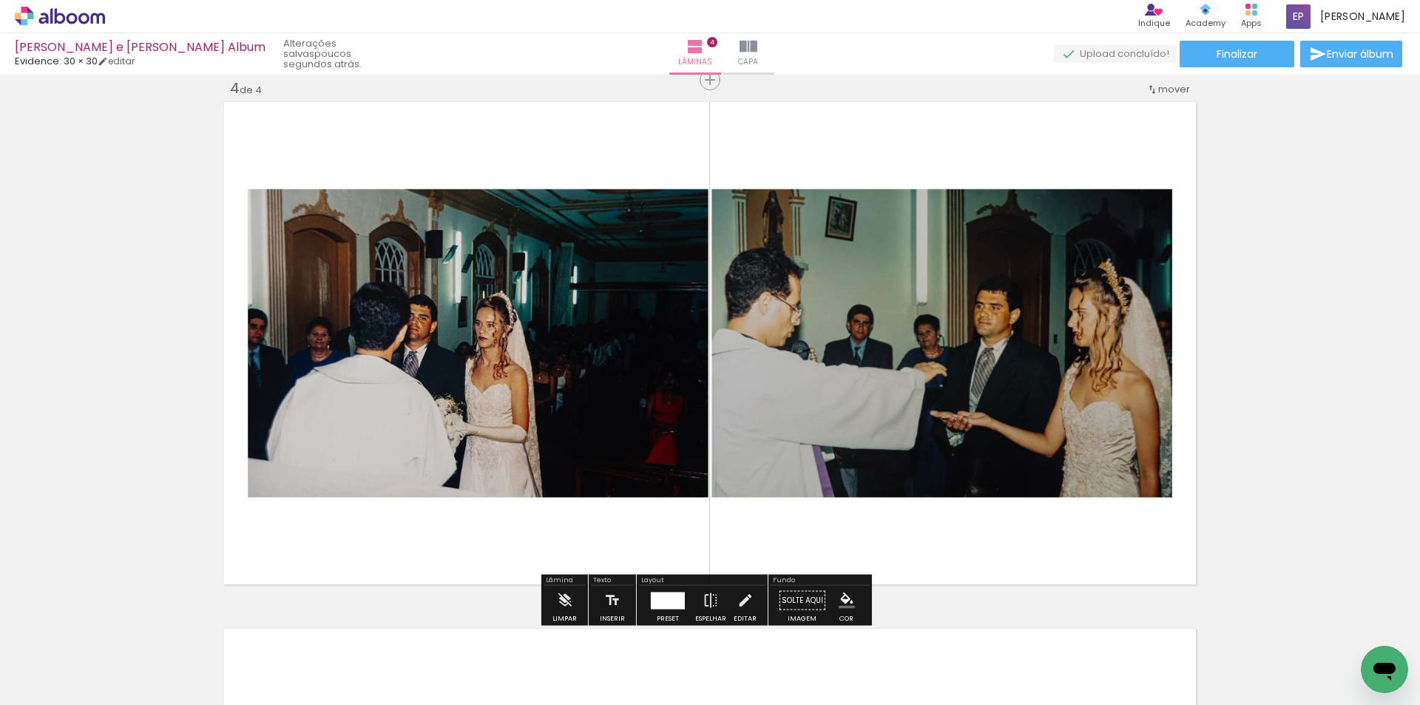
scroll to position [1747, 0]
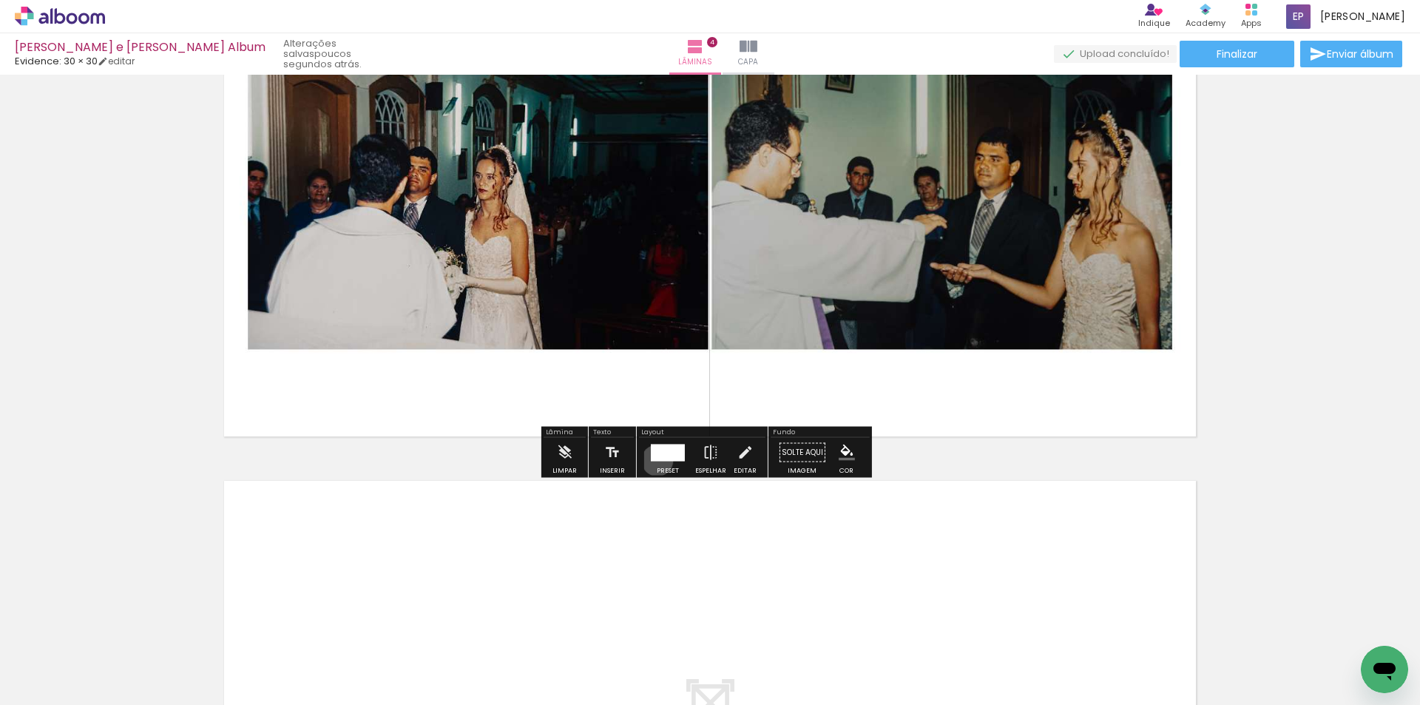
click at [654, 460] on div at bounding box center [668, 452] width 34 height 17
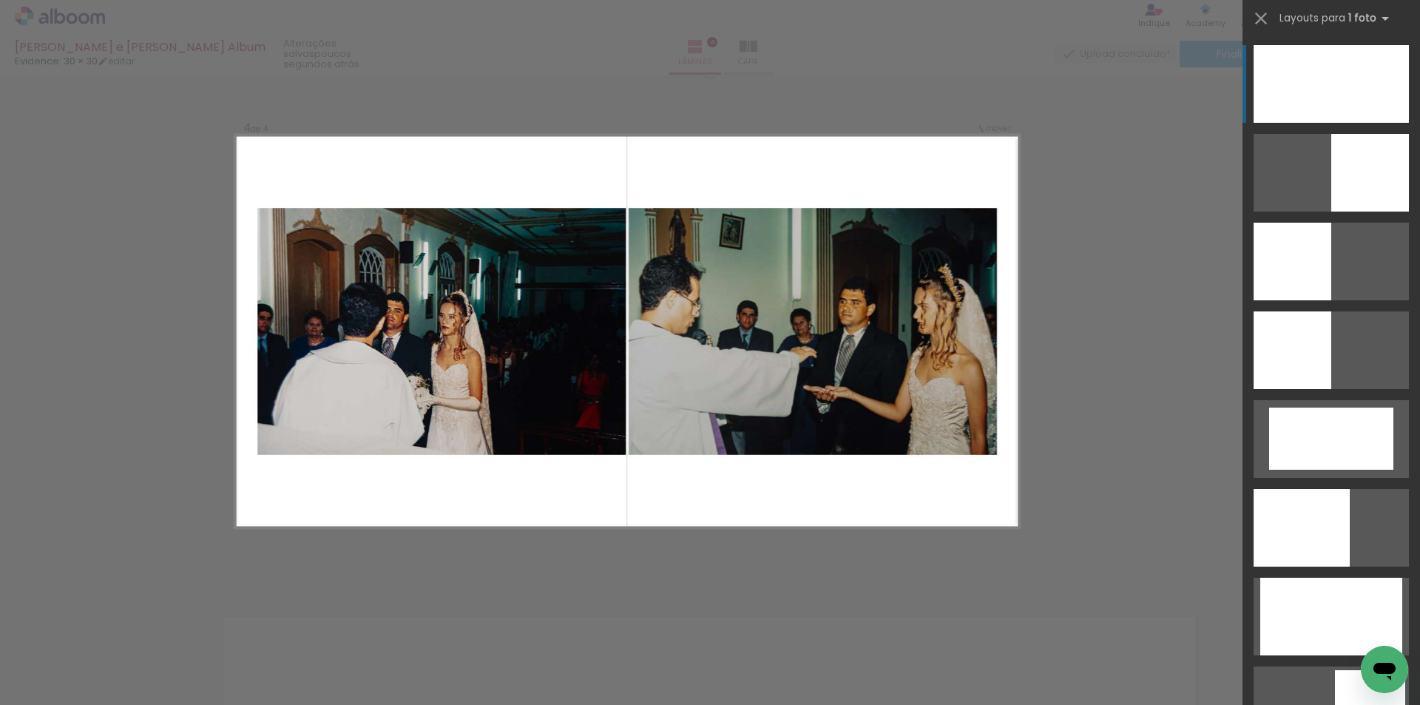
scroll to position [1599, 0]
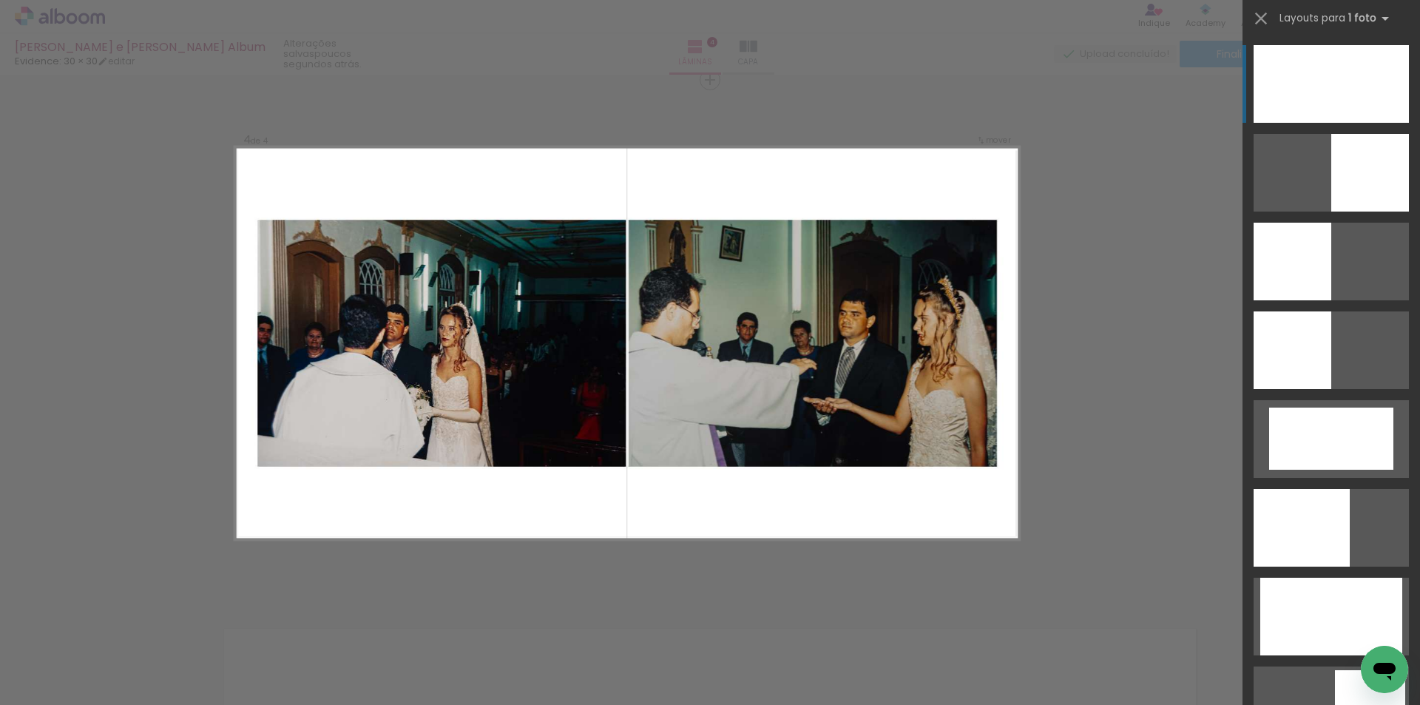
click at [1300, 68] on div at bounding box center [1331, 84] width 155 height 78
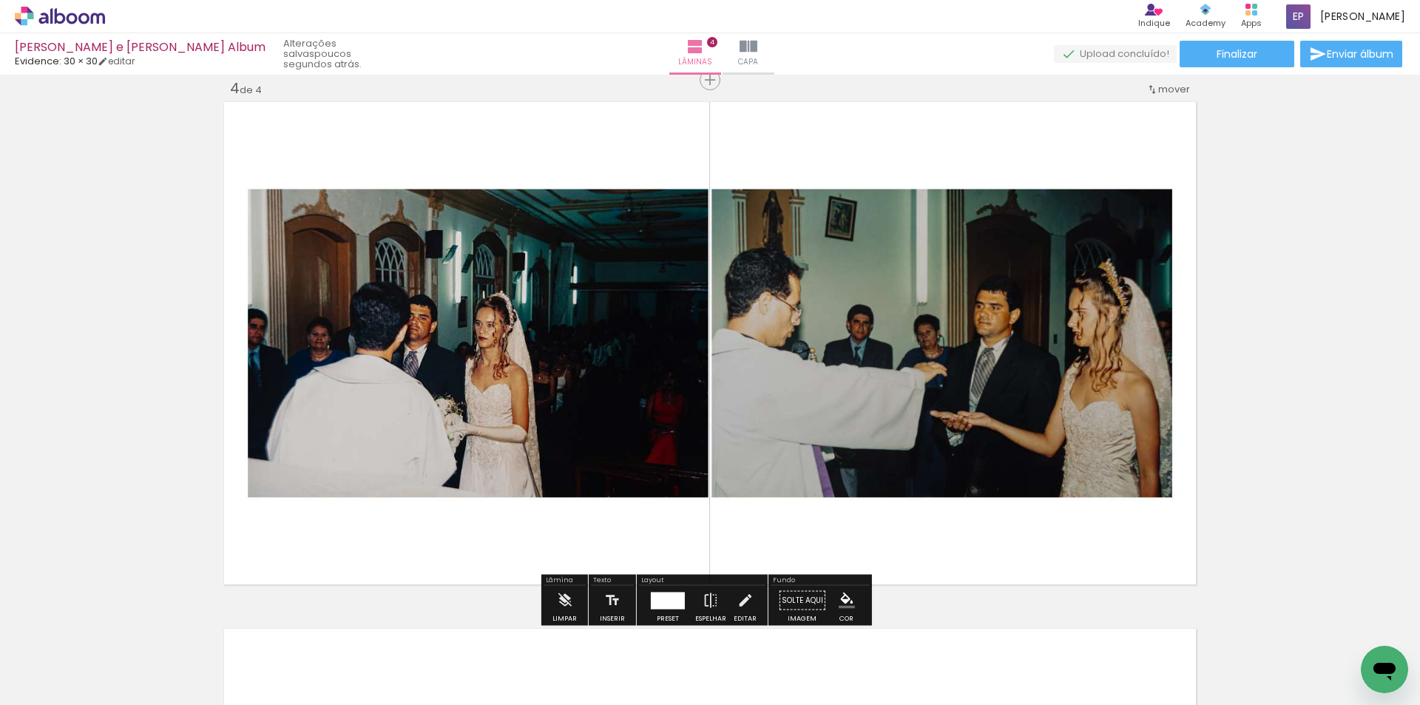
scroll to position [1895, 0]
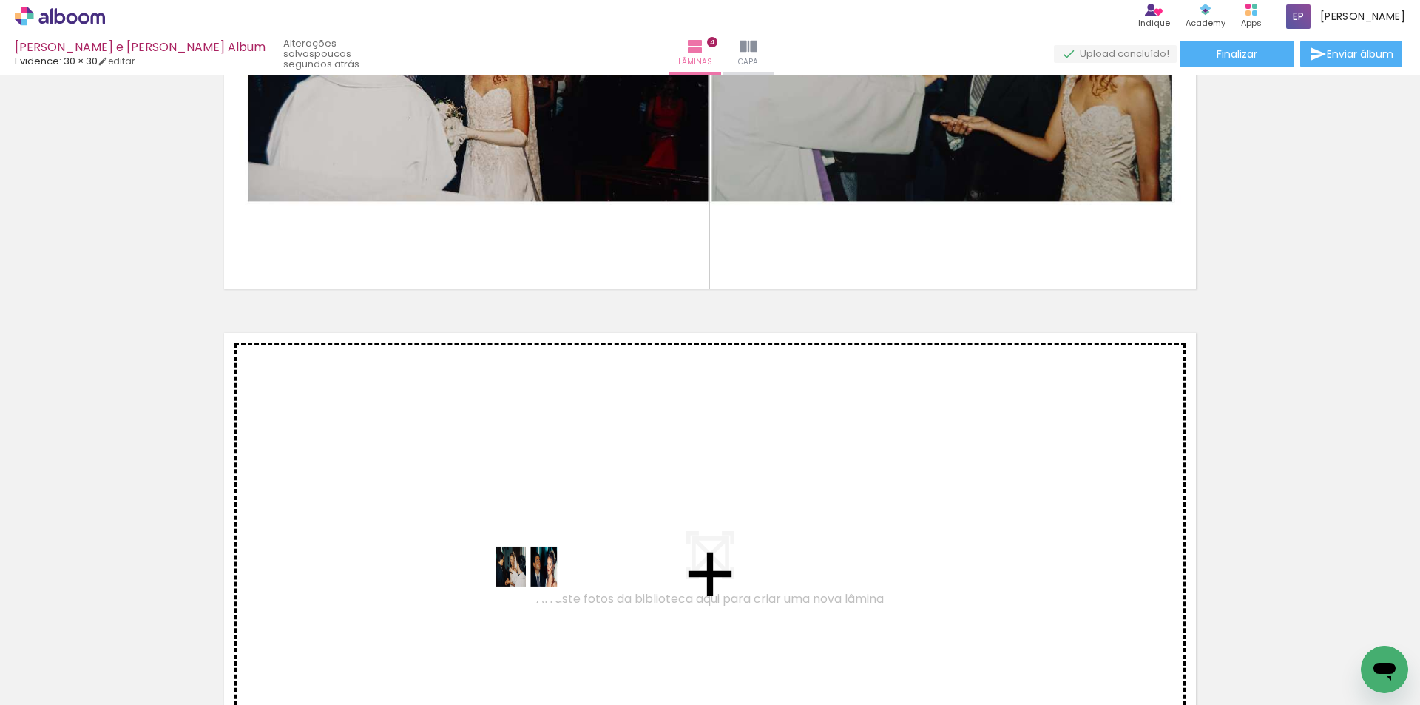
drag, startPoint x: 462, startPoint y: 663, endPoint x: 538, endPoint y: 578, distance: 114.7
click at [538, 578] on quentale-workspace at bounding box center [710, 352] width 1420 height 705
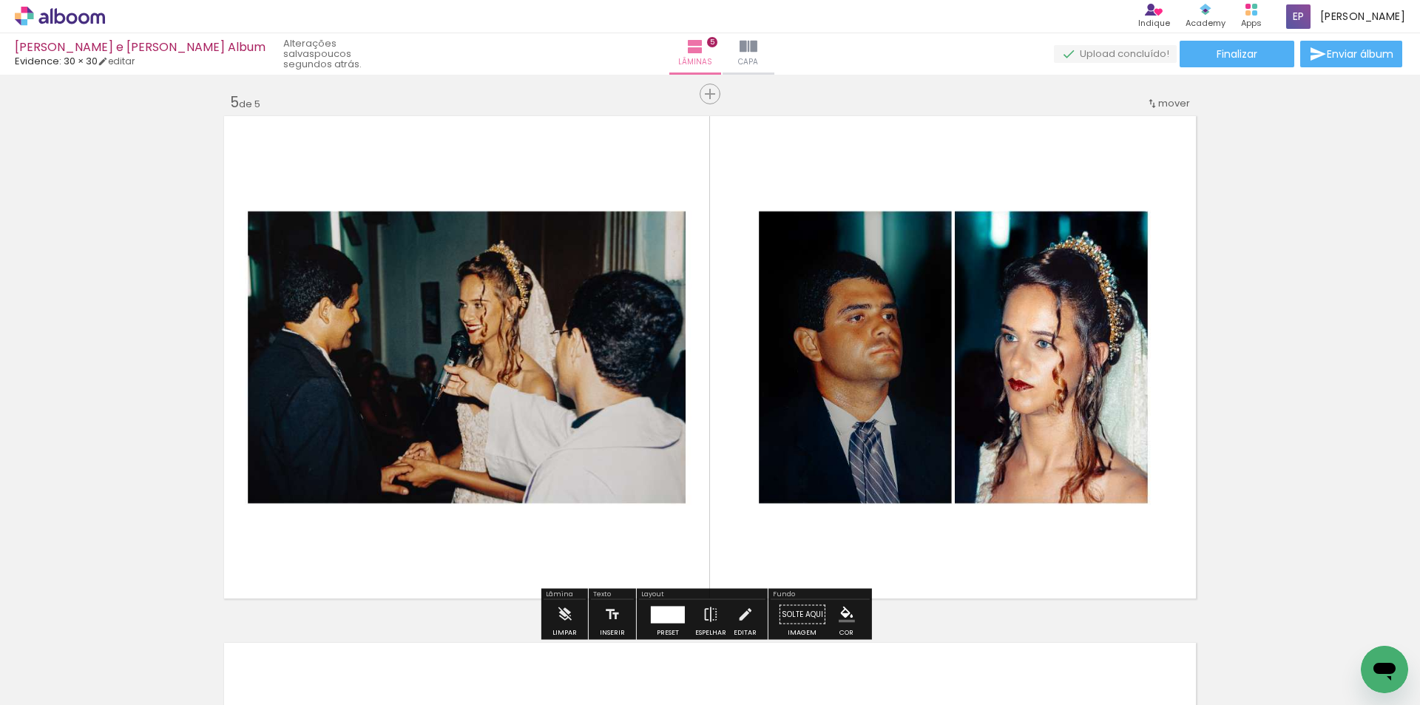
scroll to position [2348, 0]
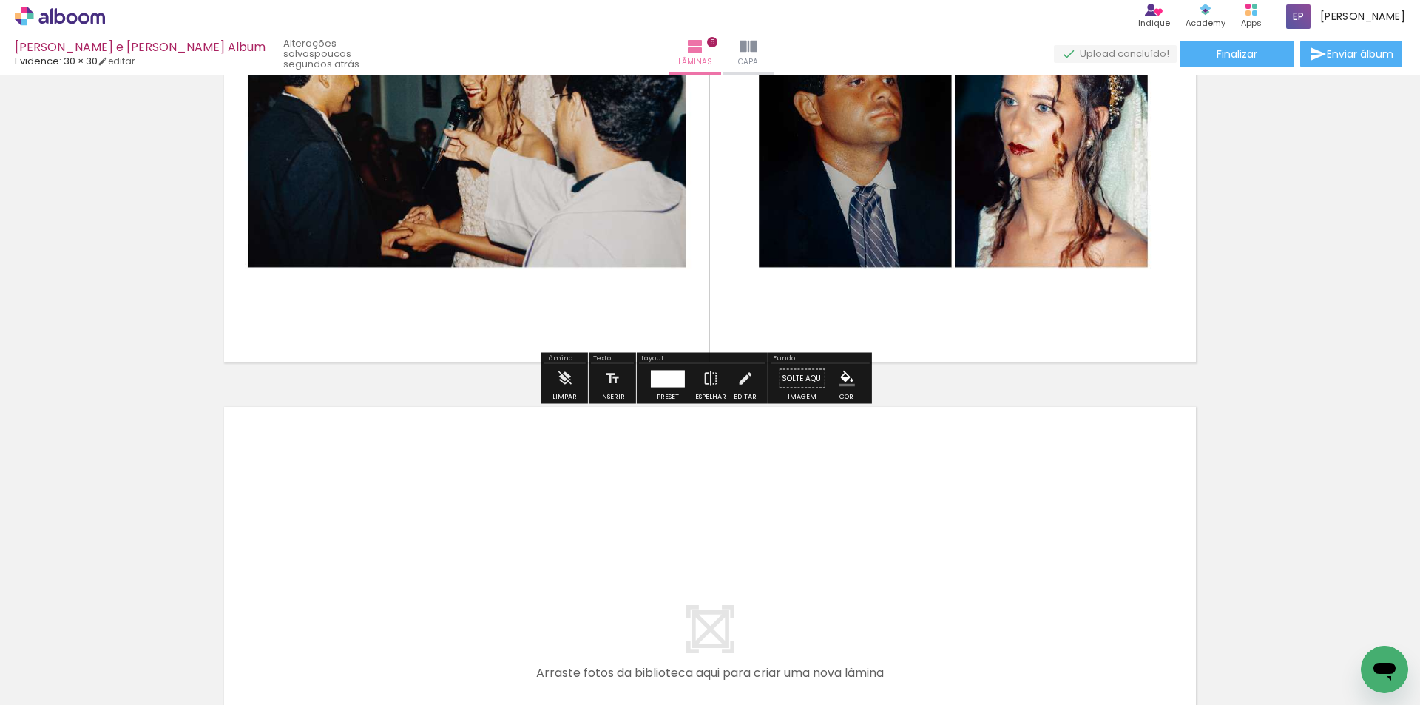
click at [670, 372] on div at bounding box center [668, 378] width 34 height 17
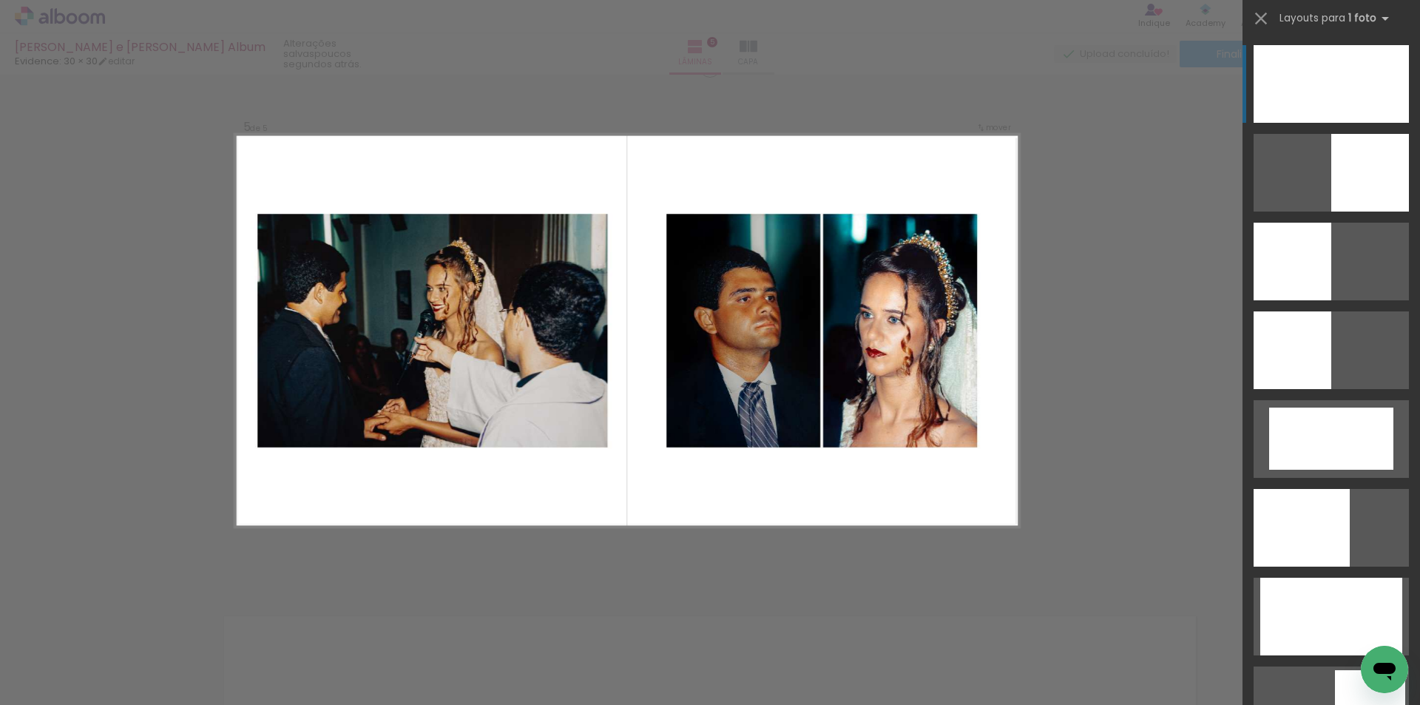
click at [1287, 95] on div at bounding box center [1331, 84] width 155 height 78
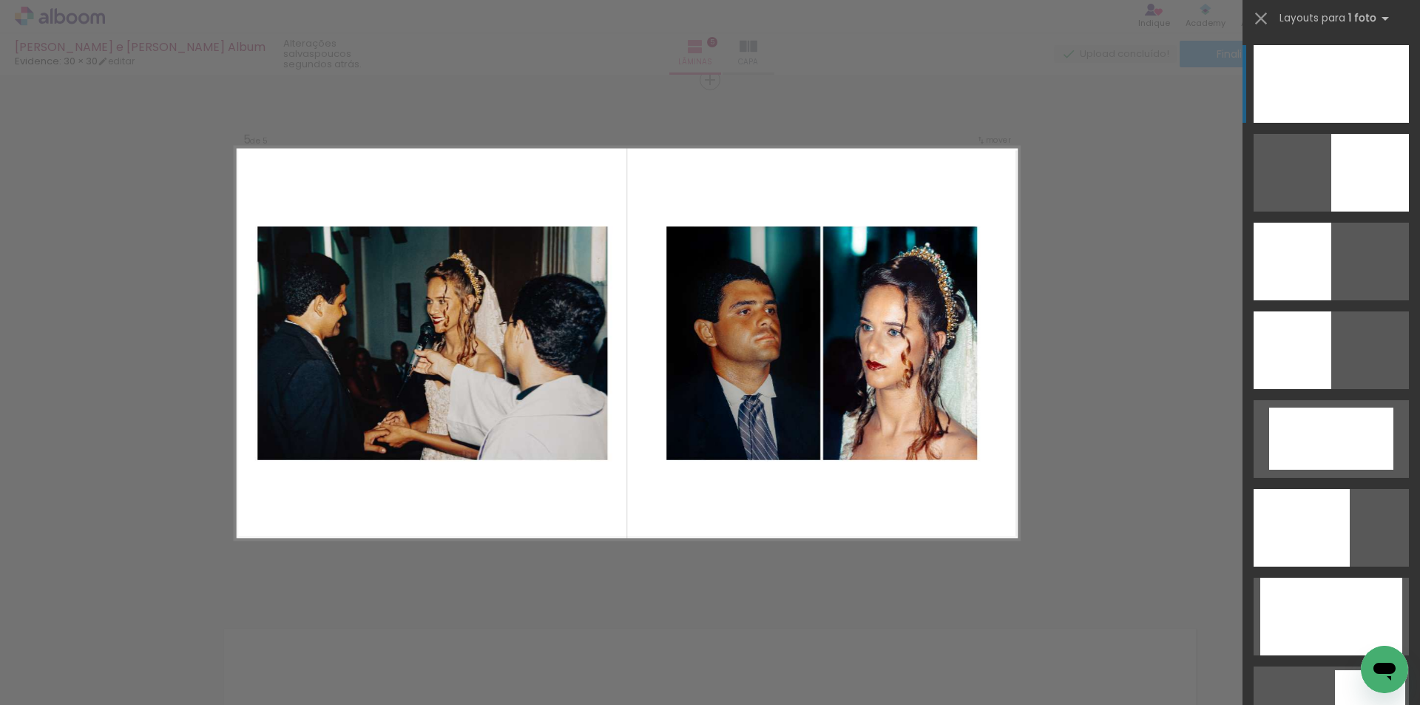
click at [1287, 95] on div at bounding box center [1331, 84] width 155 height 78
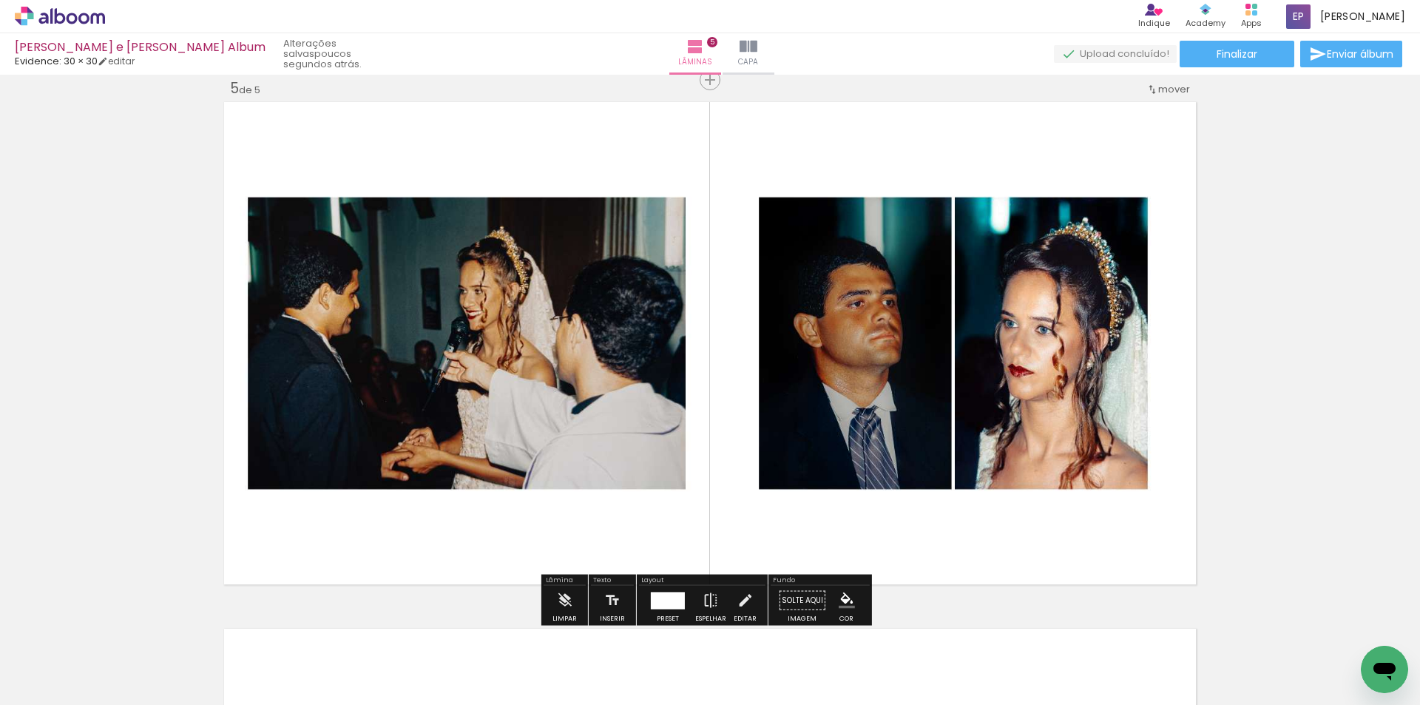
scroll to position [2348, 0]
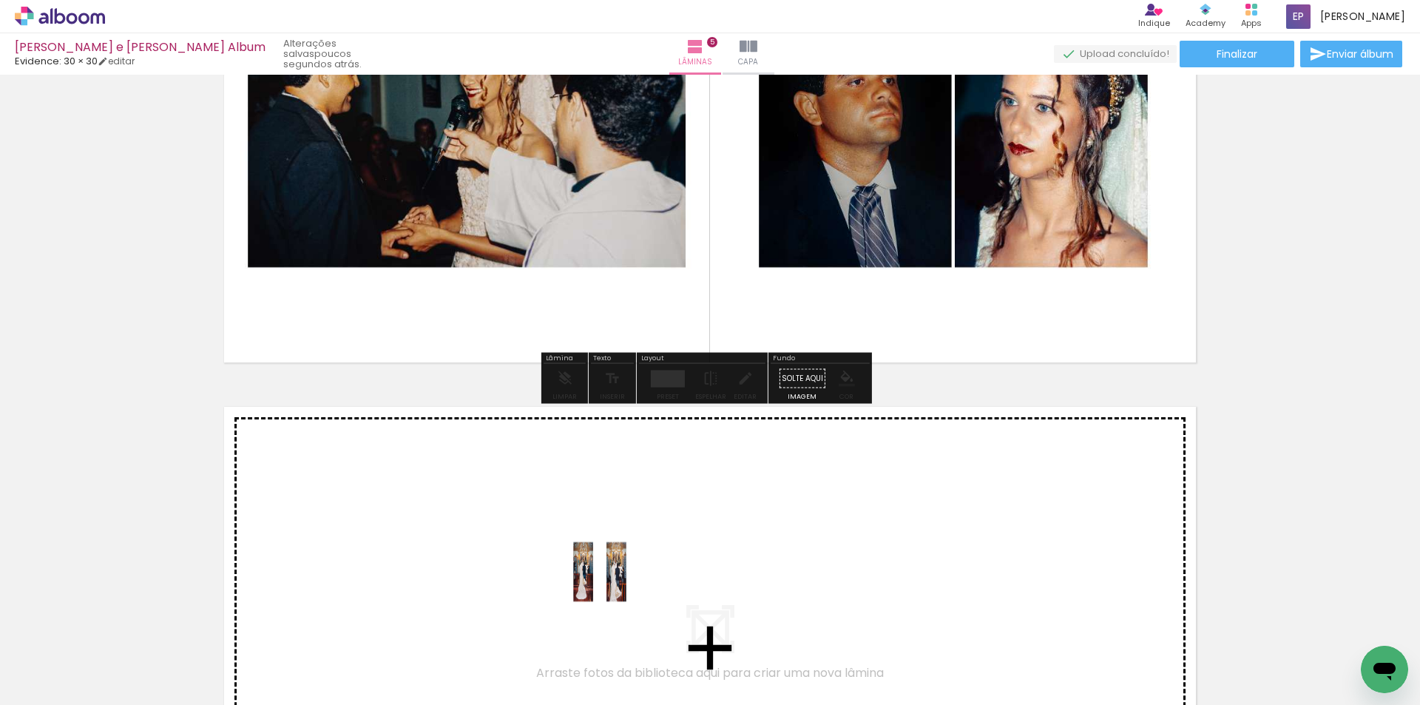
drag, startPoint x: 556, startPoint y: 665, endPoint x: 611, endPoint y: 583, distance: 98.7
click at [611, 583] on quentale-workspace at bounding box center [710, 352] width 1420 height 705
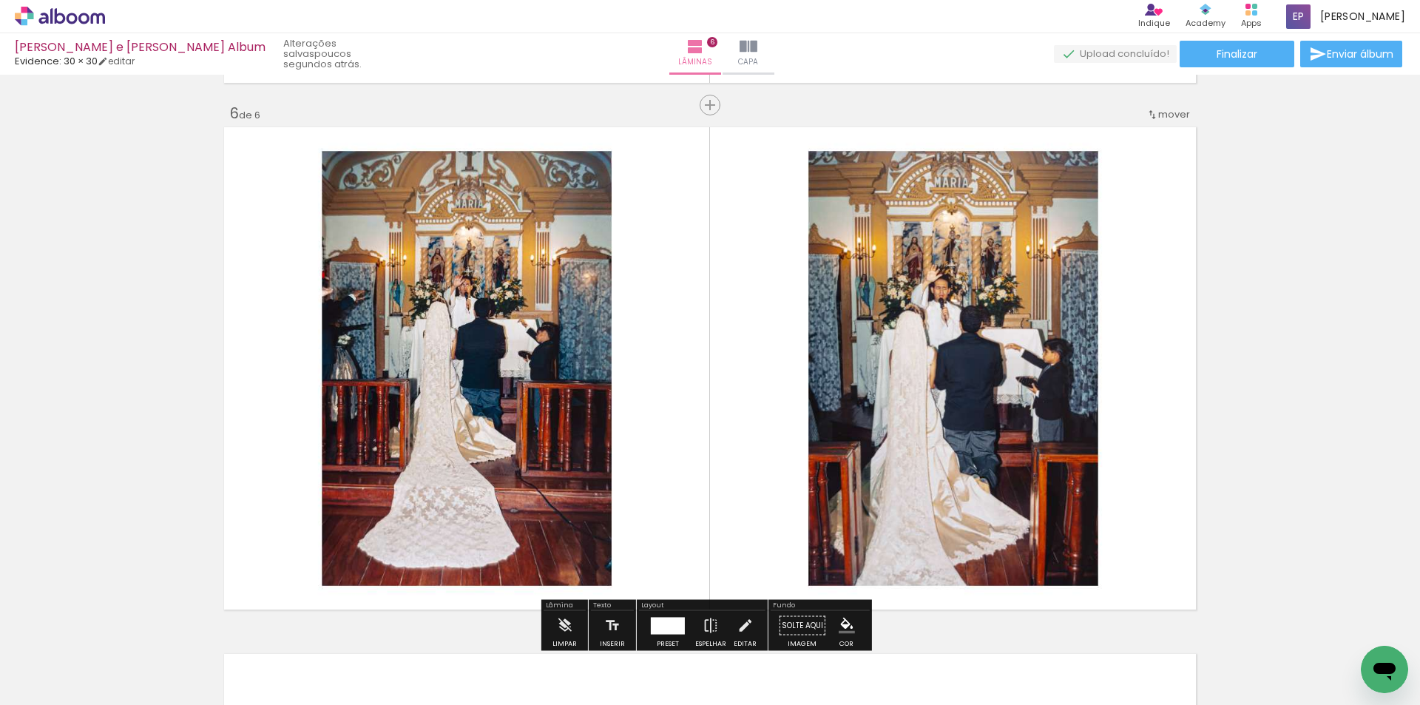
scroll to position [2800, 0]
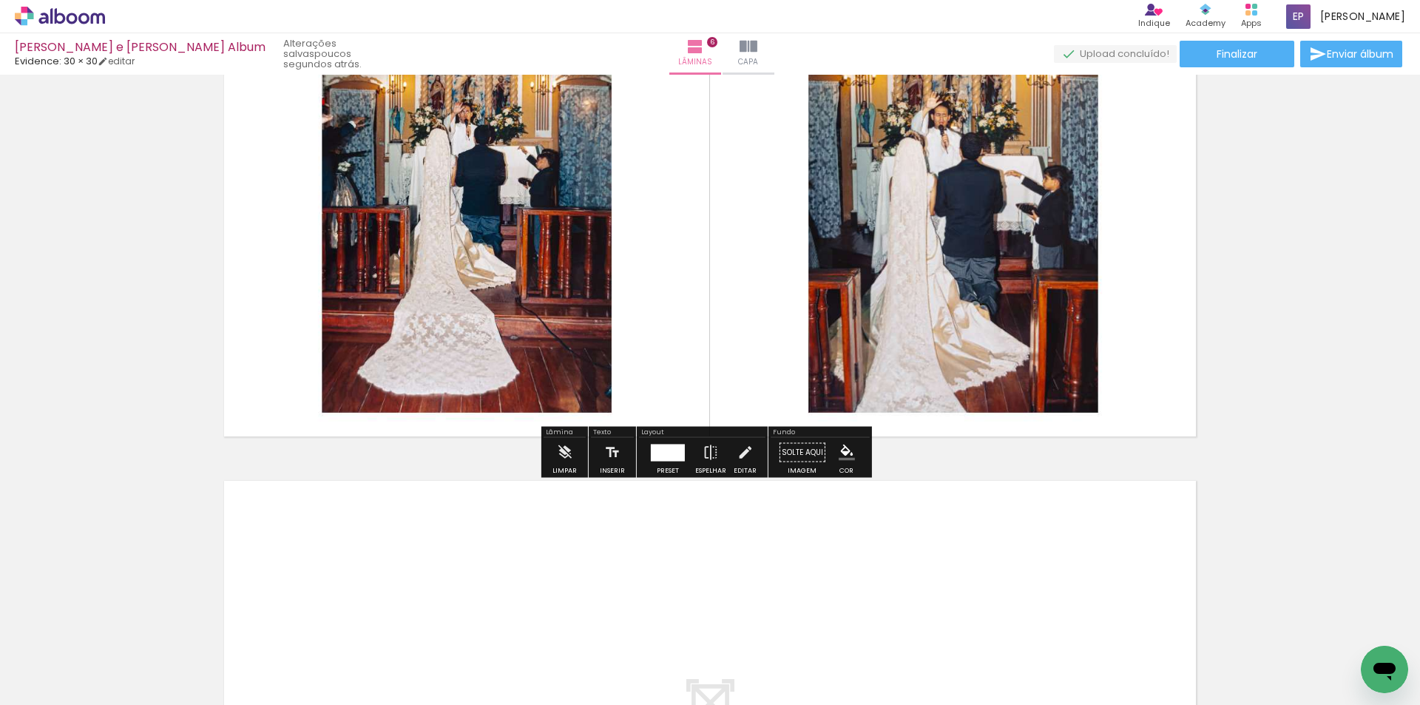
click at [676, 453] on div at bounding box center [668, 452] width 34 height 17
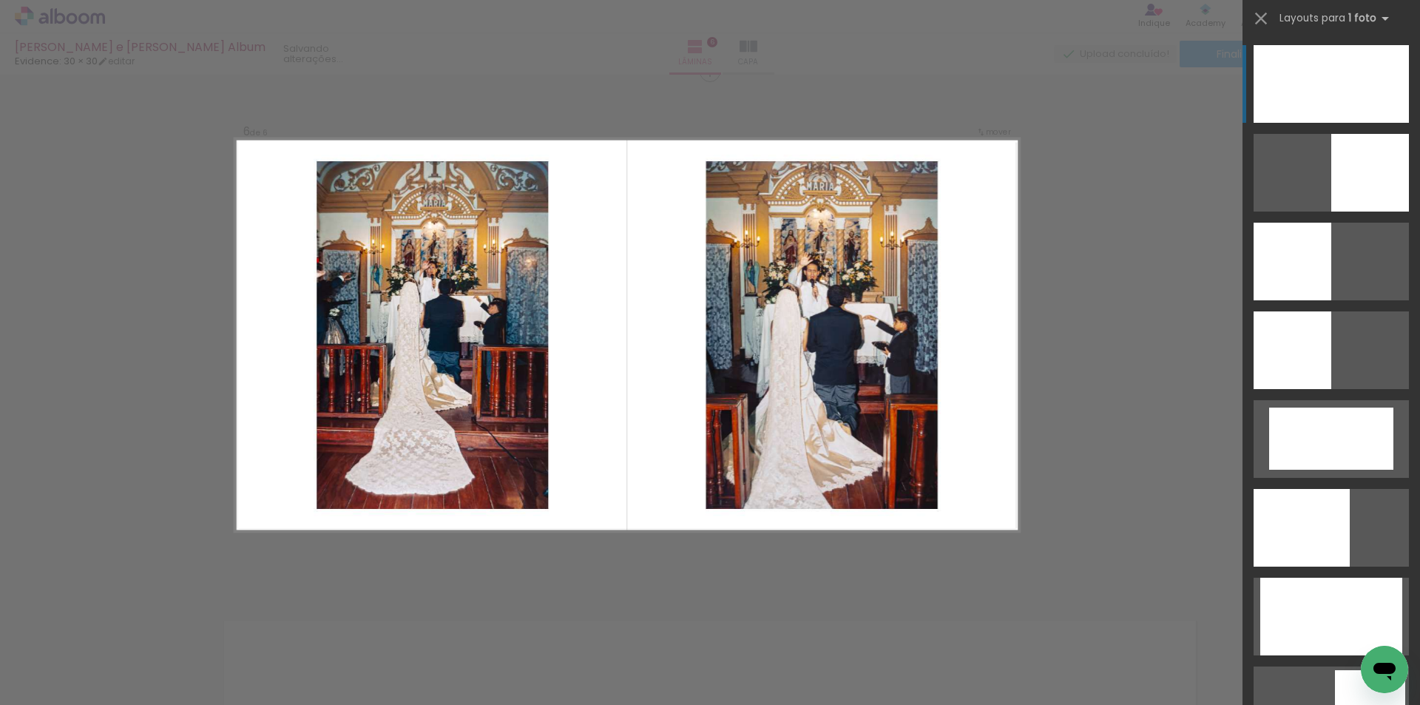
scroll to position [2652, 0]
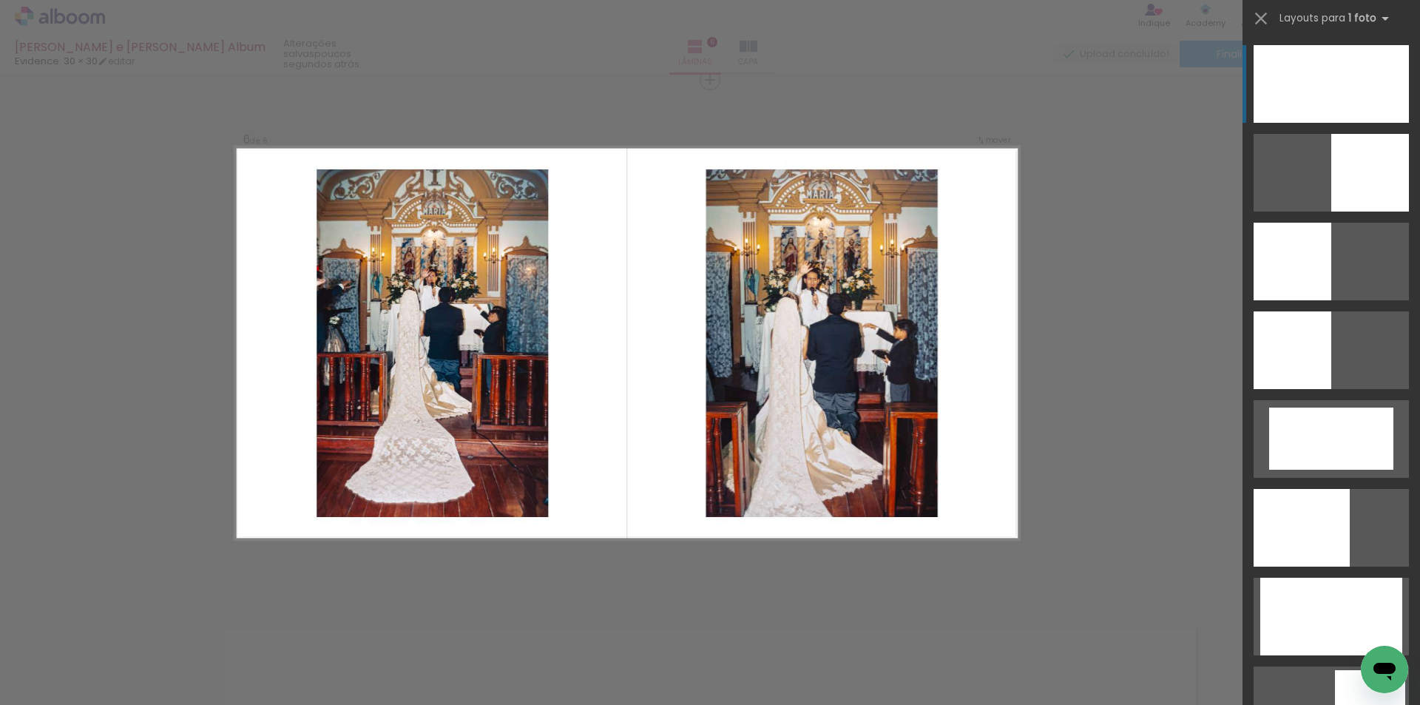
click at [1278, 102] on div at bounding box center [1331, 84] width 155 height 78
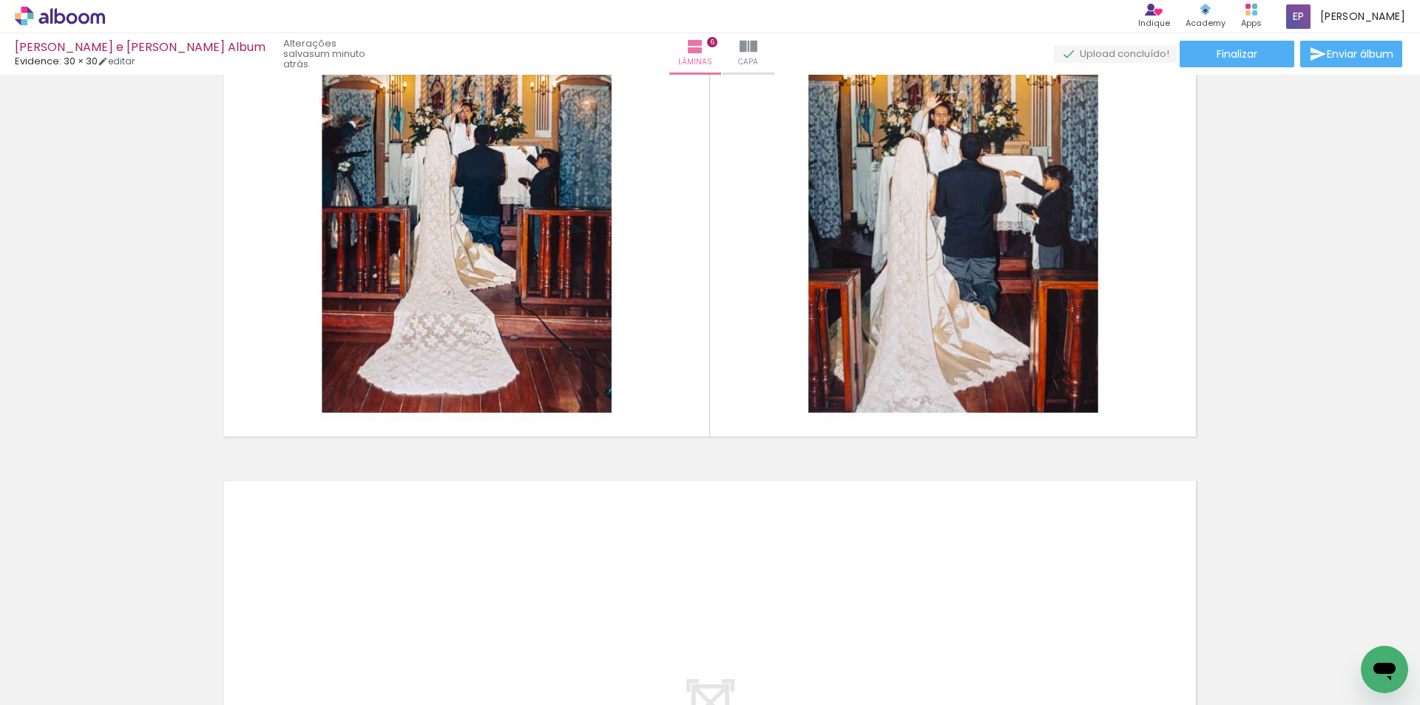
scroll to position [2874, 0]
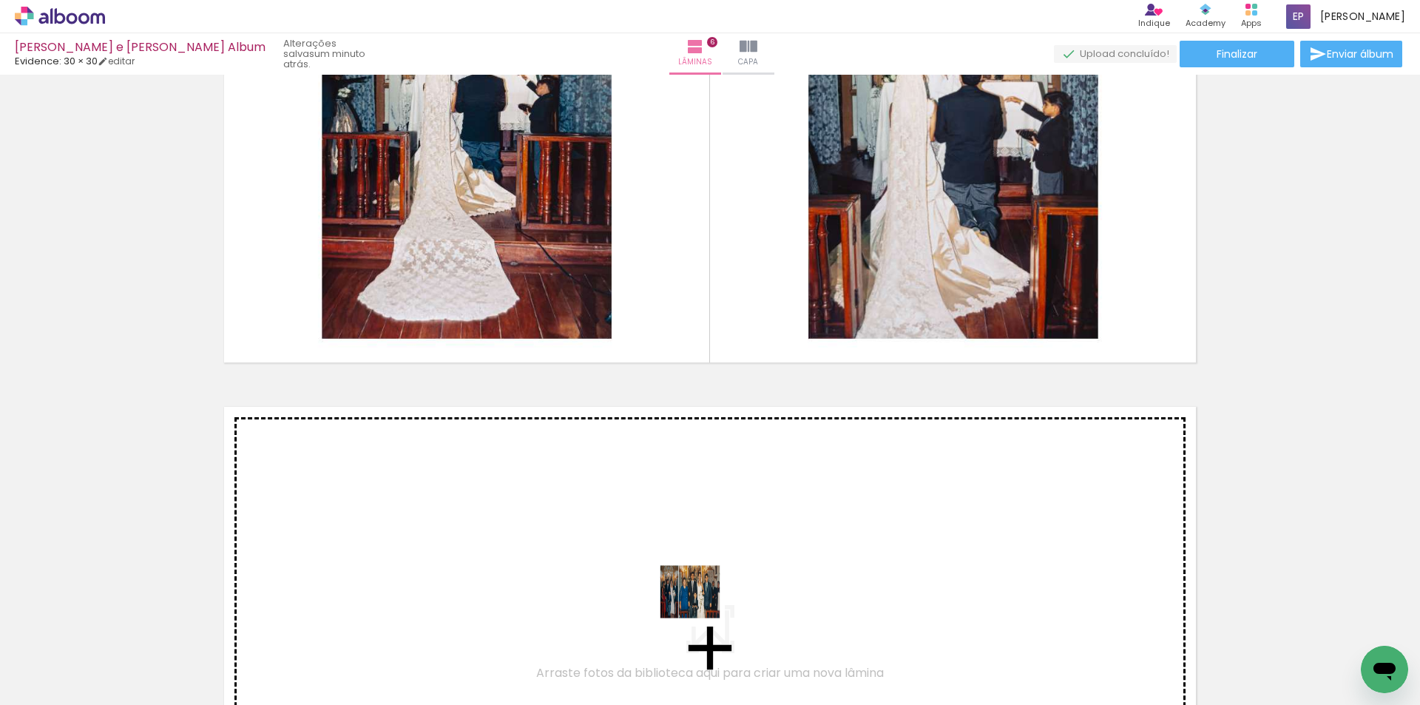
drag, startPoint x: 670, startPoint y: 652, endPoint x: 712, endPoint y: 587, distance: 77.2
click at [712, 587] on quentale-workspace at bounding box center [710, 352] width 1420 height 705
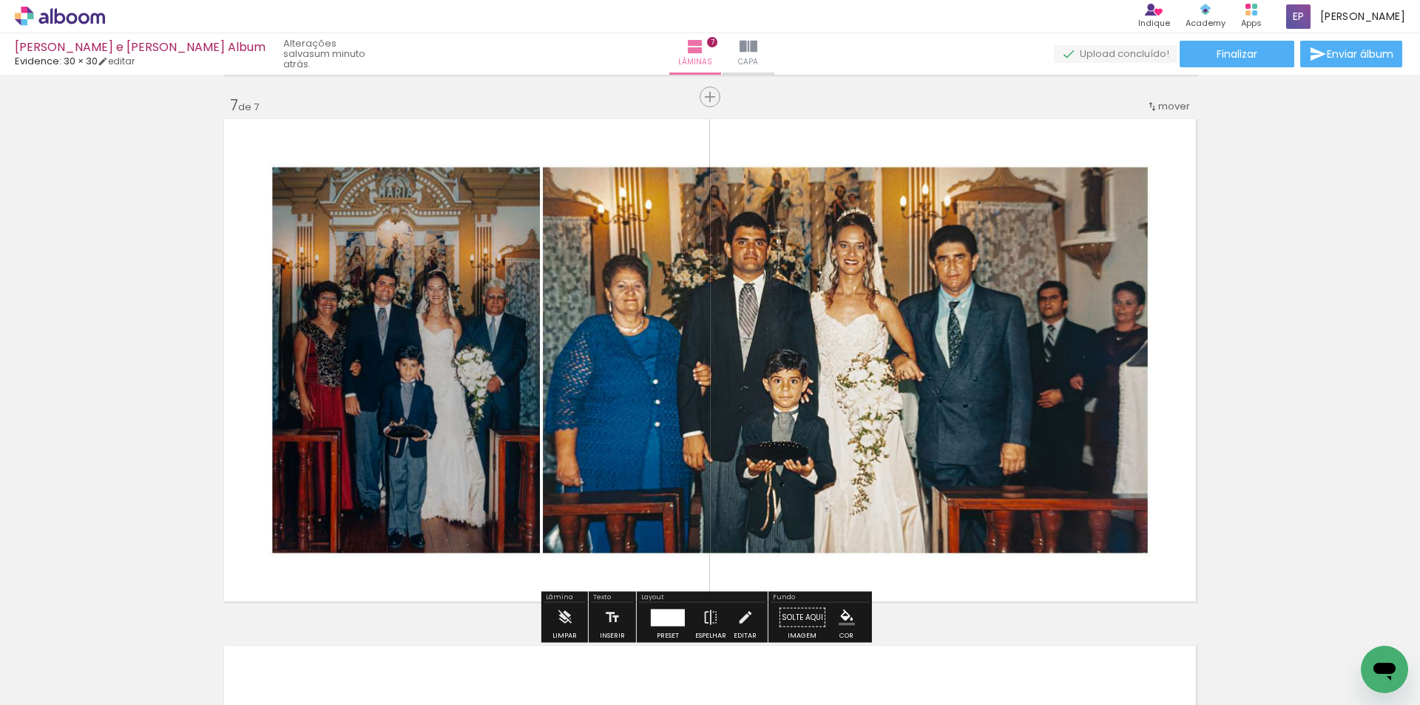
scroll to position [3327, 0]
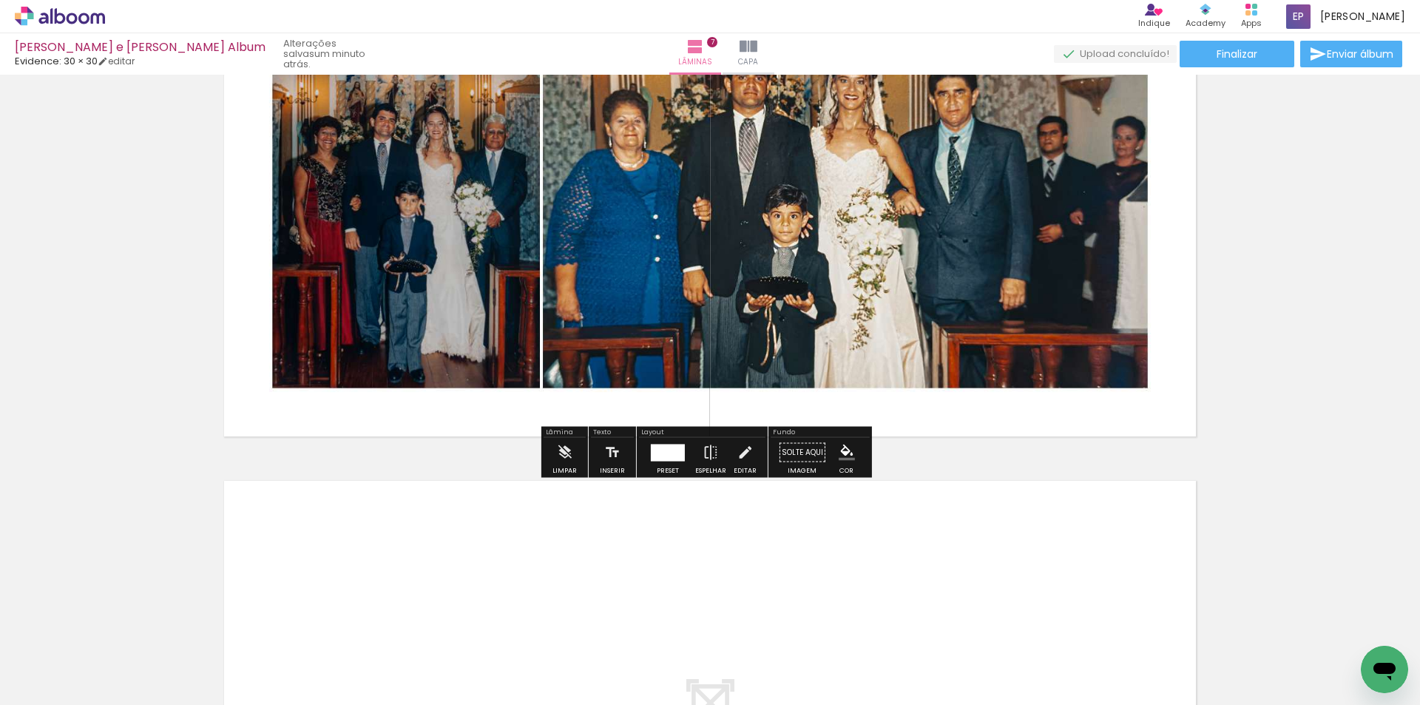
click at [659, 459] on div at bounding box center [668, 452] width 34 height 17
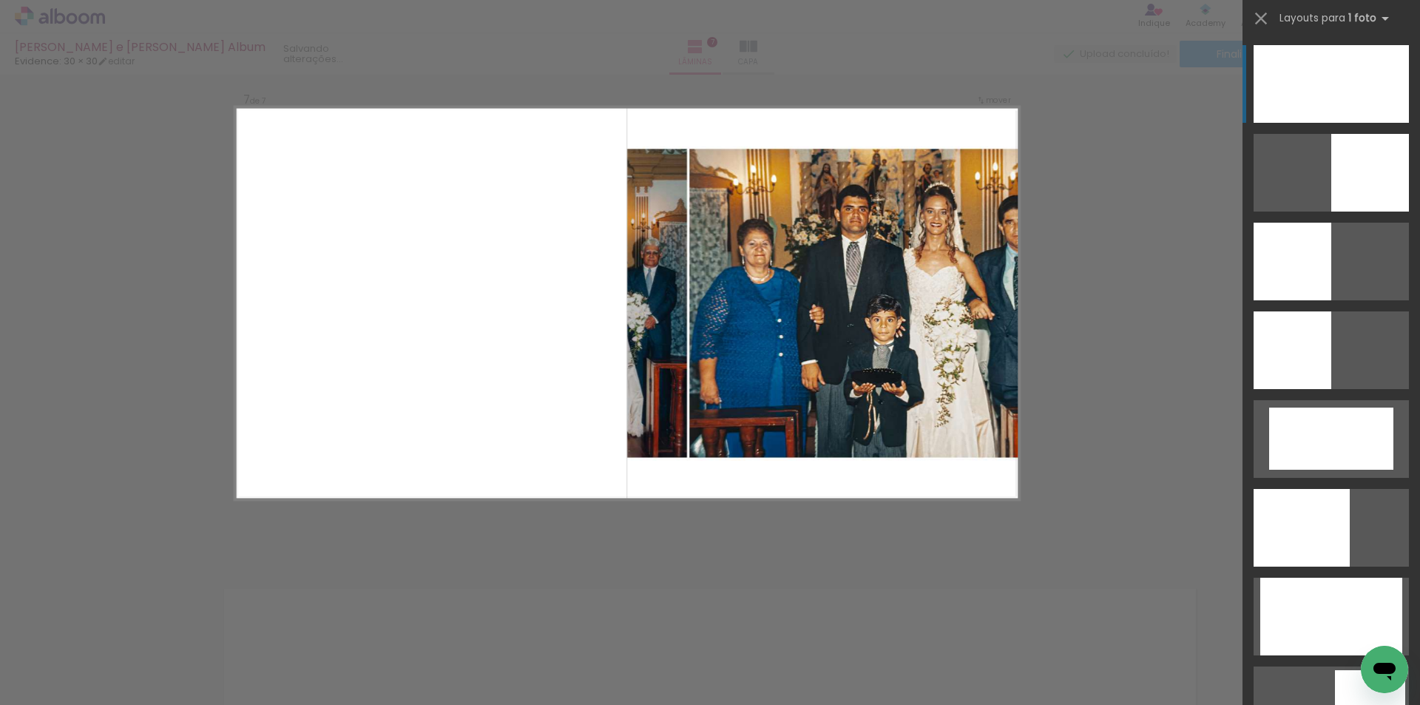
scroll to position [3179, 0]
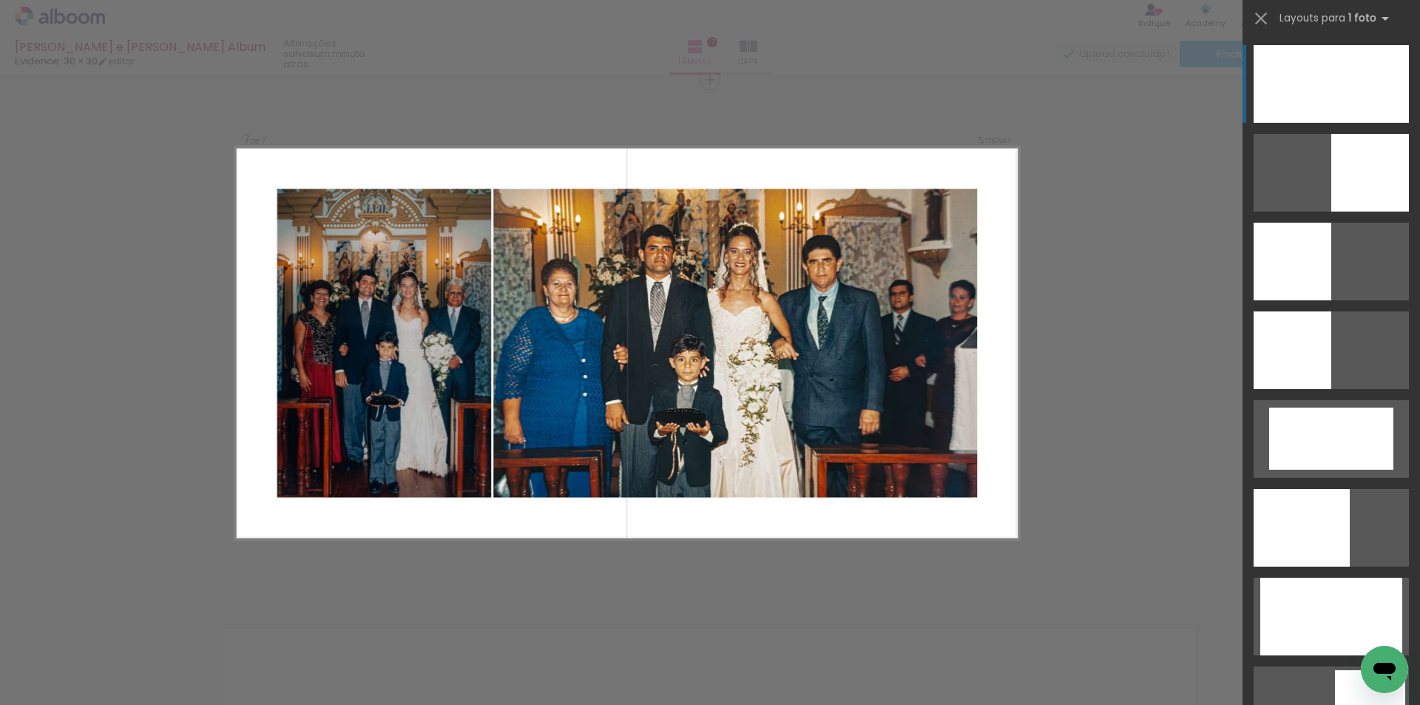
click at [1365, 89] on div at bounding box center [1331, 84] width 155 height 78
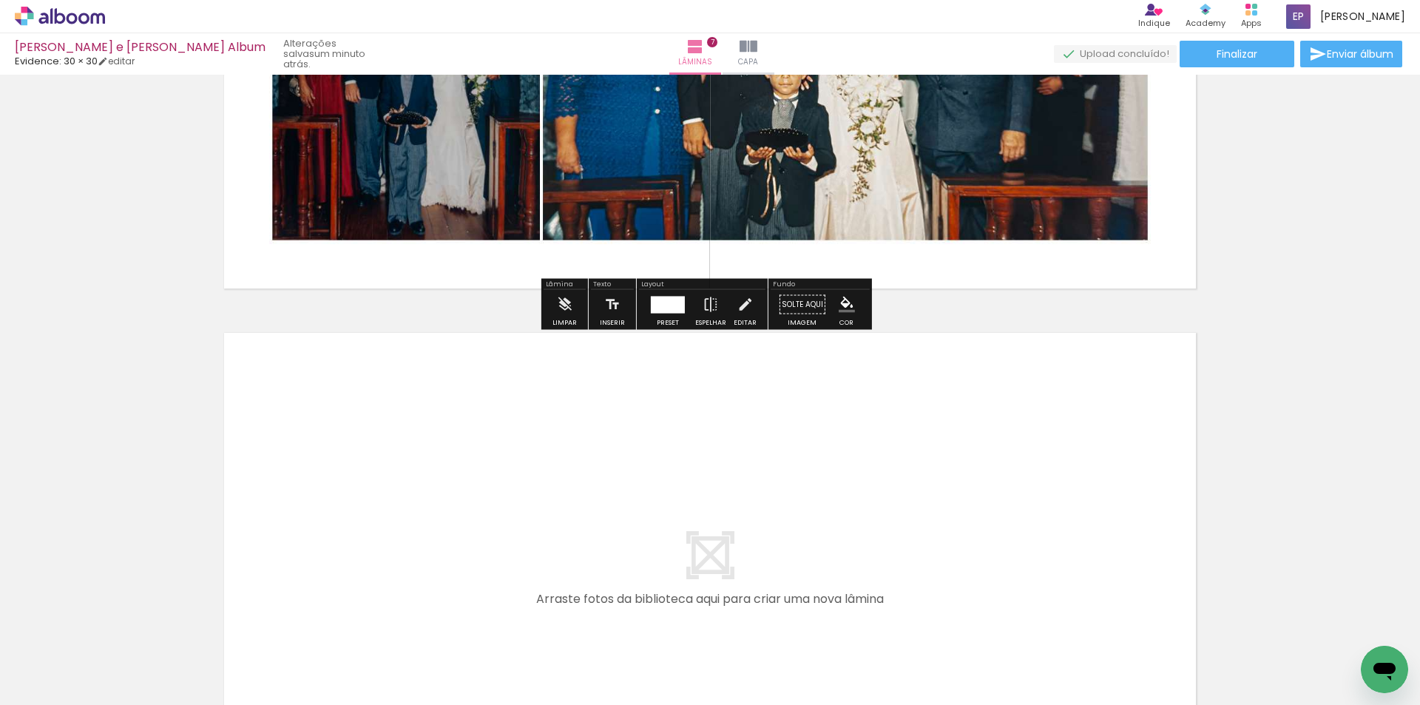
scroll to position [3549, 0]
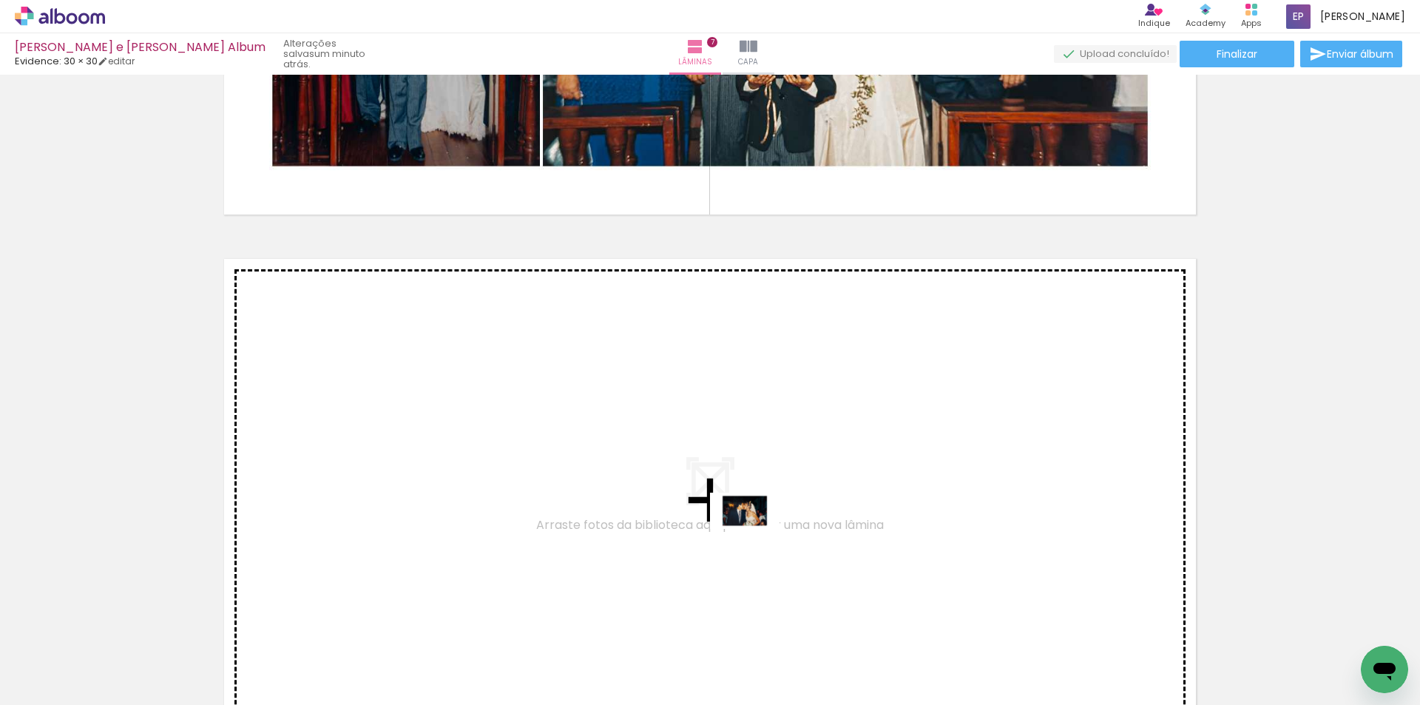
drag, startPoint x: 749, startPoint y: 655, endPoint x: 756, endPoint y: 538, distance: 117.1
click at [756, 538] on quentale-workspace at bounding box center [710, 352] width 1420 height 705
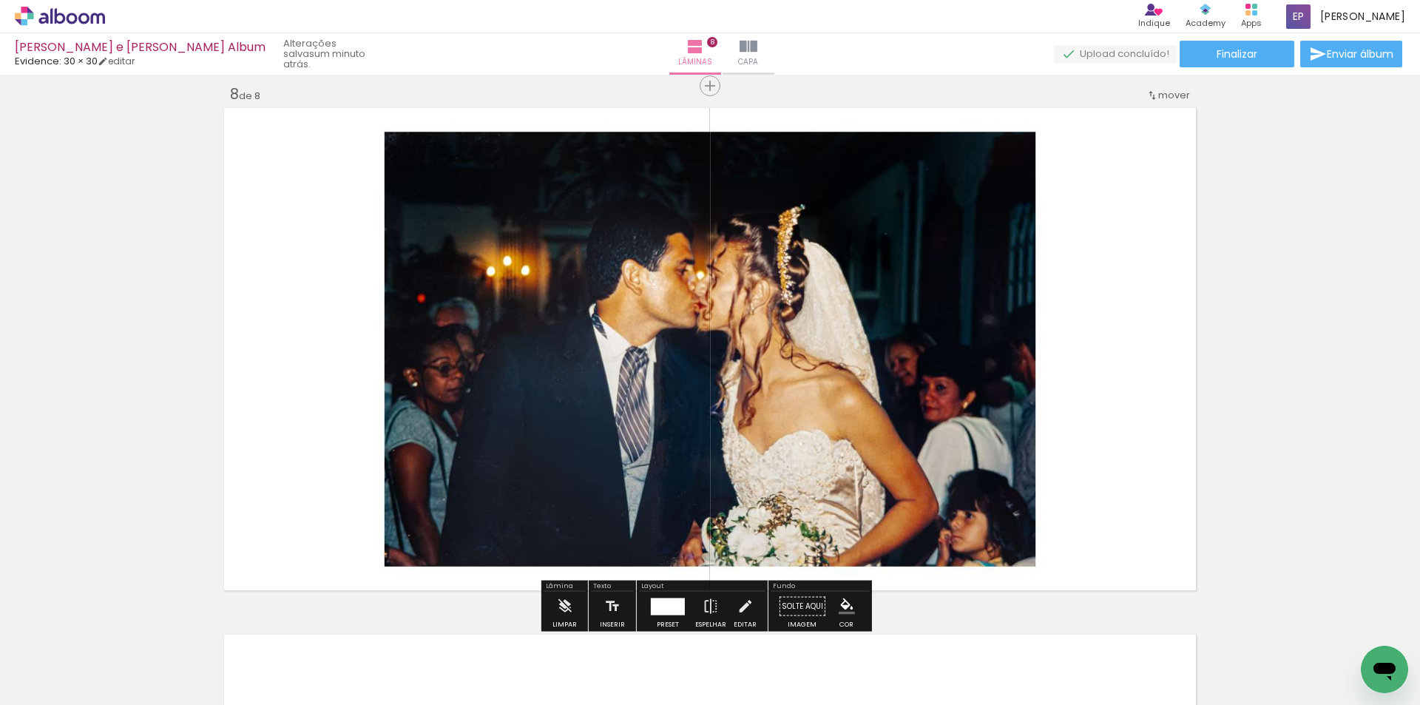
scroll to position [3854, 0]
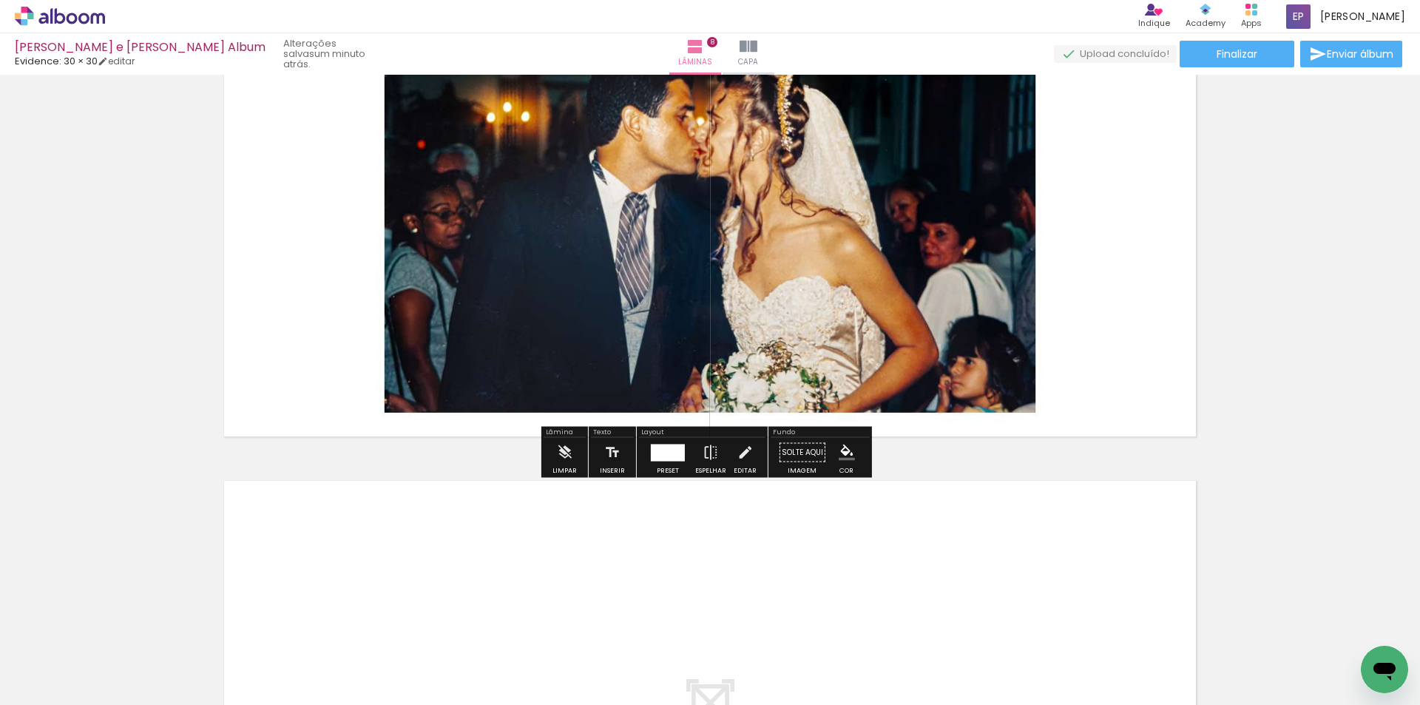
click at [675, 451] on div at bounding box center [668, 452] width 34 height 17
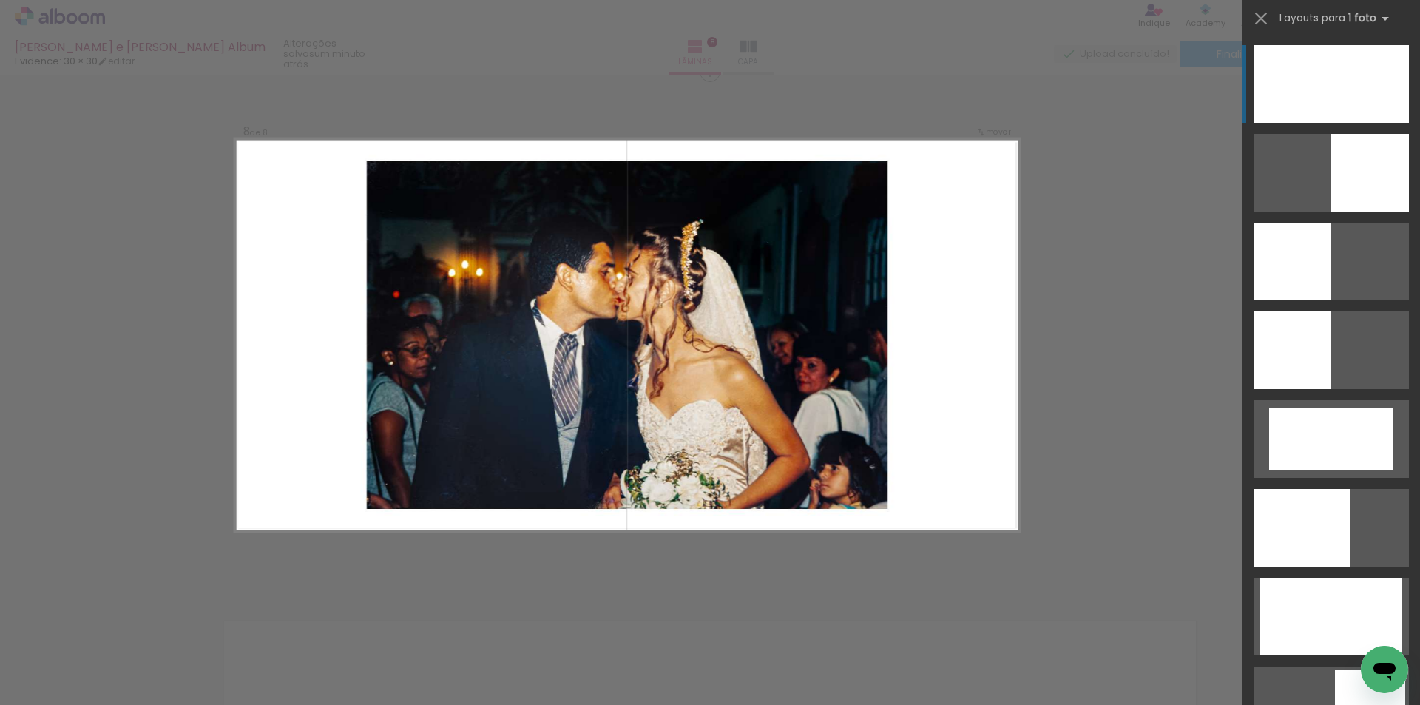
scroll to position [3706, 0]
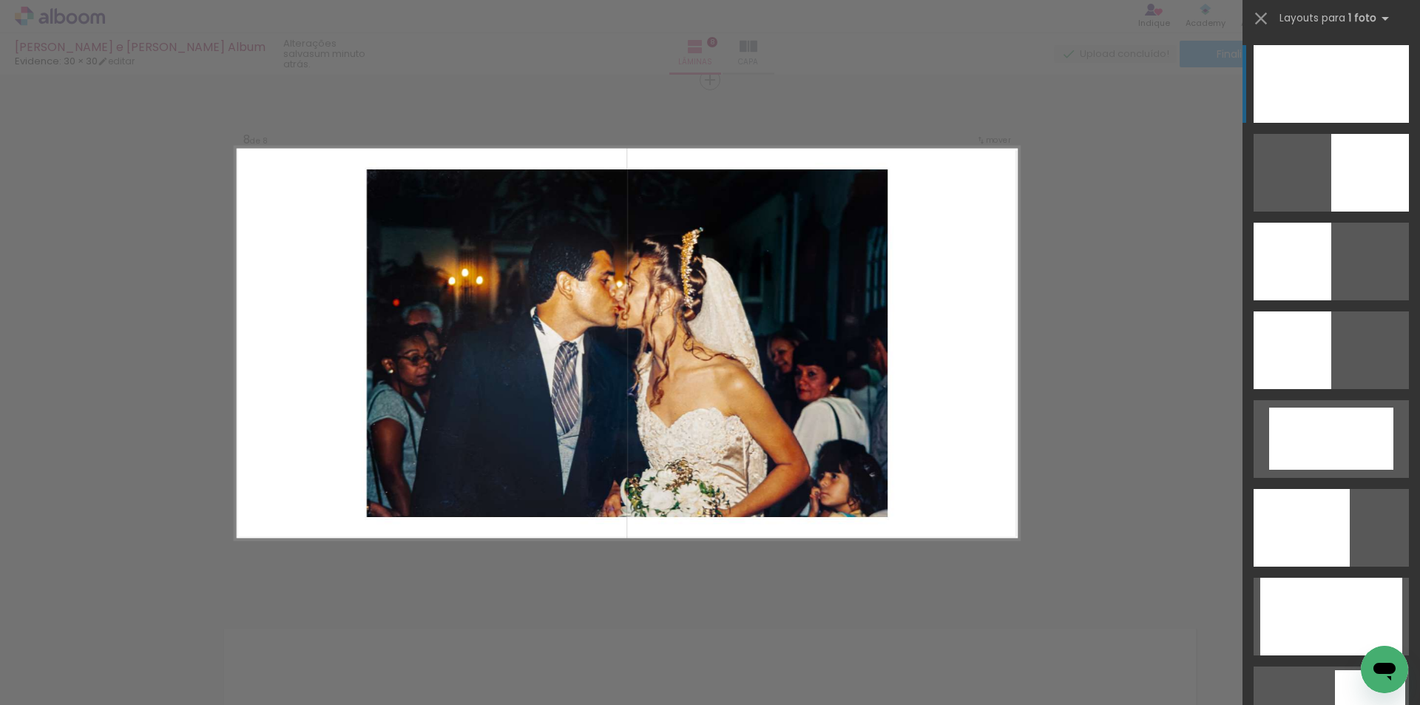
click at [1373, 67] on div at bounding box center [1331, 84] width 155 height 78
click at [1371, 64] on div at bounding box center [1331, 84] width 155 height 78
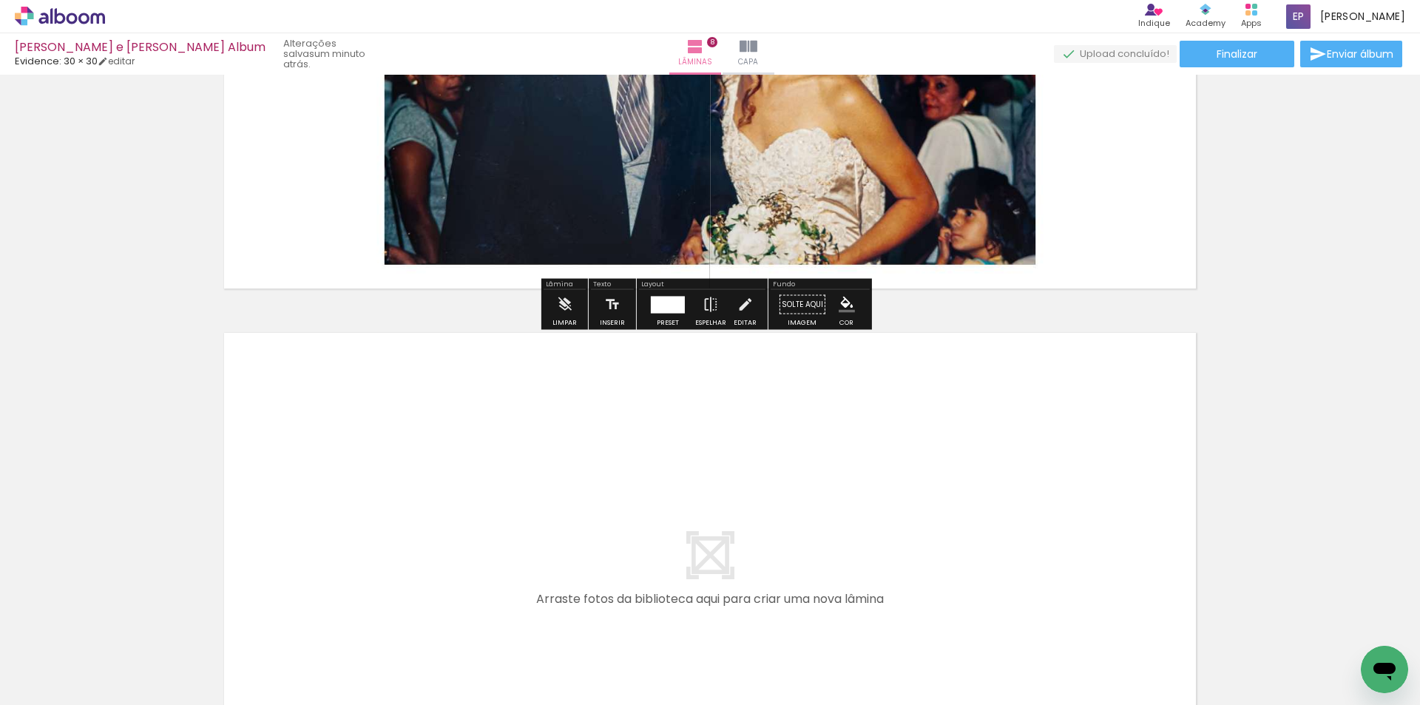
scroll to position [4149, 0]
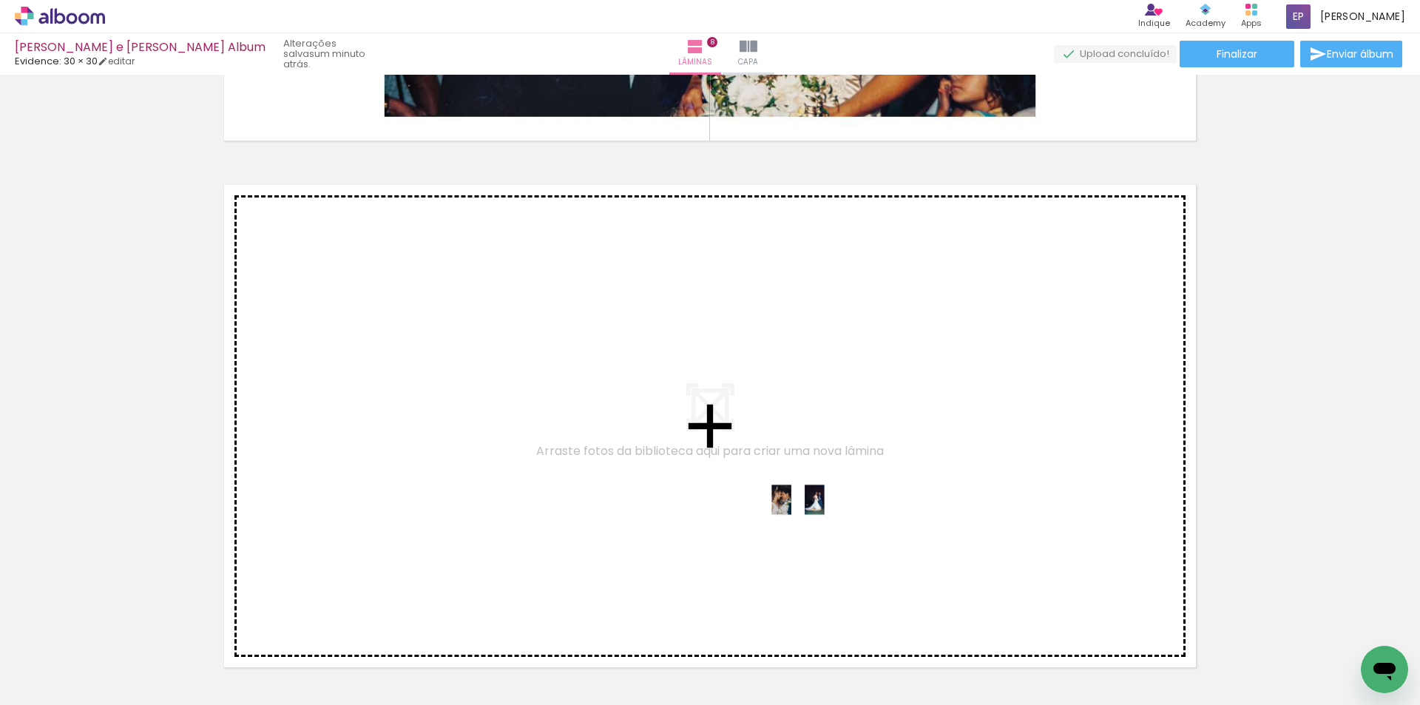
drag, startPoint x: 808, startPoint y: 641, endPoint x: 809, endPoint y: 527, distance: 113.9
click at [809, 527] on quentale-workspace at bounding box center [710, 352] width 1420 height 705
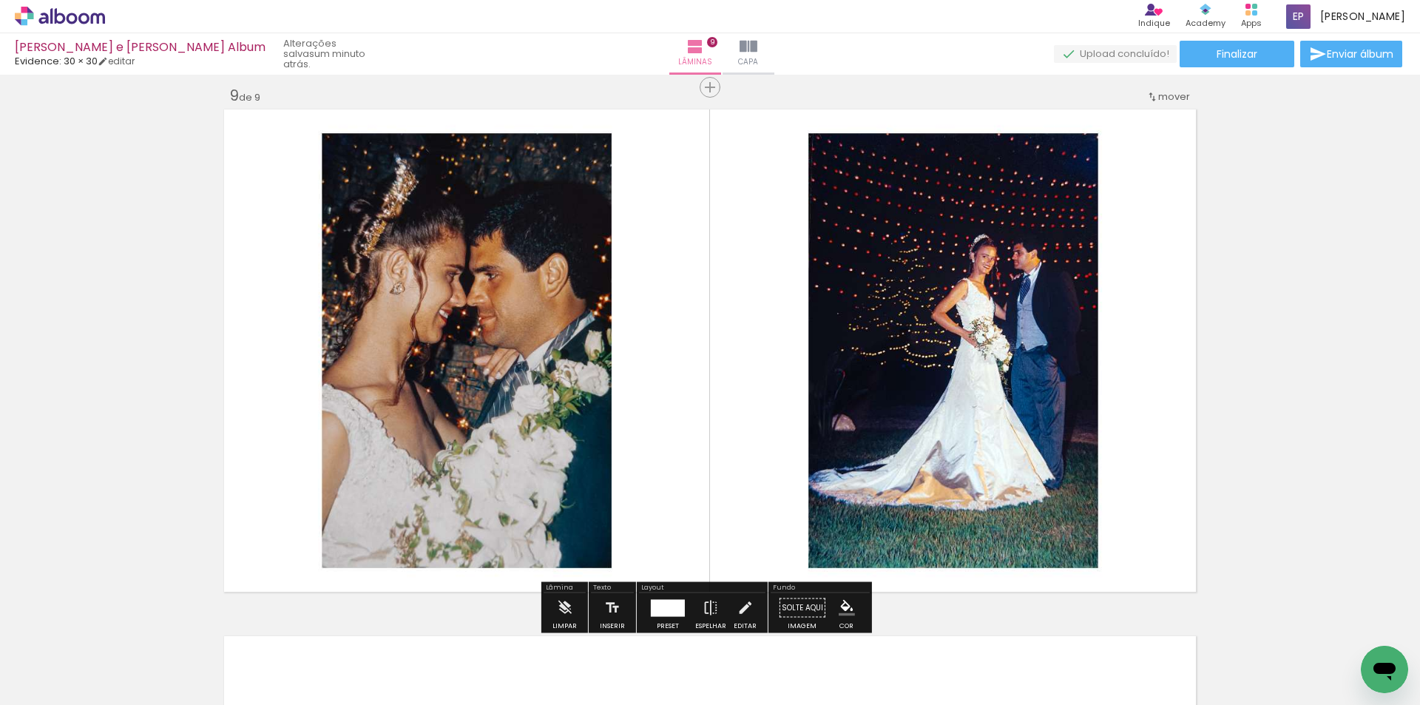
scroll to position [4454, 0]
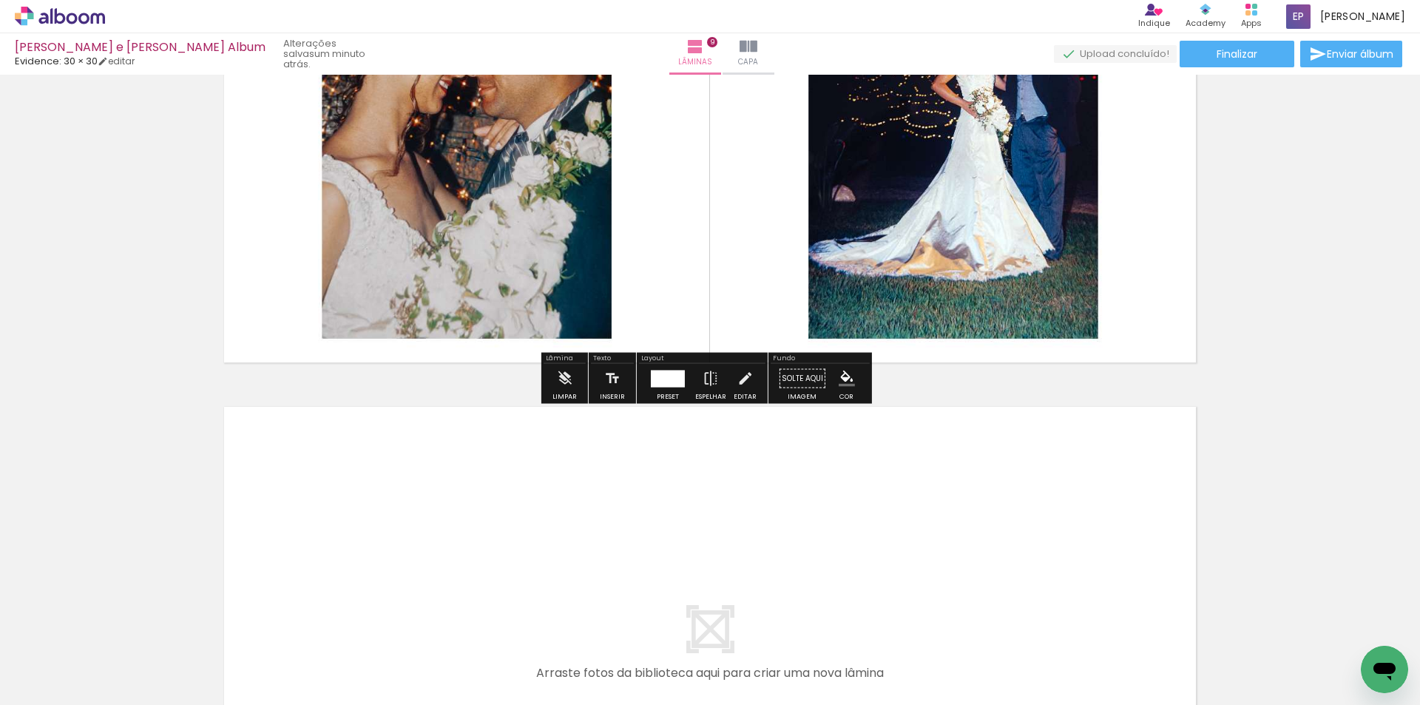
click at [670, 378] on div at bounding box center [668, 378] width 34 height 17
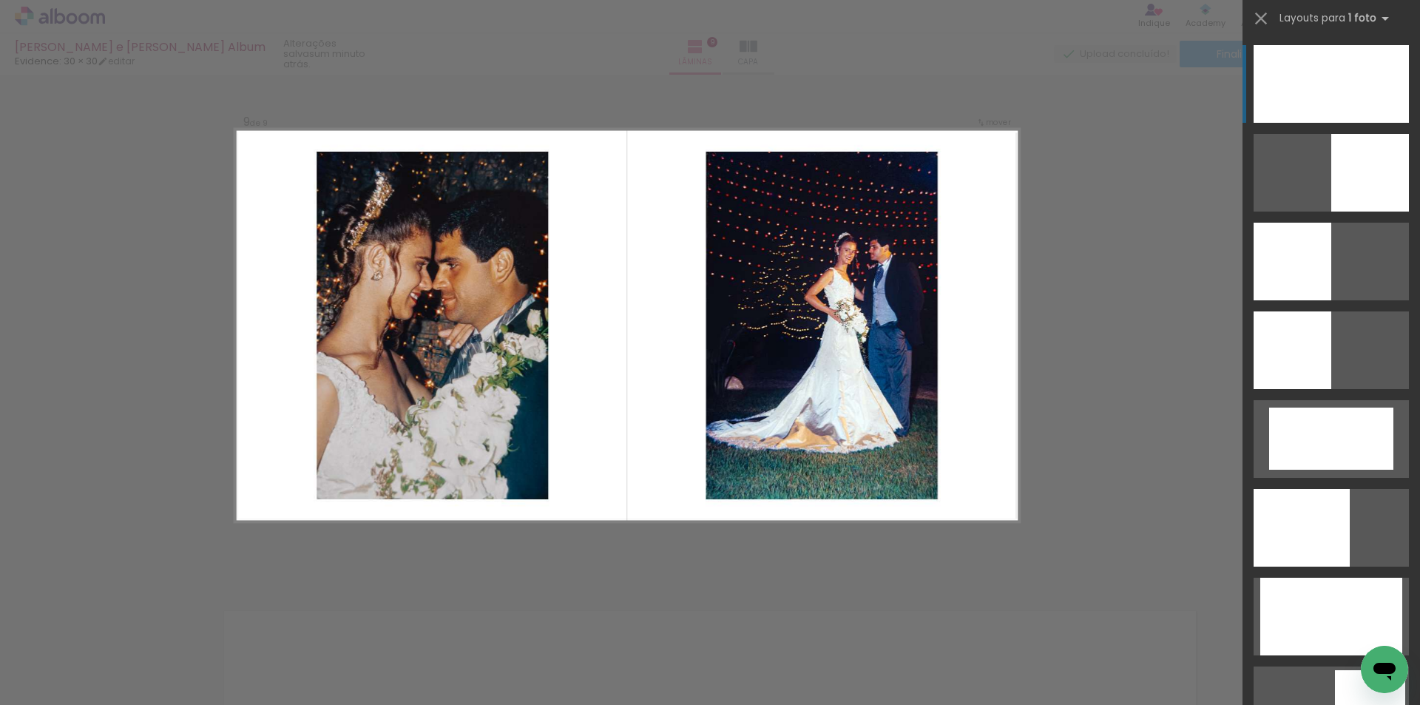
scroll to position [4232, 0]
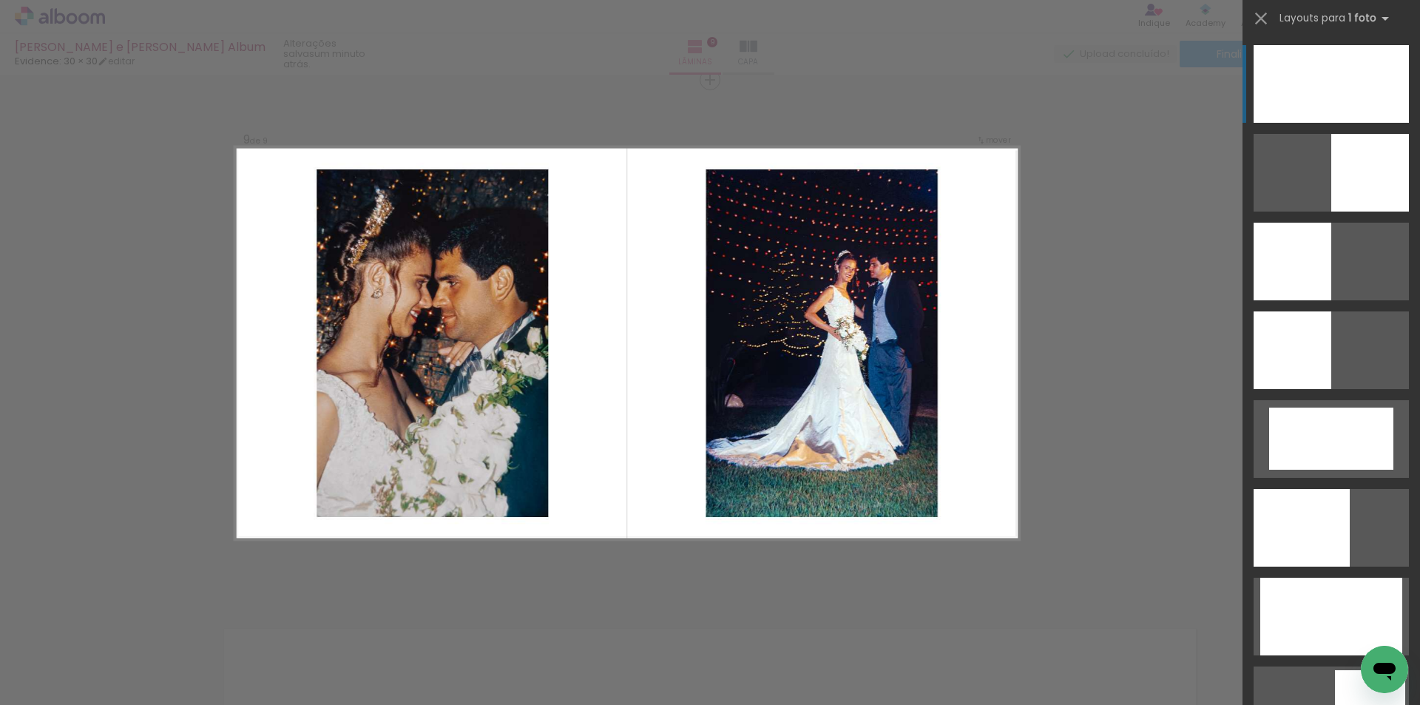
click at [1336, 98] on div at bounding box center [1331, 84] width 155 height 78
click at [1335, 98] on div at bounding box center [1331, 84] width 155 height 78
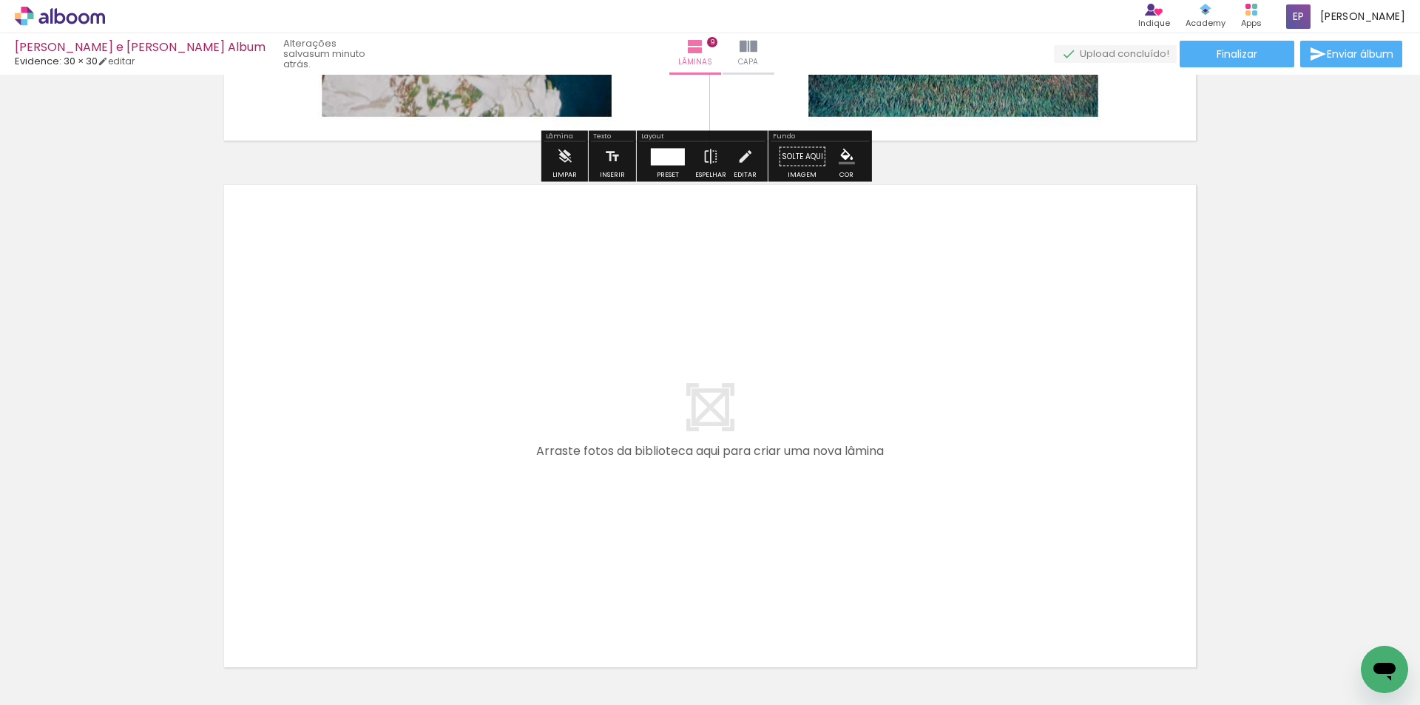
scroll to position [4750, 0]
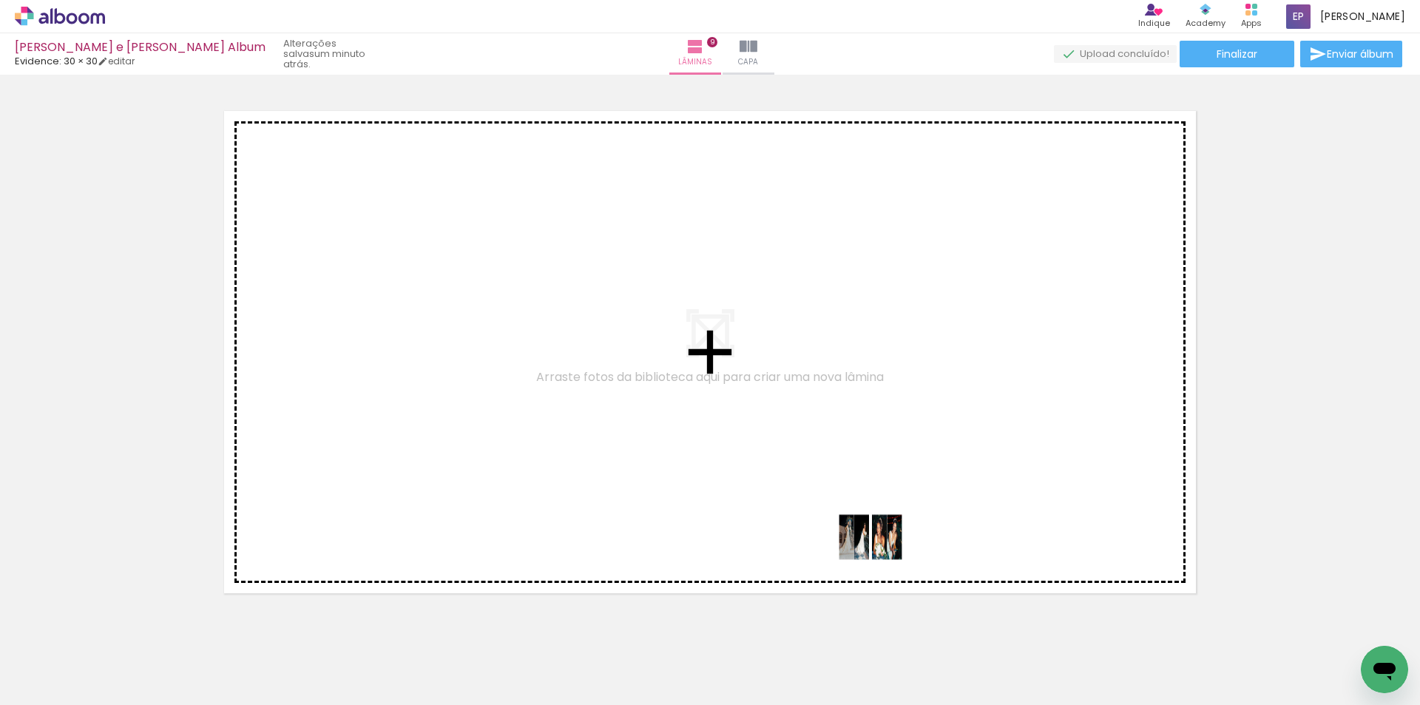
drag, startPoint x: 906, startPoint y: 653, endPoint x: 880, endPoint y: 544, distance: 112.5
click at [880, 544] on quentale-workspace at bounding box center [710, 352] width 1420 height 705
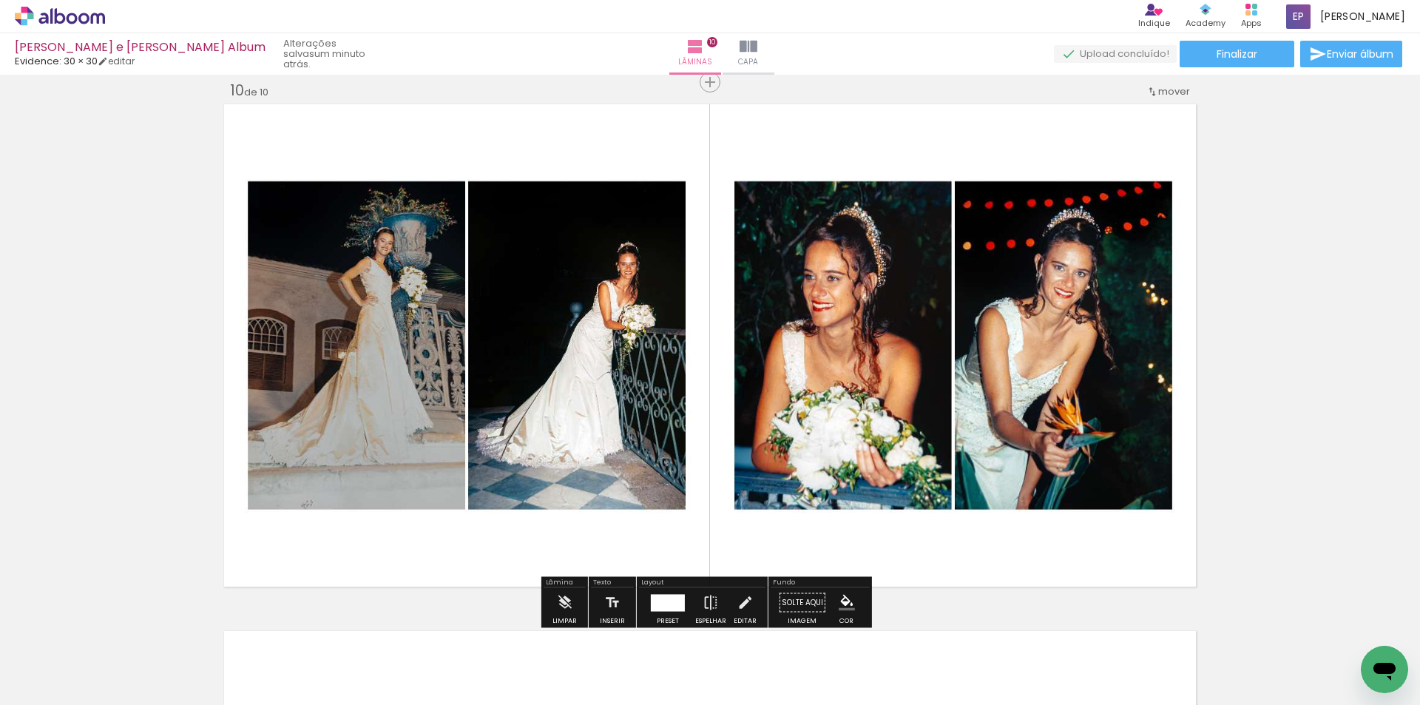
scroll to position [4833, 0]
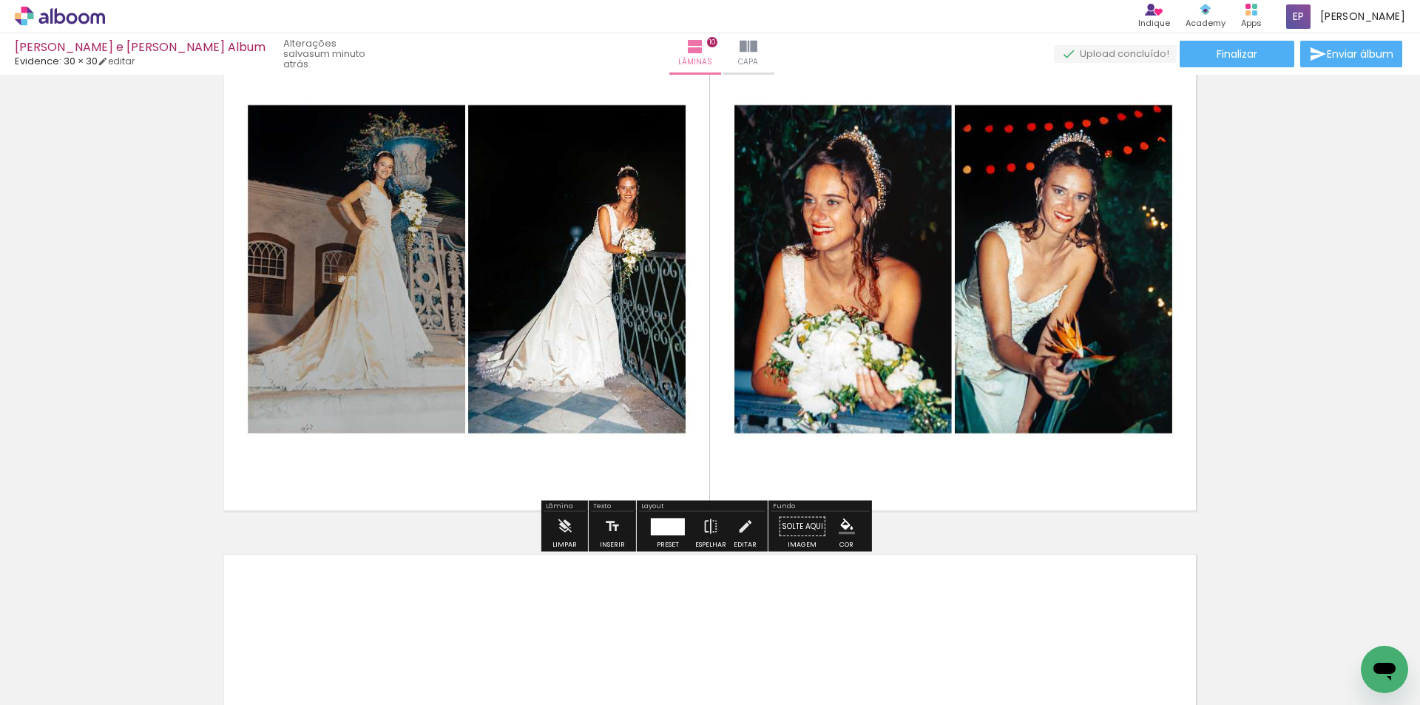
click at [654, 530] on div at bounding box center [668, 526] width 34 height 17
click at [0, 0] on div "Confirmar Cancelar" at bounding box center [0, 0] width 0 height 0
click at [672, 531] on div at bounding box center [668, 526] width 34 height 17
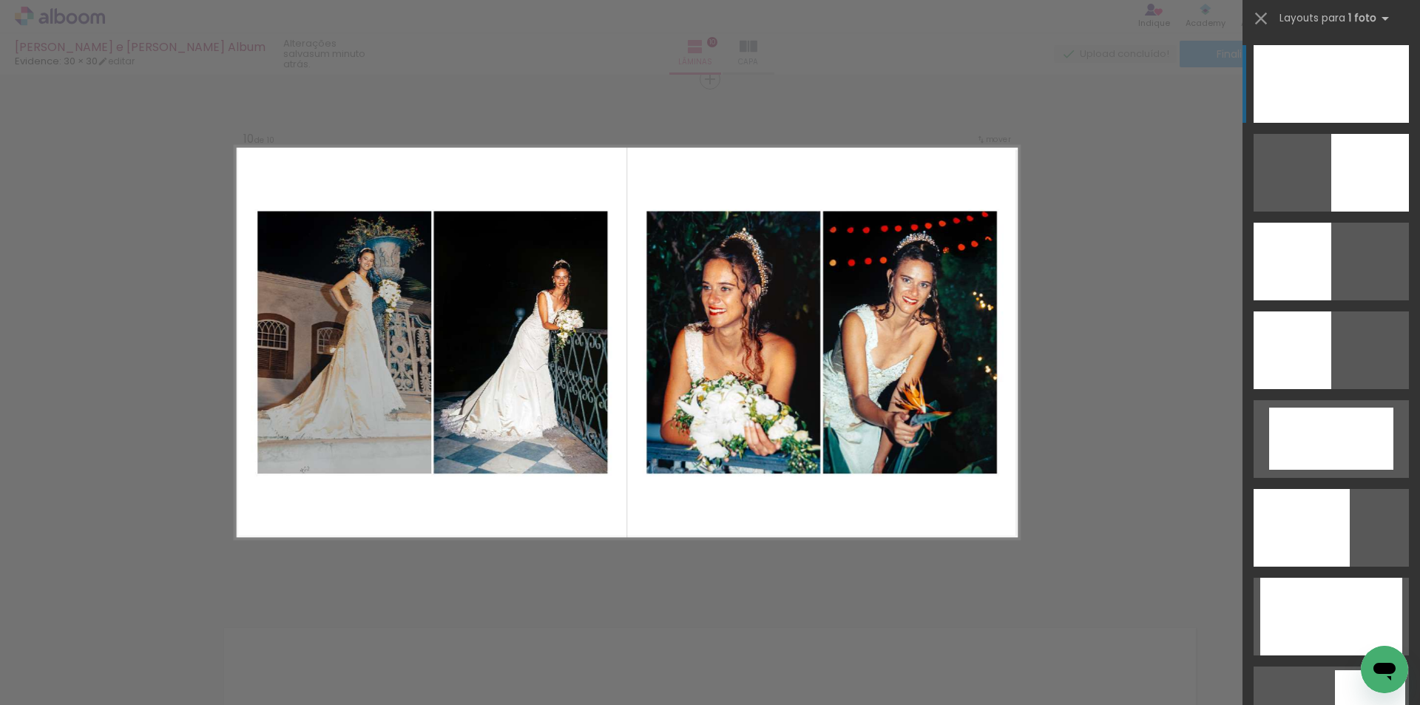
scroll to position [4759, 0]
click at [1280, 50] on div at bounding box center [1331, 84] width 155 height 78
click at [1288, 70] on div at bounding box center [1331, 84] width 155 height 78
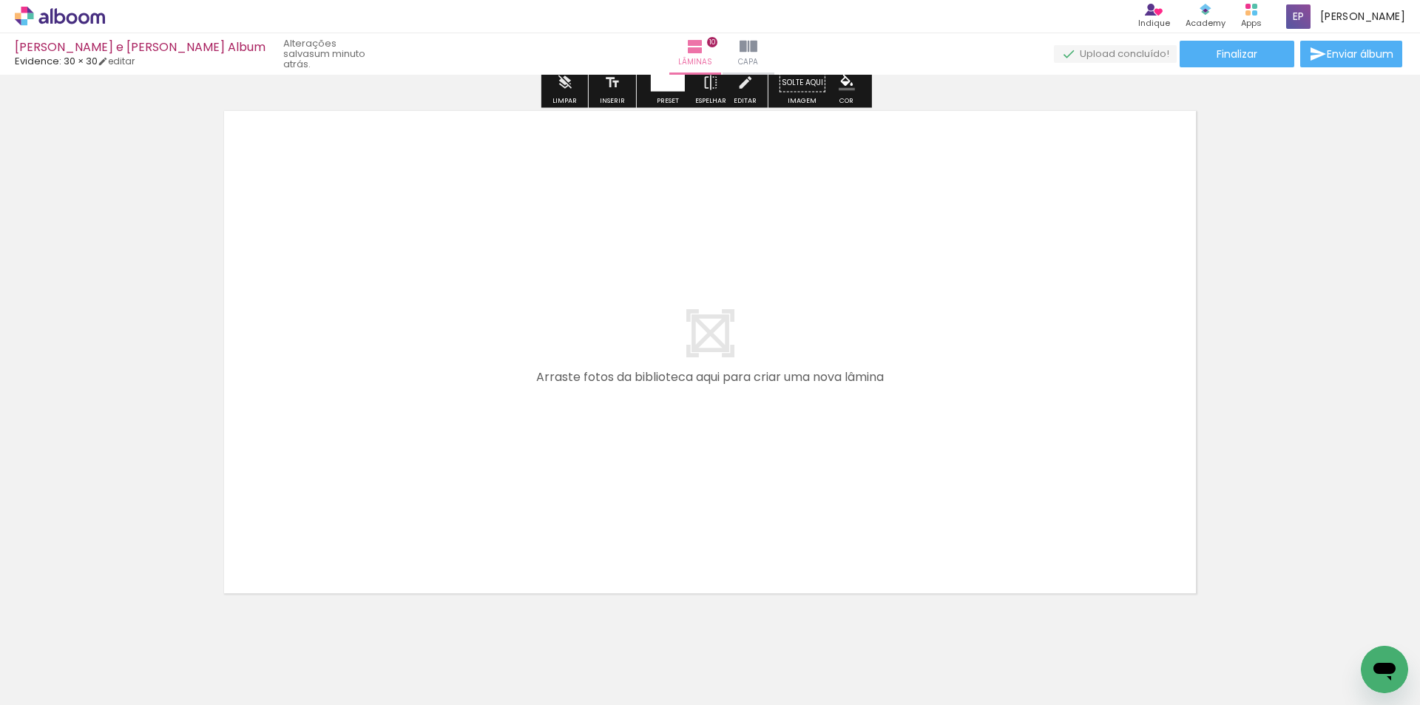
scroll to position [5313, 0]
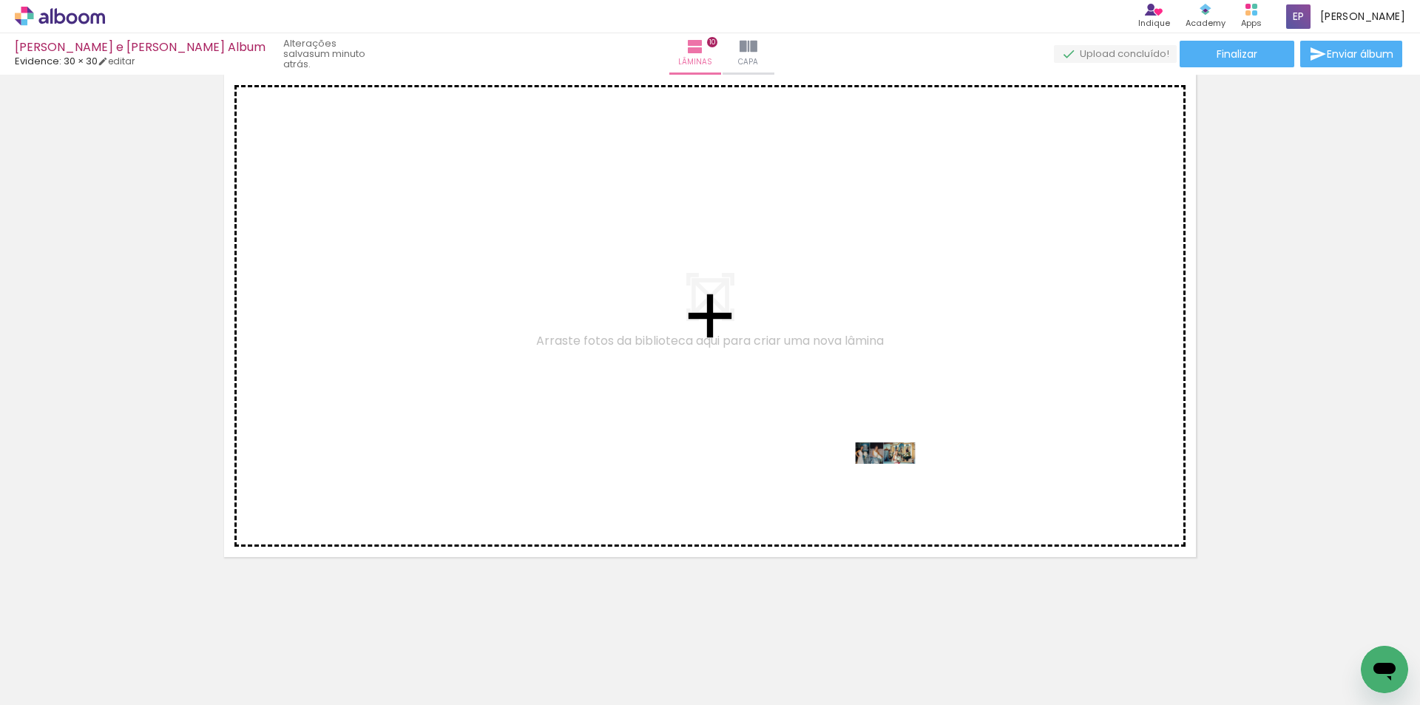
drag, startPoint x: 975, startPoint y: 647, endPoint x: 896, endPoint y: 481, distance: 184.0
click at [896, 481] on quentale-workspace at bounding box center [710, 352] width 1420 height 705
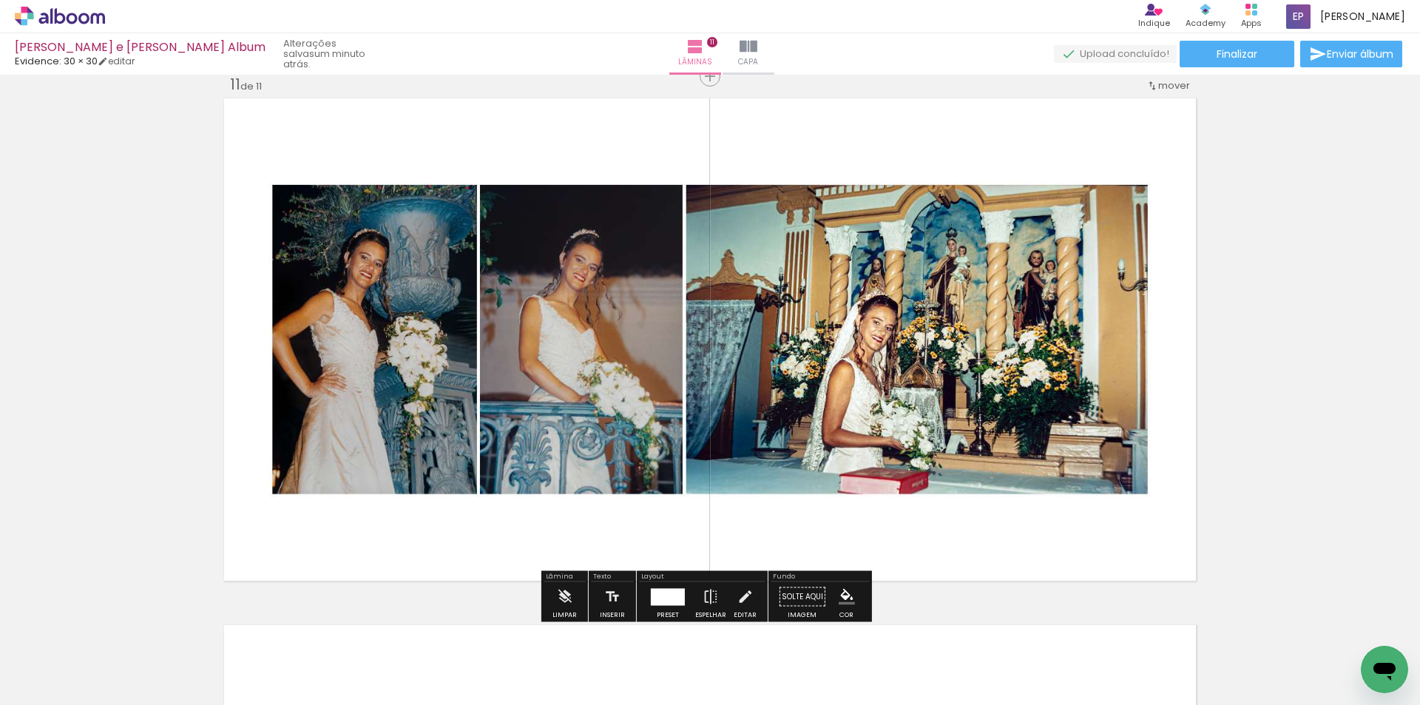
scroll to position [5286, 0]
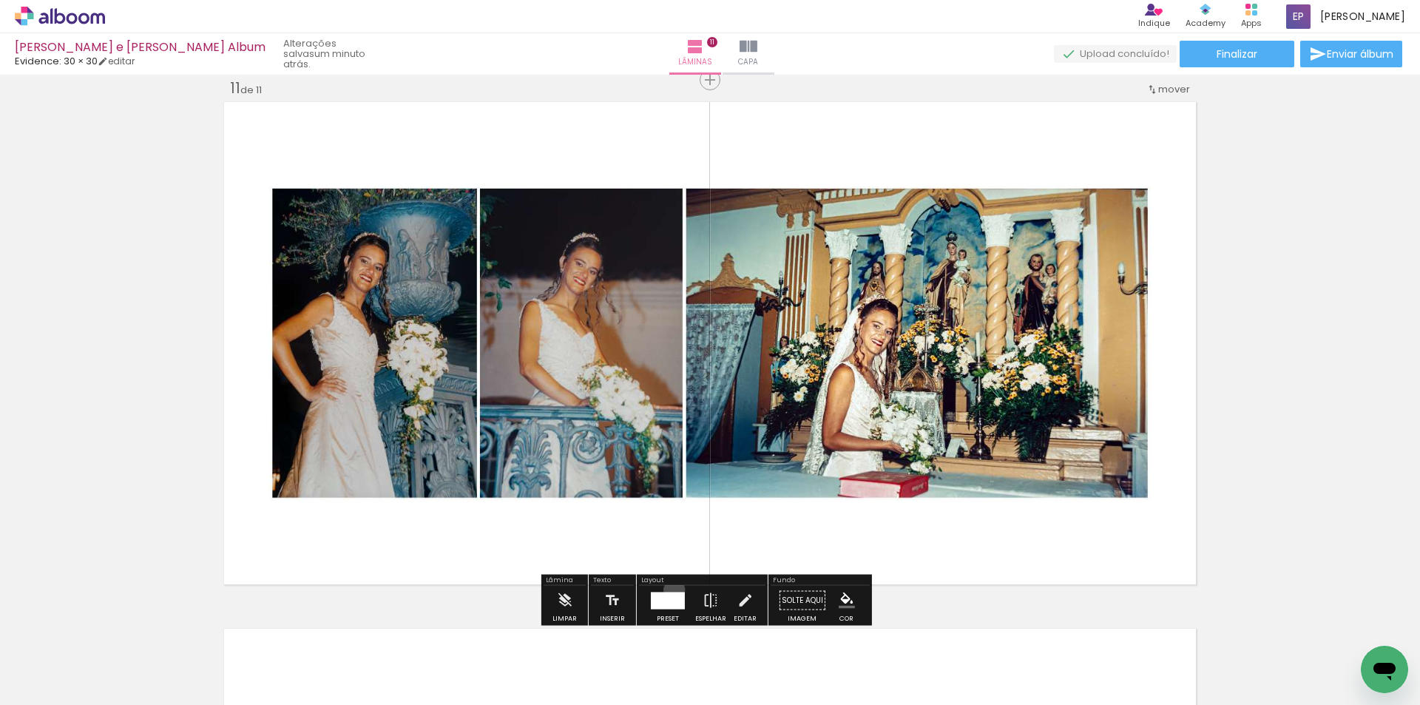
click at [671, 590] on div at bounding box center [668, 601] width 40 height 30
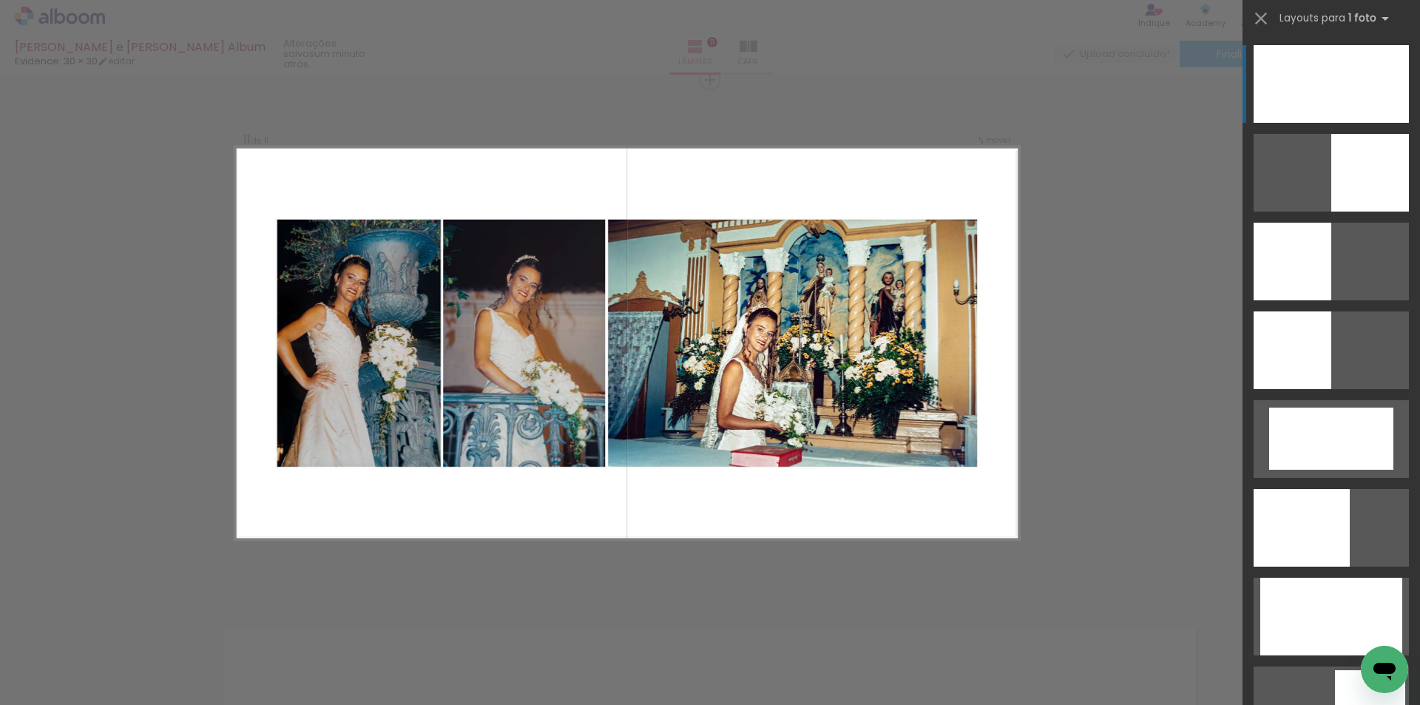
click at [1268, 84] on div at bounding box center [1331, 84] width 155 height 78
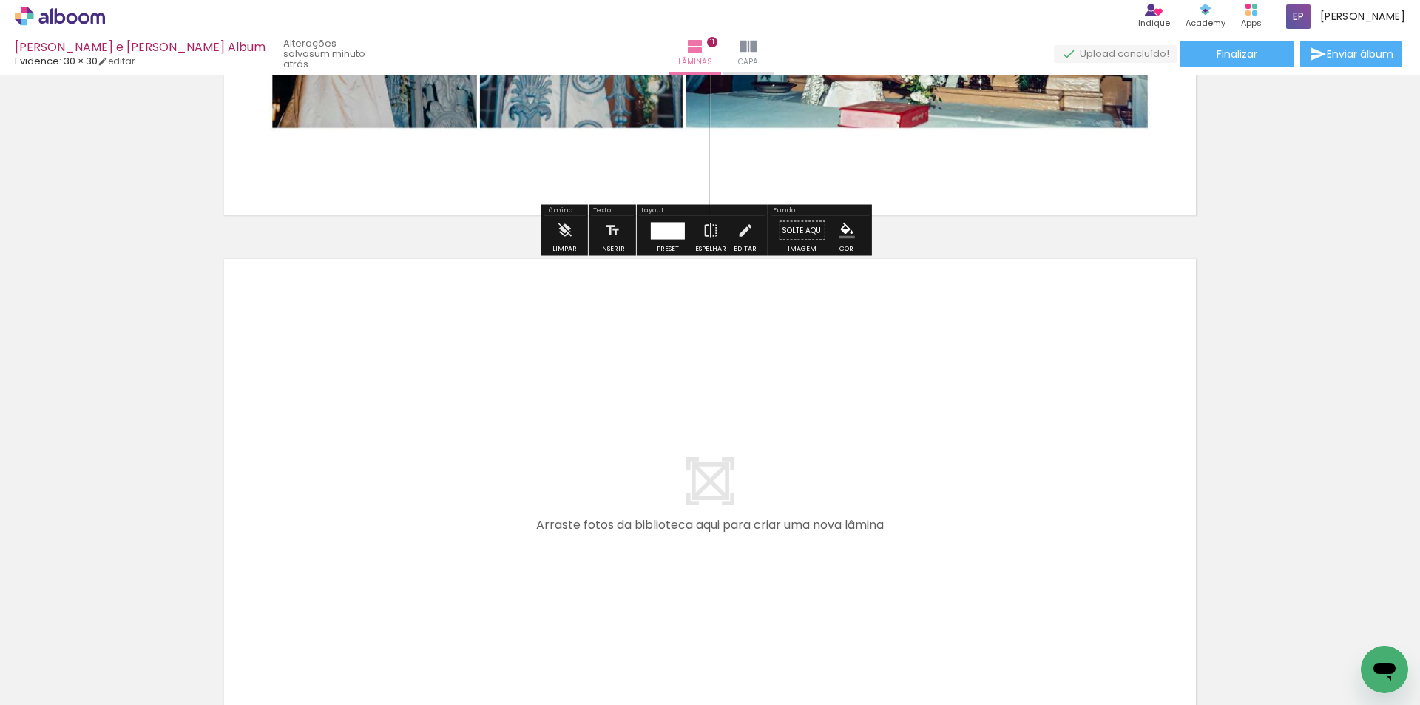
scroll to position [5803, 0]
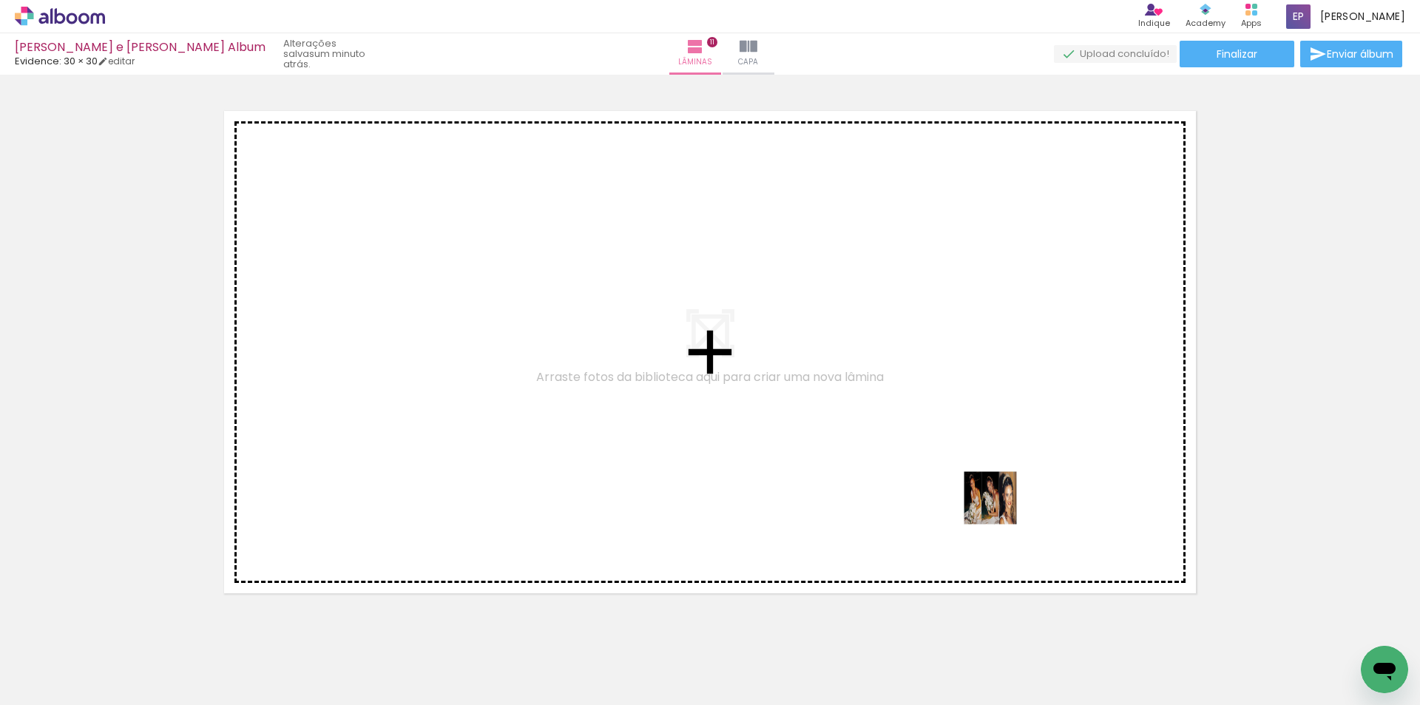
drag, startPoint x: 1044, startPoint y: 601, endPoint x: 992, endPoint y: 493, distance: 120.1
click at [992, 493] on quentale-workspace at bounding box center [710, 352] width 1420 height 705
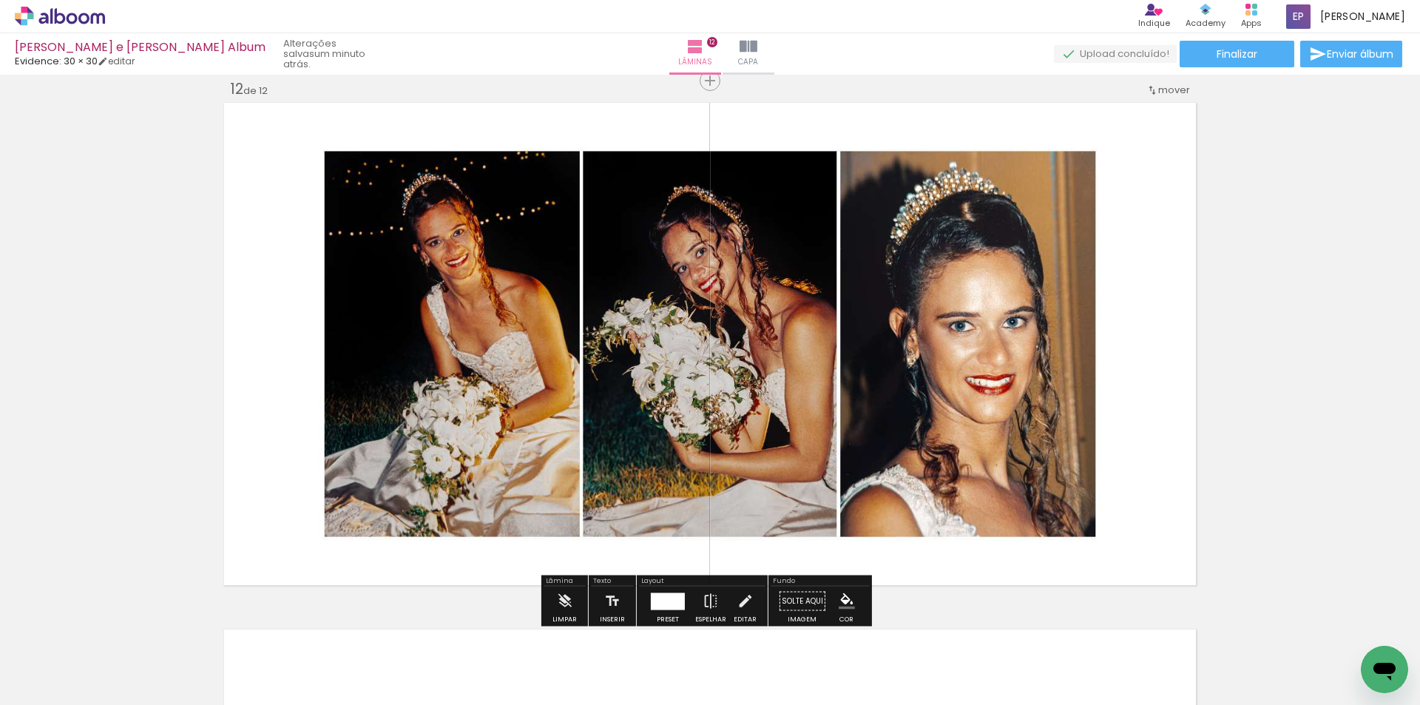
scroll to position [5812, 0]
click at [672, 595] on div at bounding box center [668, 600] width 34 height 17
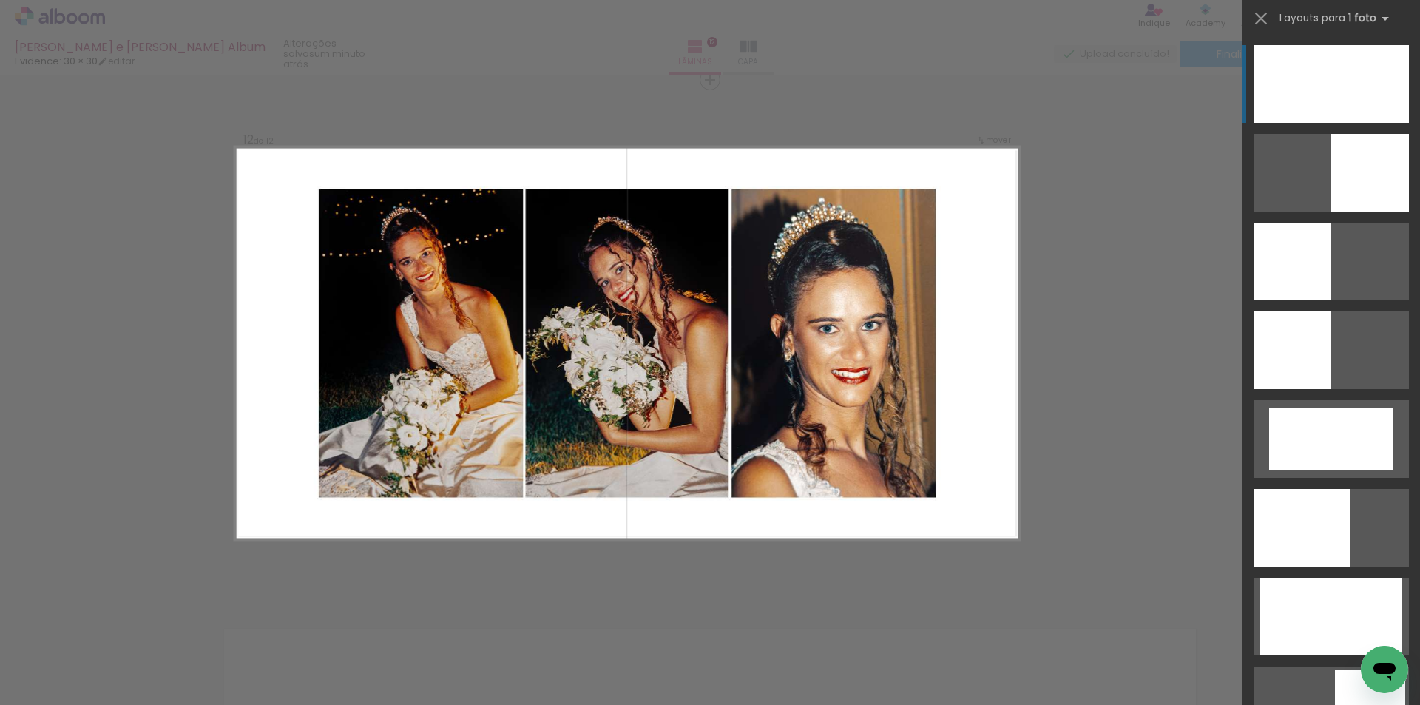
click at [1269, 94] on div at bounding box center [1331, 84] width 155 height 78
click at [1311, 78] on div at bounding box center [1331, 84] width 155 height 78
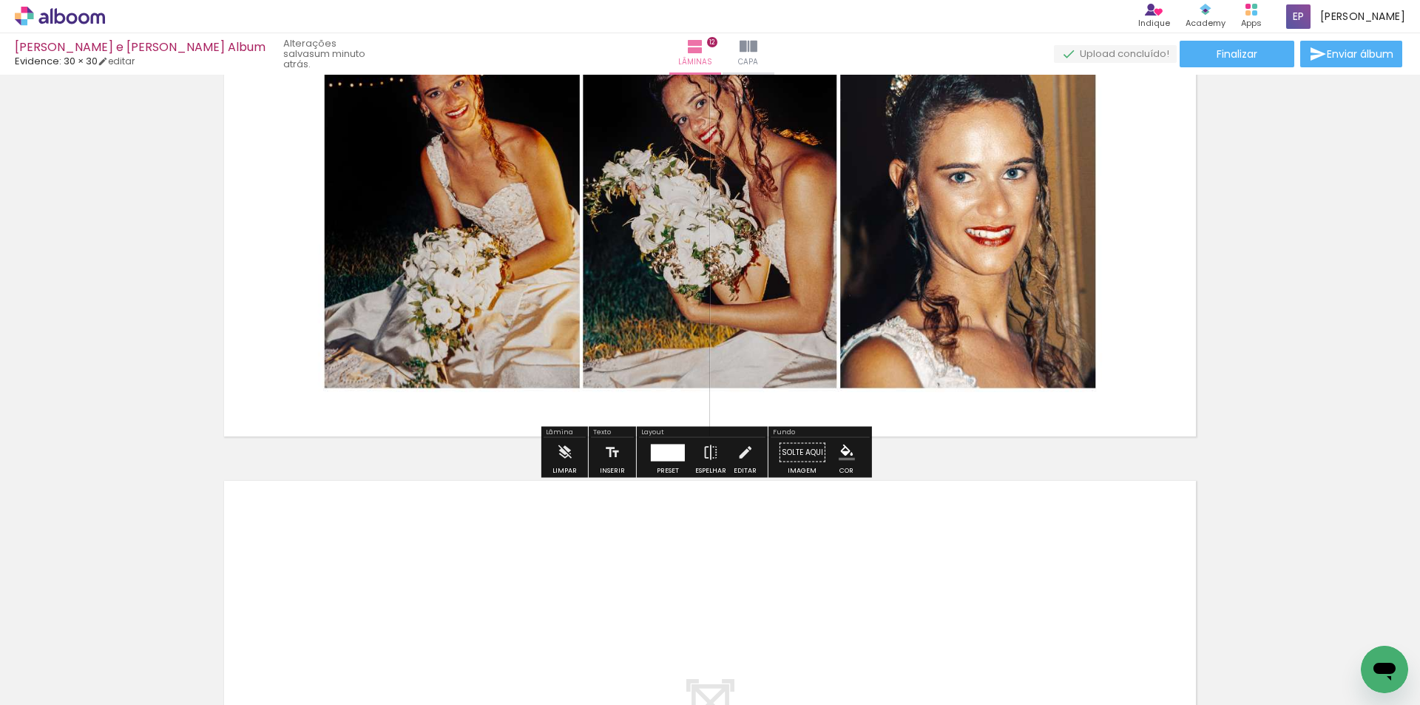
scroll to position [6182, 0]
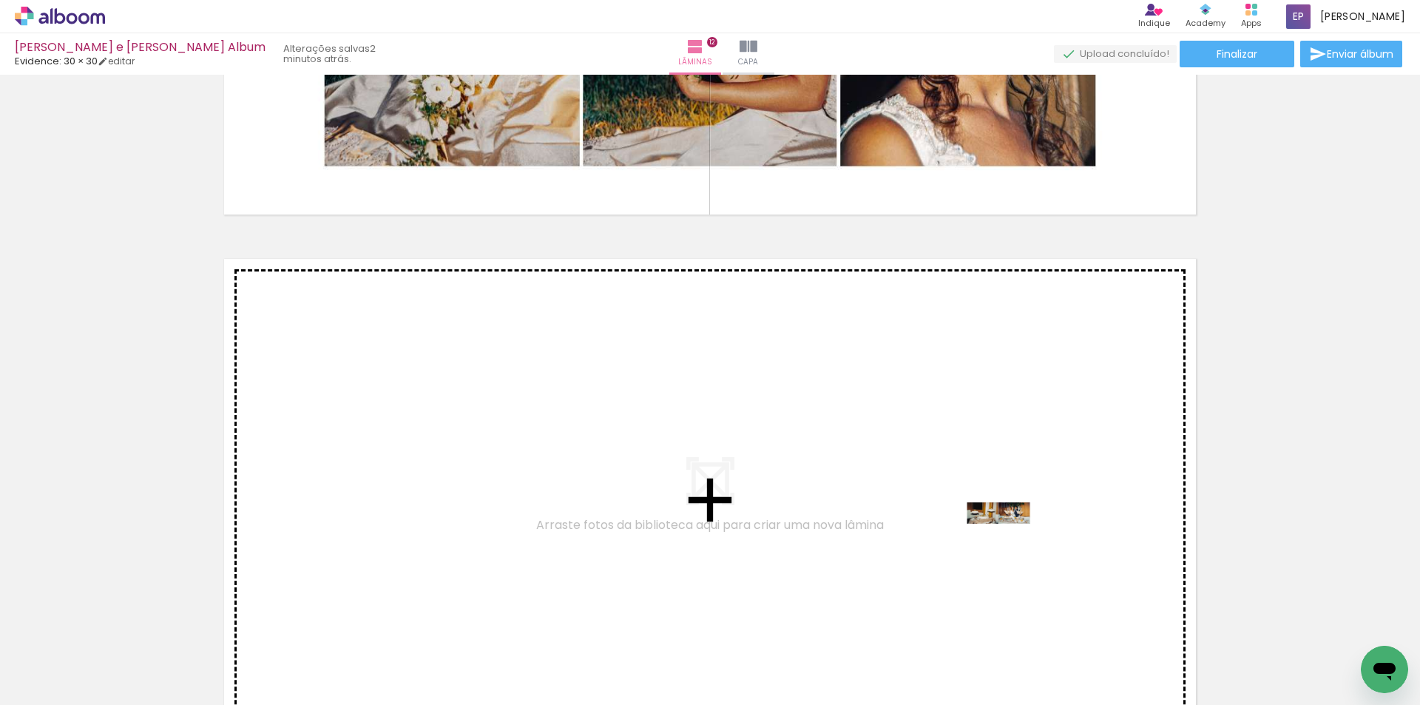
drag, startPoint x: 1132, startPoint y: 653, endPoint x: 1026, endPoint y: 669, distance: 107.6
click at [1009, 541] on quentale-workspace at bounding box center [710, 352] width 1420 height 705
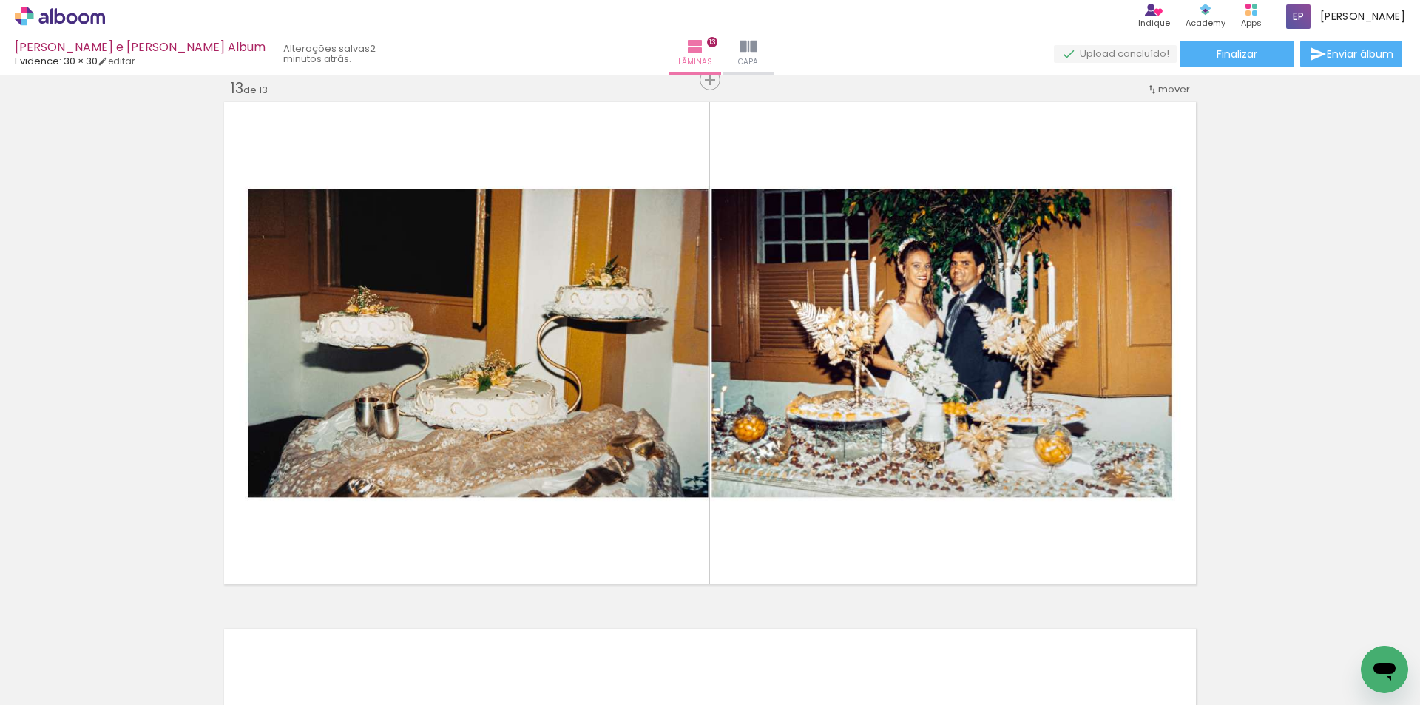
scroll to position [0, 280]
drag, startPoint x: 1038, startPoint y: 696, endPoint x: 34, endPoint y: 16, distance: 1212.6
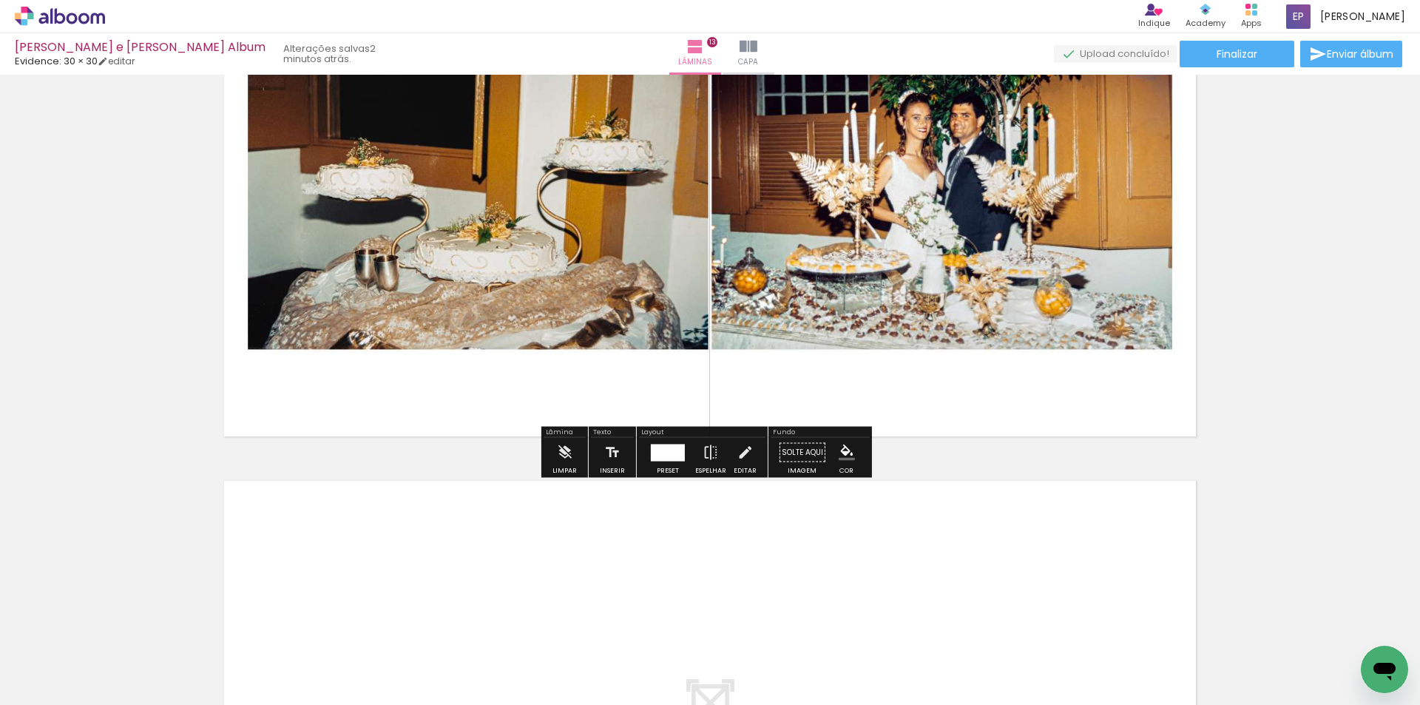
click at [667, 450] on div at bounding box center [668, 452] width 34 height 17
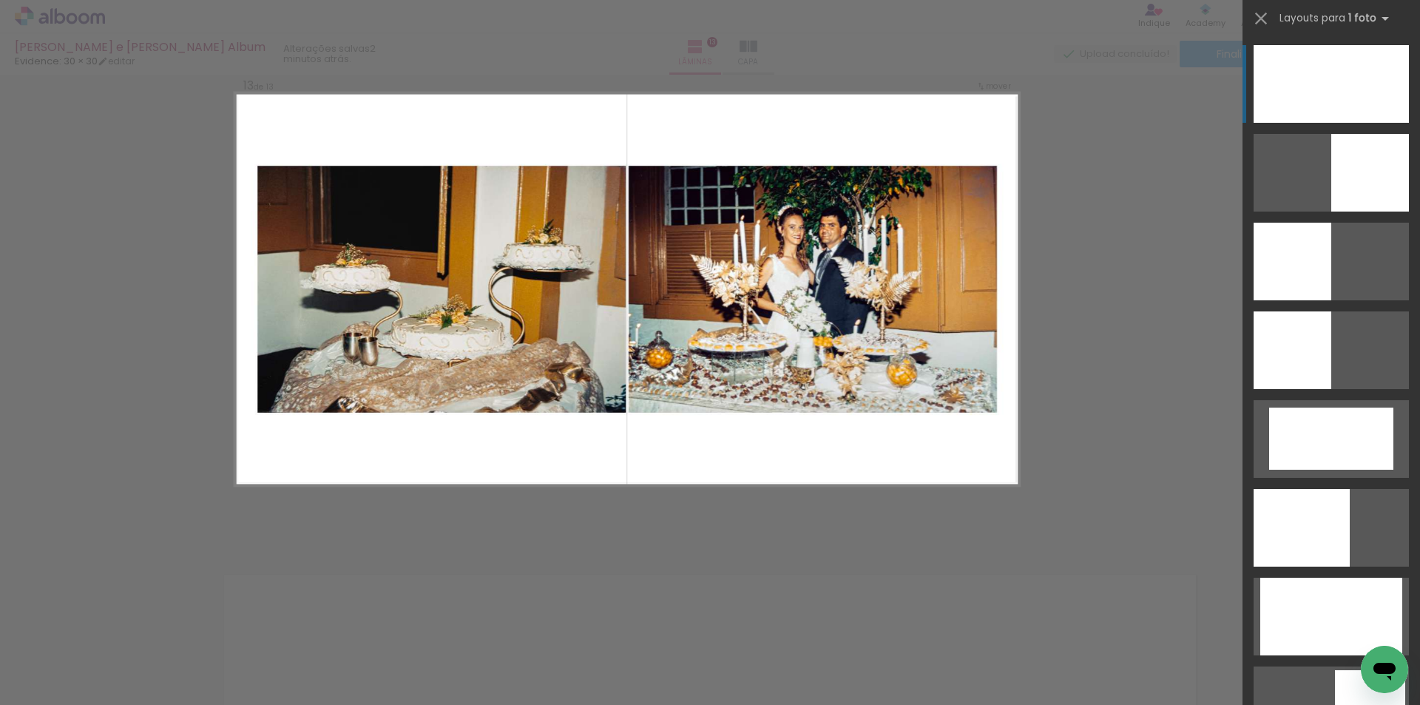
click at [1287, 78] on div at bounding box center [1331, 84] width 155 height 78
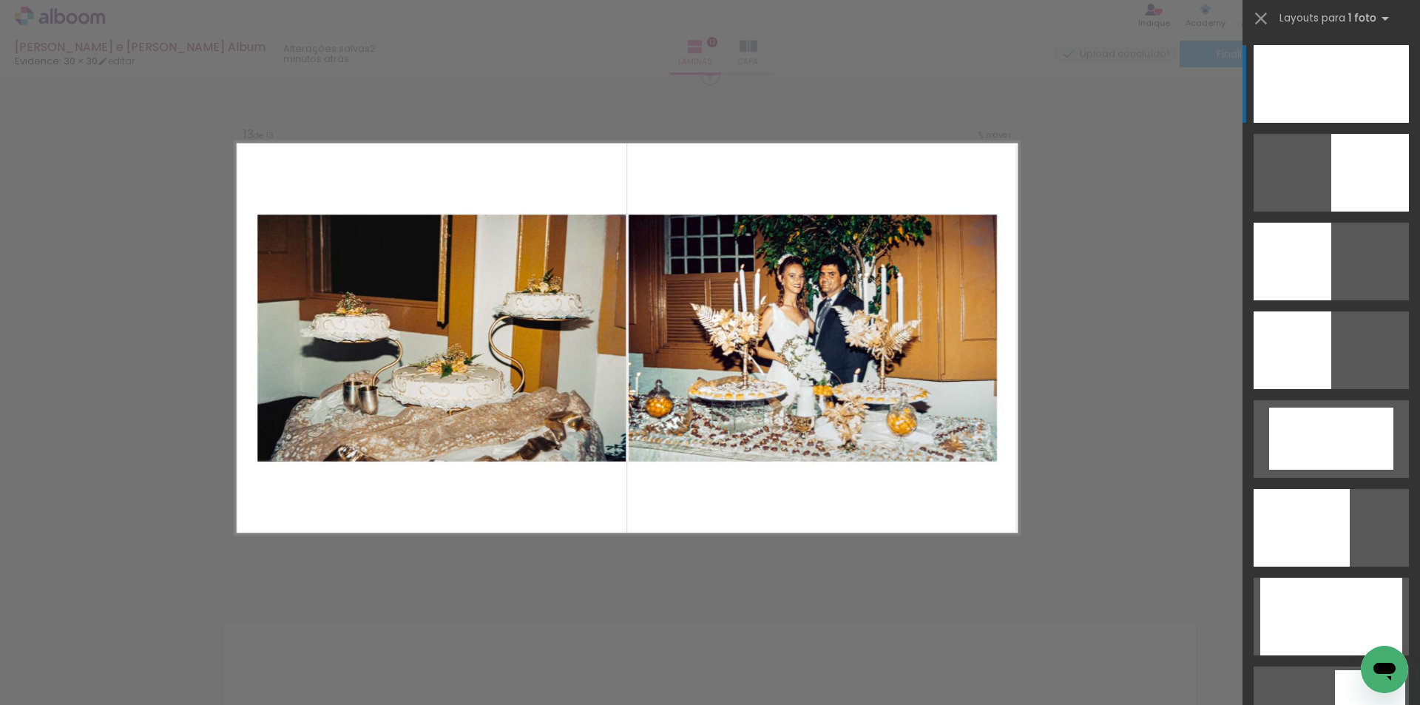
scroll to position [6339, 0]
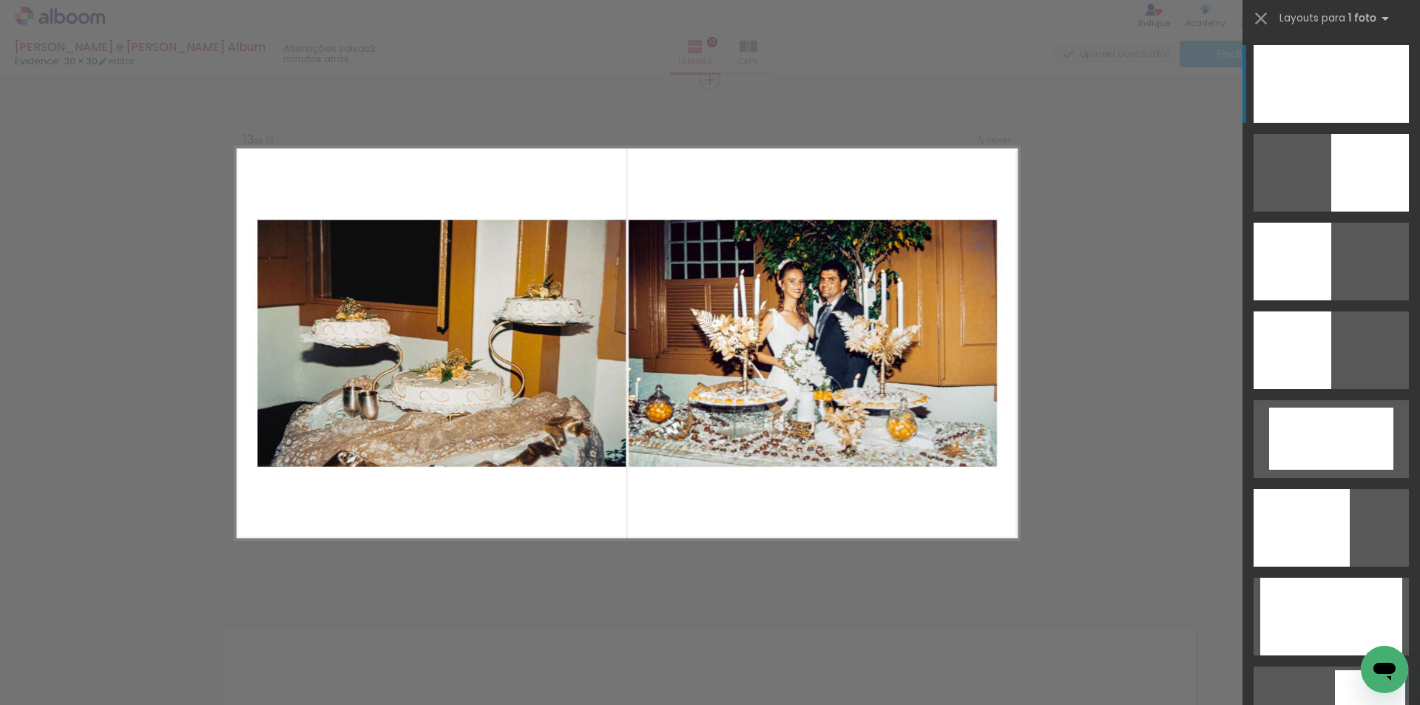
click at [1287, 78] on div at bounding box center [1331, 84] width 155 height 78
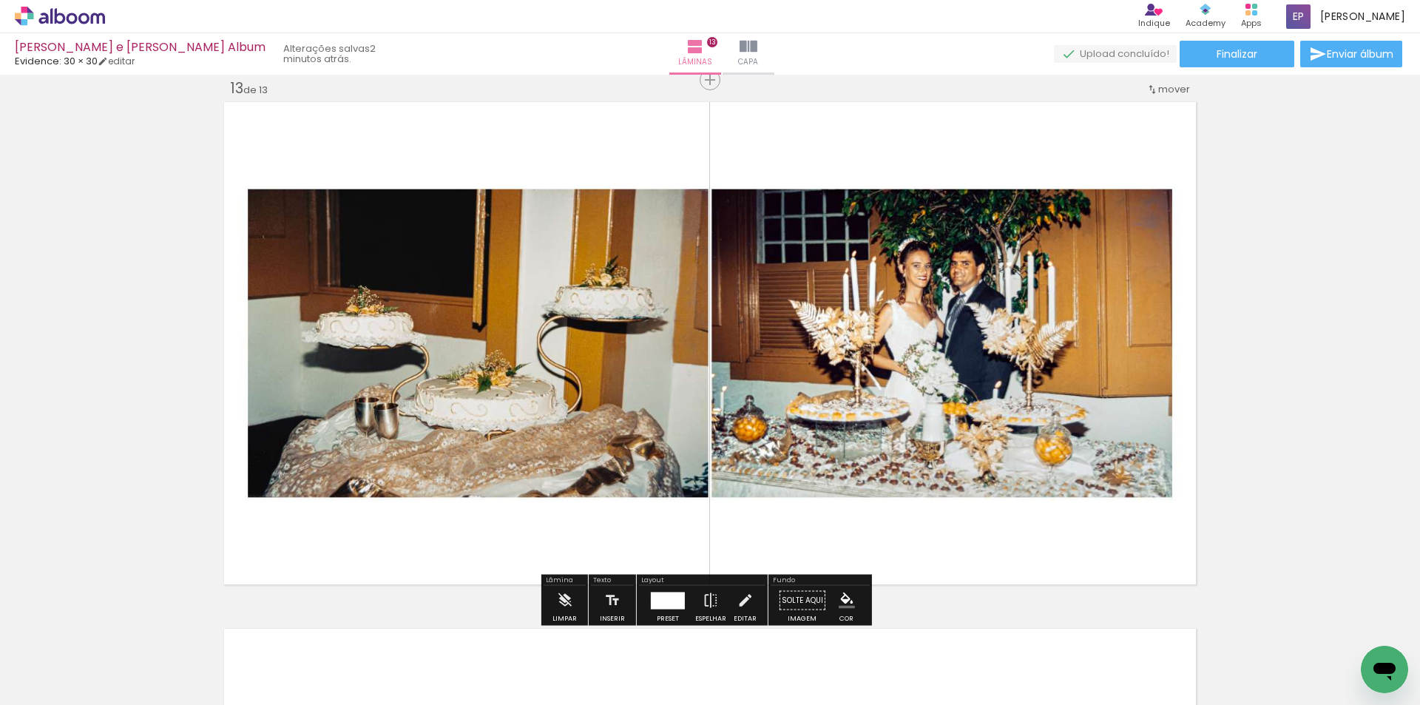
scroll to position [6635, 0]
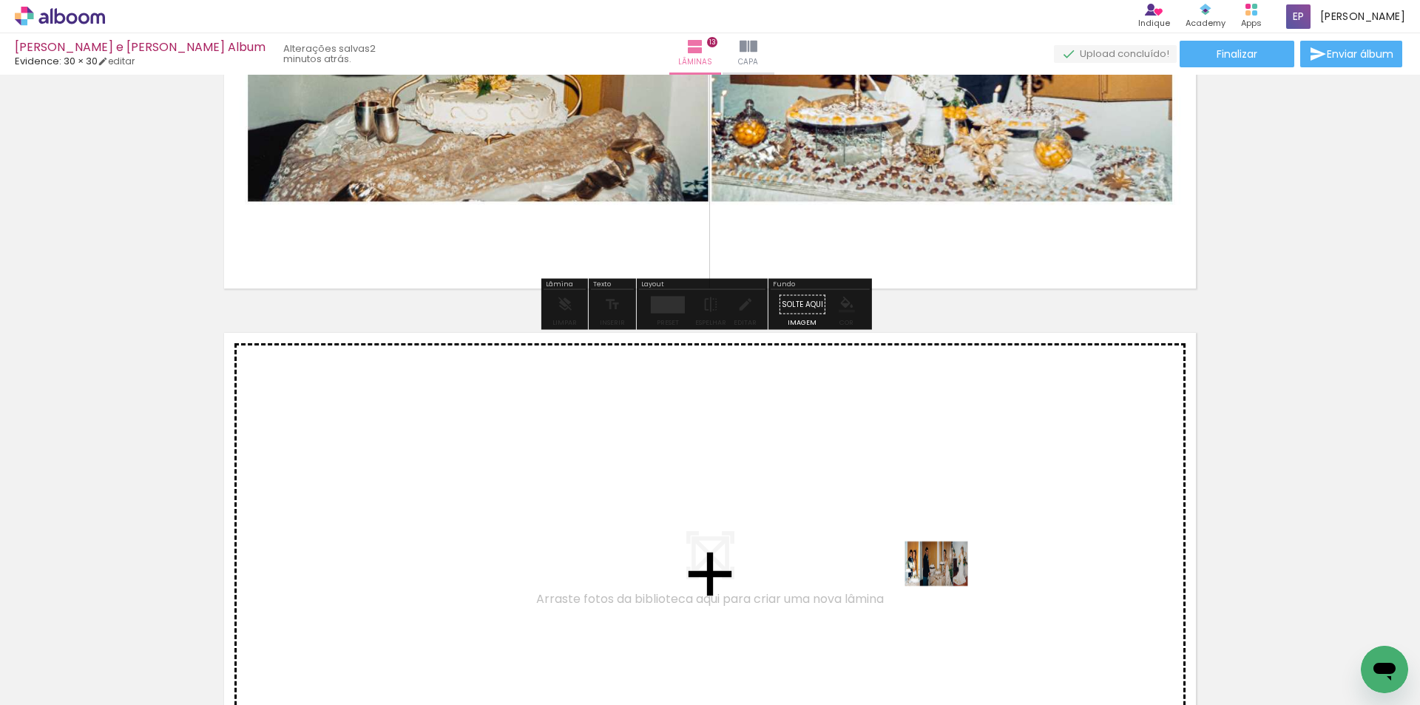
drag, startPoint x: 949, startPoint y: 654, endPoint x: 1273, endPoint y: 425, distance: 396.9
click at [939, 551] on quentale-workspace at bounding box center [710, 352] width 1420 height 705
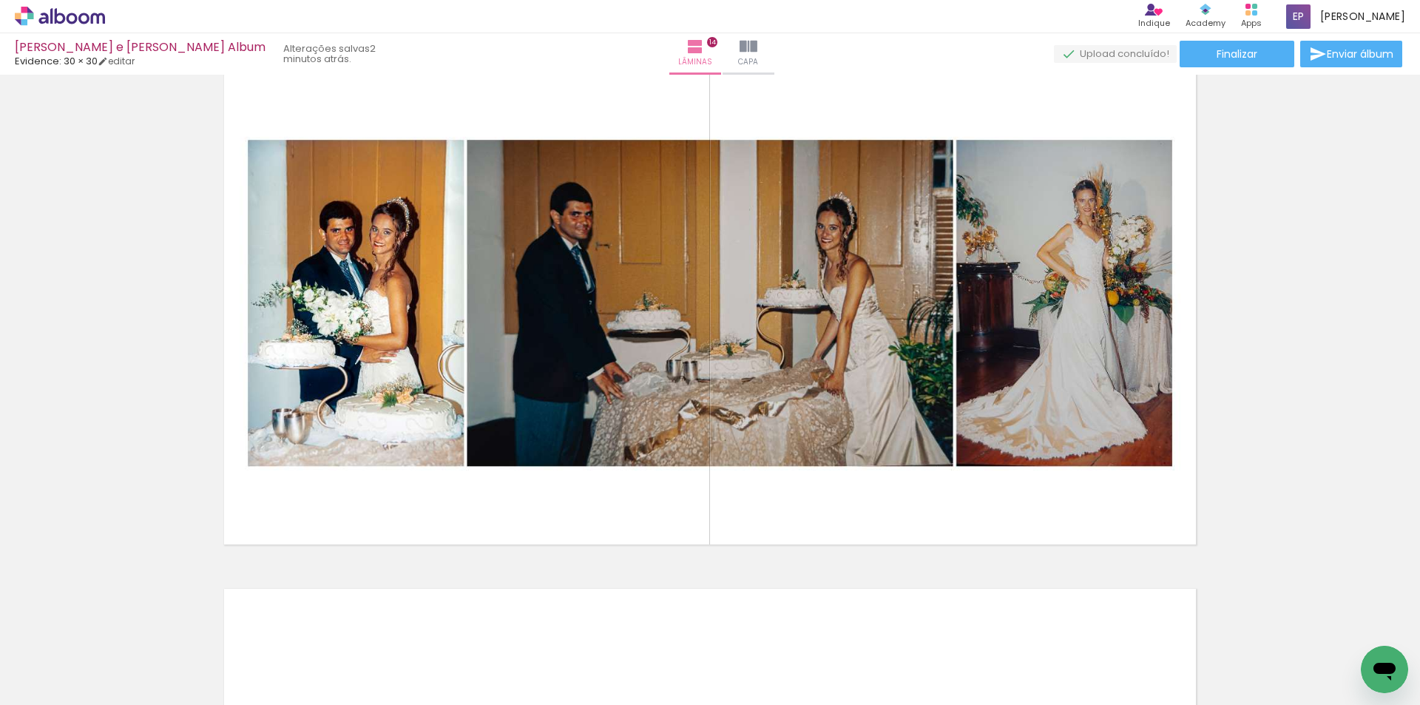
scroll to position [6939, 0]
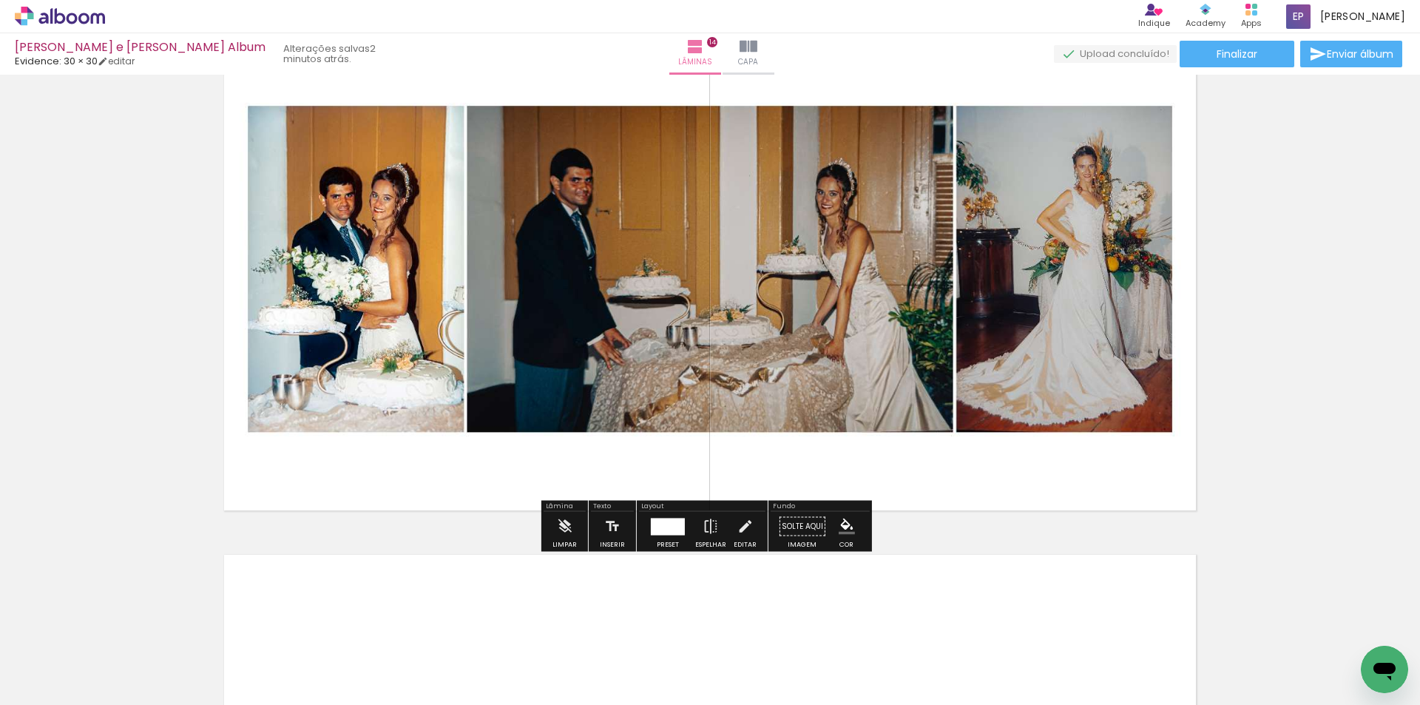
click at [681, 522] on div at bounding box center [668, 526] width 34 height 17
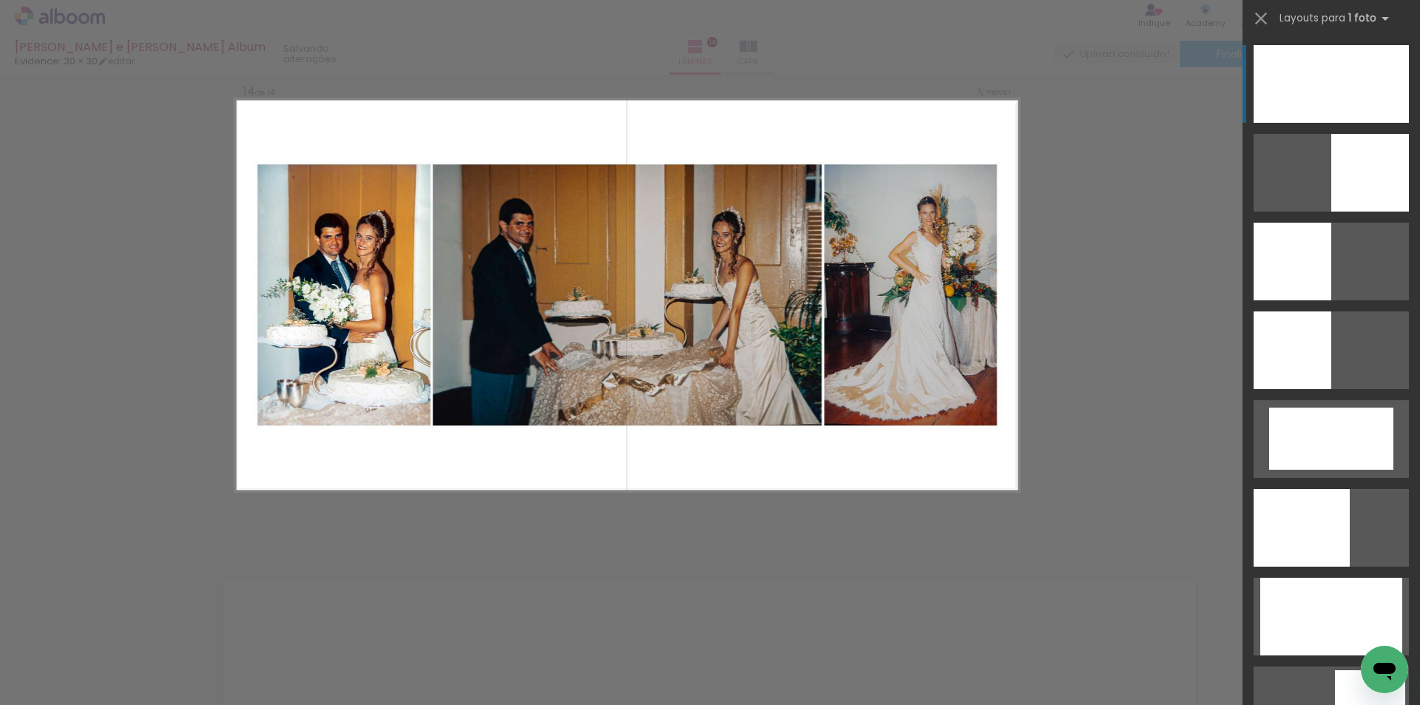
scroll to position [6866, 0]
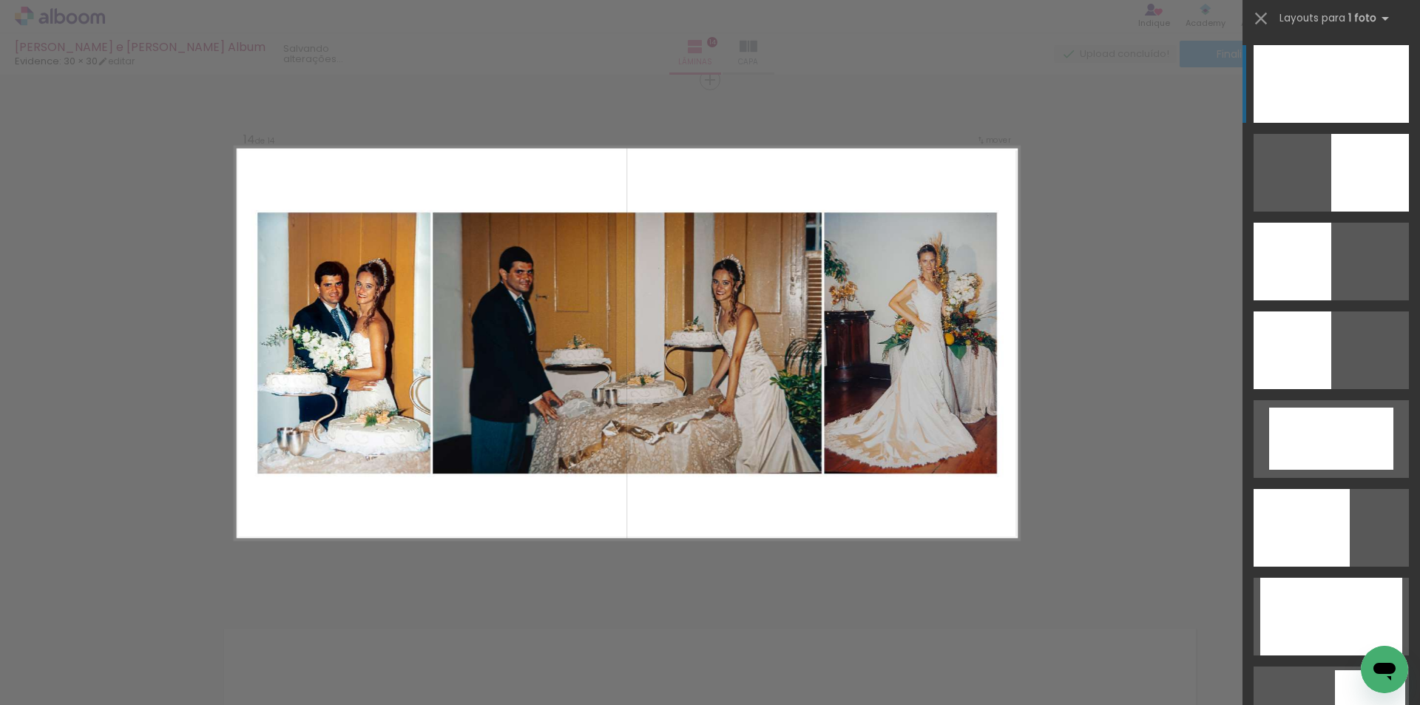
click at [1291, 102] on div at bounding box center [1331, 84] width 155 height 78
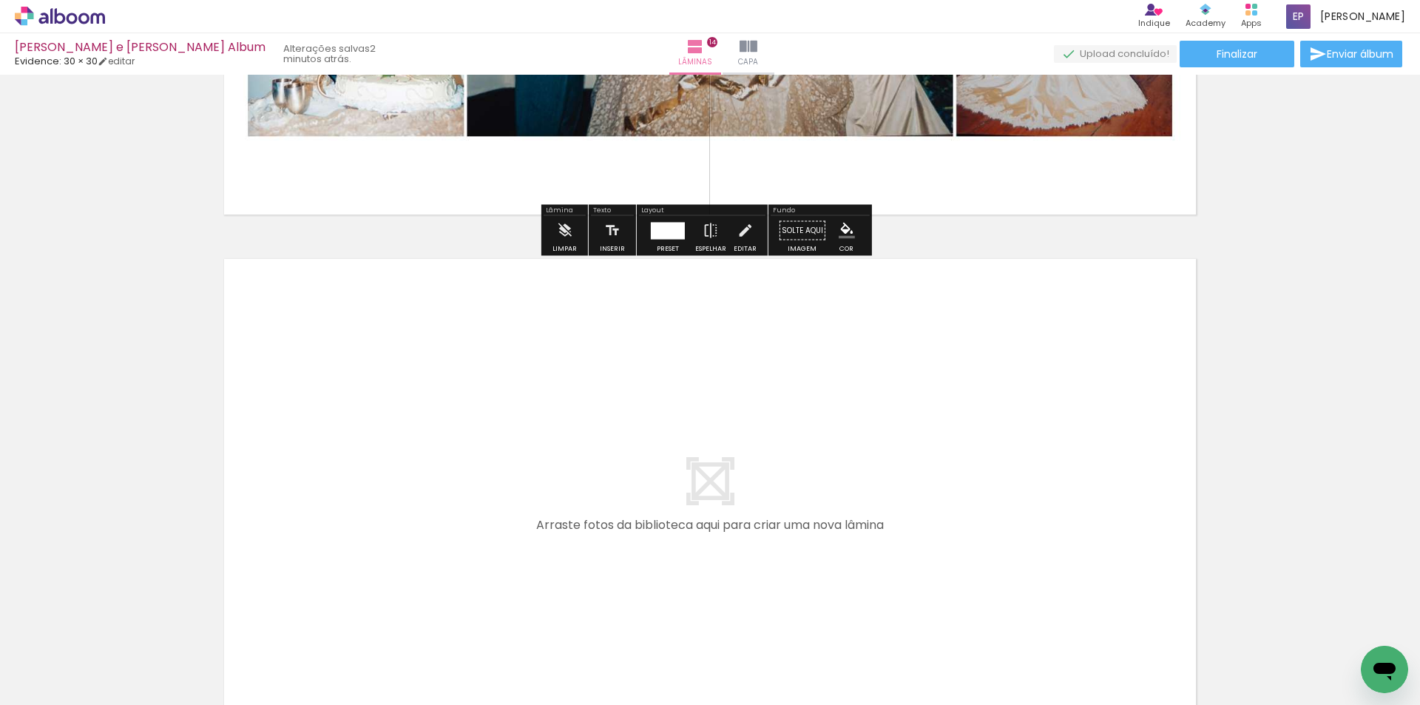
scroll to position [7309, 0]
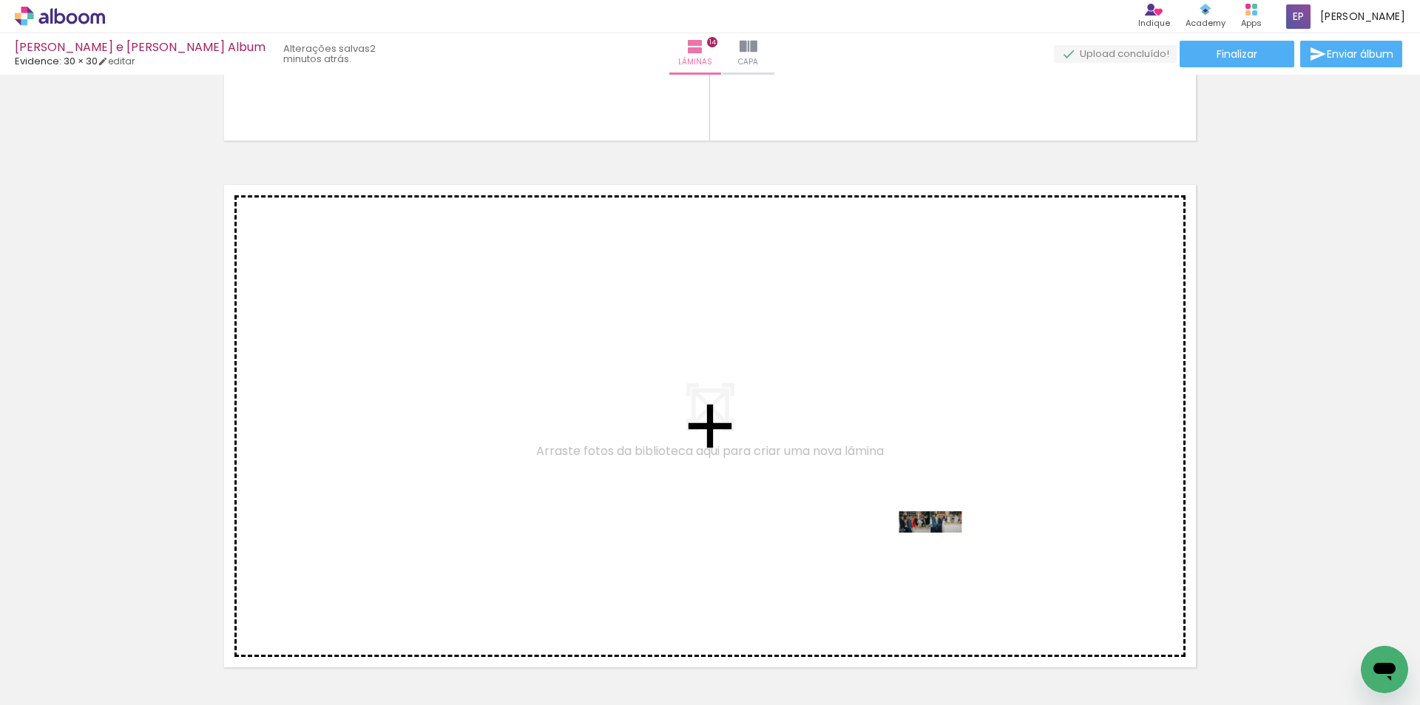
drag, startPoint x: 1027, startPoint y: 649, endPoint x: 942, endPoint y: 550, distance: 131.7
click at [942, 550] on quentale-workspace at bounding box center [710, 352] width 1420 height 705
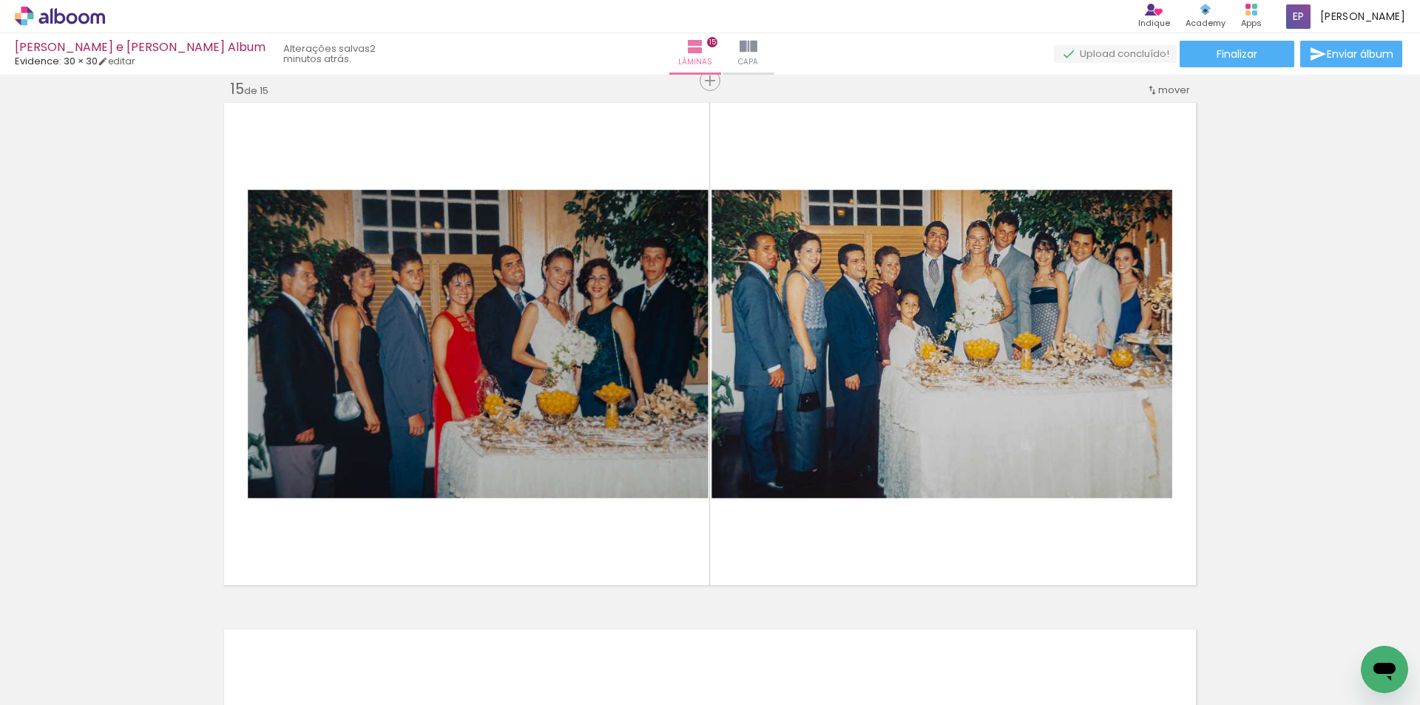
scroll to position [7466, 0]
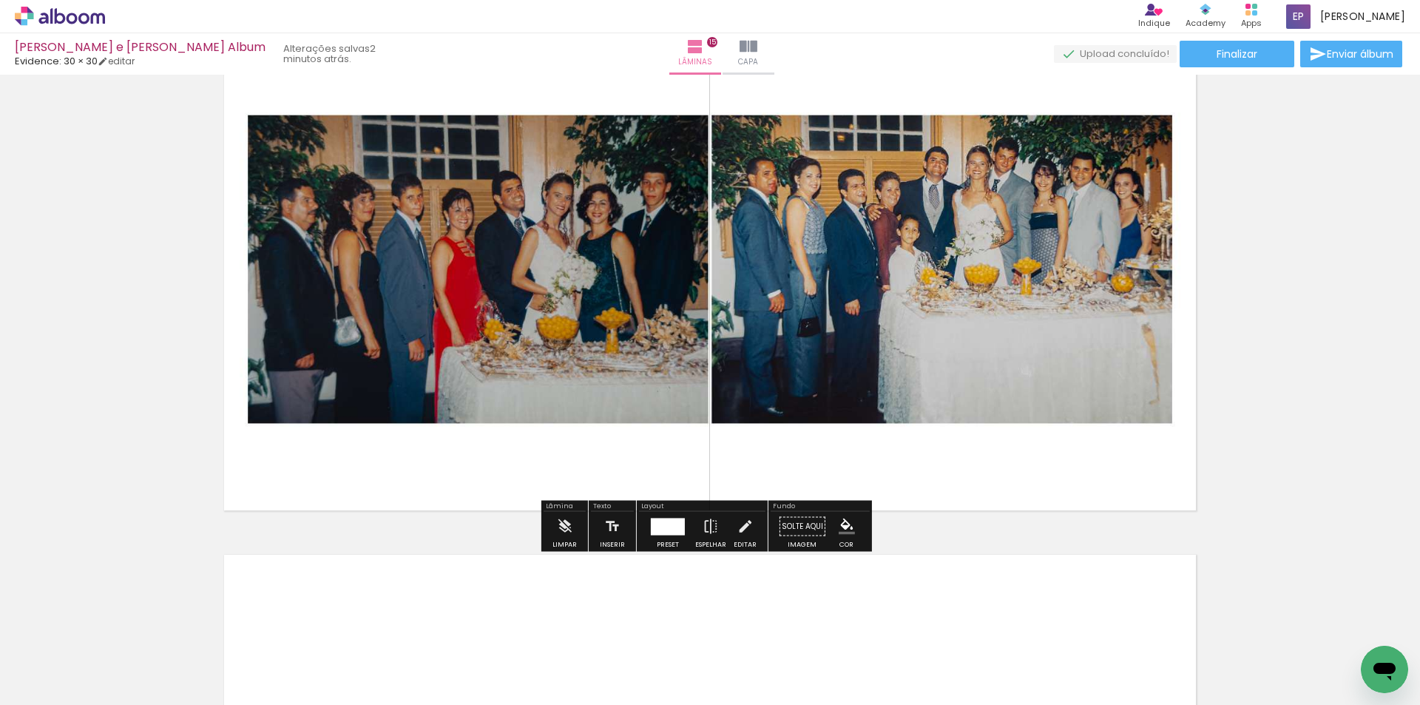
click at [666, 527] on div at bounding box center [668, 526] width 34 height 17
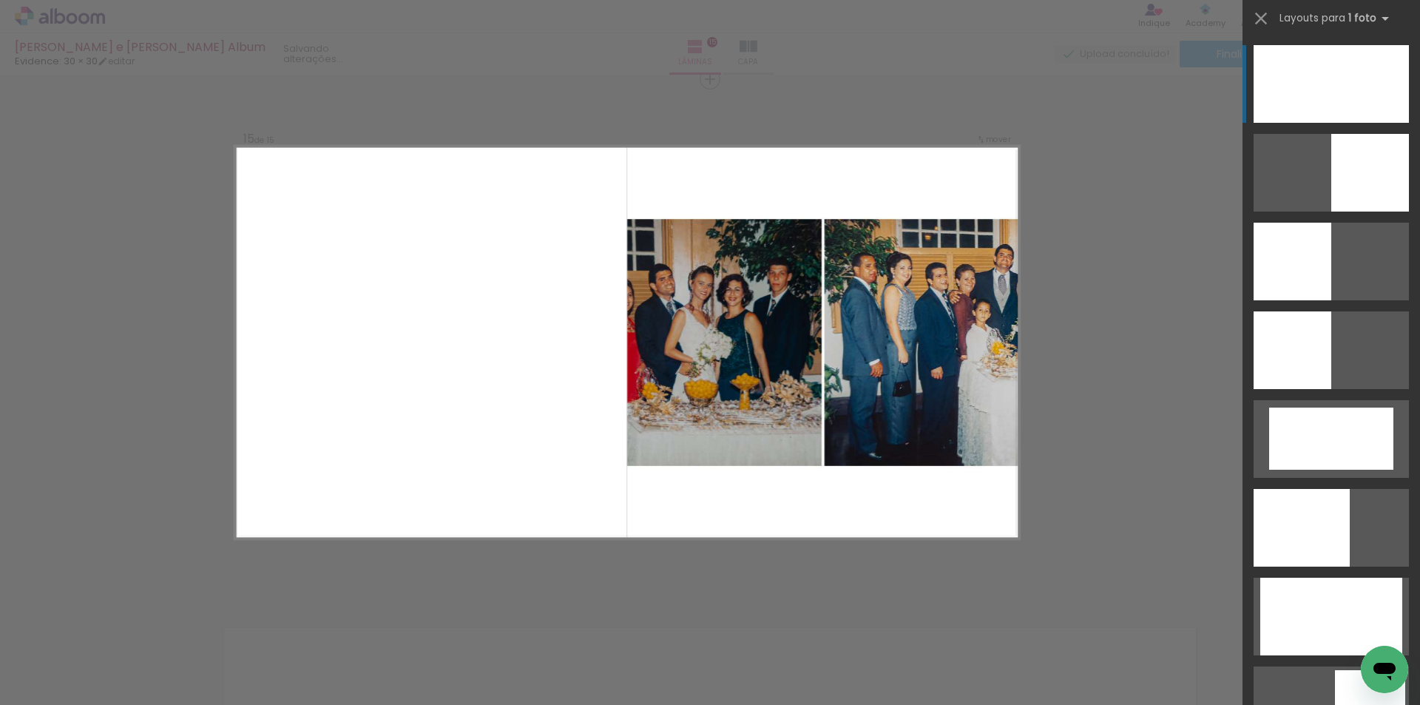
scroll to position [7392, 0]
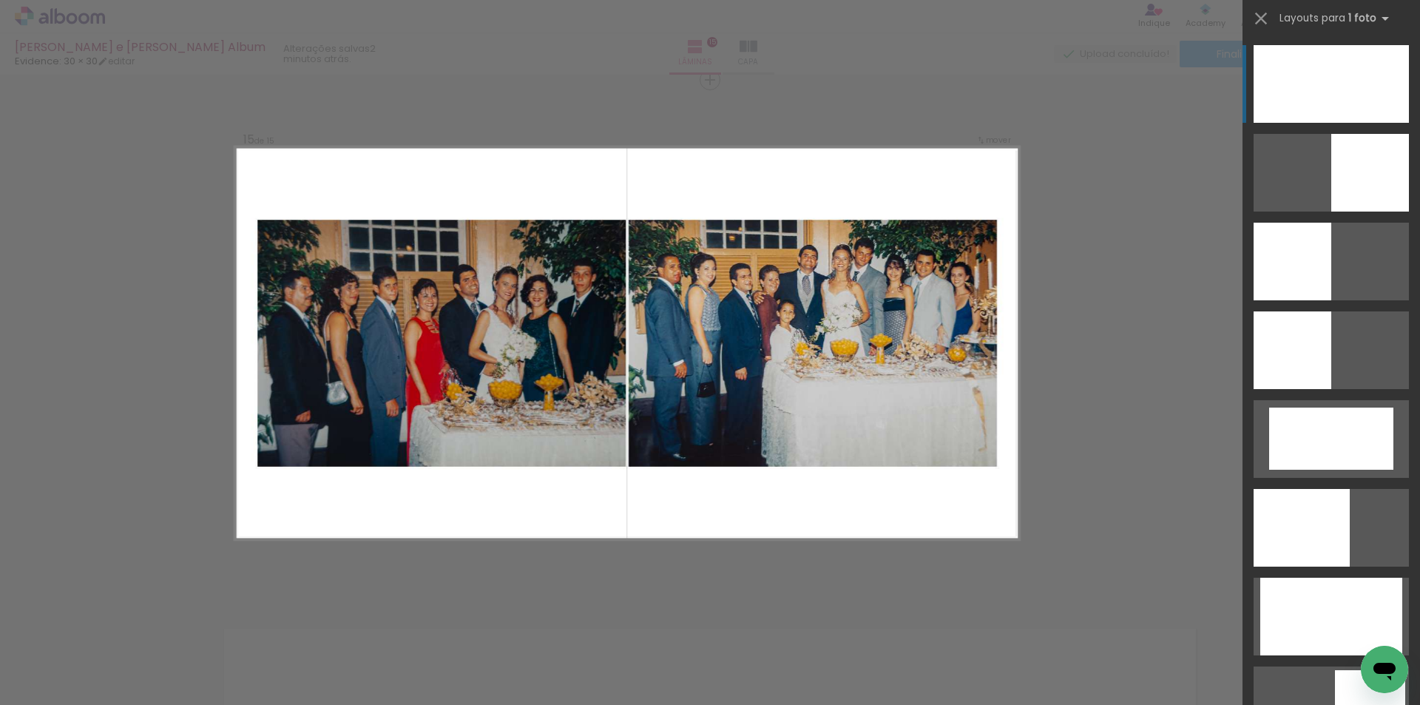
click at [1318, 94] on div at bounding box center [1331, 84] width 155 height 78
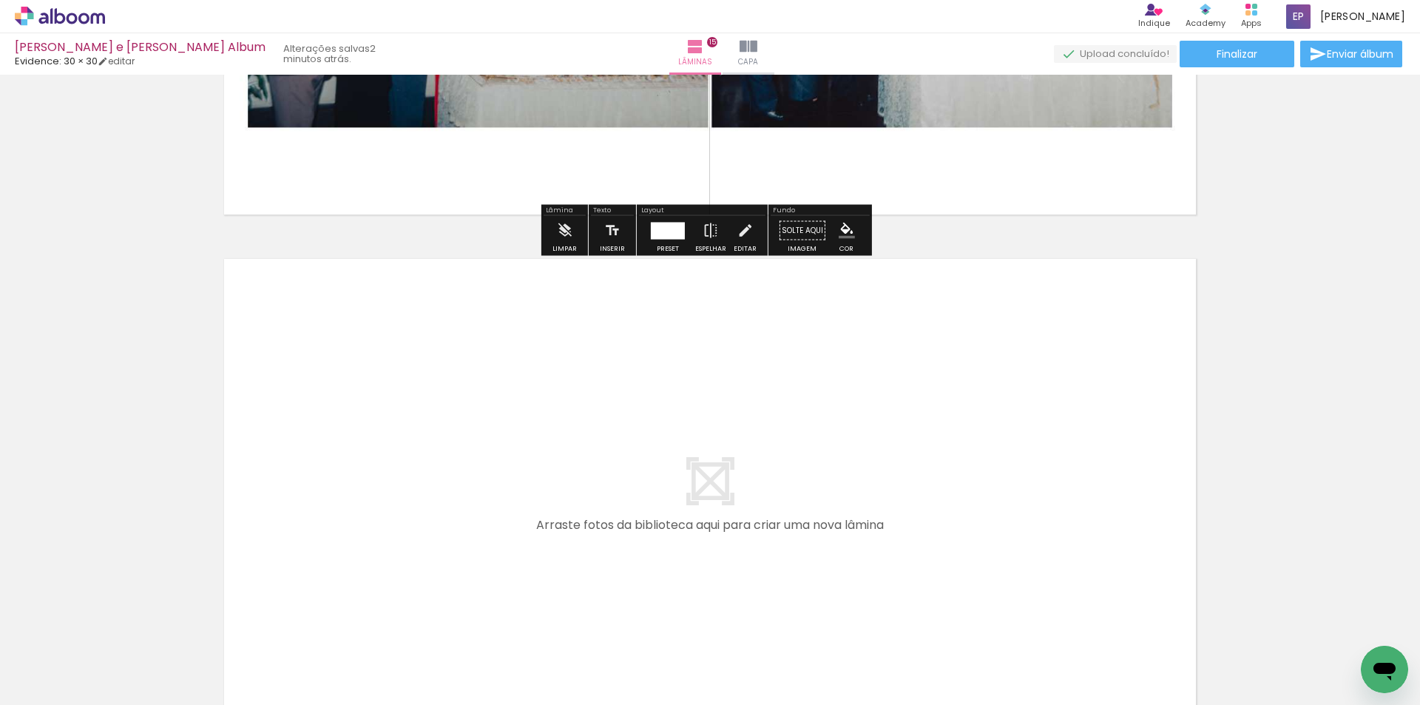
scroll to position [7910, 0]
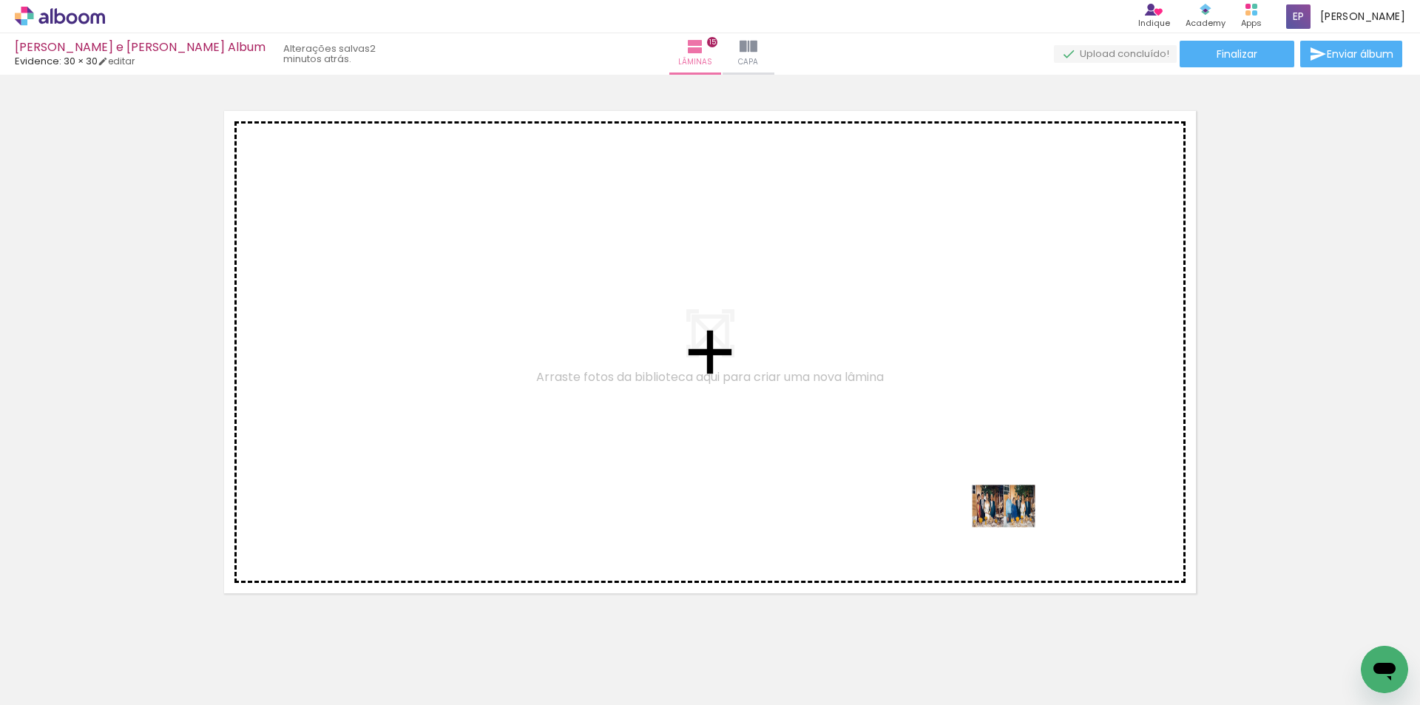
drag, startPoint x: 1121, startPoint y: 651, endPoint x: 1014, endPoint y: 516, distance: 172.7
click at [1014, 516] on quentale-workspace at bounding box center [710, 352] width 1420 height 705
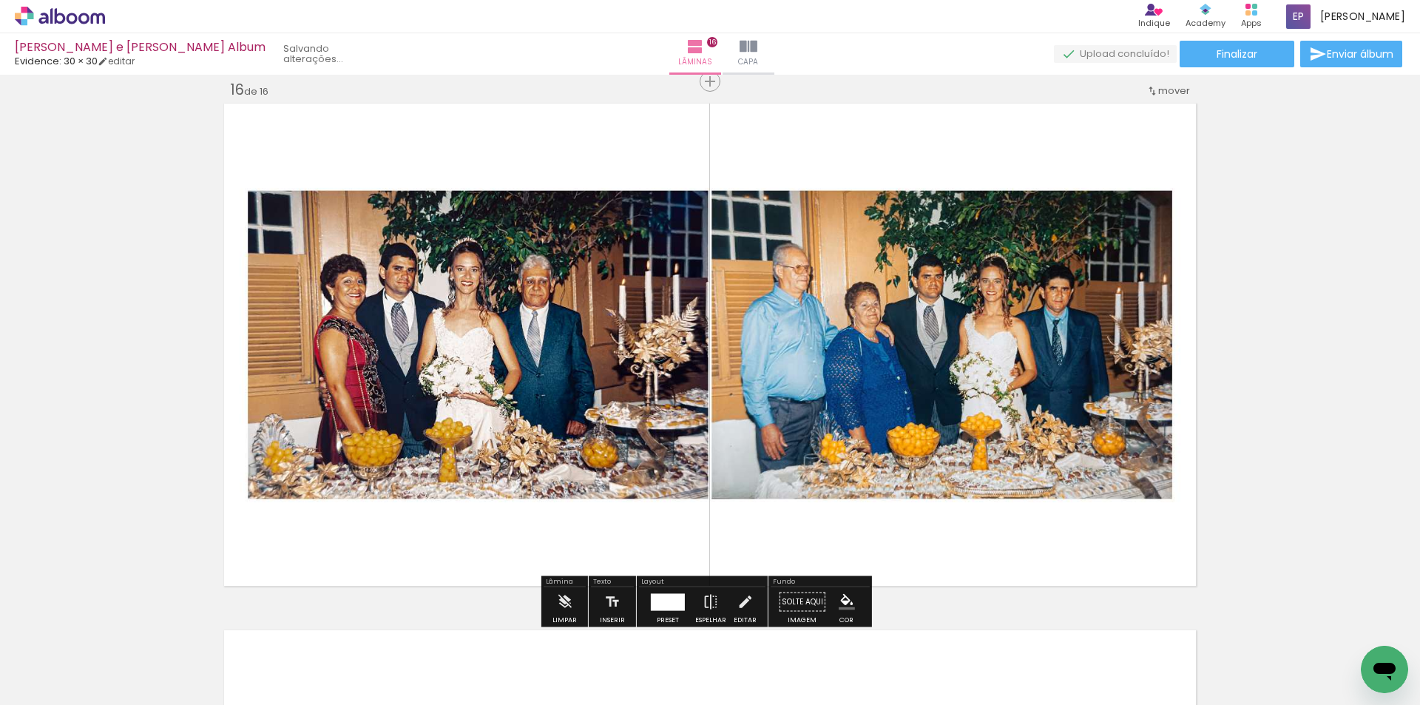
scroll to position [7919, 0]
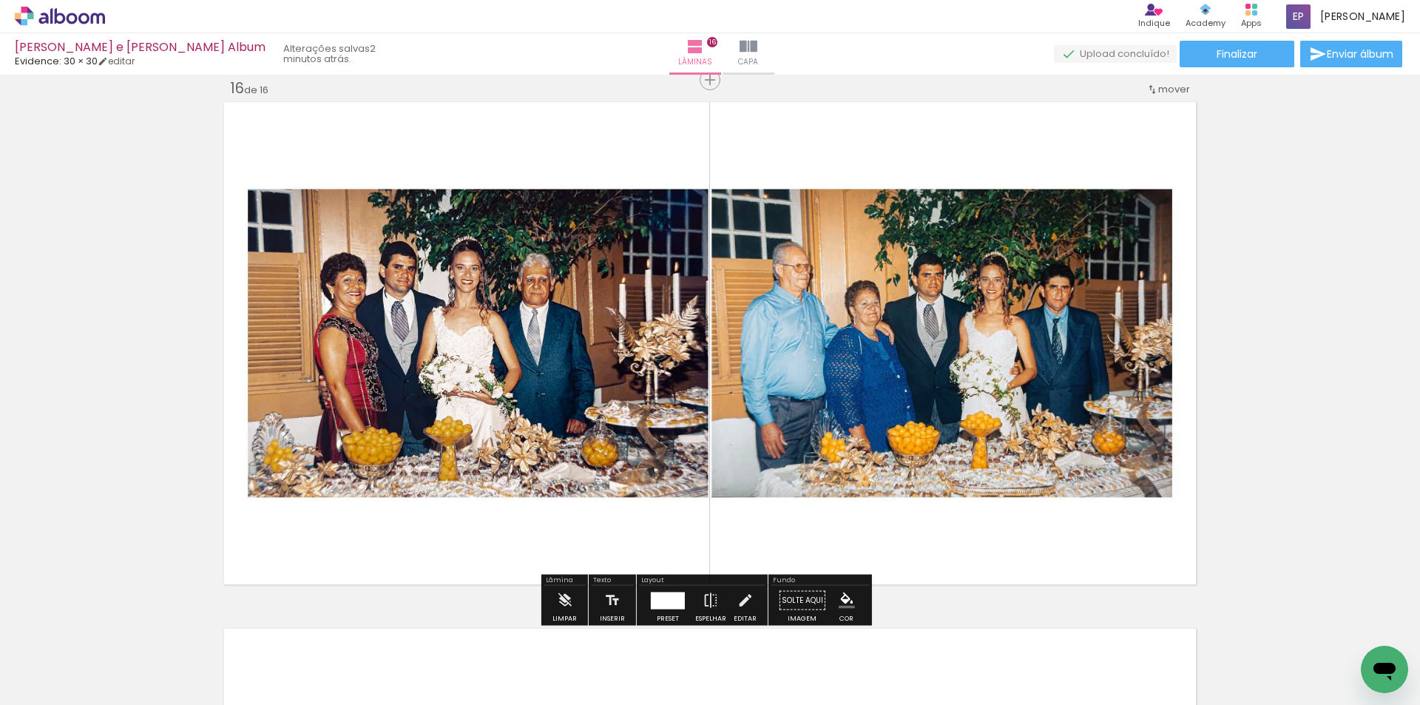
click at [673, 590] on div at bounding box center [668, 601] width 40 height 30
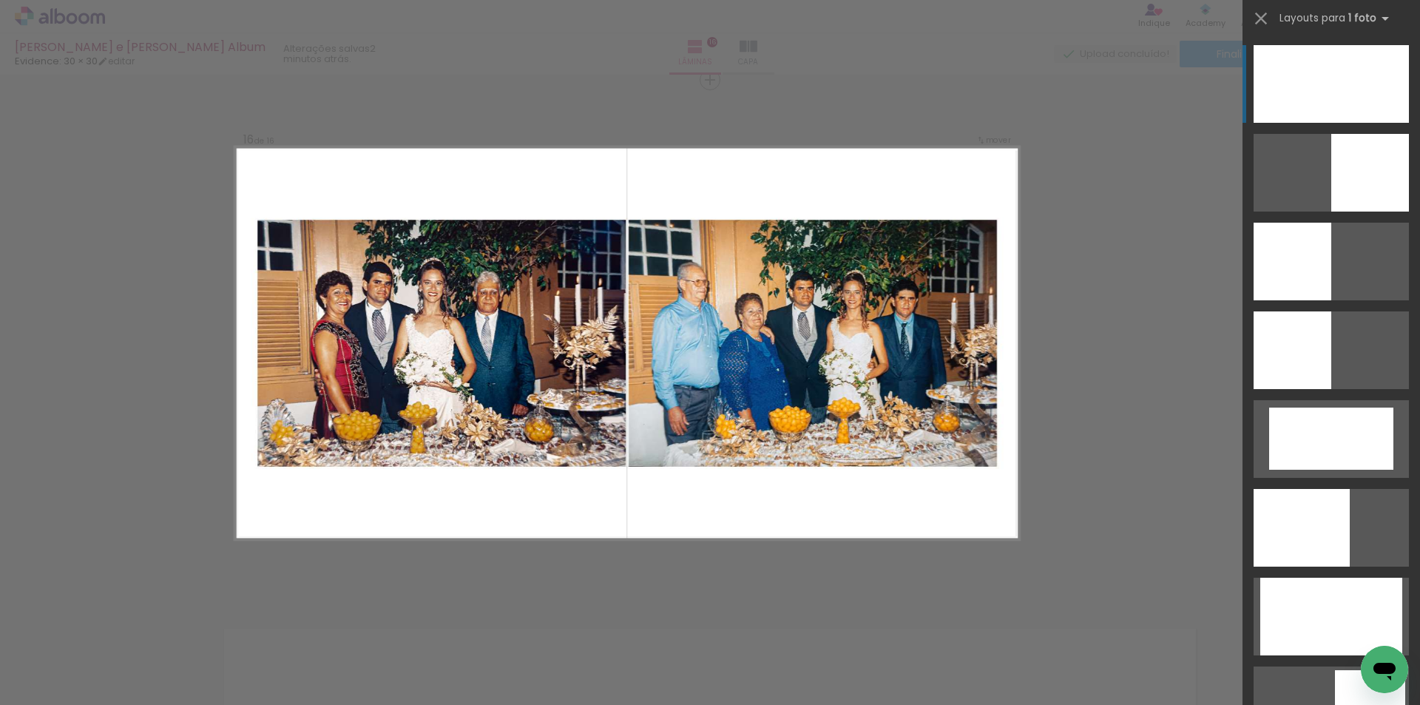
click at [1311, 79] on div at bounding box center [1331, 84] width 155 height 78
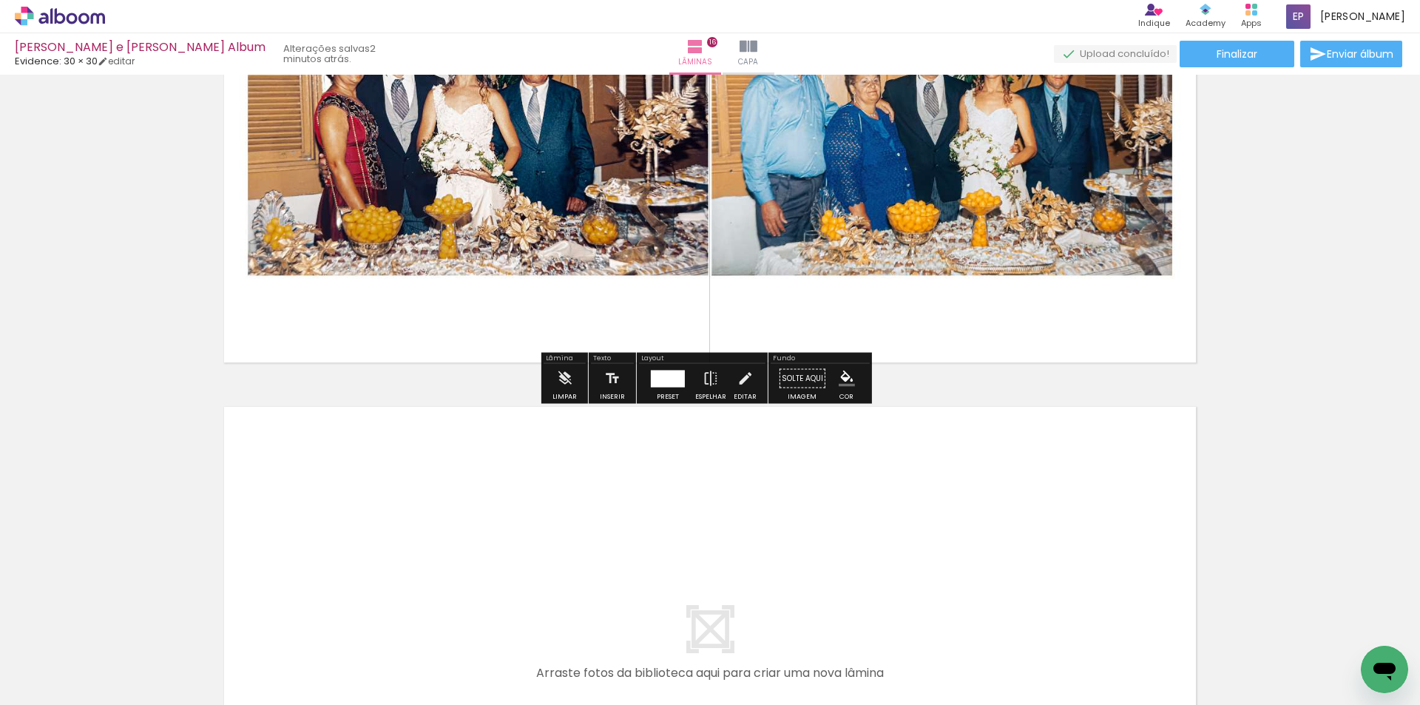
scroll to position [8363, 0]
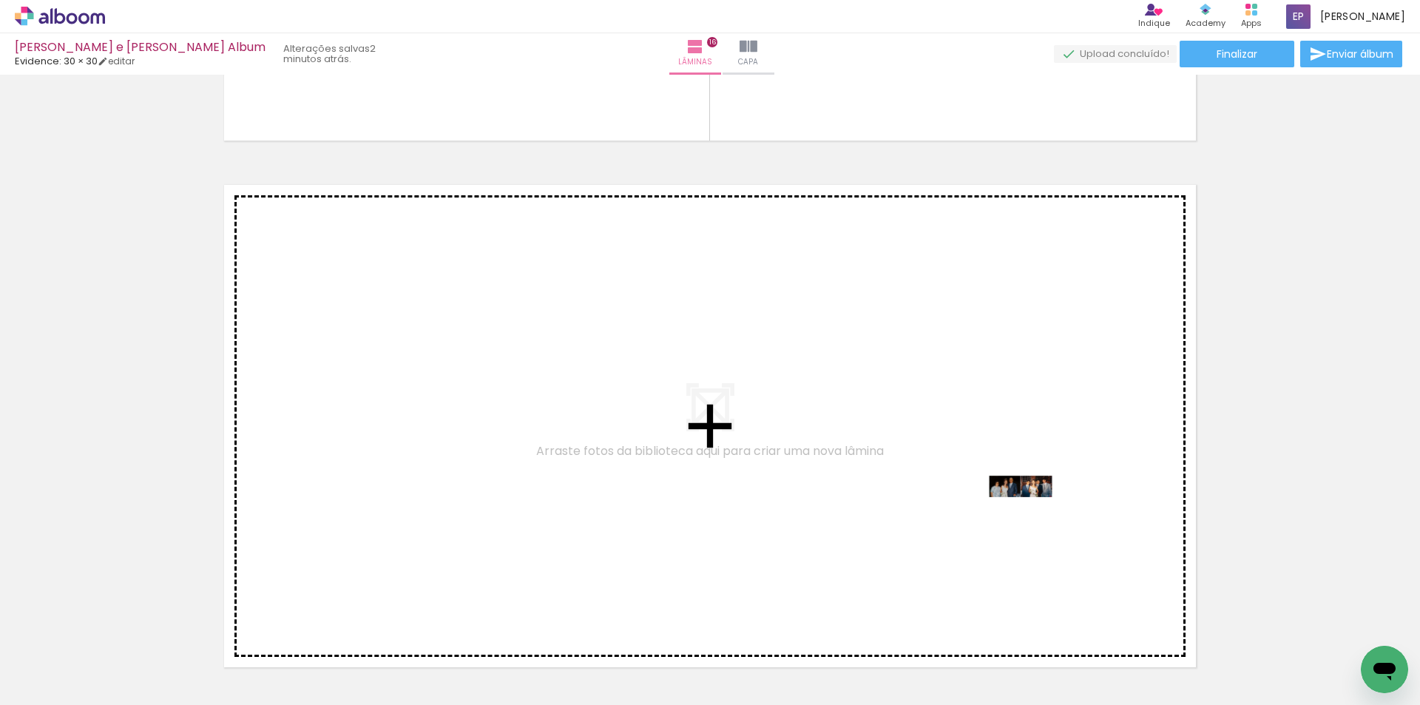
drag, startPoint x: 1195, startPoint y: 652, endPoint x: 1032, endPoint y: 514, distance: 214.1
click at [1032, 514] on quentale-workspace at bounding box center [710, 352] width 1420 height 705
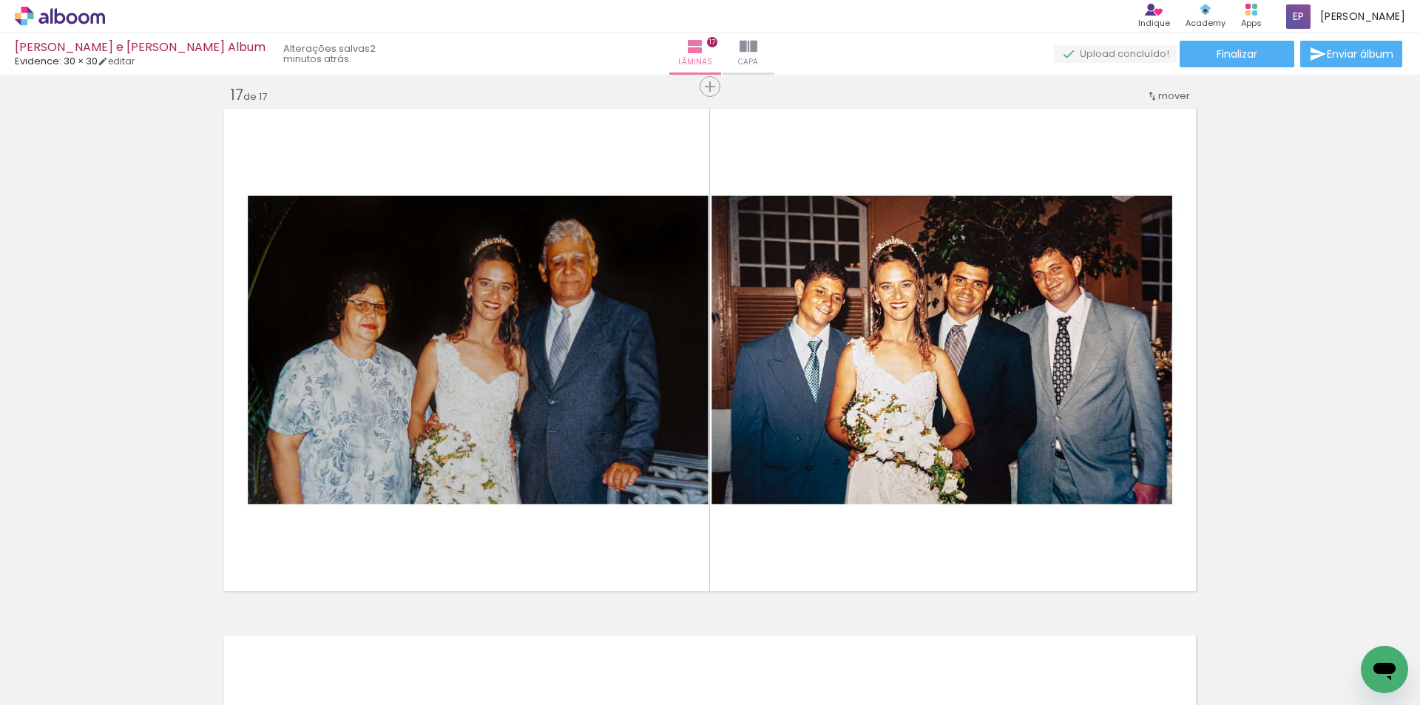
scroll to position [8593, 0]
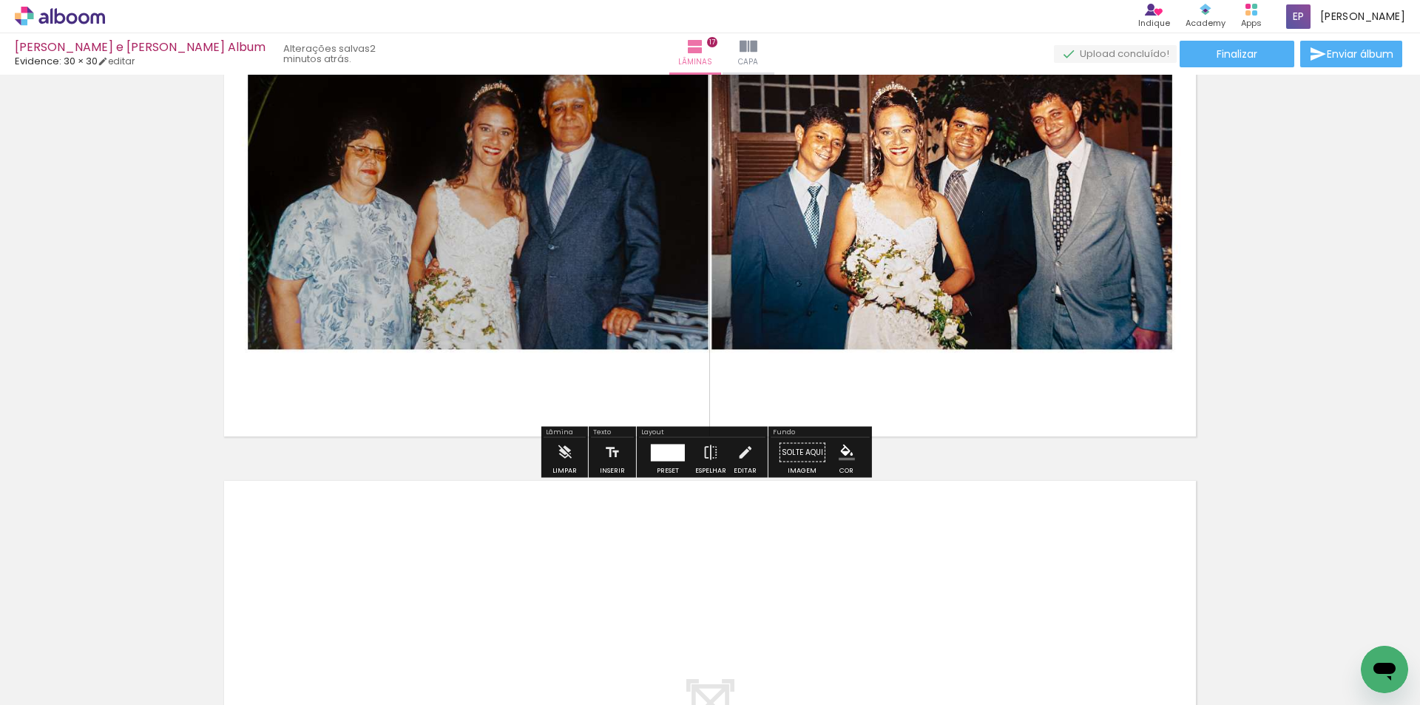
click at [672, 459] on div at bounding box center [668, 452] width 34 height 17
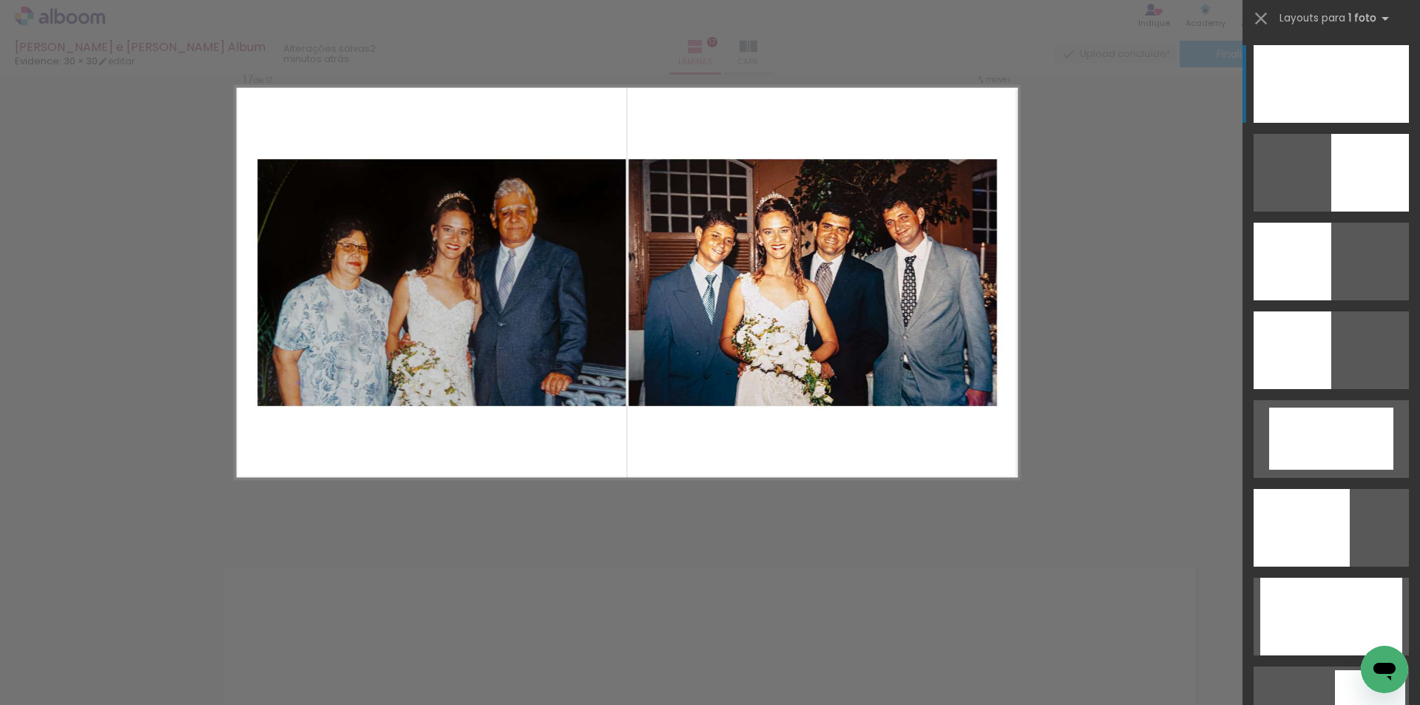
scroll to position [8445, 0]
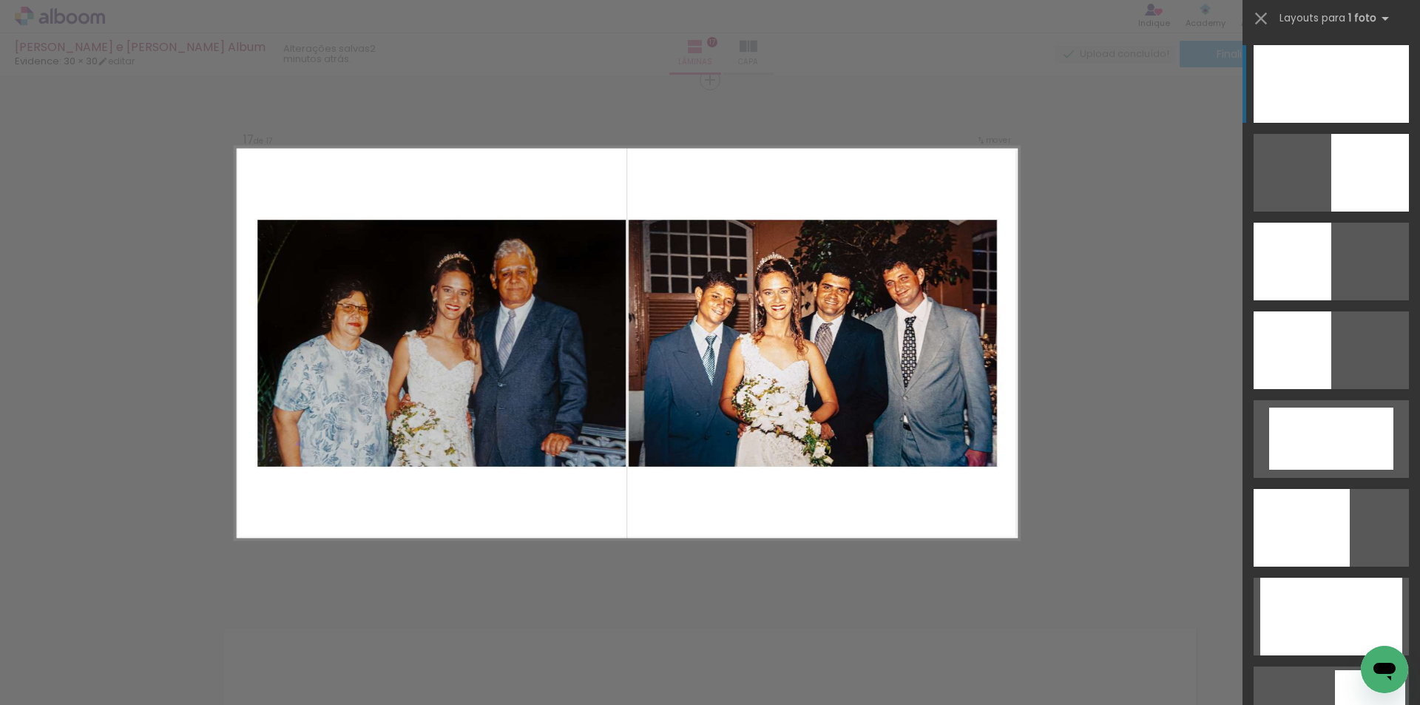
click at [1371, 67] on div at bounding box center [1331, 84] width 155 height 78
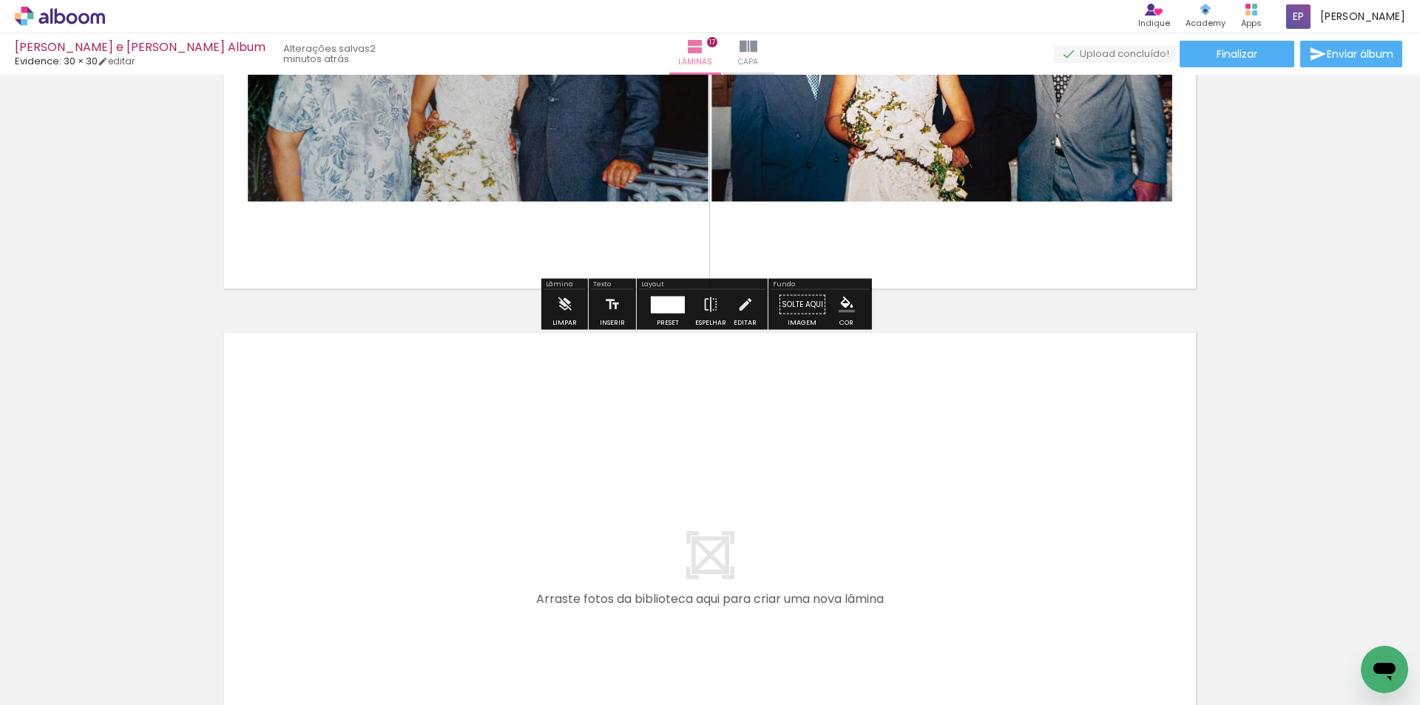
scroll to position [8889, 0]
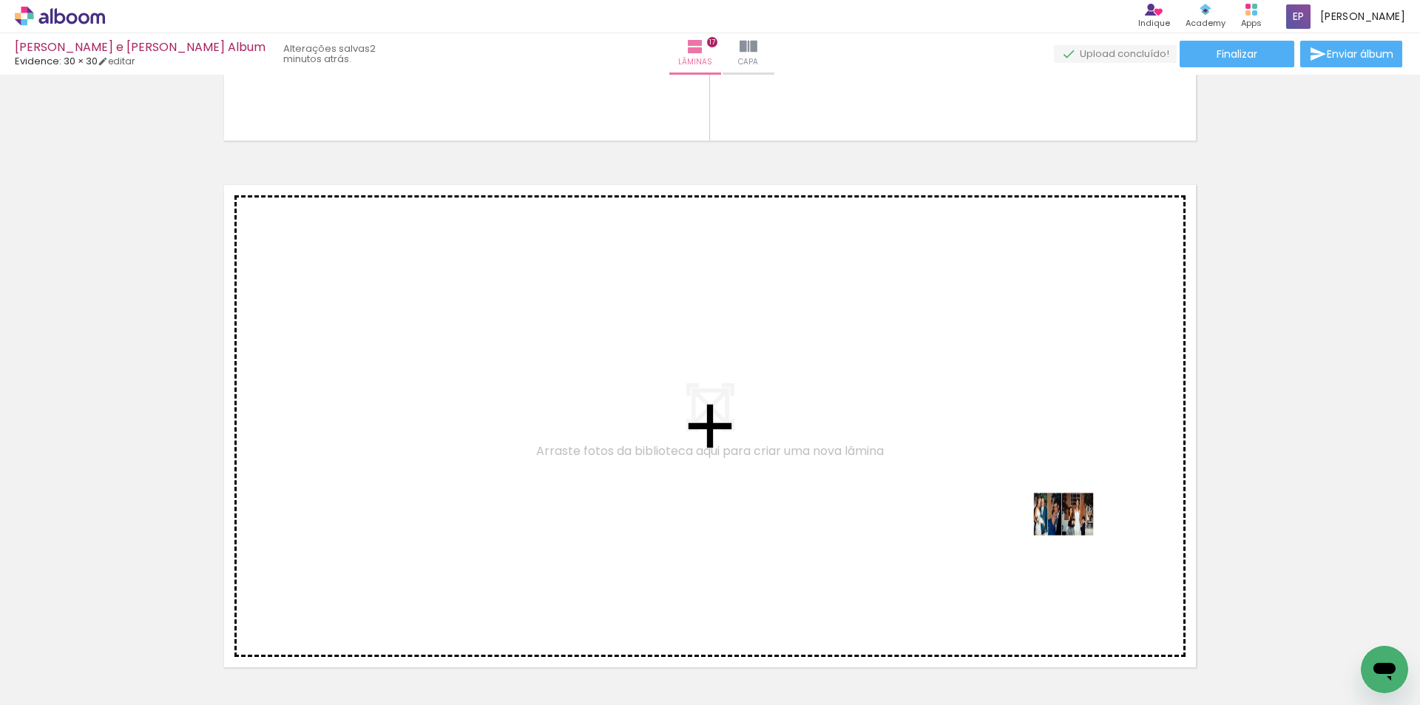
drag, startPoint x: 1243, startPoint y: 624, endPoint x: 1225, endPoint y: 409, distance: 216.0
click at [1063, 521] on quentale-workspace at bounding box center [710, 352] width 1420 height 705
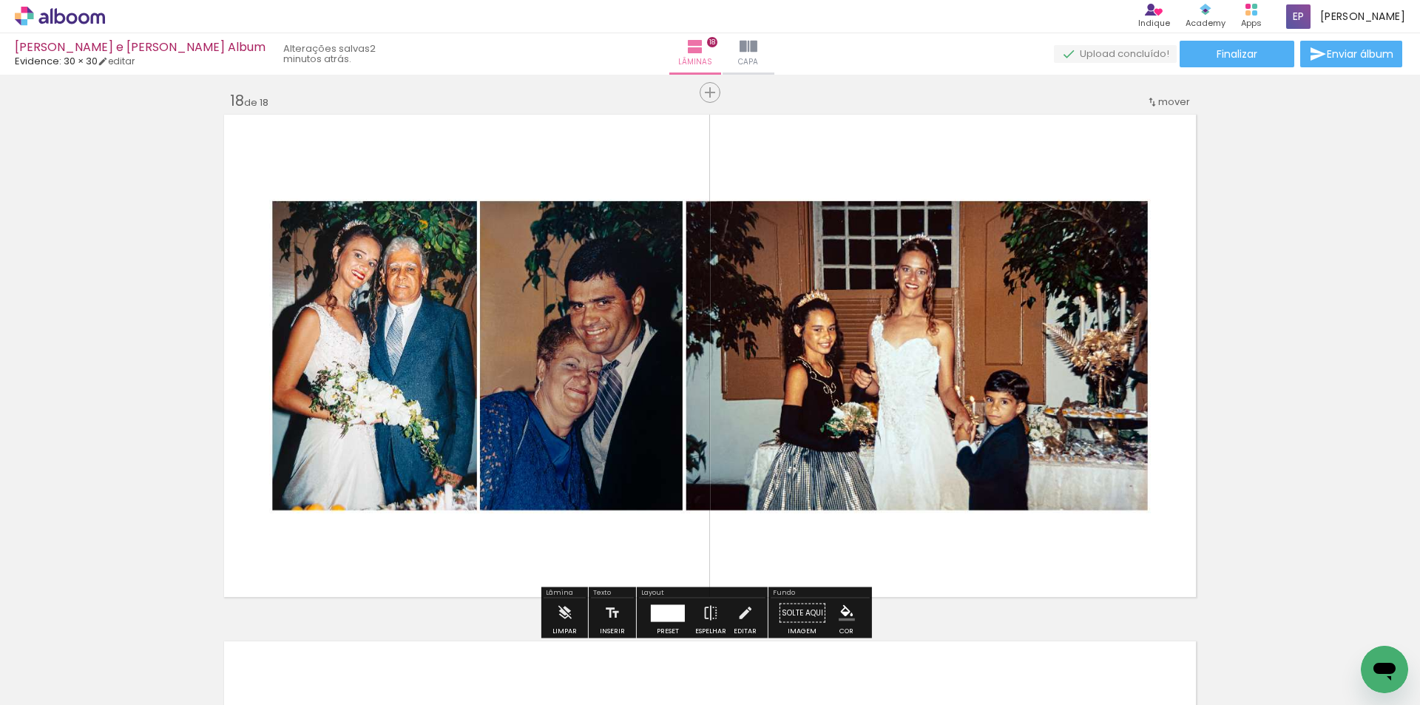
scroll to position [9046, 0]
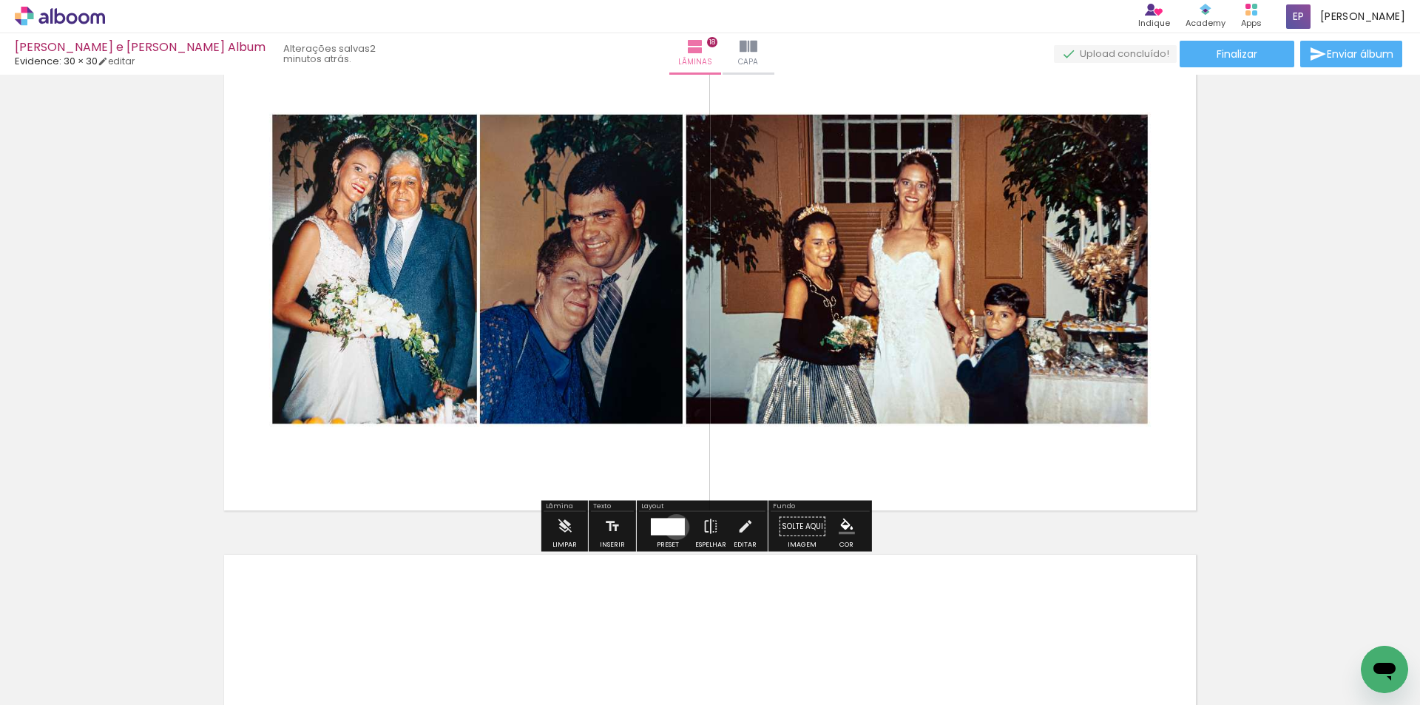
click at [673, 527] on div at bounding box center [668, 526] width 34 height 17
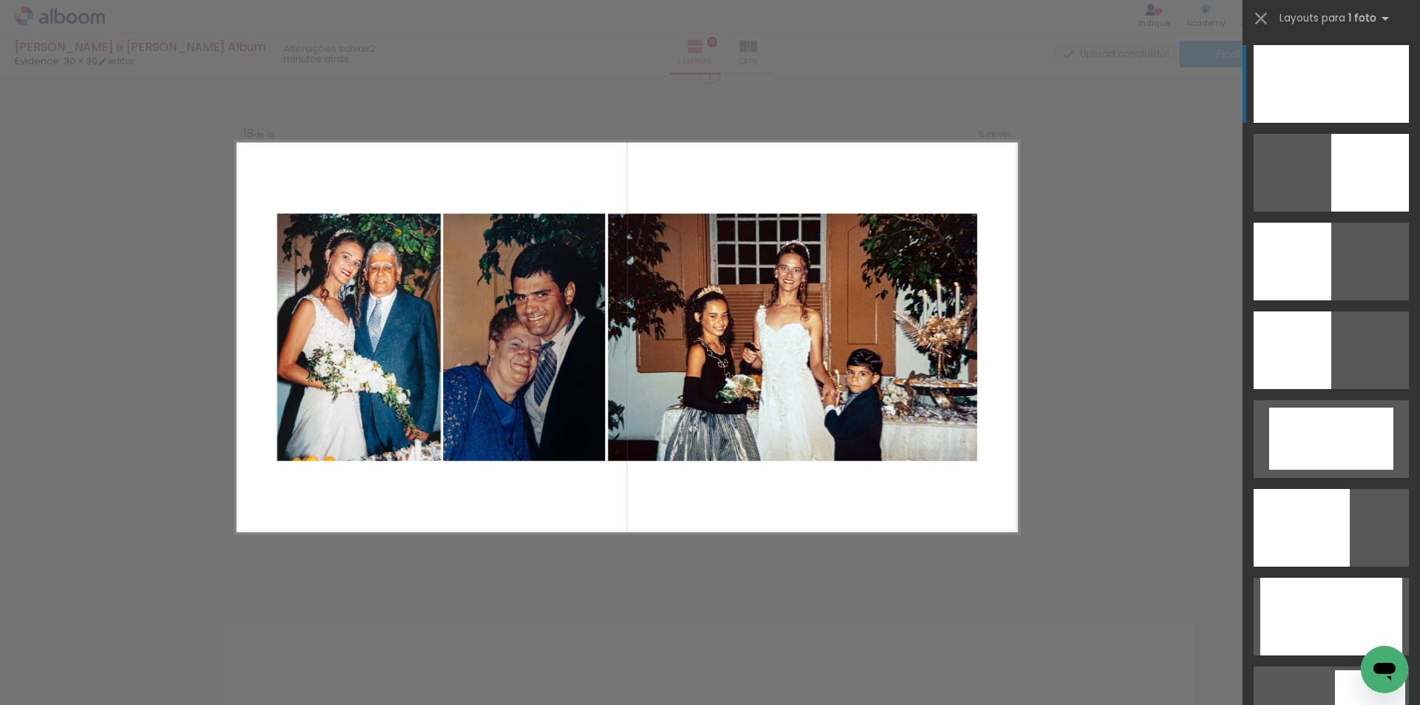
scroll to position [8972, 0]
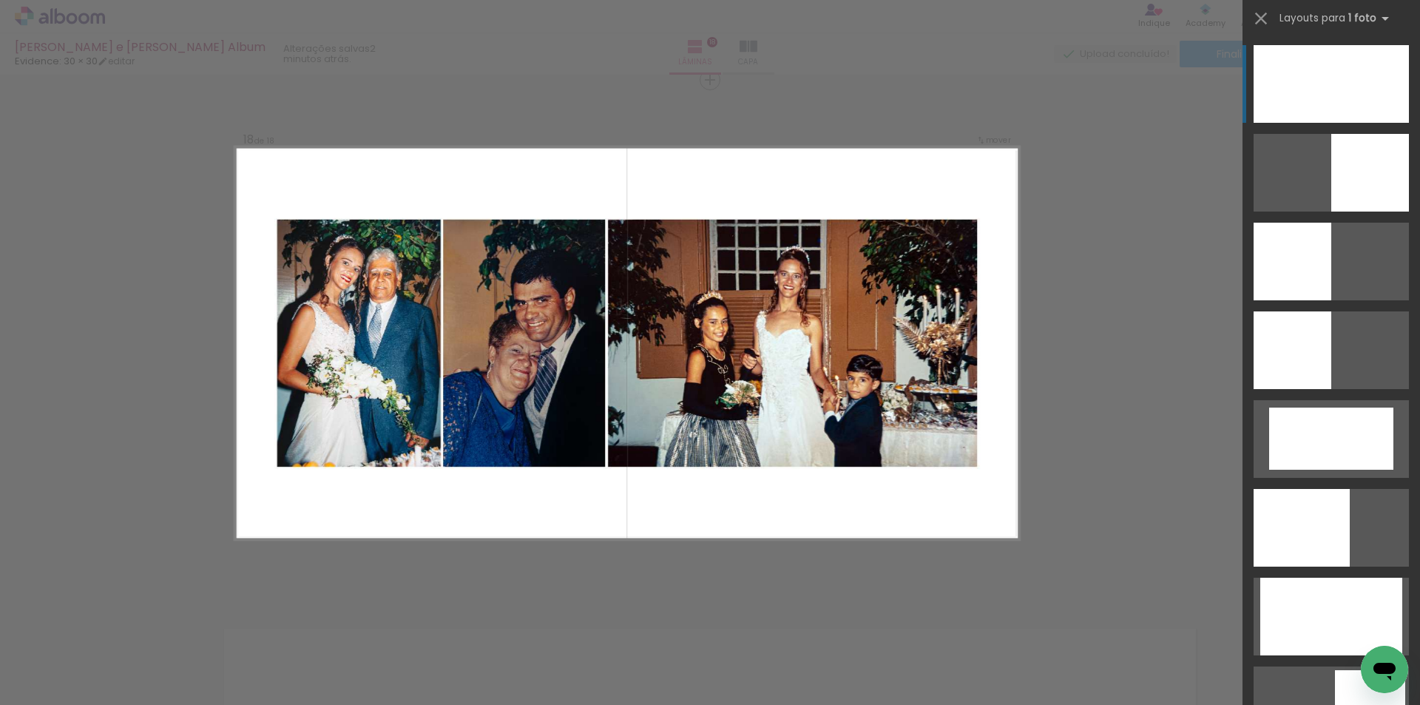
click at [1284, 73] on div at bounding box center [1331, 84] width 155 height 78
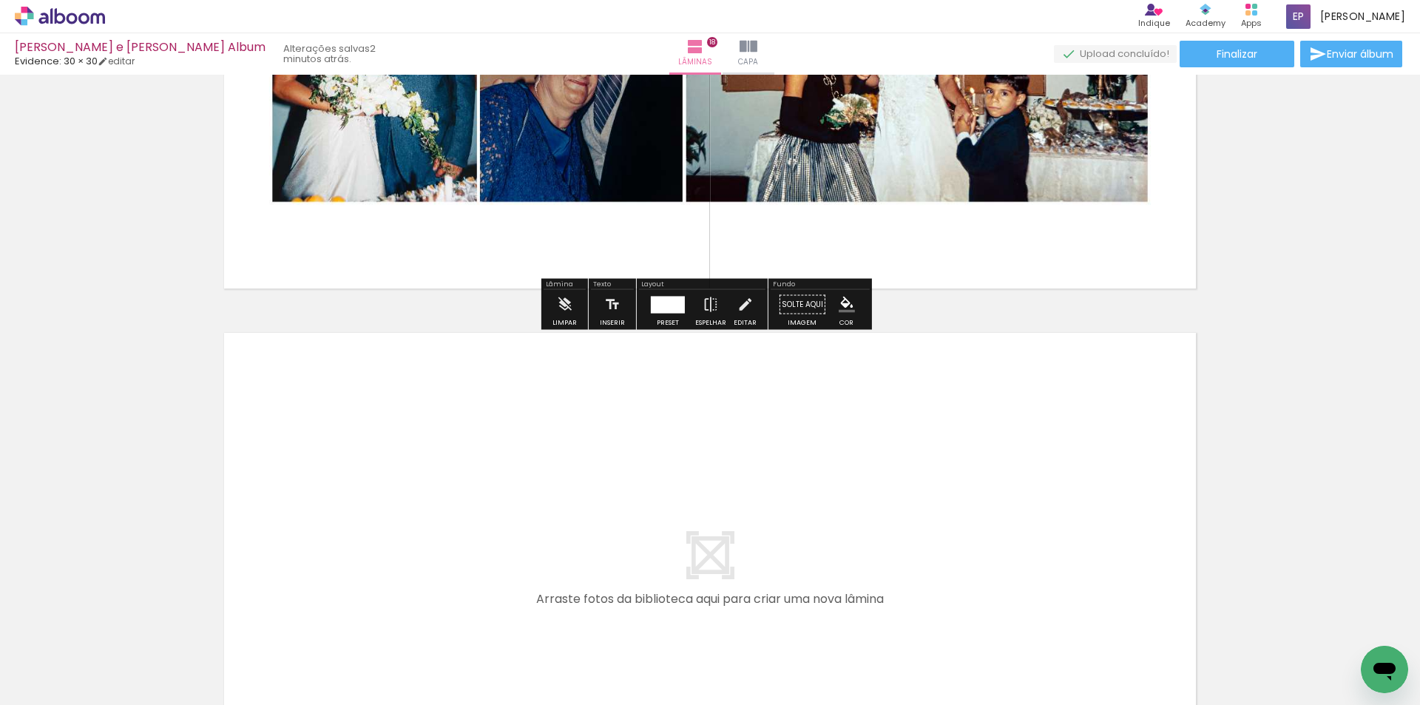
scroll to position [9342, 0]
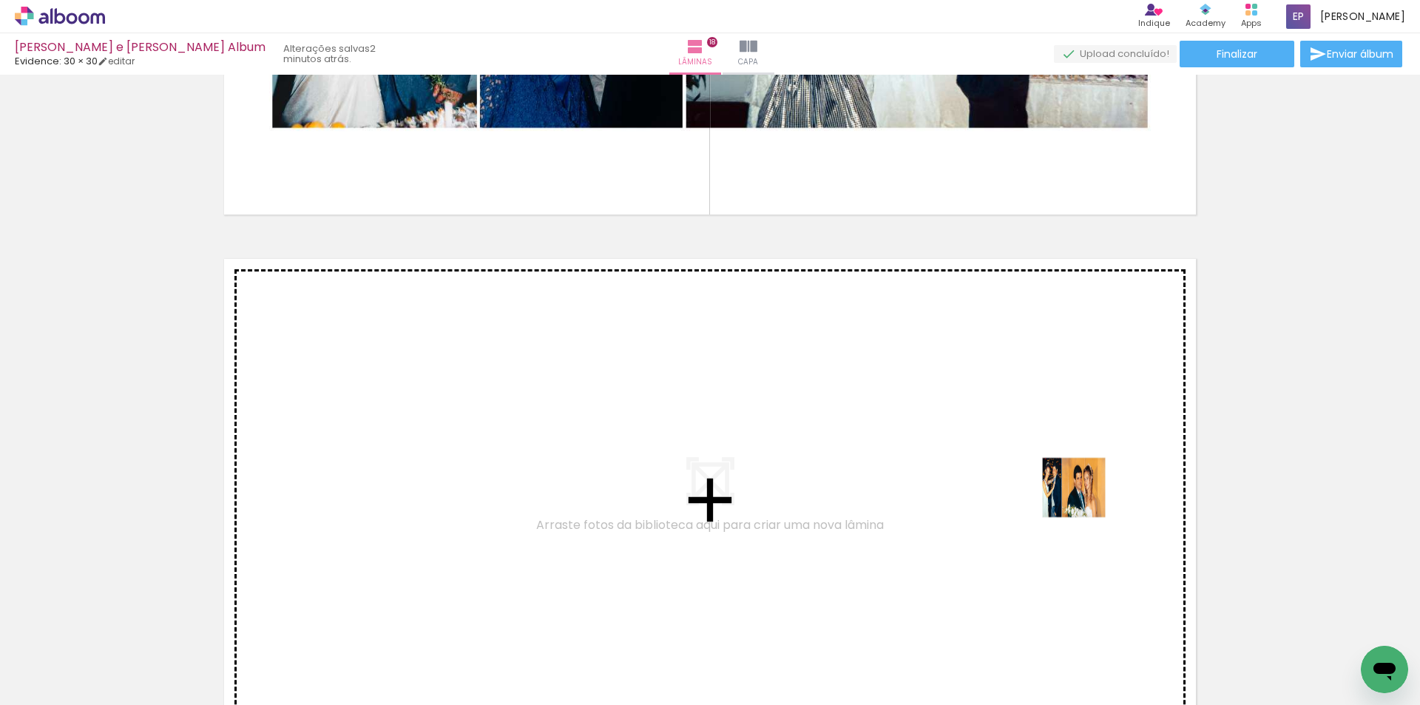
drag, startPoint x: 1341, startPoint y: 655, endPoint x: 1084, endPoint y: 499, distance: 300.8
click at [1084, 499] on quentale-workspace at bounding box center [710, 352] width 1420 height 705
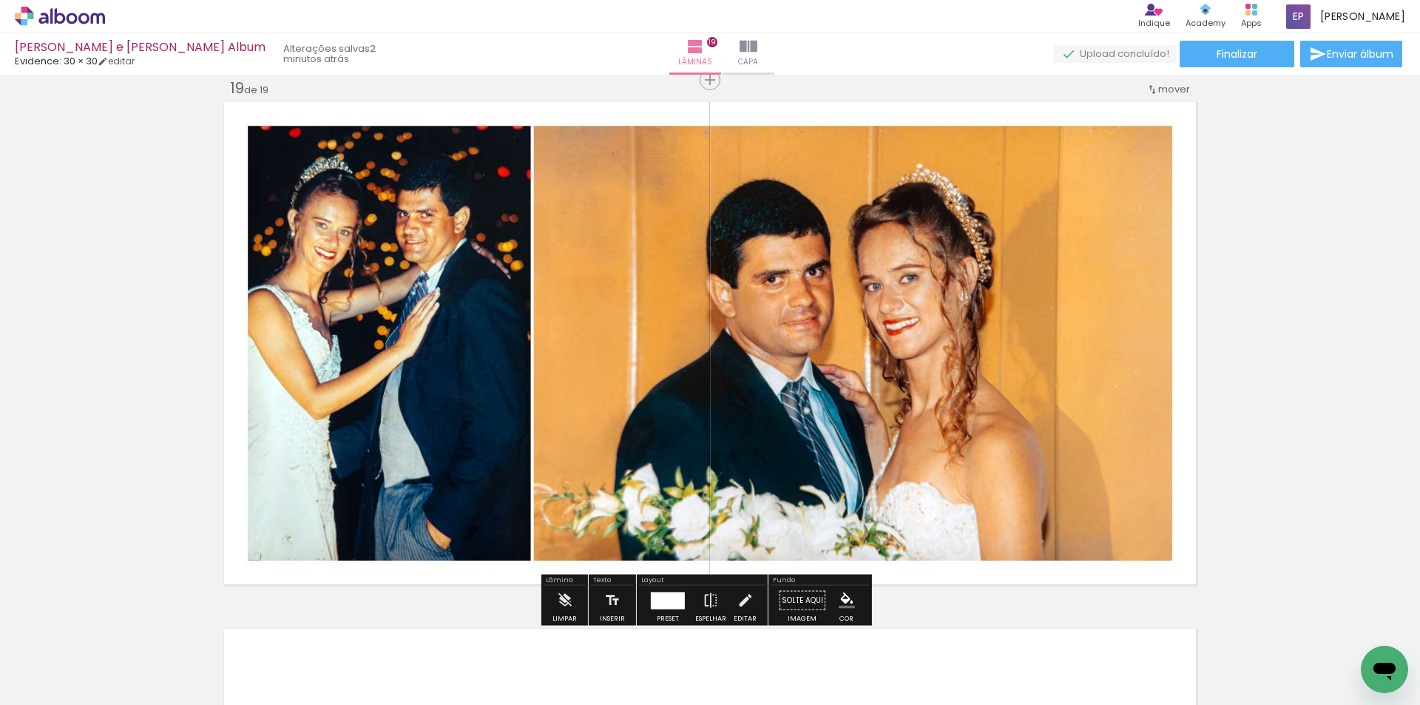
scroll to position [9573, 0]
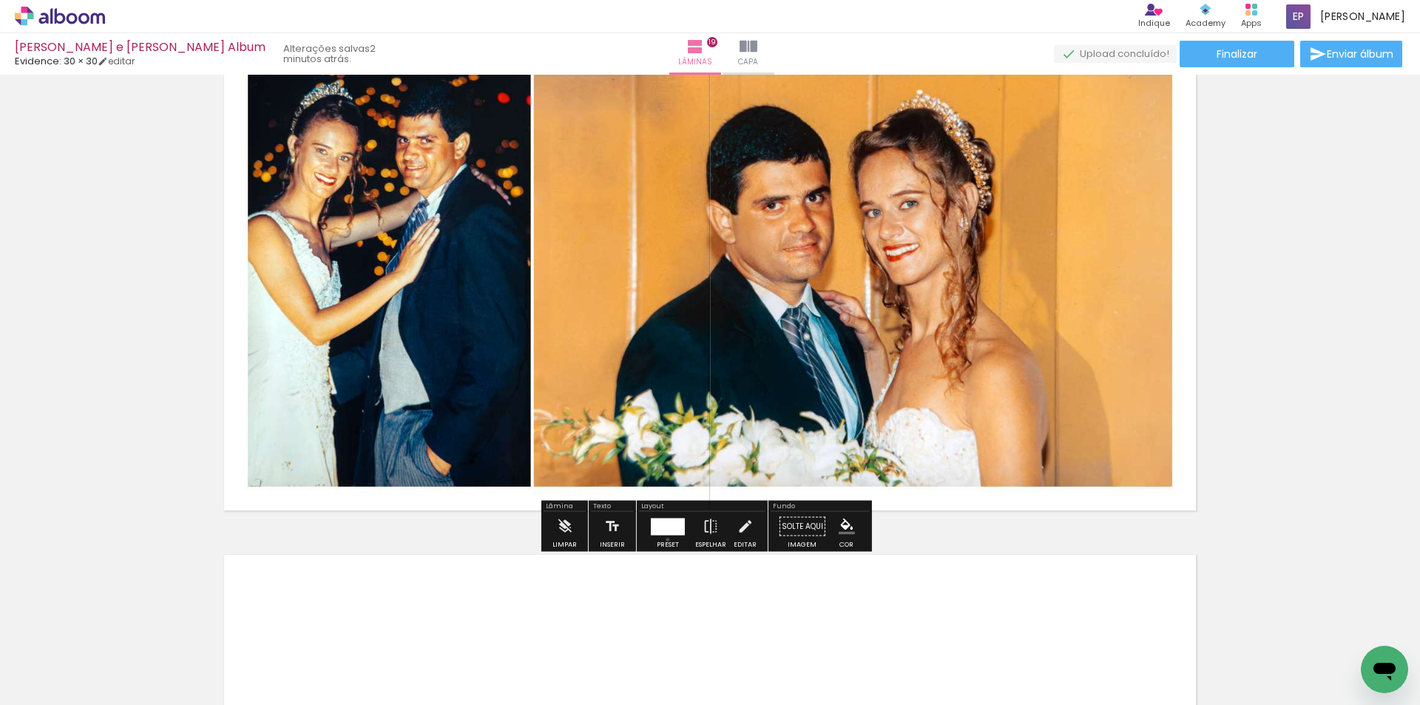
click at [664, 539] on div at bounding box center [668, 527] width 40 height 30
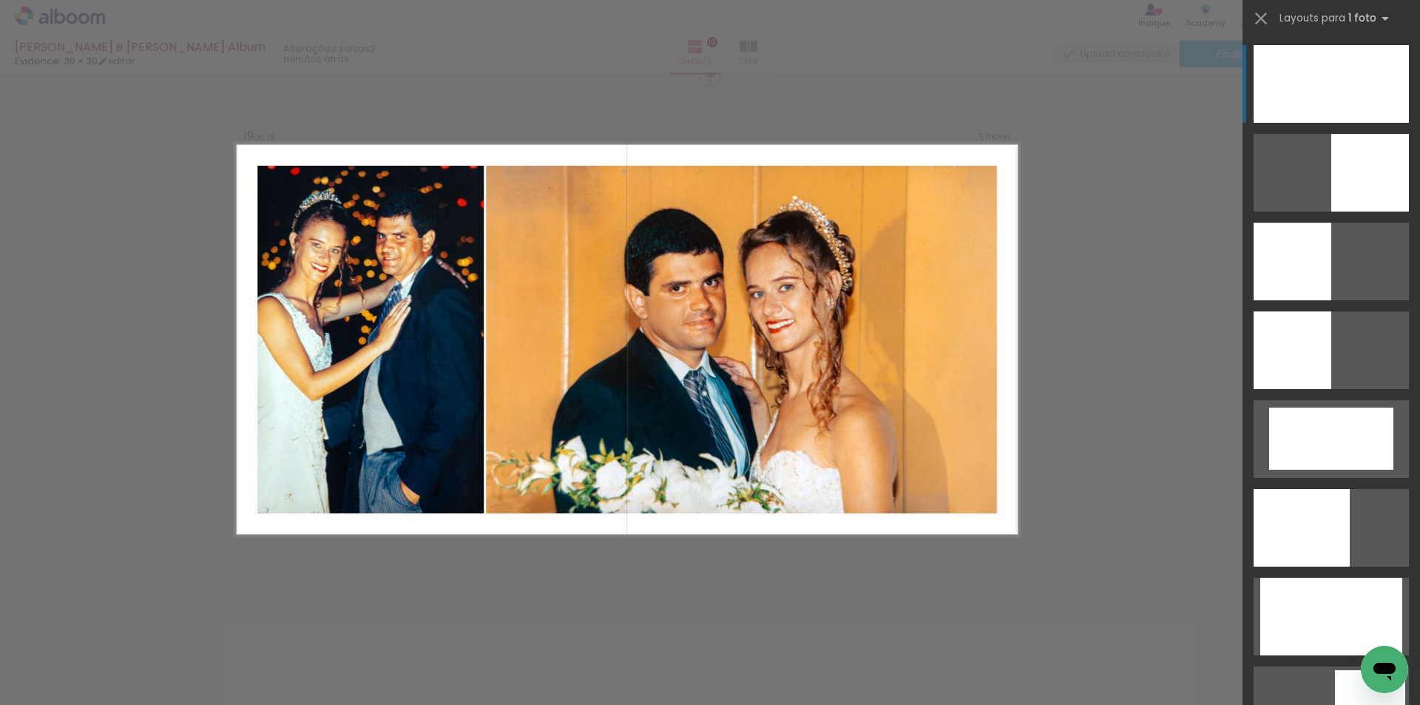
scroll to position [9499, 0]
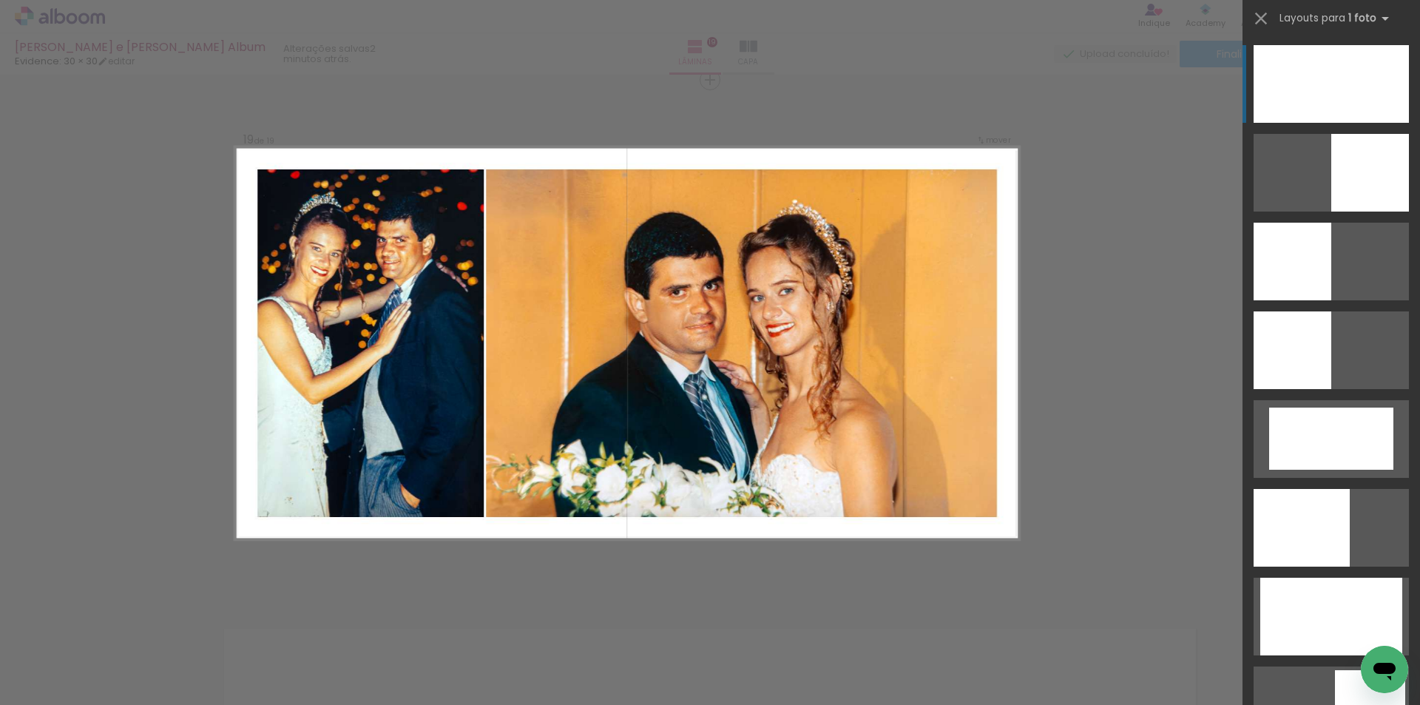
click at [1322, 84] on div at bounding box center [1331, 84] width 155 height 78
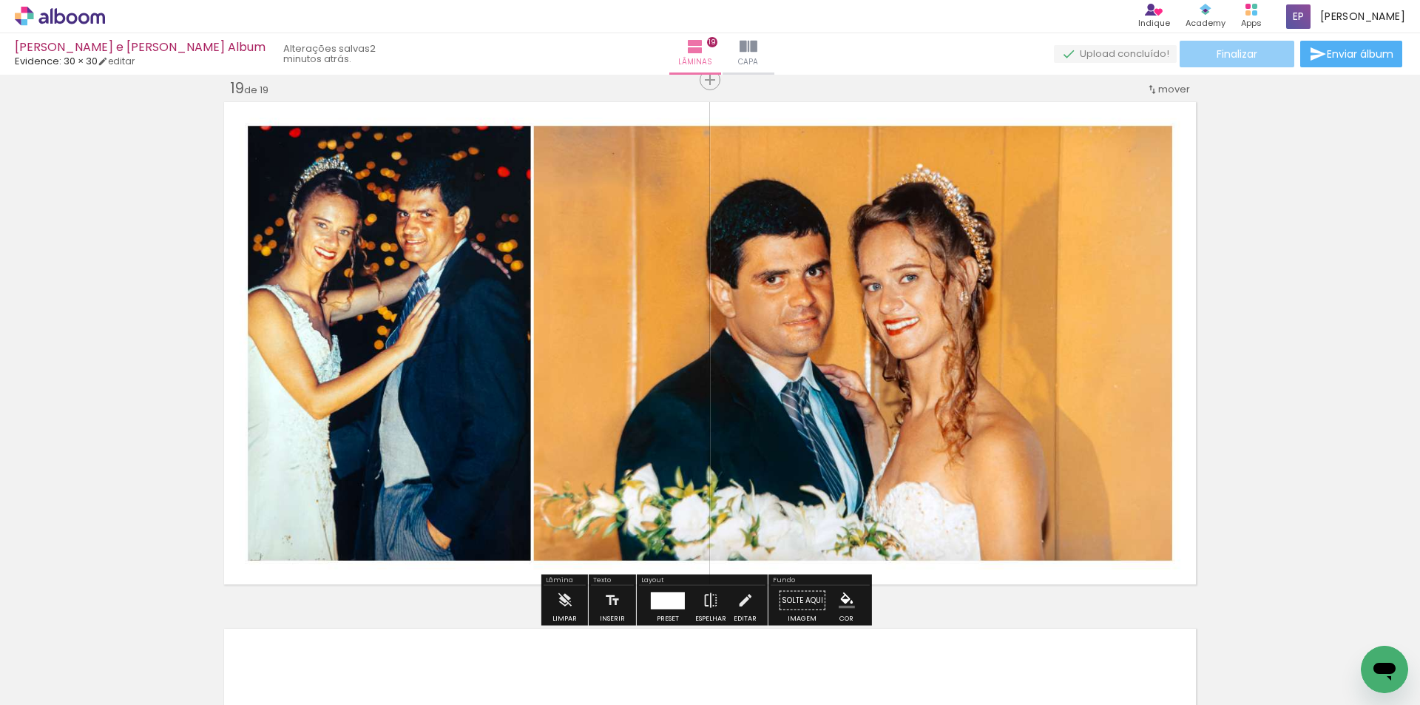
click at [1236, 54] on span "Finalizar" at bounding box center [1237, 54] width 41 height 10
click at [1236, 54] on body "link( href="../../bower_components/polymer/polymer.html" rel="import" ) picture…" at bounding box center [710, 352] width 1420 height 705
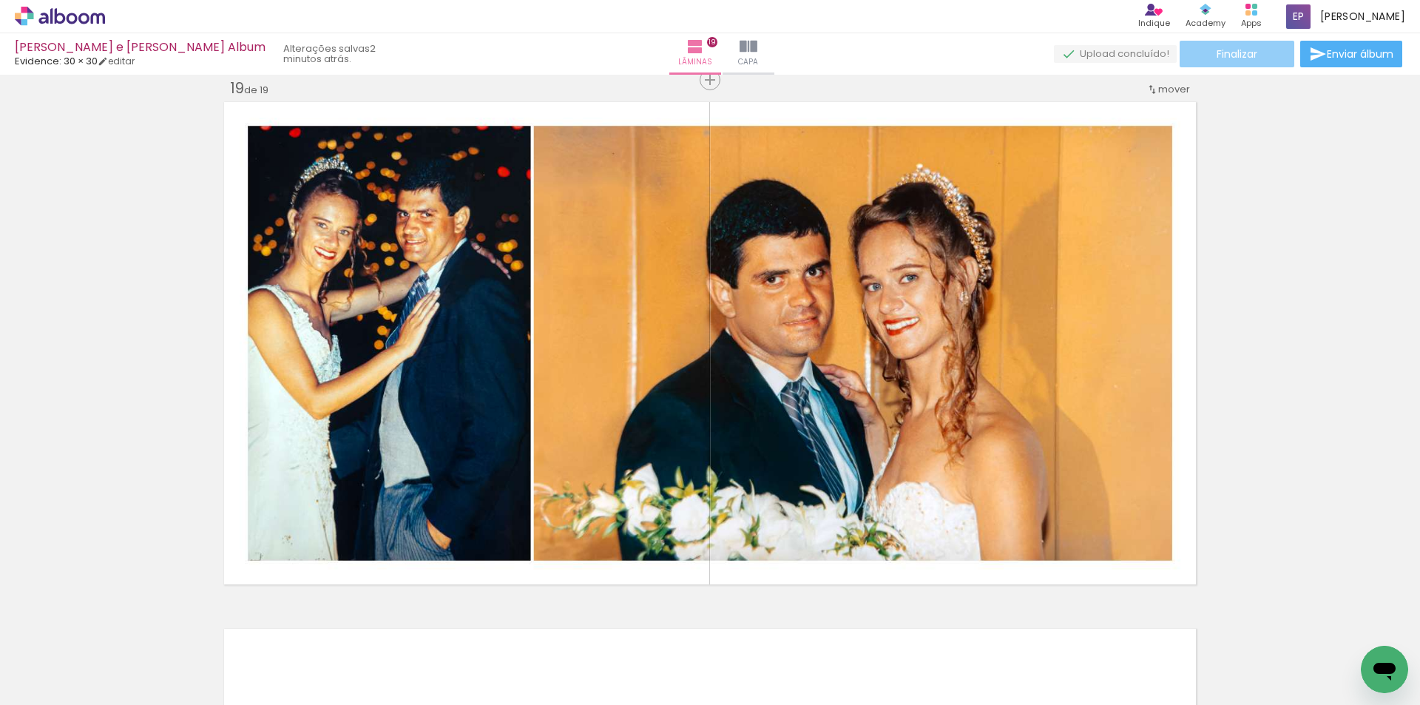
click at [1231, 59] on span "Finalizar" at bounding box center [1237, 54] width 41 height 10
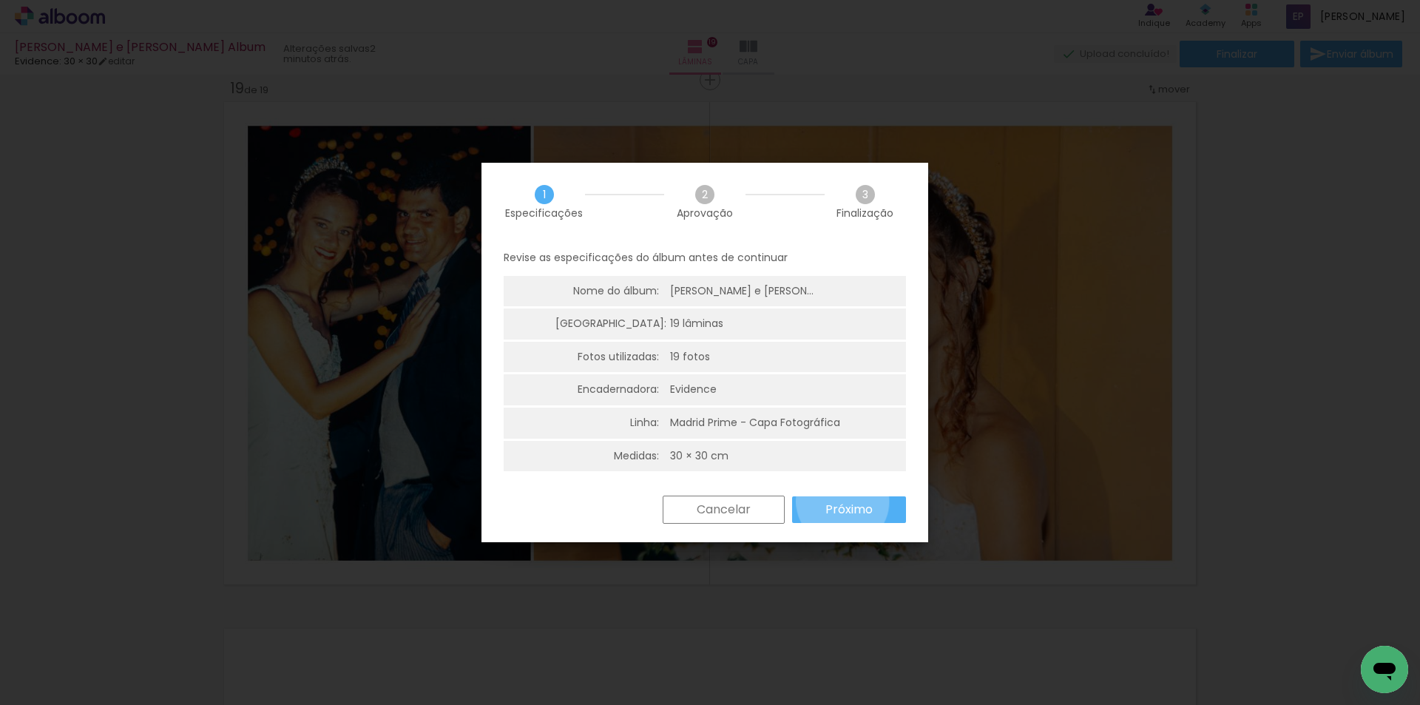
click at [0, 0] on slot "Próximo" at bounding box center [0, 0] width 0 height 0
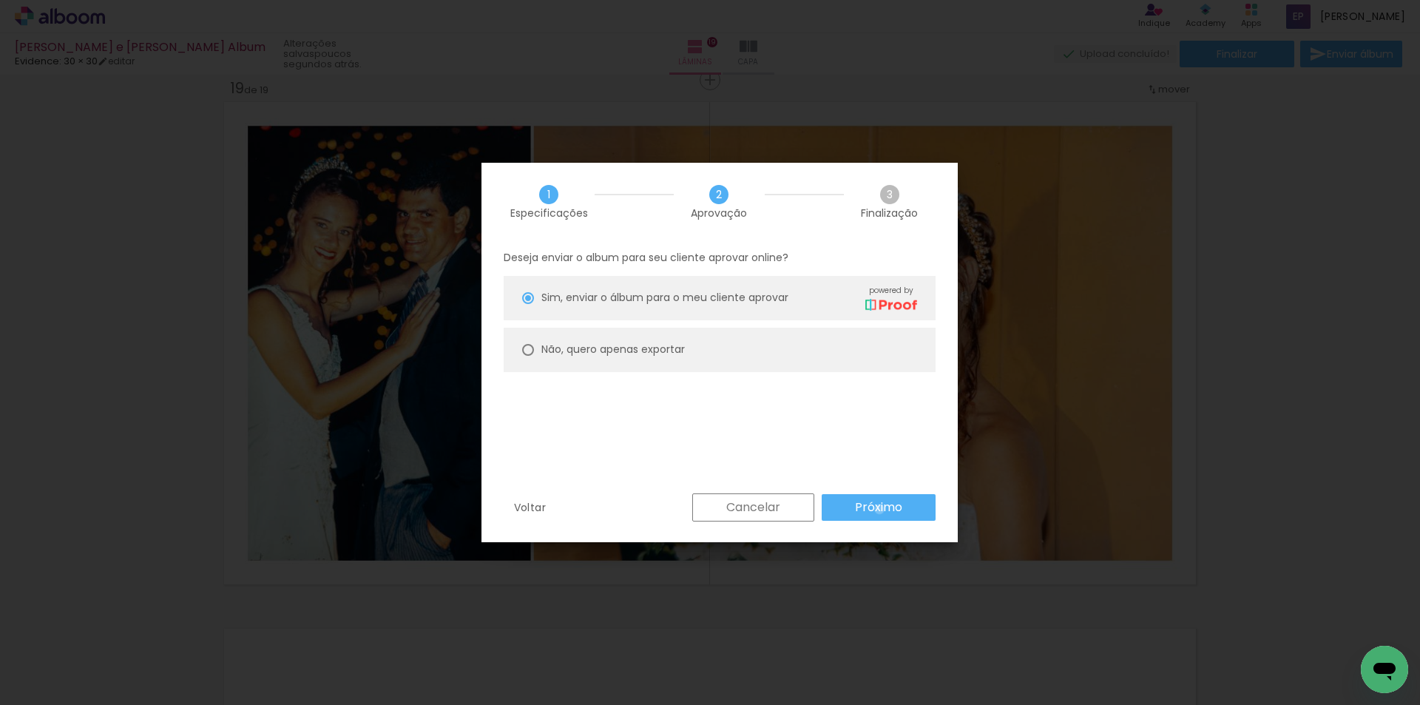
click at [0, 0] on slot "Próximo" at bounding box center [0, 0] width 0 height 0
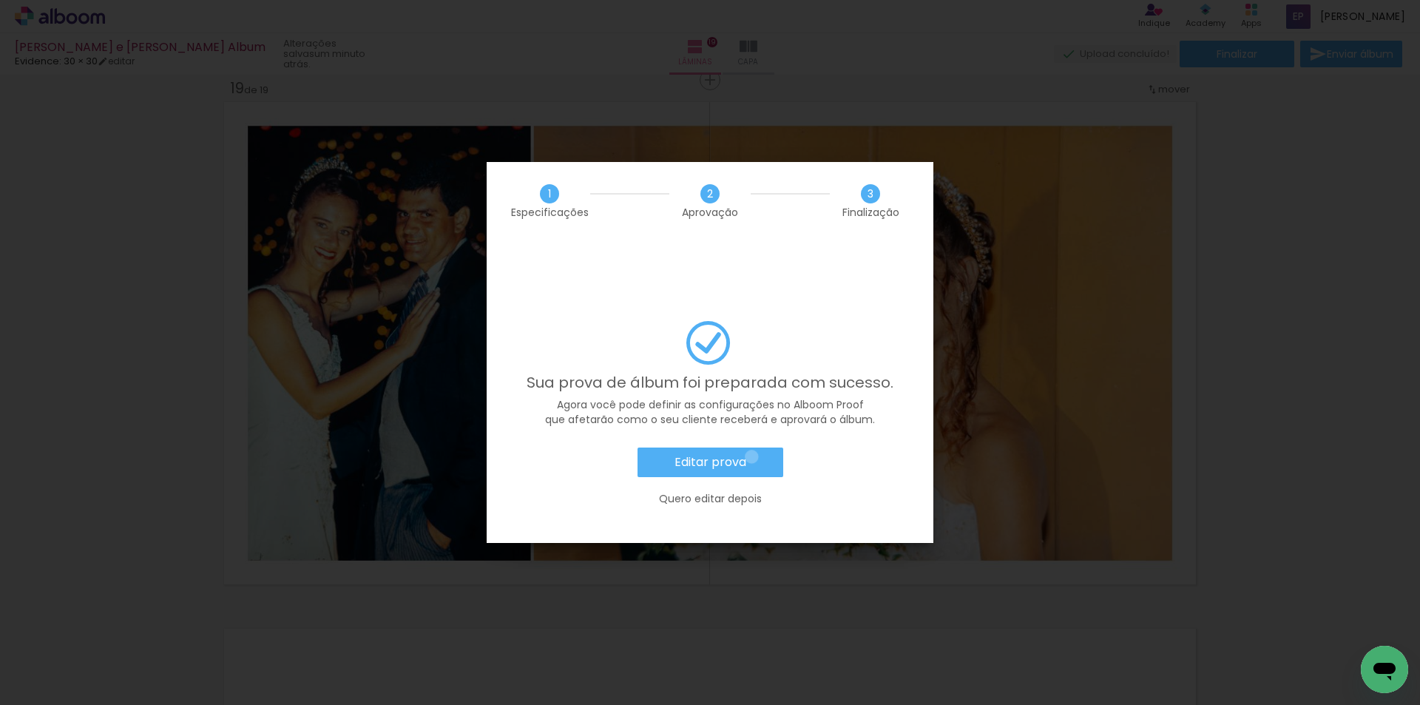
click at [751, 447] on paper-button "Editar prova" at bounding box center [711, 462] width 146 height 30
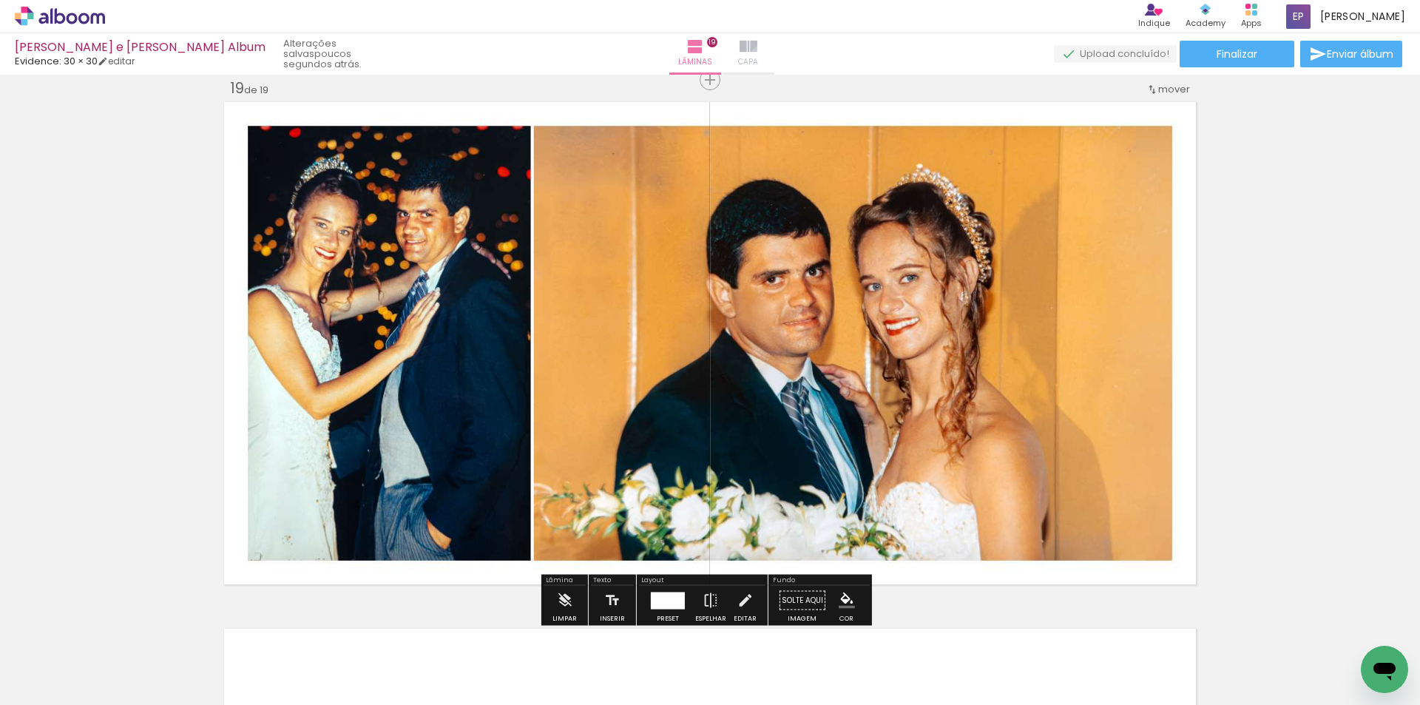
click at [746, 53] on paper-button "Capa" at bounding box center [749, 53] width 52 height 41
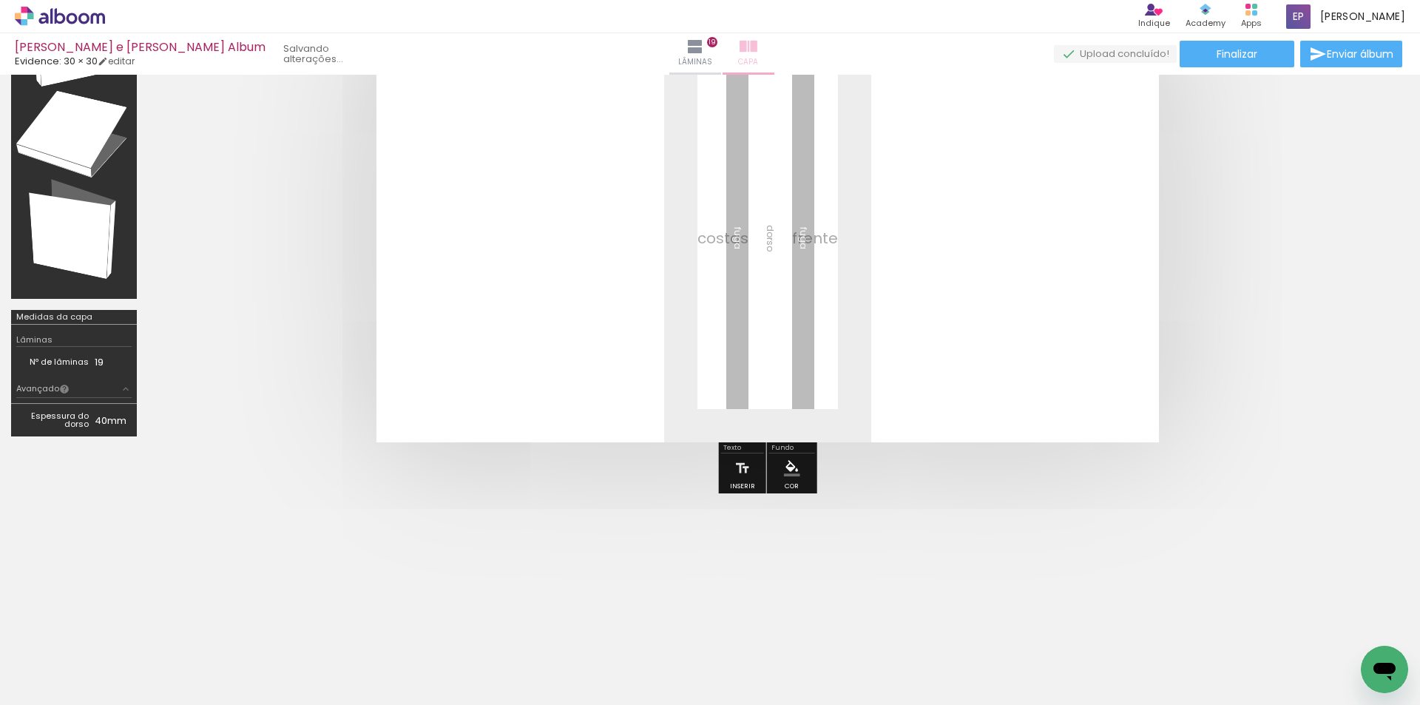
scroll to position [130, 0]
click at [688, 50] on iron-icon at bounding box center [695, 47] width 18 height 18
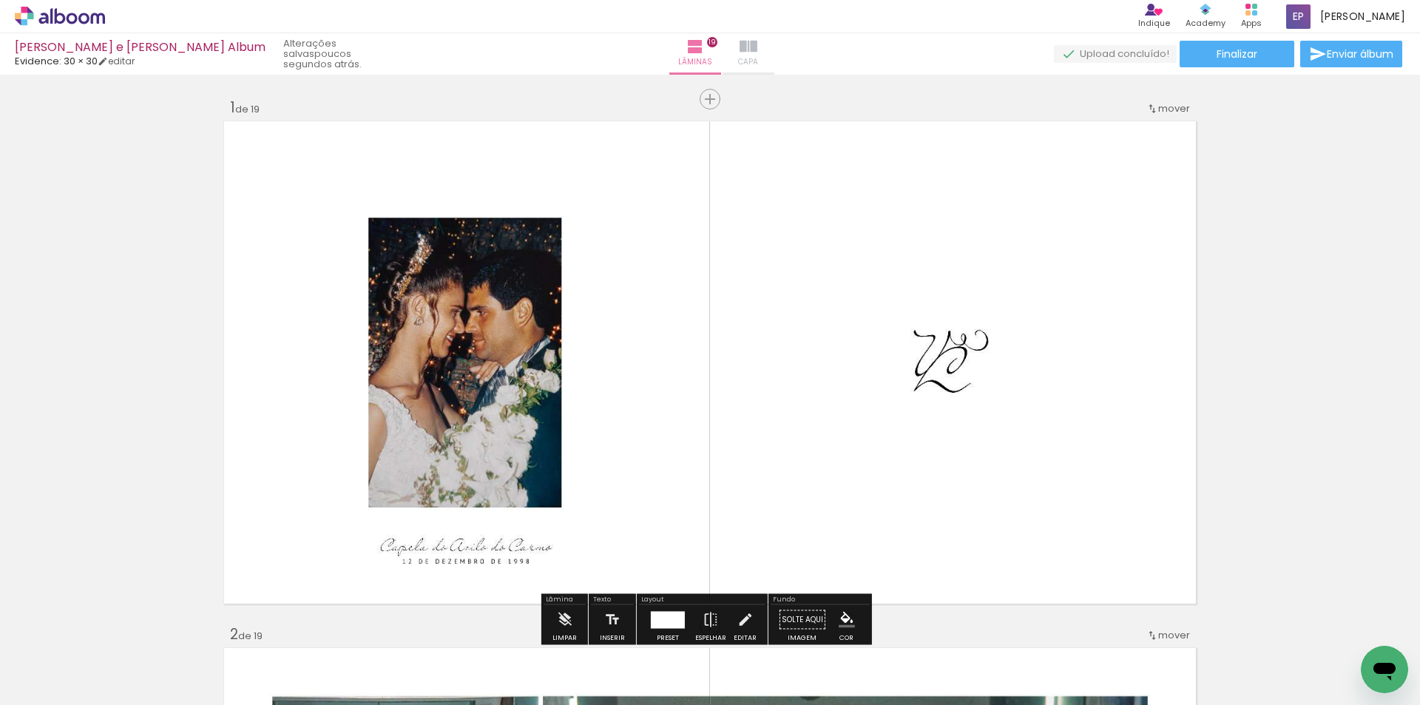
click at [740, 50] on iron-icon at bounding box center [749, 47] width 18 height 18
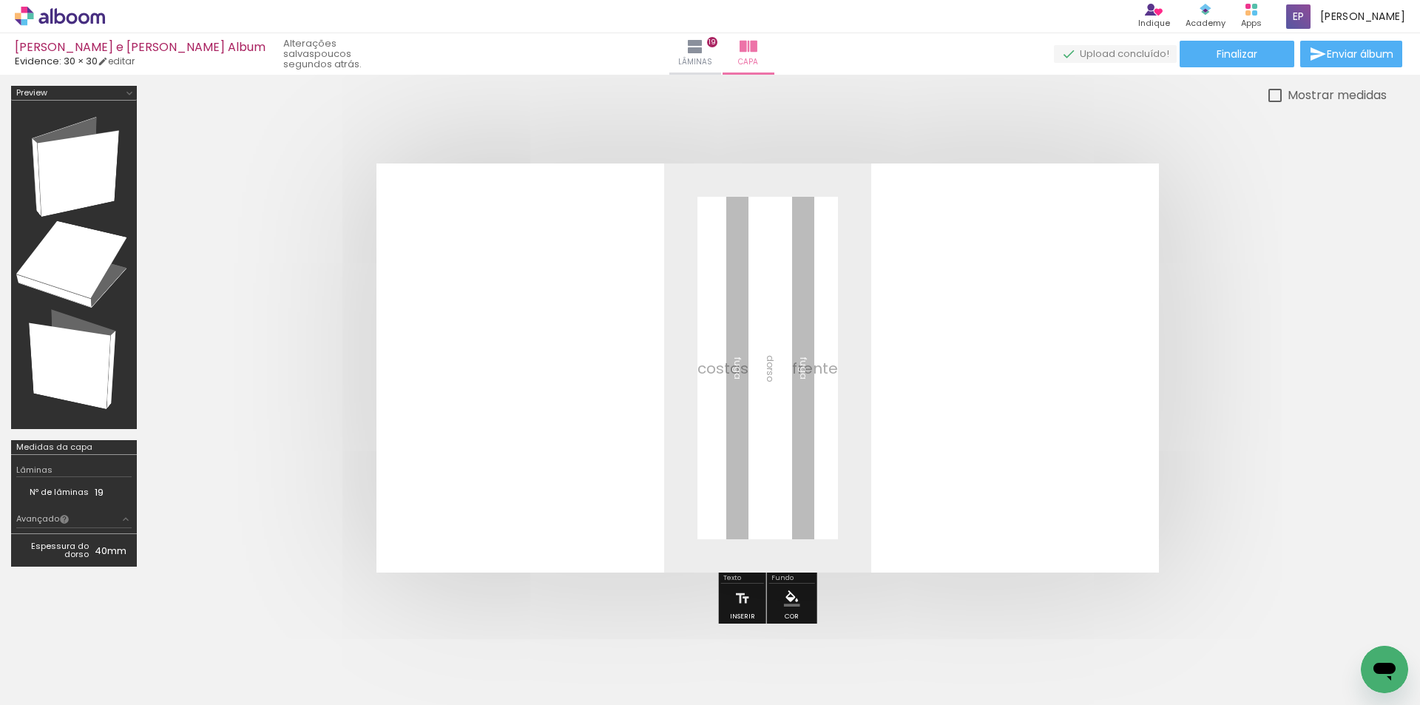
click at [53, 683] on span "Adicionar Fotos" at bounding box center [52, 685] width 44 height 16
click at [0, 0] on input "file" at bounding box center [0, 0] width 0 height 0
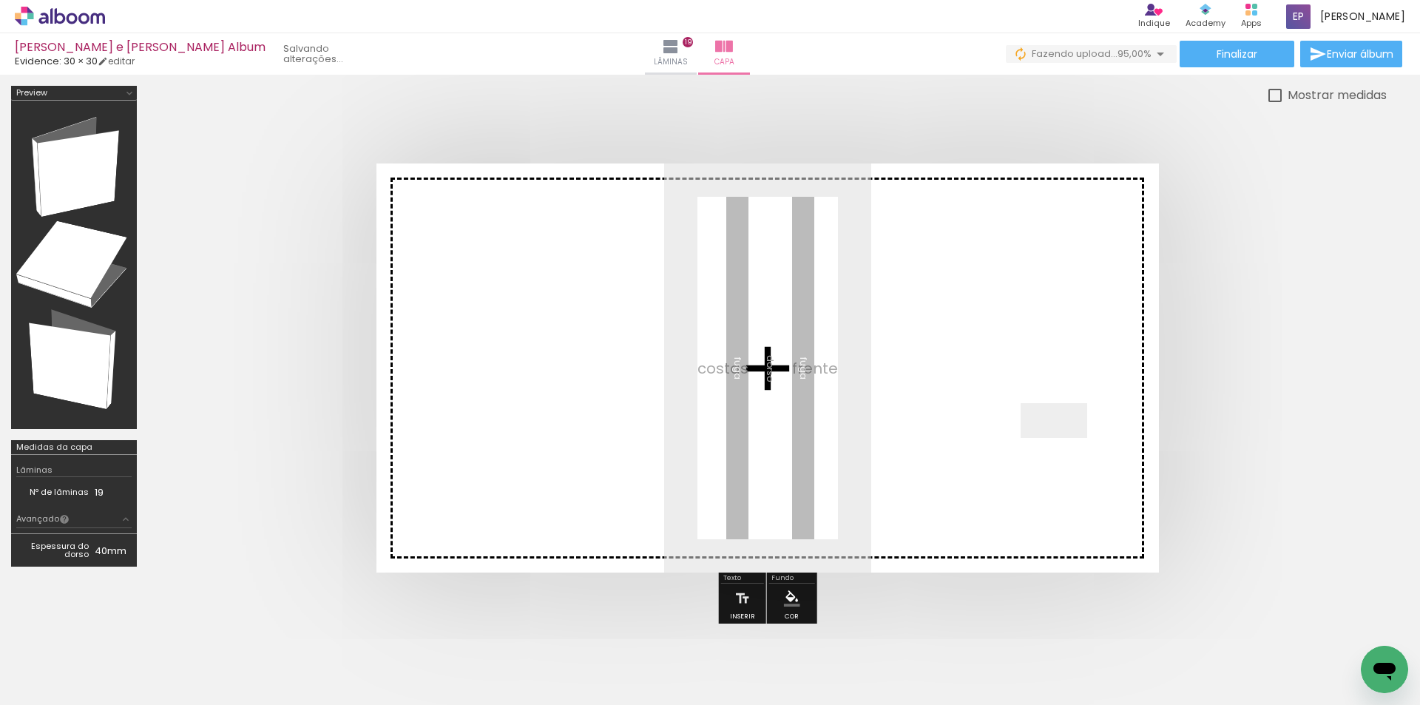
drag, startPoint x: 1344, startPoint y: 655, endPoint x: 1065, endPoint y: 447, distance: 347.8
click at [1065, 447] on quentale-workspace at bounding box center [710, 352] width 1420 height 705
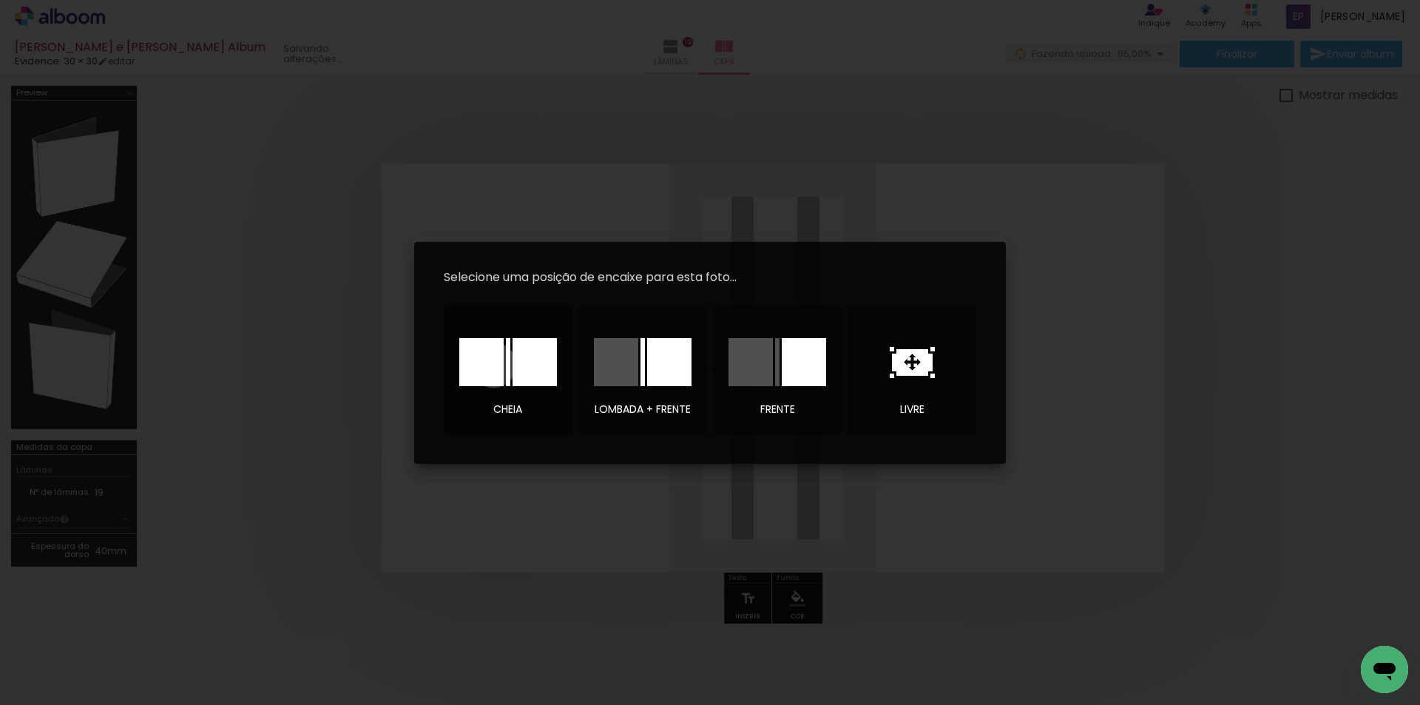
click at [493, 365] on div at bounding box center [481, 362] width 44 height 48
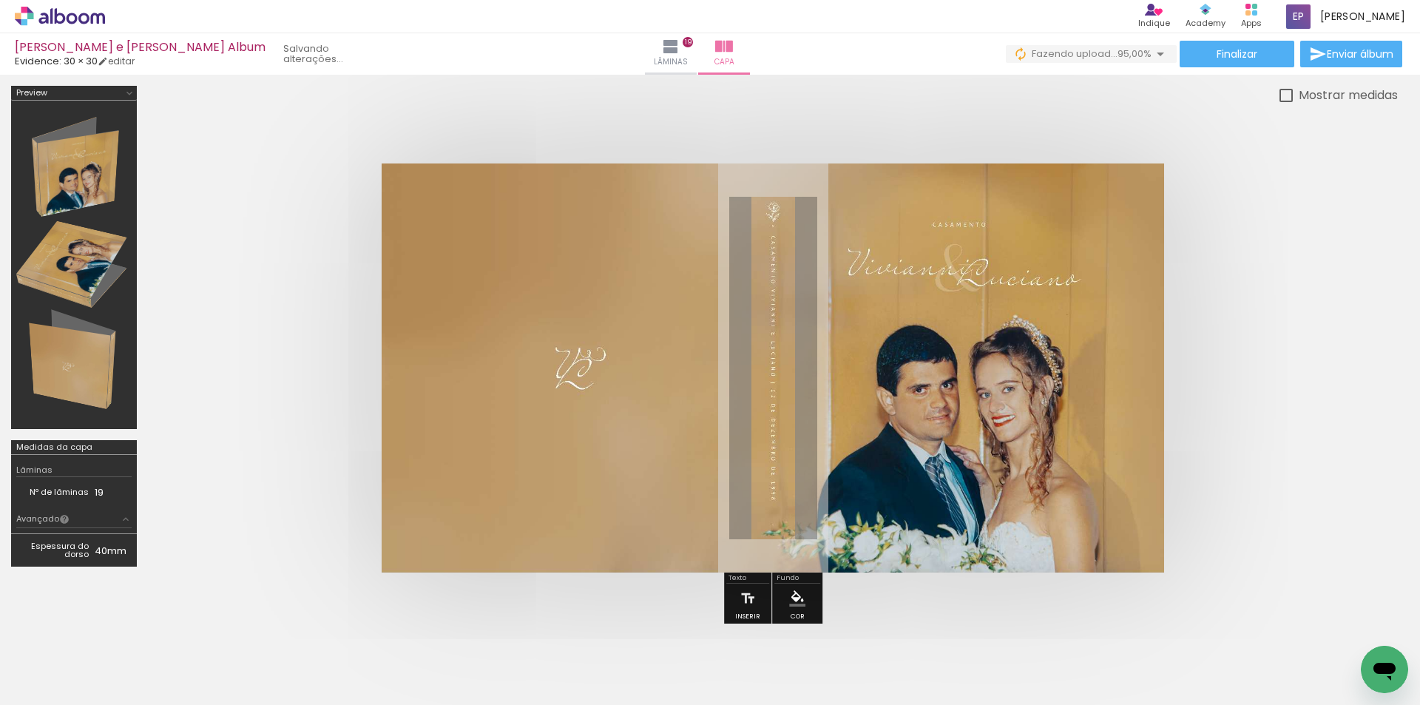
scroll to position [0, 362]
click at [1237, 59] on span "Finalizar" at bounding box center [1237, 54] width 41 height 10
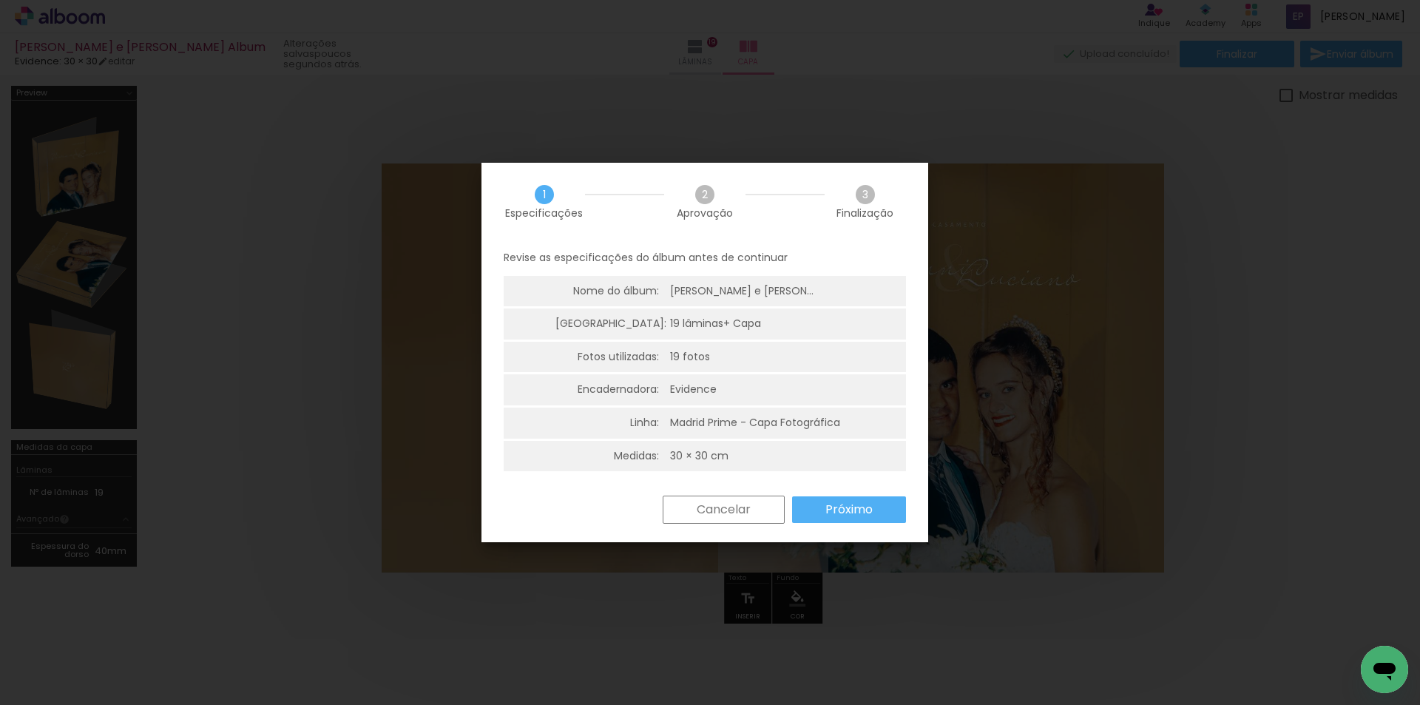
click at [0, 0] on slot "Próximo" at bounding box center [0, 0] width 0 height 0
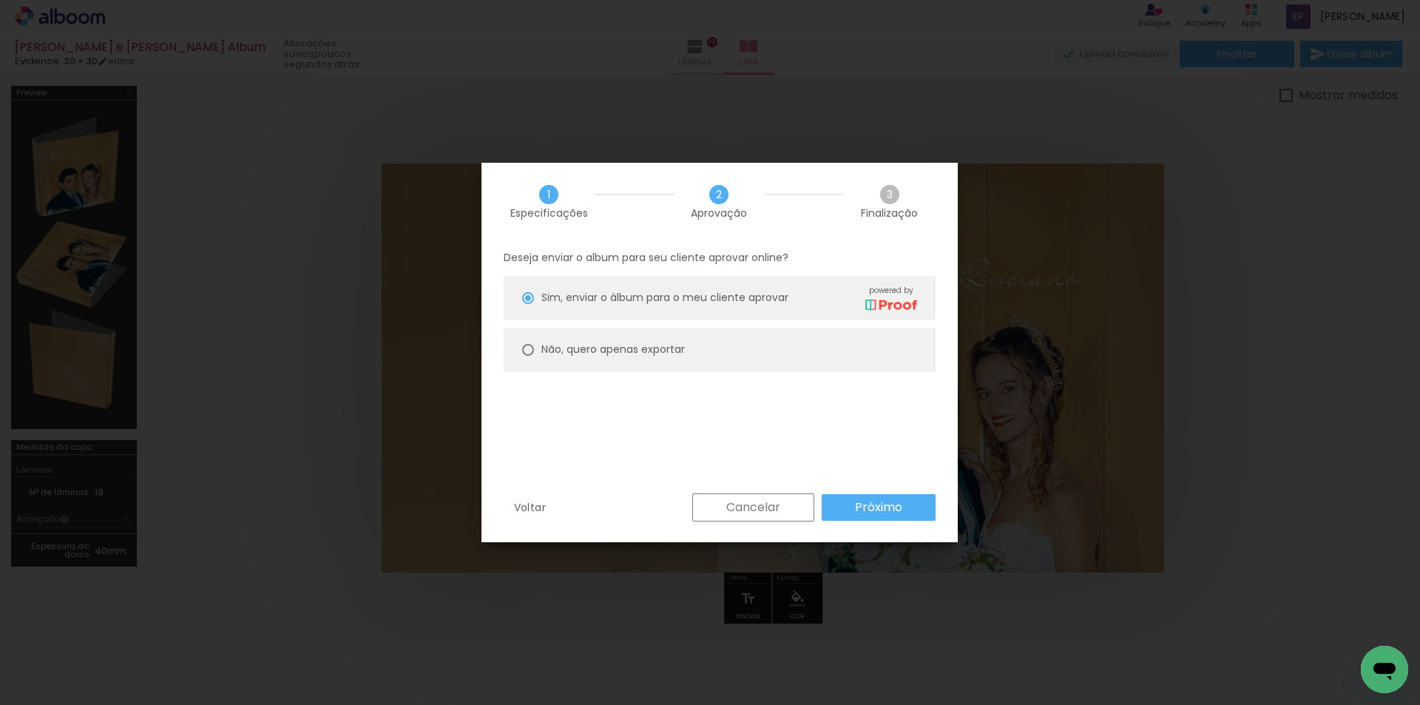
click at [848, 510] on paper-button "Próximo" at bounding box center [879, 507] width 114 height 27
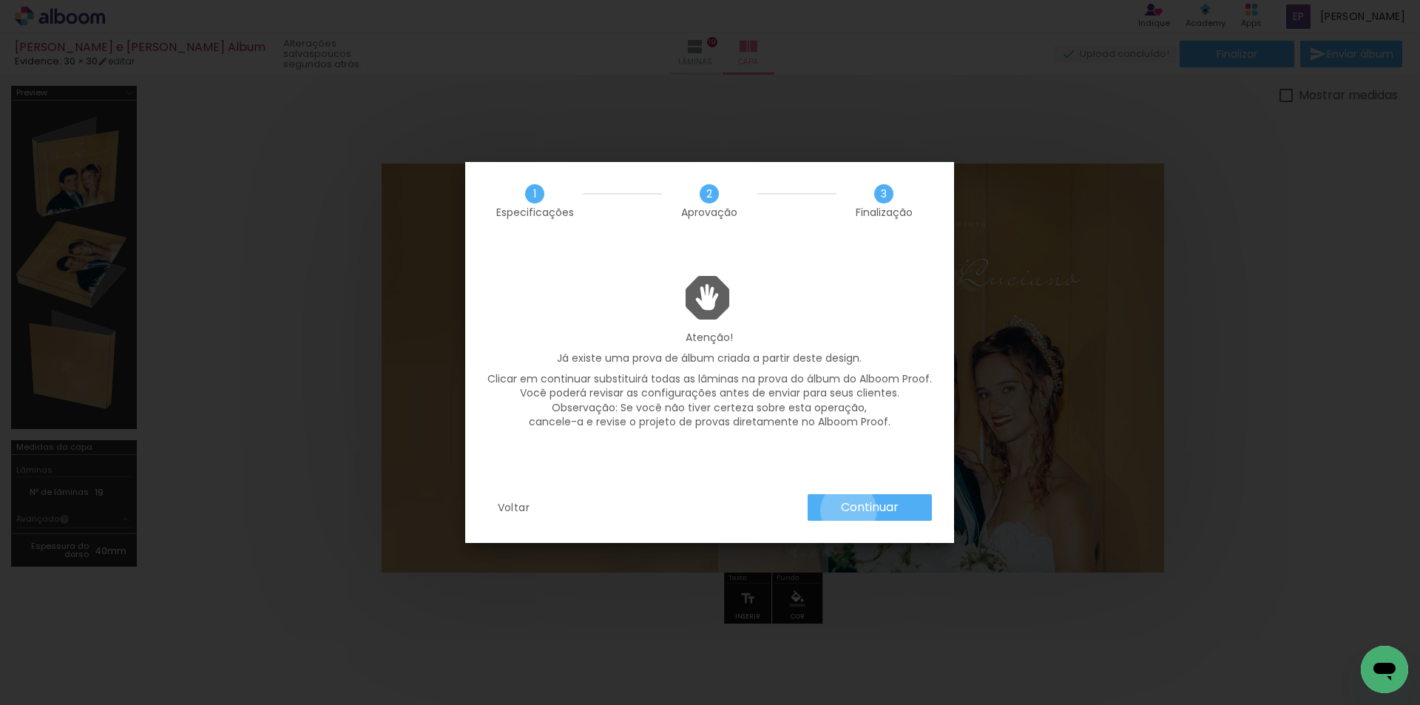
click at [0, 0] on slot "Continuar" at bounding box center [0, 0] width 0 height 0
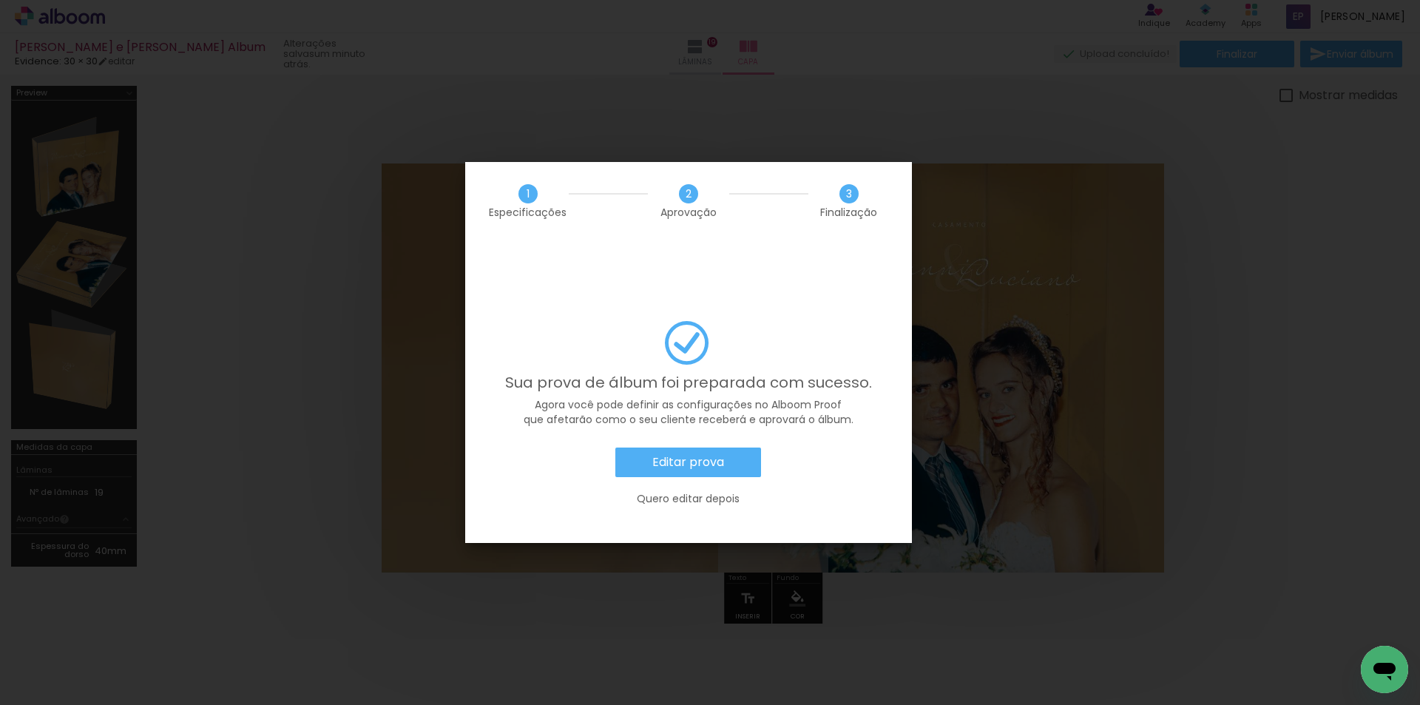
click at [0, 0] on slot "Editar prova" at bounding box center [0, 0] width 0 height 0
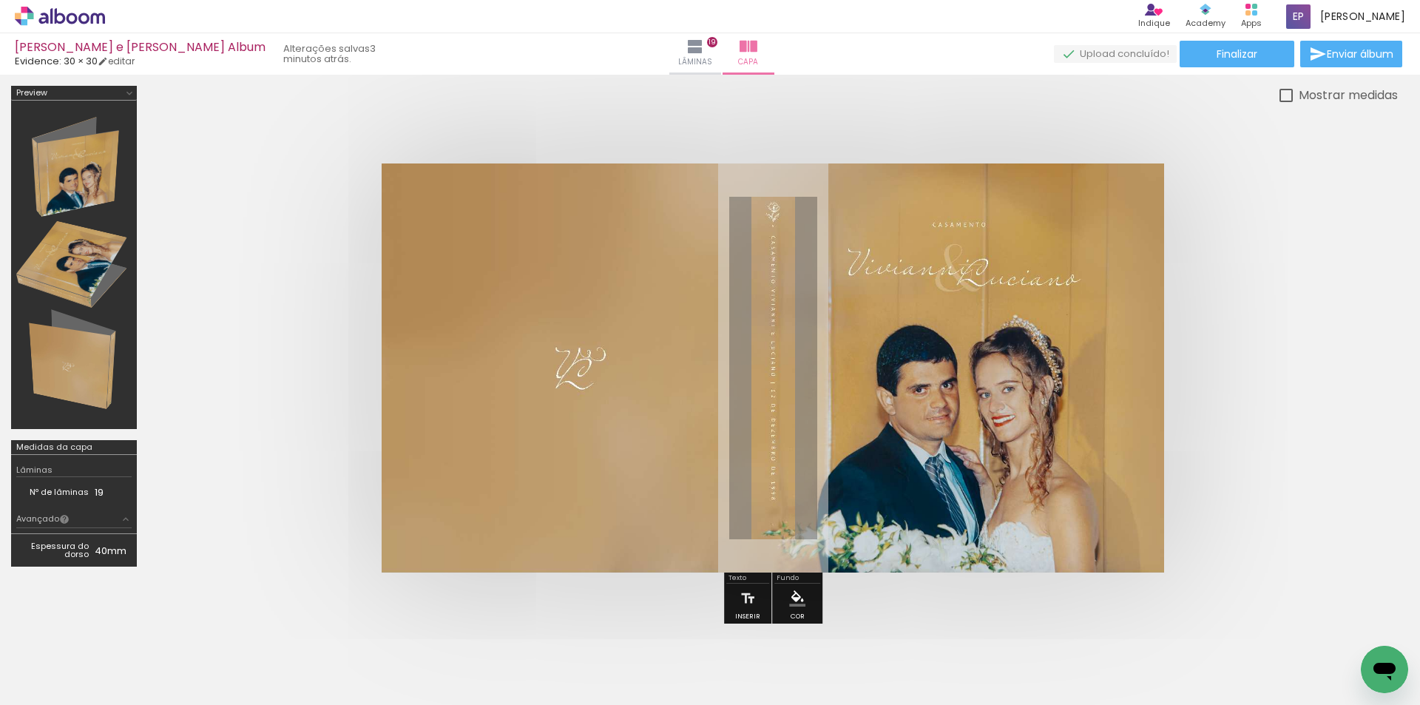
click at [89, 19] on icon at bounding box center [83, 18] width 11 height 11
